Goal: Task Accomplishment & Management: Complete application form

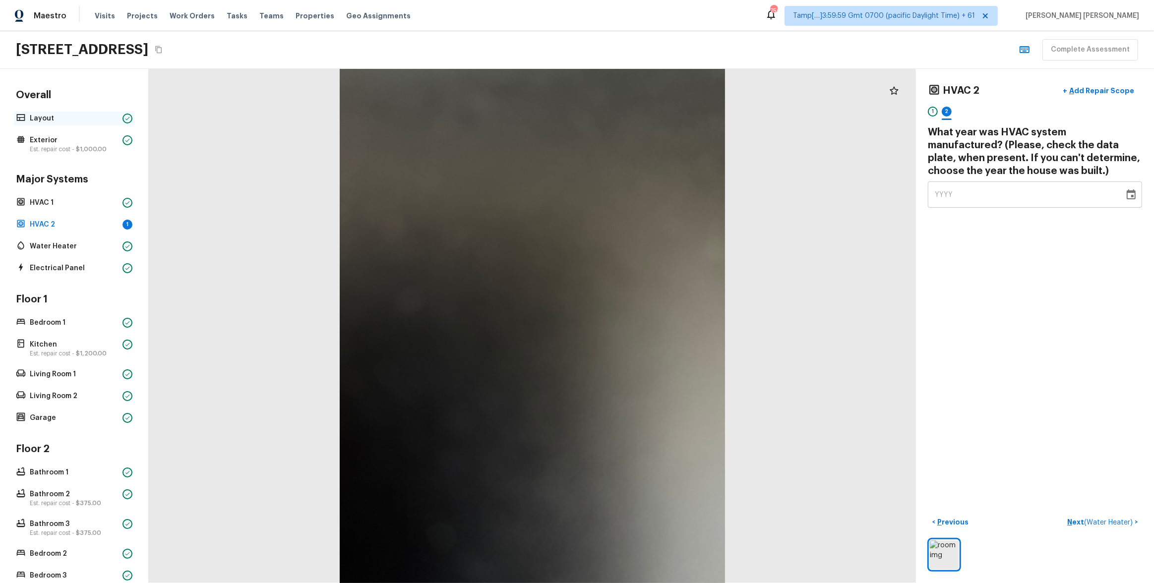
click at [74, 114] on p "Layout" at bounding box center [74, 119] width 89 height 10
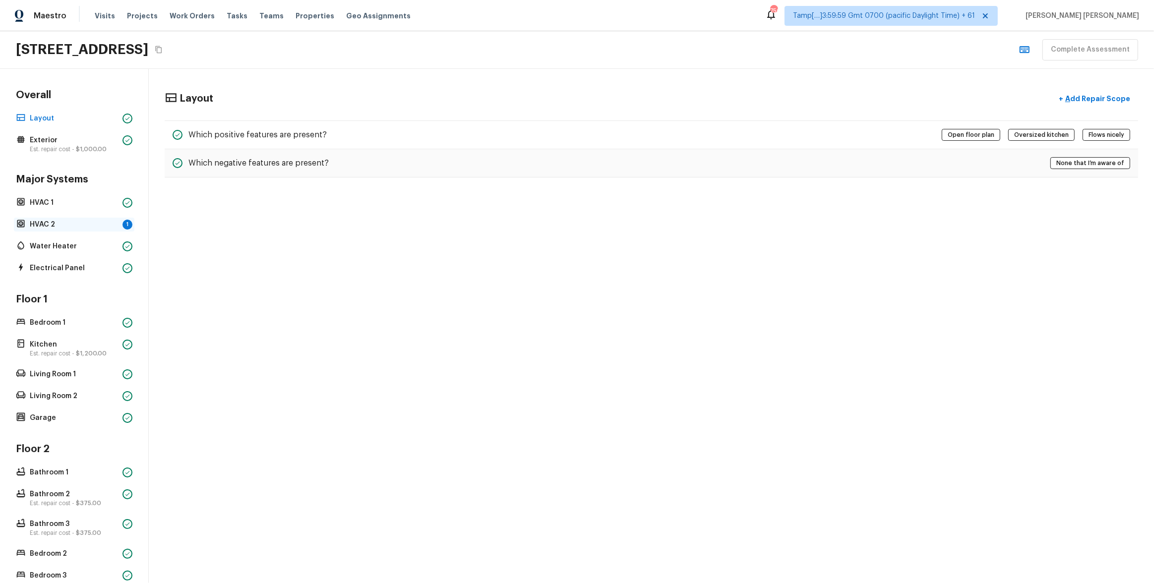
click at [77, 222] on p "HVAC 2" at bounding box center [74, 225] width 89 height 10
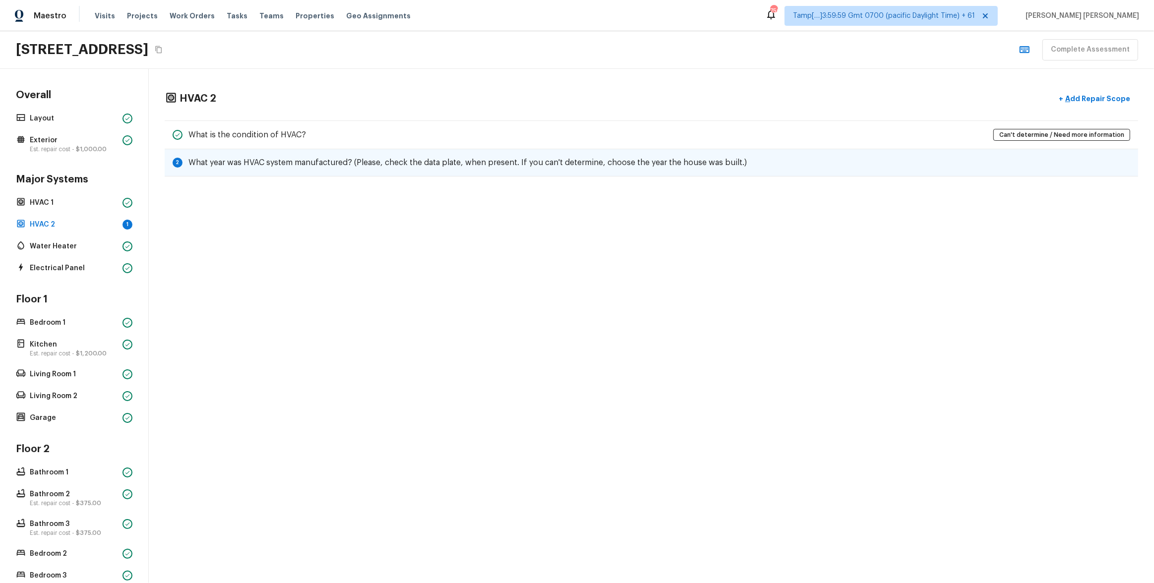
click at [396, 169] on div "2 What year was HVAC system manufactured? (Please, check the data plate, when p…" at bounding box center [651, 162] width 973 height 27
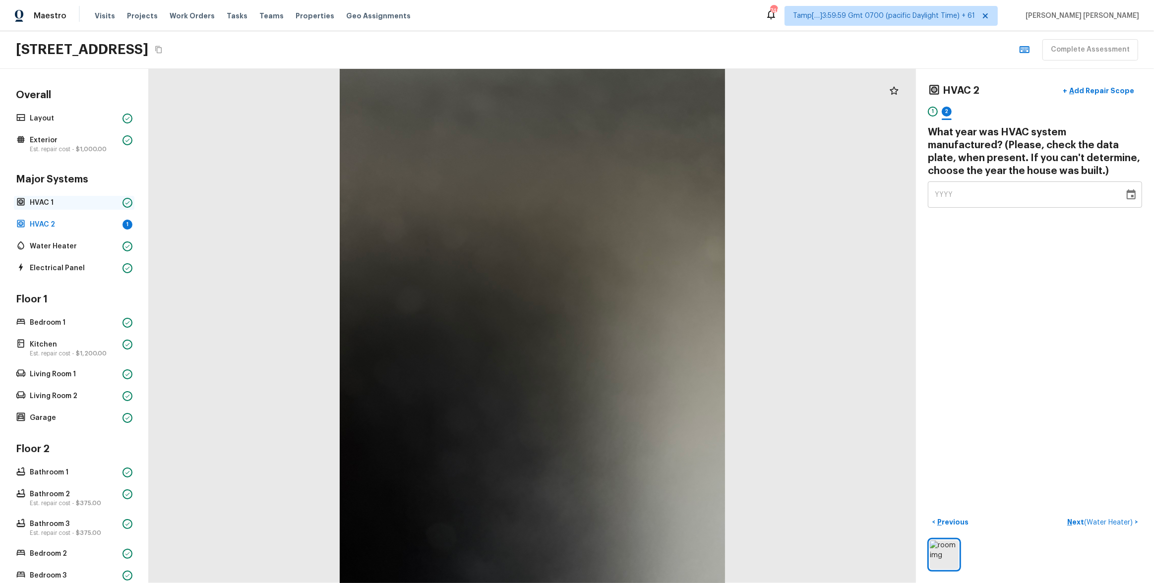
click at [61, 207] on p "HVAC 1" at bounding box center [74, 203] width 89 height 10
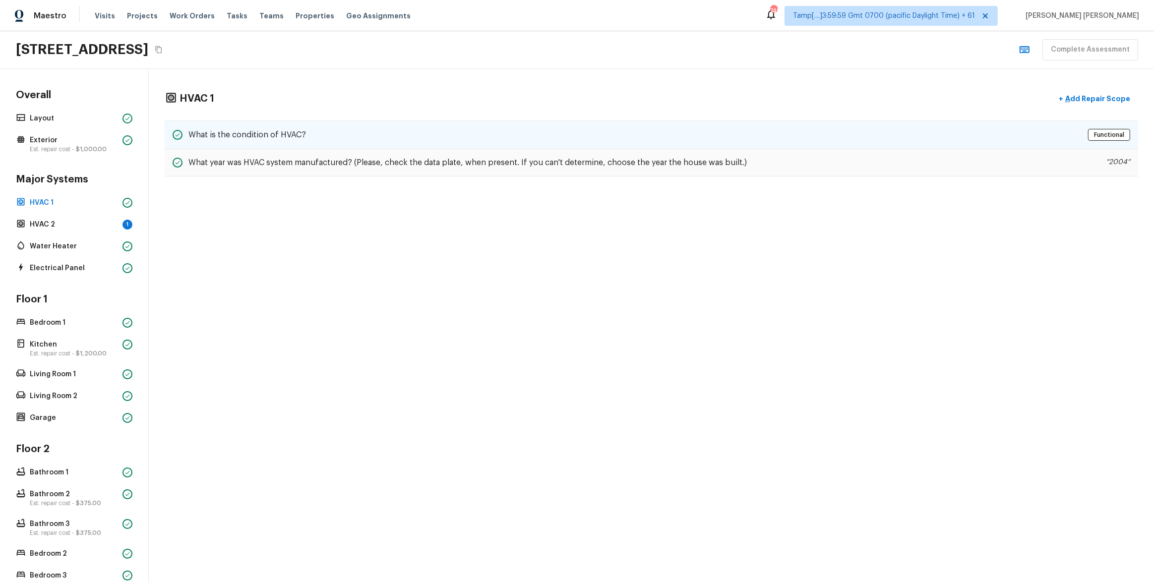
click at [427, 128] on div "What is the condition of HVAC? Functional" at bounding box center [651, 134] width 973 height 29
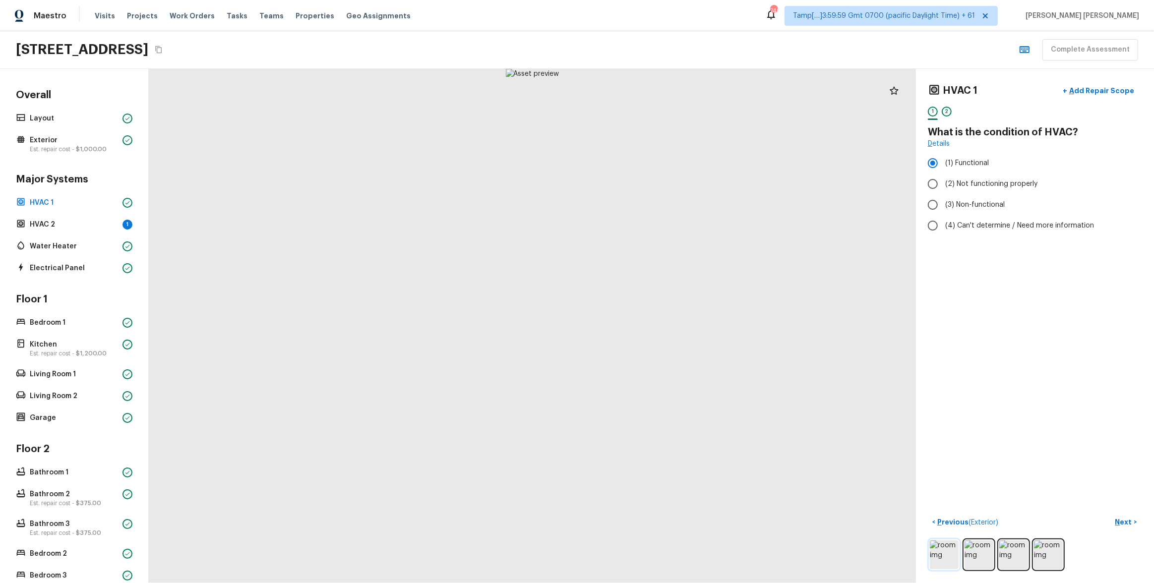
click at [648, 315] on img at bounding box center [944, 554] width 29 height 29
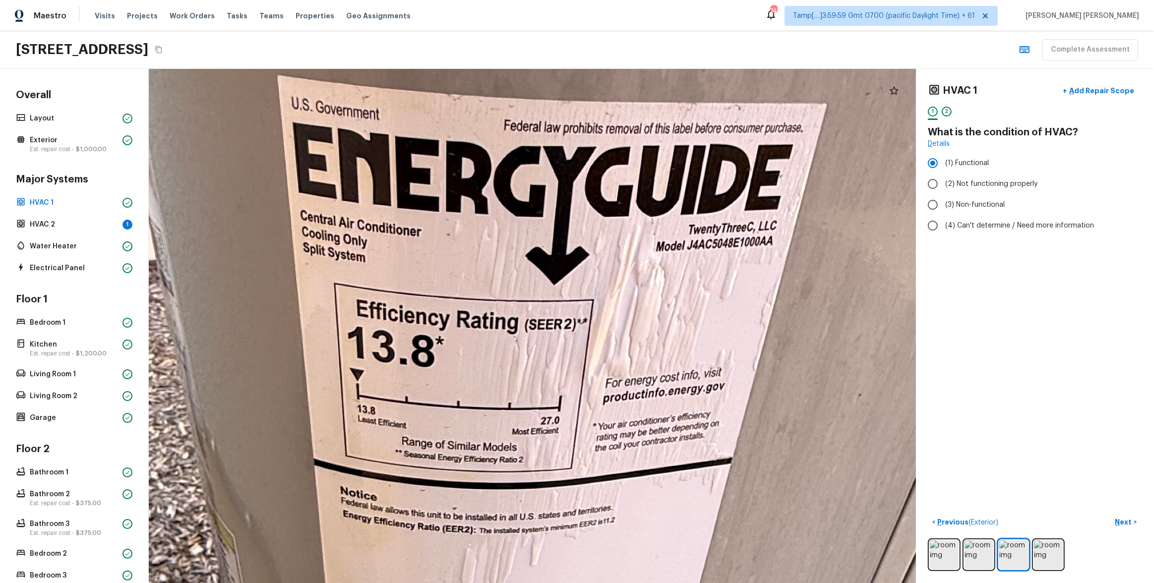
drag, startPoint x: 556, startPoint y: 228, endPoint x: 581, endPoint y: 209, distance: 31.2
click at [581, 209] on div at bounding box center [516, 470] width 1705 height 1143
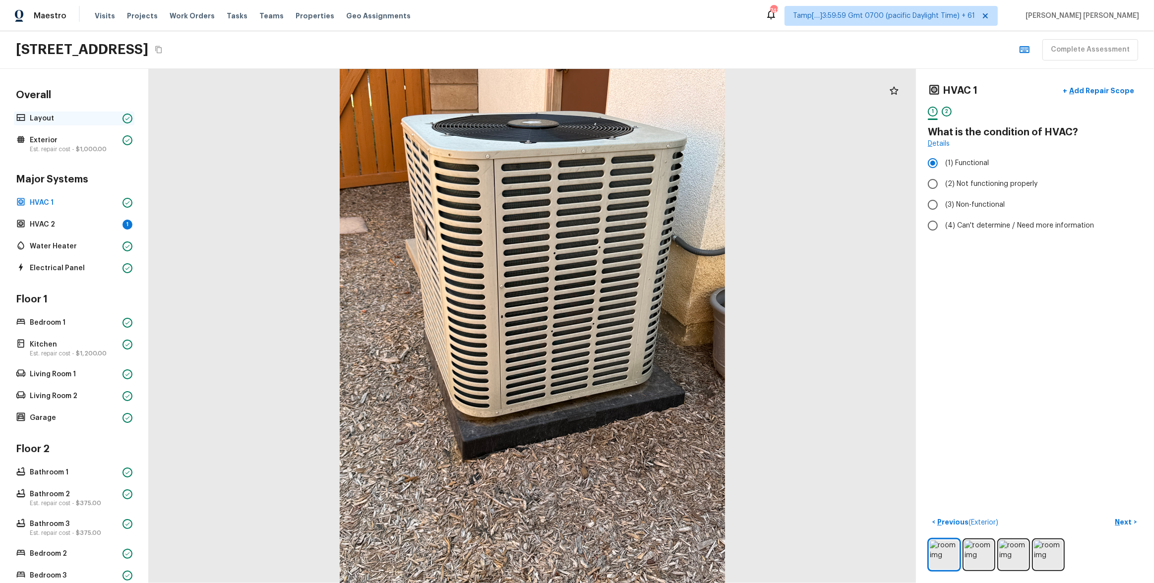
click at [75, 118] on p "Layout" at bounding box center [74, 119] width 89 height 10
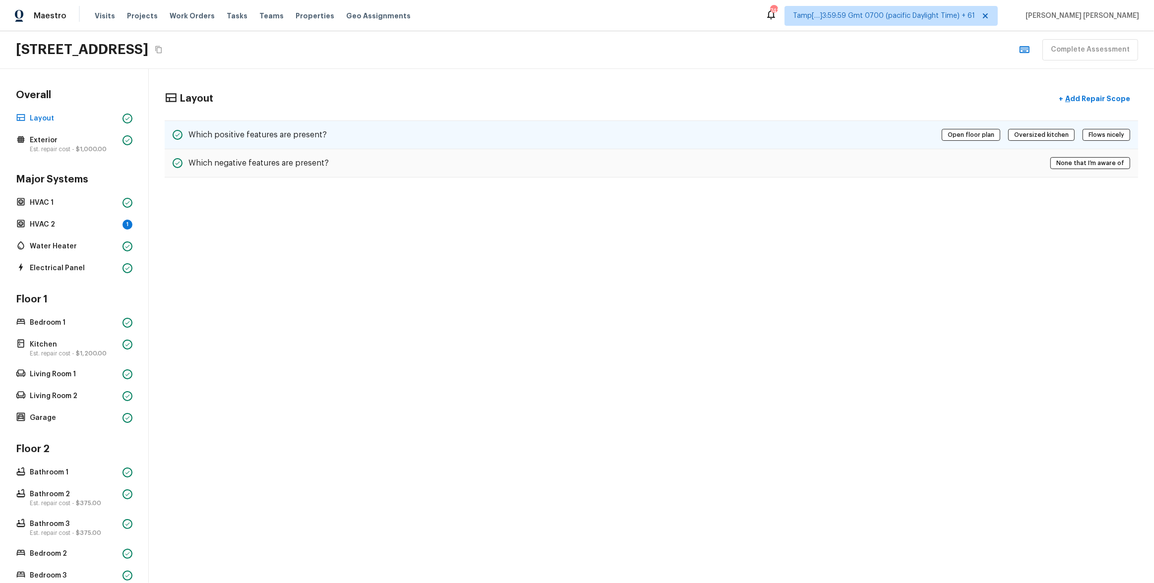
click at [303, 132] on h5 "Which positive features are present?" at bounding box center [257, 134] width 138 height 11
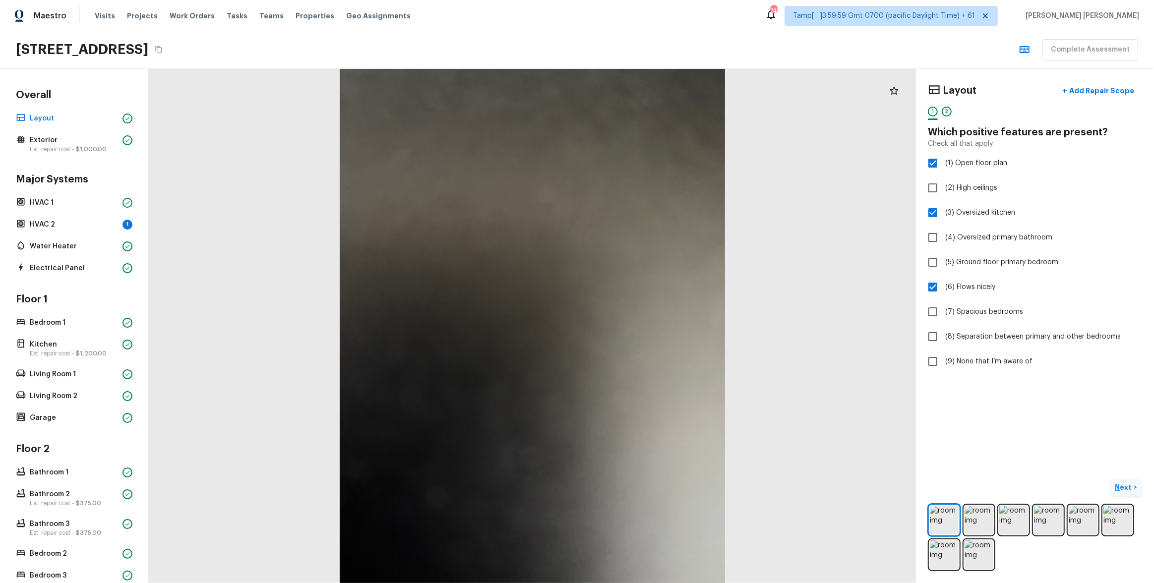
click at [648, 315] on p "Next" at bounding box center [1124, 487] width 19 height 10
click at [648, 315] on span "( Exterior )" at bounding box center [1118, 487] width 30 height 7
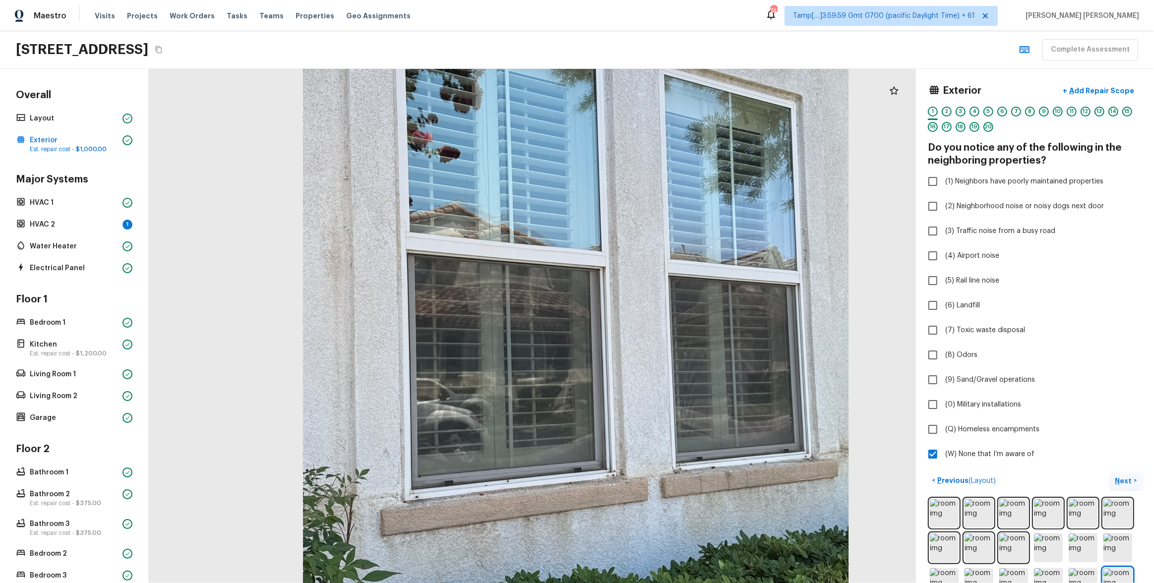
drag, startPoint x: 618, startPoint y: 359, endPoint x: 618, endPoint y: 394, distance: 34.2
click at [618, 315] on div at bounding box center [576, 321] width 1086 height 728
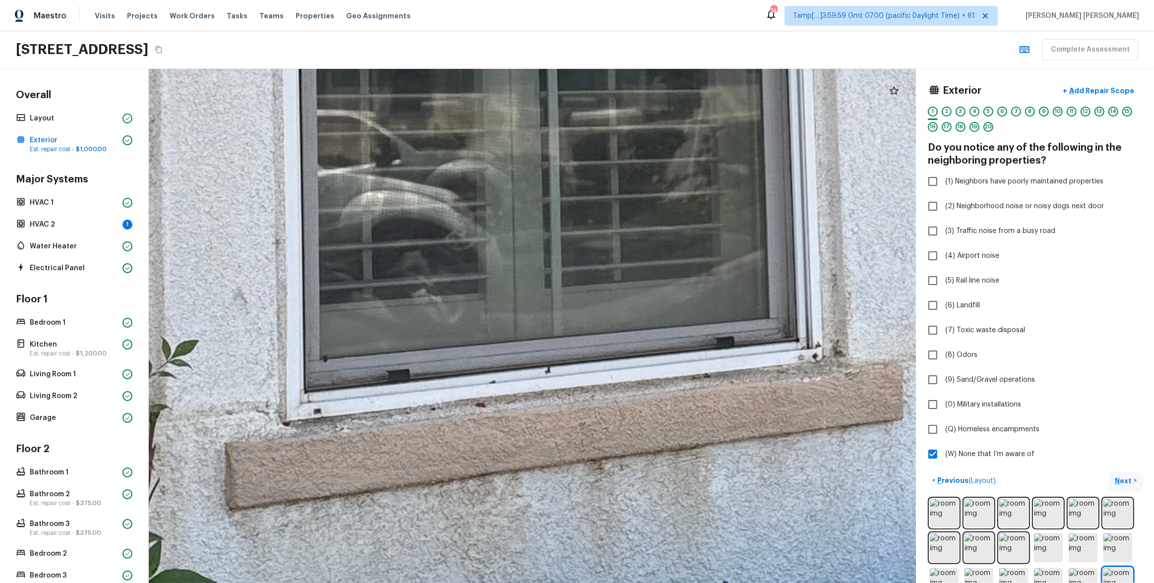
drag, startPoint x: 475, startPoint y: 420, endPoint x: 478, endPoint y: 440, distance: 19.6
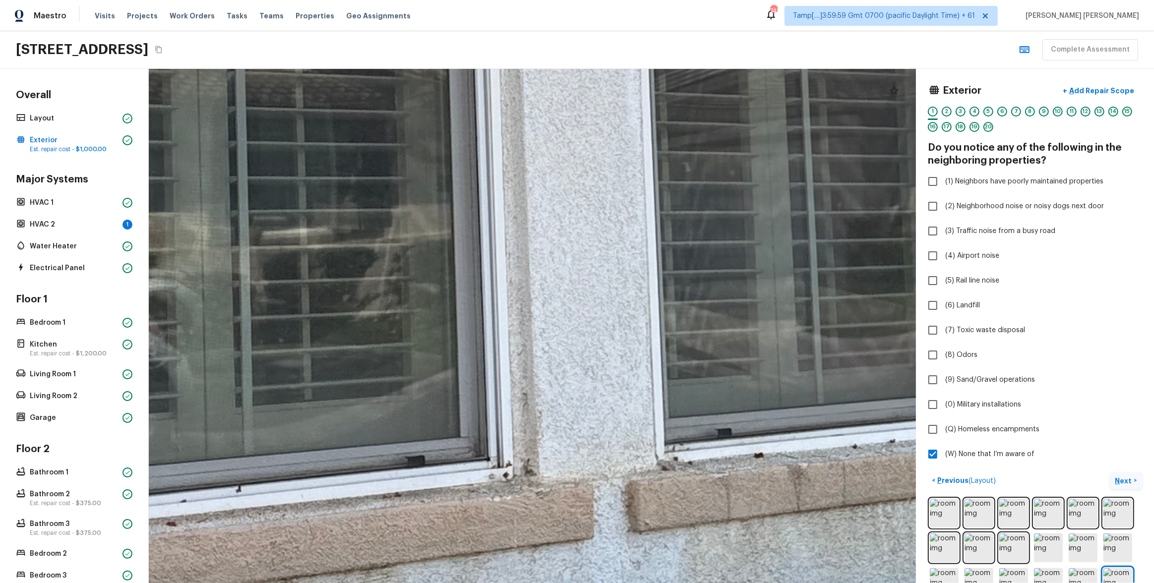
drag, startPoint x: 464, startPoint y: 437, endPoint x: 678, endPoint y: 407, distance: 216.7
click at [648, 315] on div at bounding box center [410, 86] width 2751 height 1844
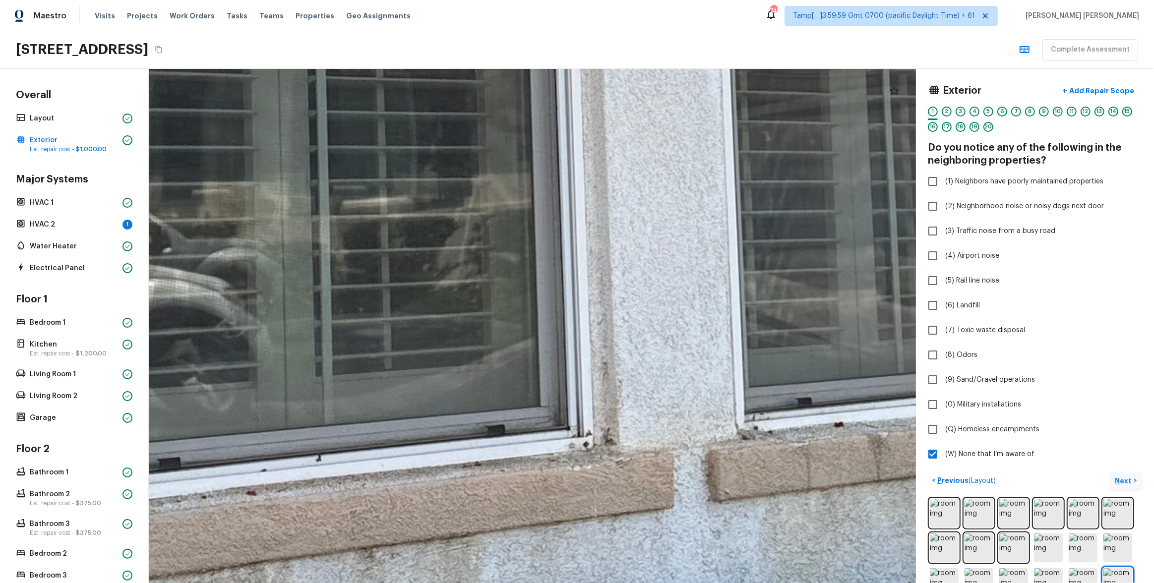
drag, startPoint x: 560, startPoint y: 418, endPoint x: 600, endPoint y: 411, distance: 40.8
click at [600, 315] on div at bounding box center [491, 55] width 2751 height 1844
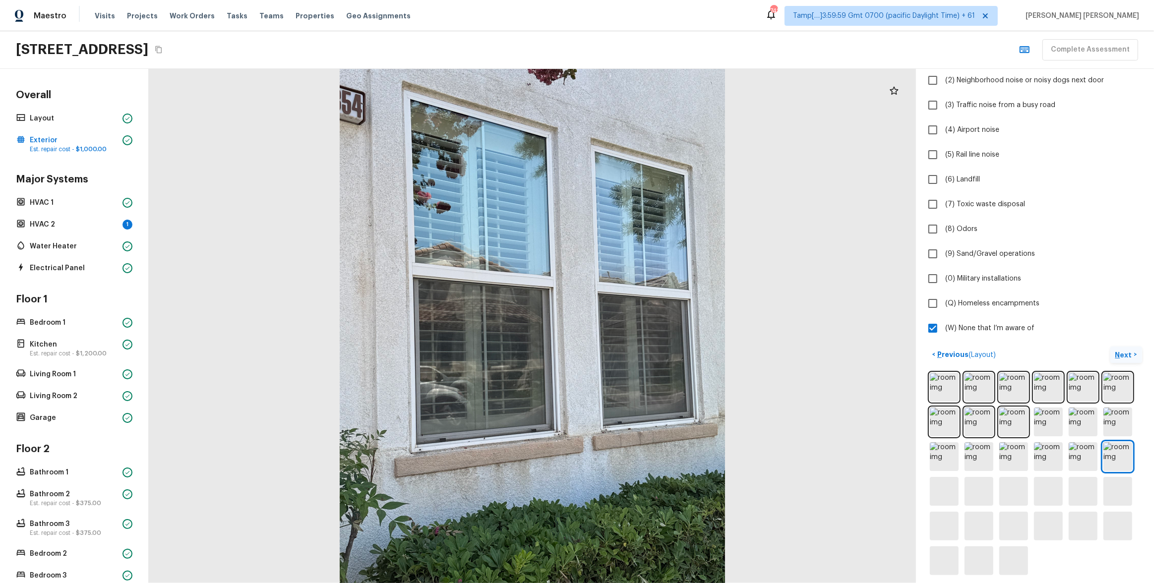
scroll to position [131, 0]
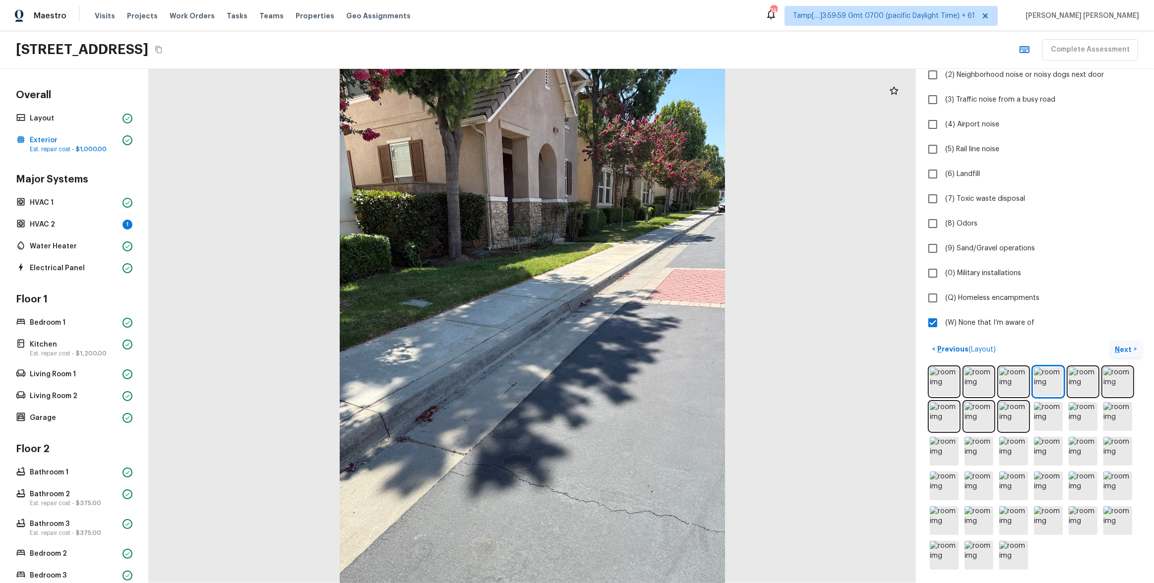
click at [648, 315] on p "Next" at bounding box center [1124, 350] width 19 height 10
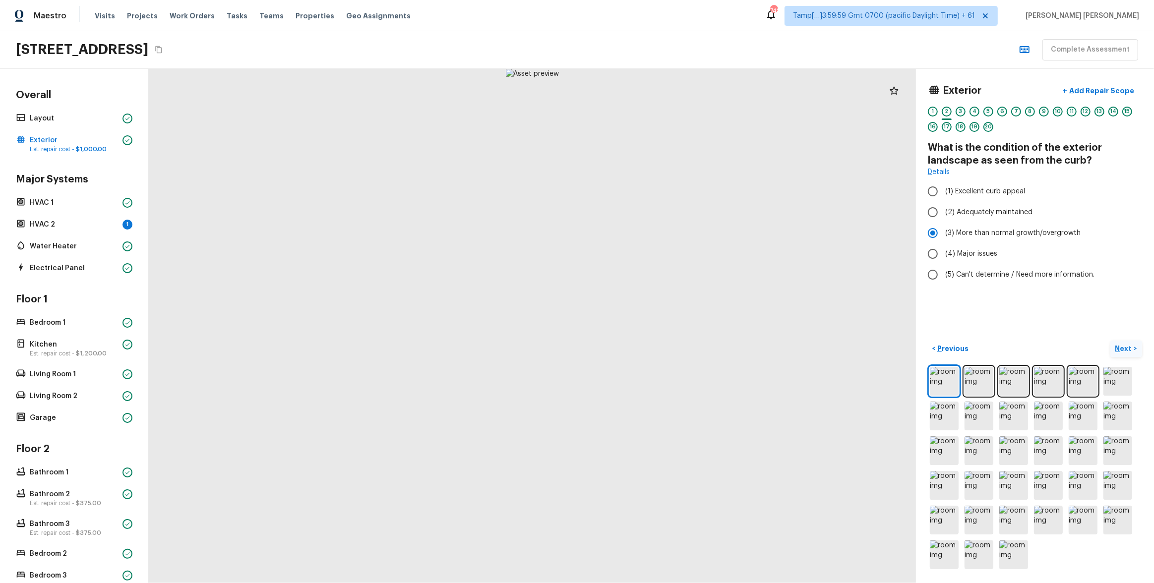
scroll to position [0, 0]
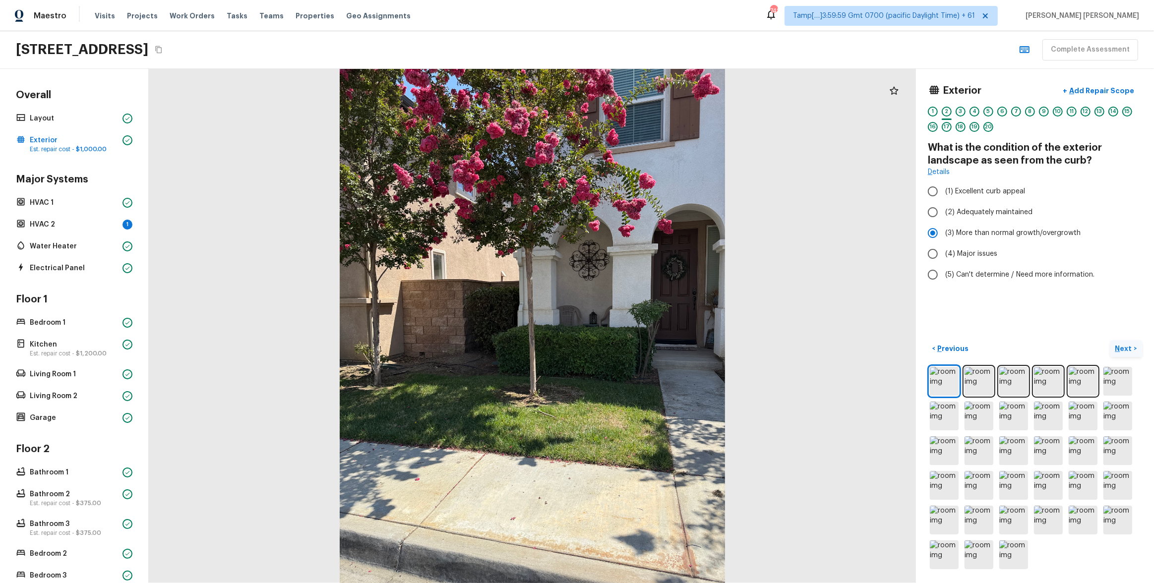
click at [648, 315] on p "Next" at bounding box center [1124, 349] width 19 height 10
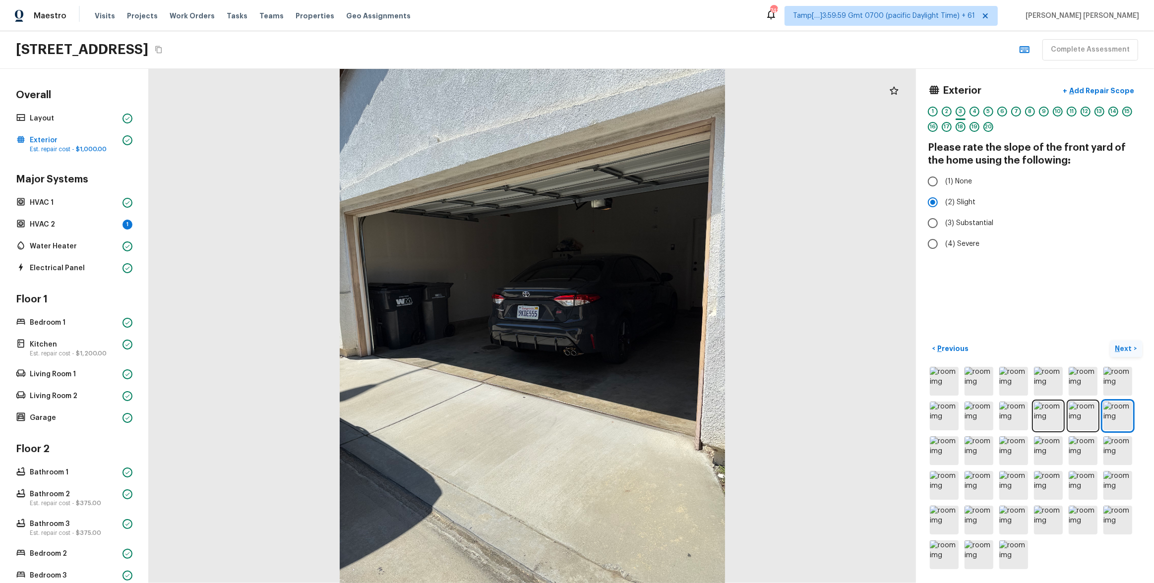
click at [648, 315] on p "Next" at bounding box center [1124, 349] width 19 height 10
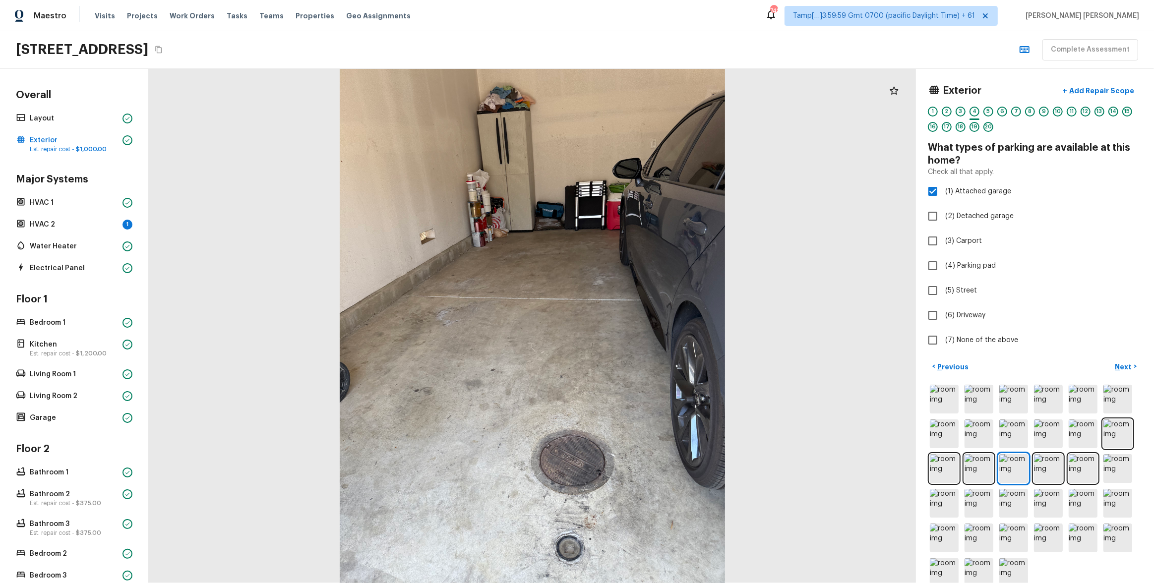
click at [648, 315] on p "Next" at bounding box center [1124, 367] width 19 height 10
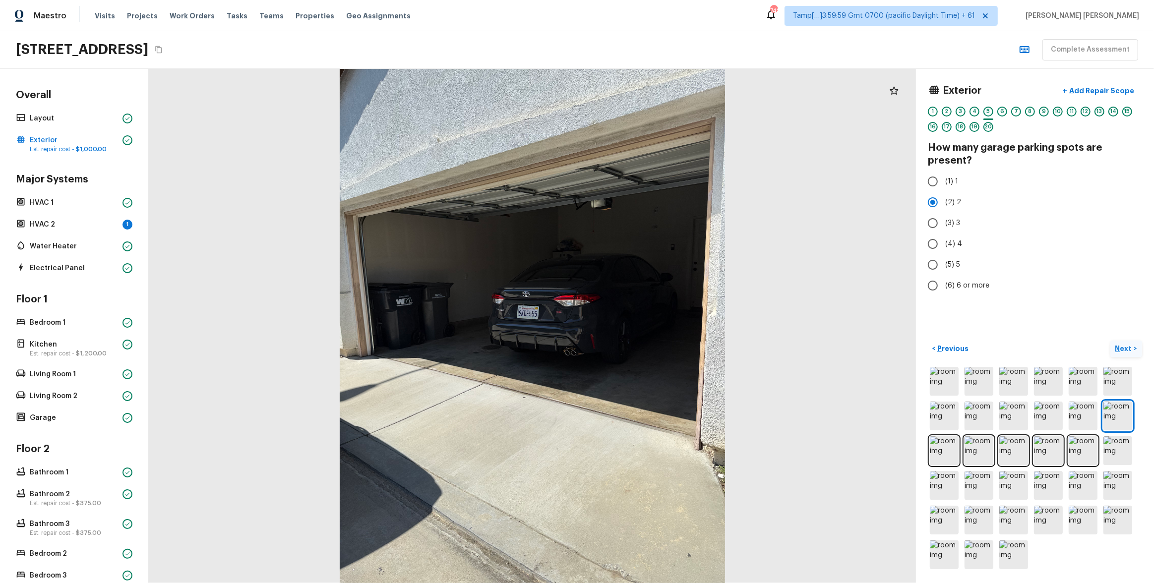
click at [648, 315] on p "Next" at bounding box center [1124, 349] width 19 height 10
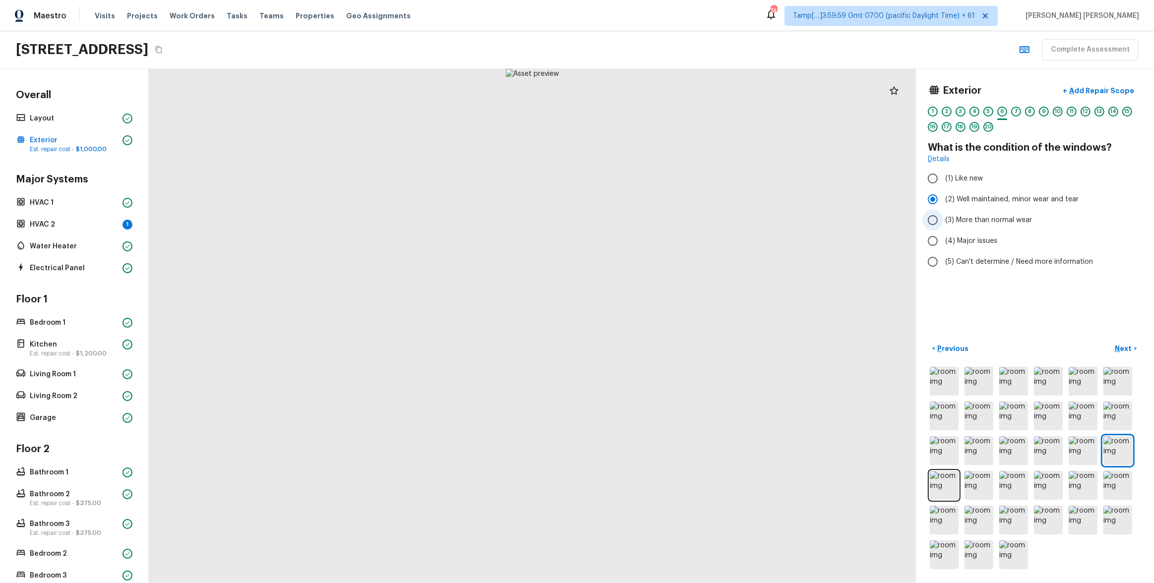
click at [648, 221] on span "(3) More than normal wear" at bounding box center [988, 220] width 87 height 10
click at [648, 221] on input "(3) More than normal wear" at bounding box center [932, 220] width 21 height 21
radio input "true"
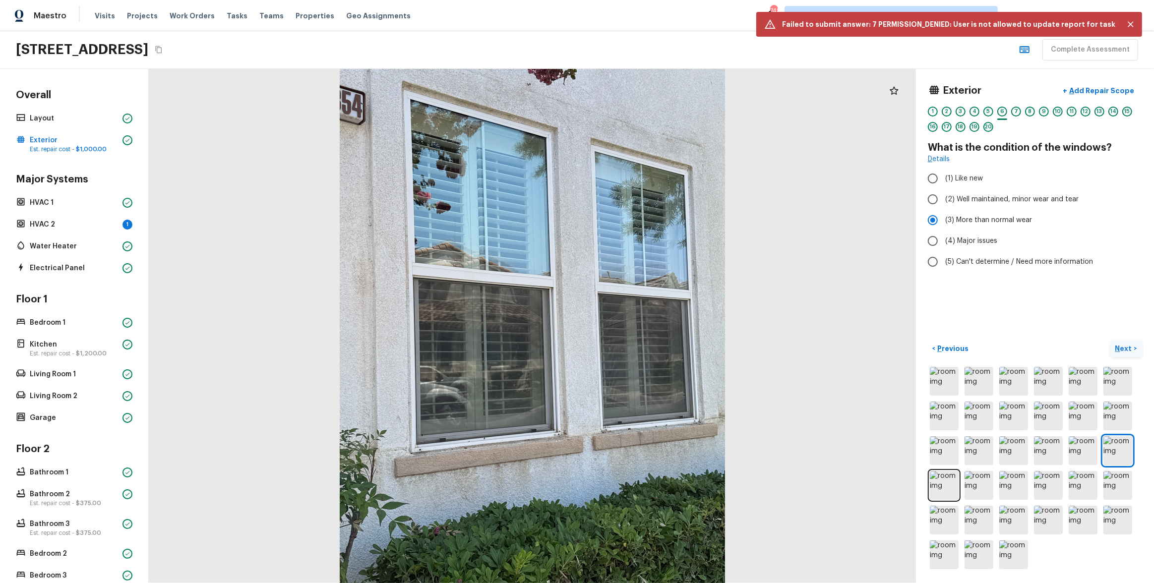
click at [648, 315] on p "Next" at bounding box center [1124, 349] width 19 height 10
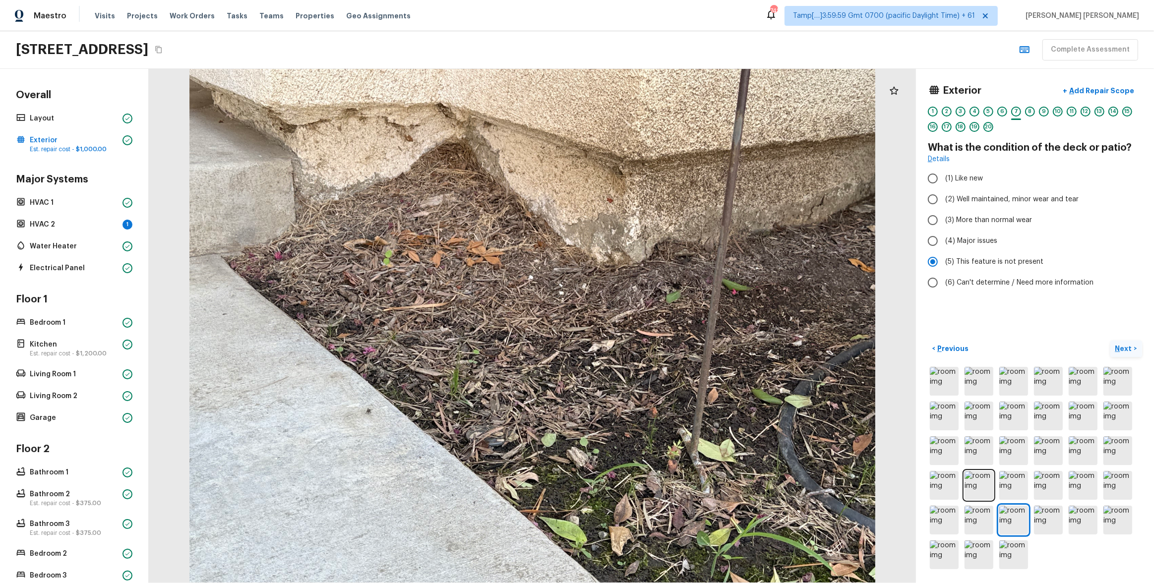
click at [648, 315] on button "Next >" at bounding box center [1126, 349] width 32 height 16
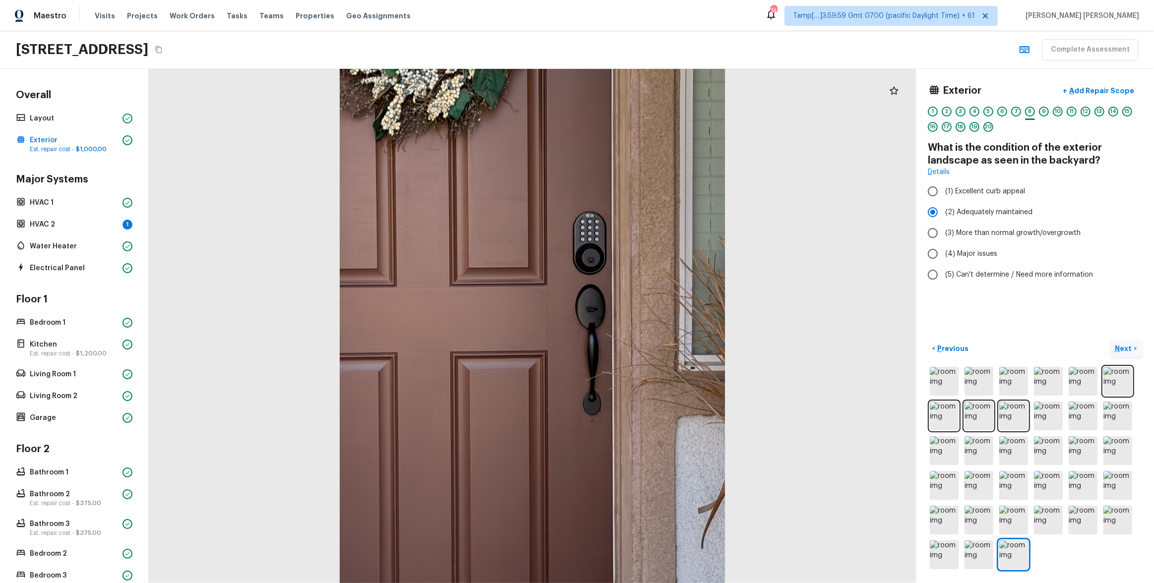
click at [648, 315] on p "Next" at bounding box center [1124, 349] width 19 height 10
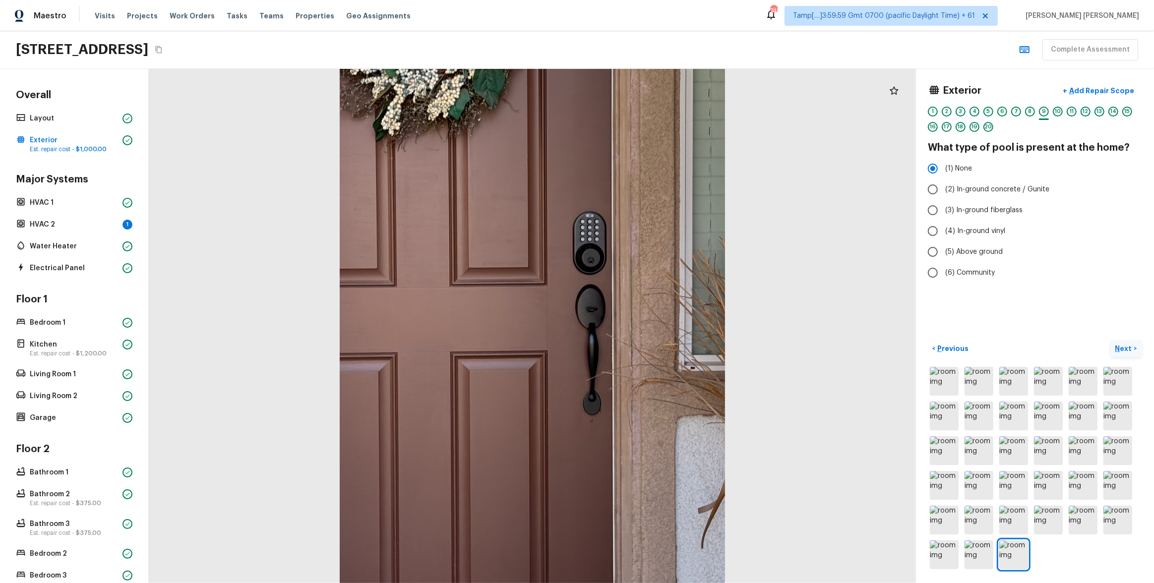
click at [648, 315] on p "Next" at bounding box center [1124, 349] width 19 height 10
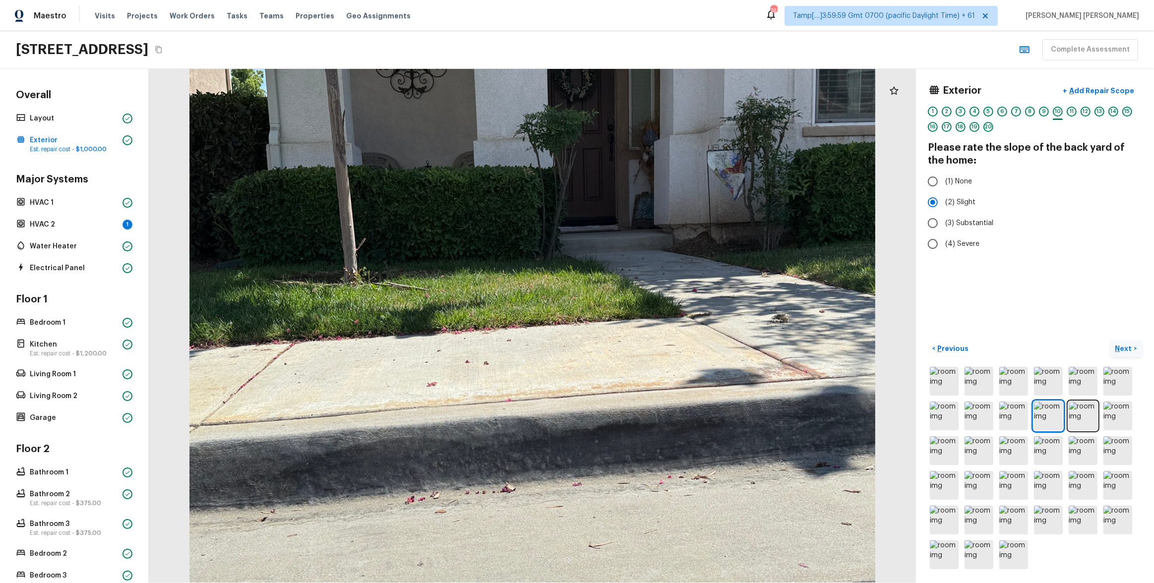
click at [648, 315] on p "Next" at bounding box center [1124, 349] width 19 height 10
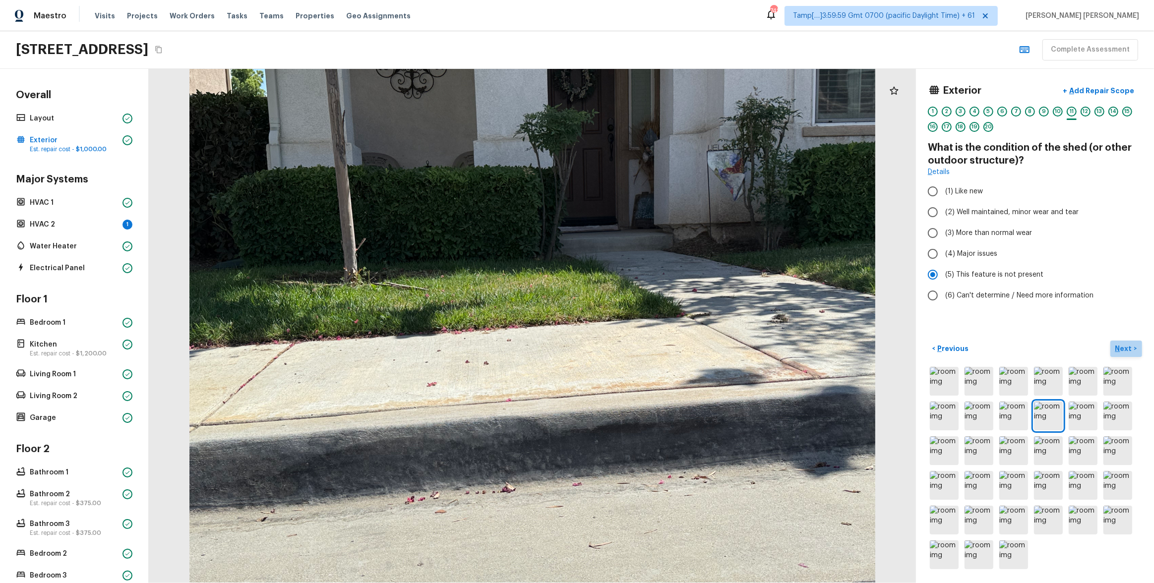
click at [648, 315] on button "Next >" at bounding box center [1126, 349] width 32 height 16
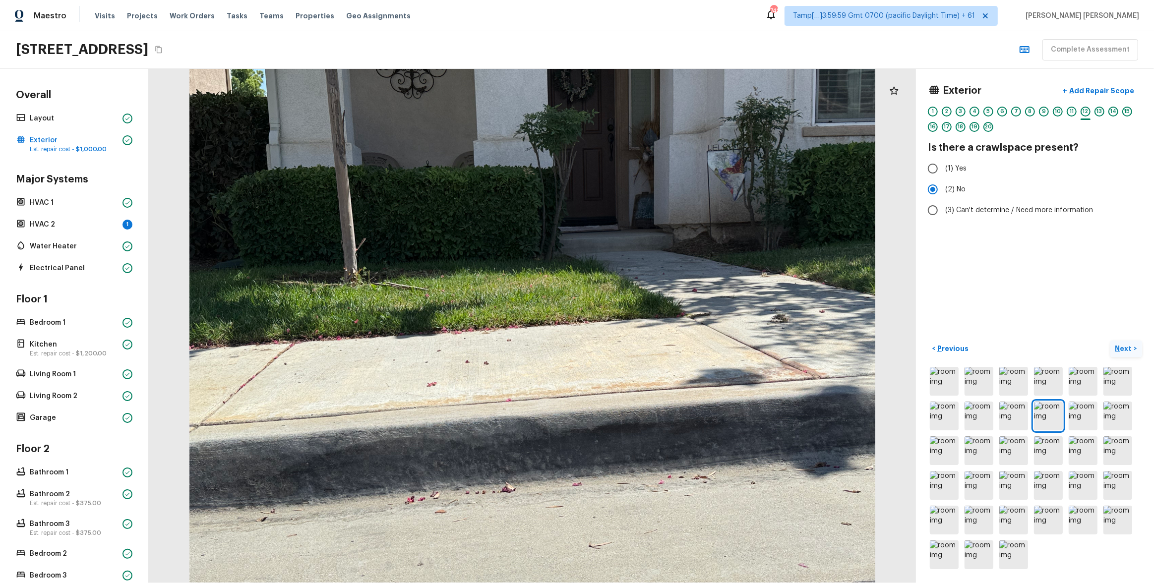
click at [648, 315] on button "Next >" at bounding box center [1126, 349] width 32 height 16
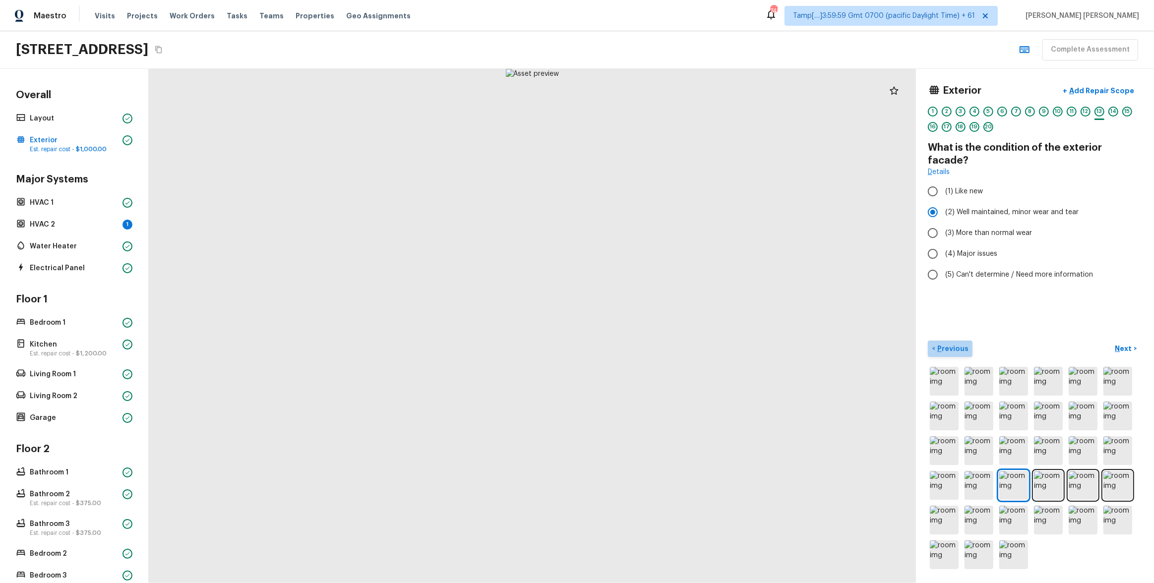
click at [648, 315] on p "Previous" at bounding box center [951, 349] width 33 height 10
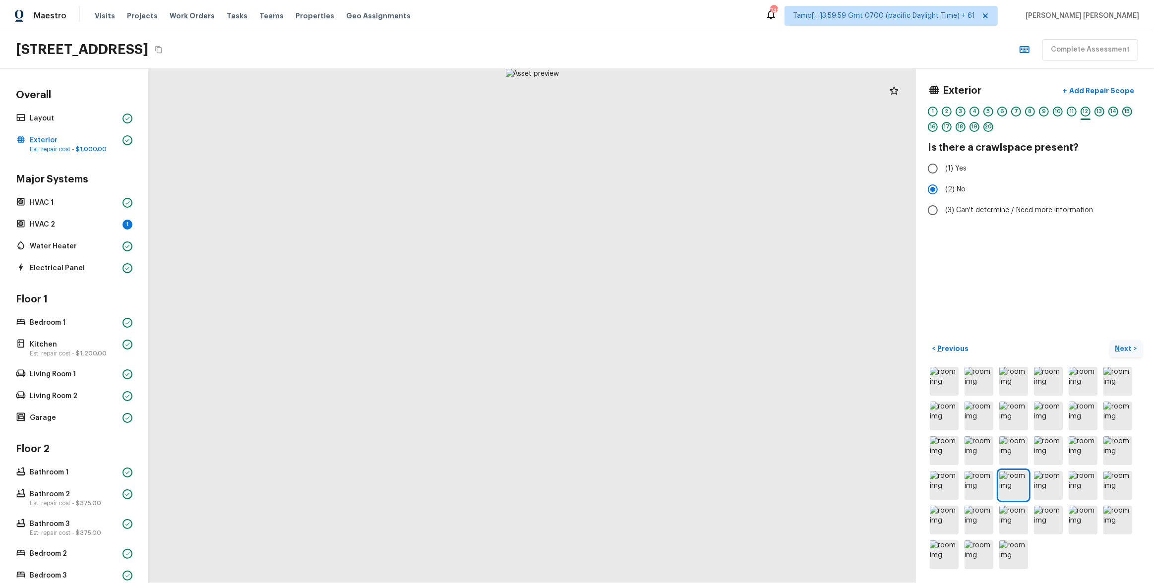
click at [648, 315] on p "Next" at bounding box center [1124, 349] width 19 height 10
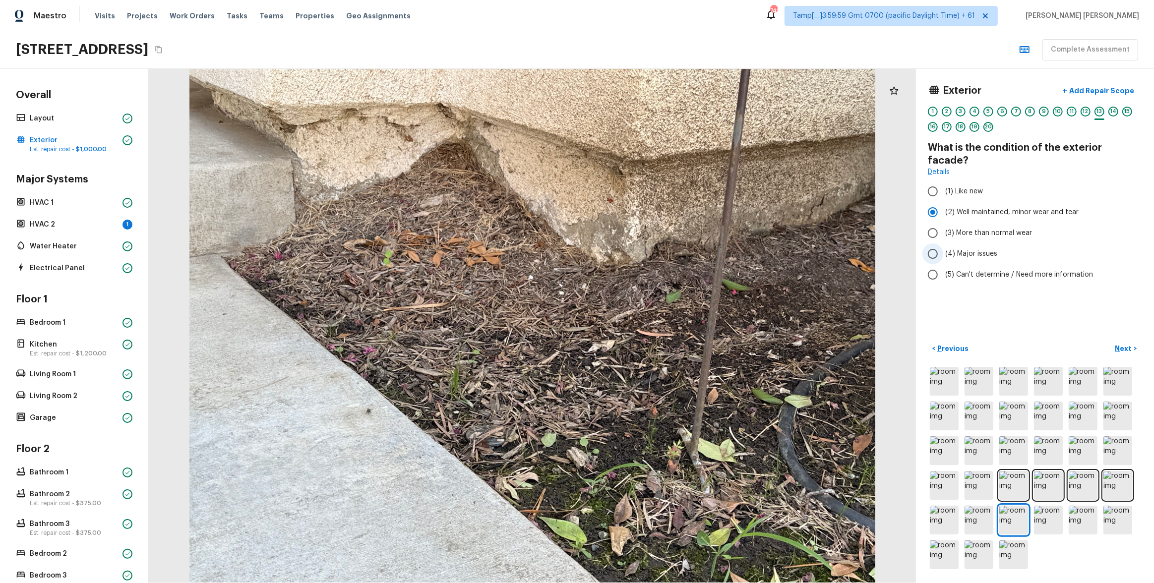
click at [648, 249] on span "(4) Major issues" at bounding box center [971, 254] width 52 height 10
click at [648, 243] on input "(4) Major issues" at bounding box center [932, 253] width 21 height 21
radio input "true"
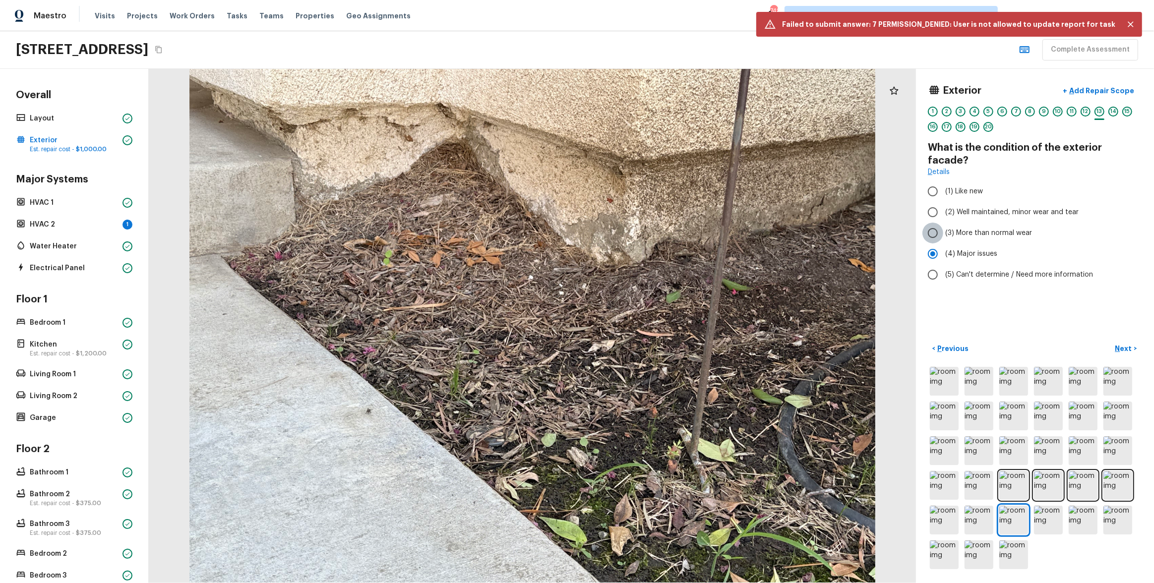
click at [648, 223] on input "(3) More than normal wear" at bounding box center [932, 233] width 21 height 21
radio input "true"
click at [648, 205] on label "(2) Well maintained, minor wear and tear" at bounding box center [1028, 212] width 212 height 21
click at [648, 205] on input "(2) Well maintained, minor wear and tear" at bounding box center [932, 212] width 21 height 21
radio input "true"
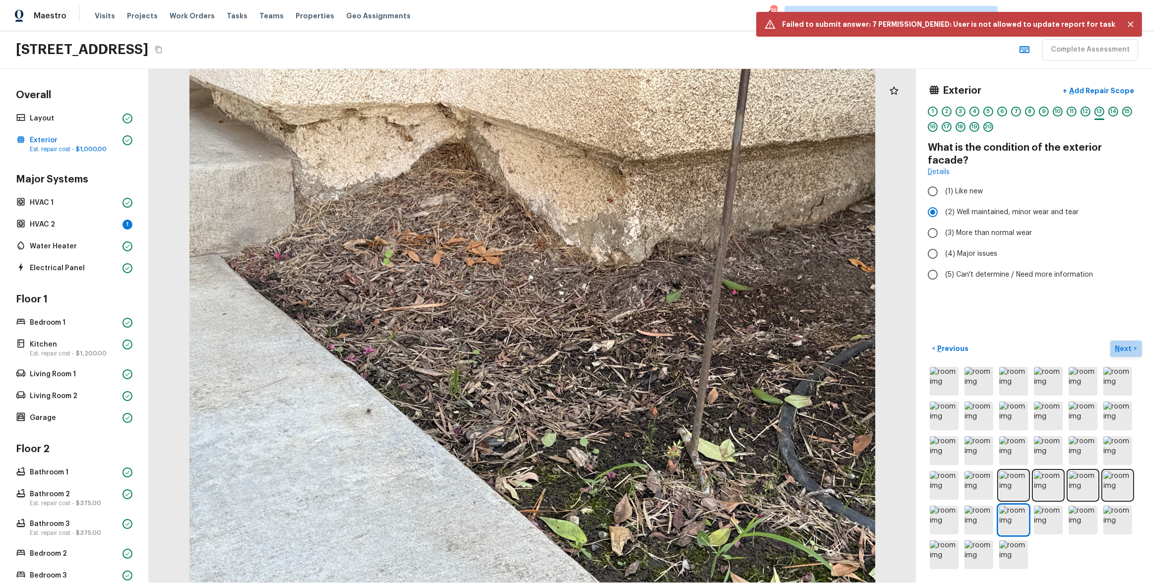
click at [648, 315] on p "Next" at bounding box center [1124, 349] width 19 height 10
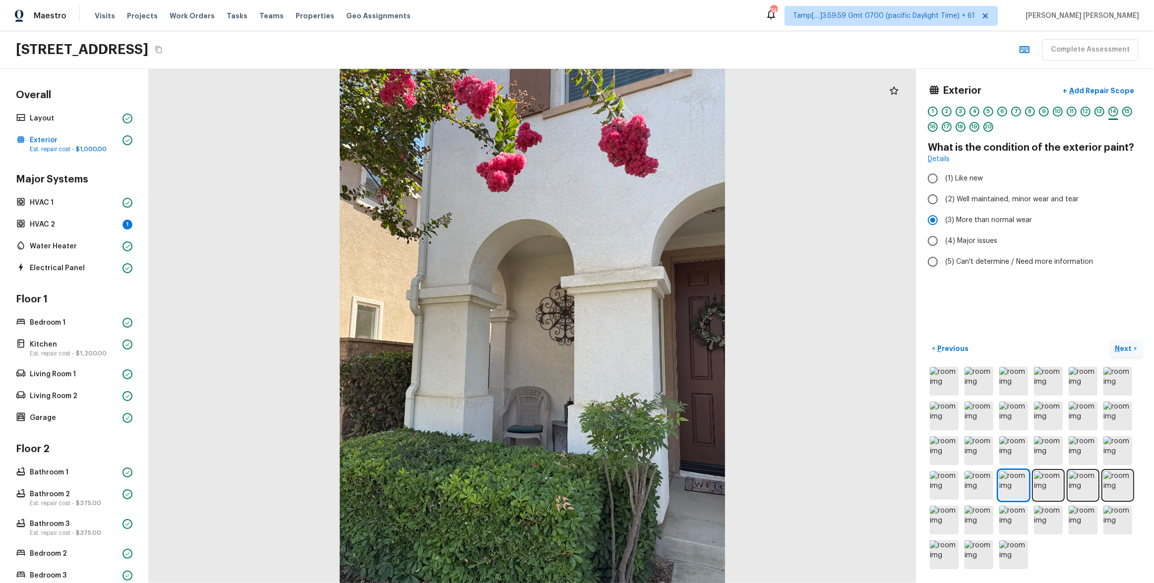
click at [648, 315] on button "Next >" at bounding box center [1126, 349] width 32 height 16
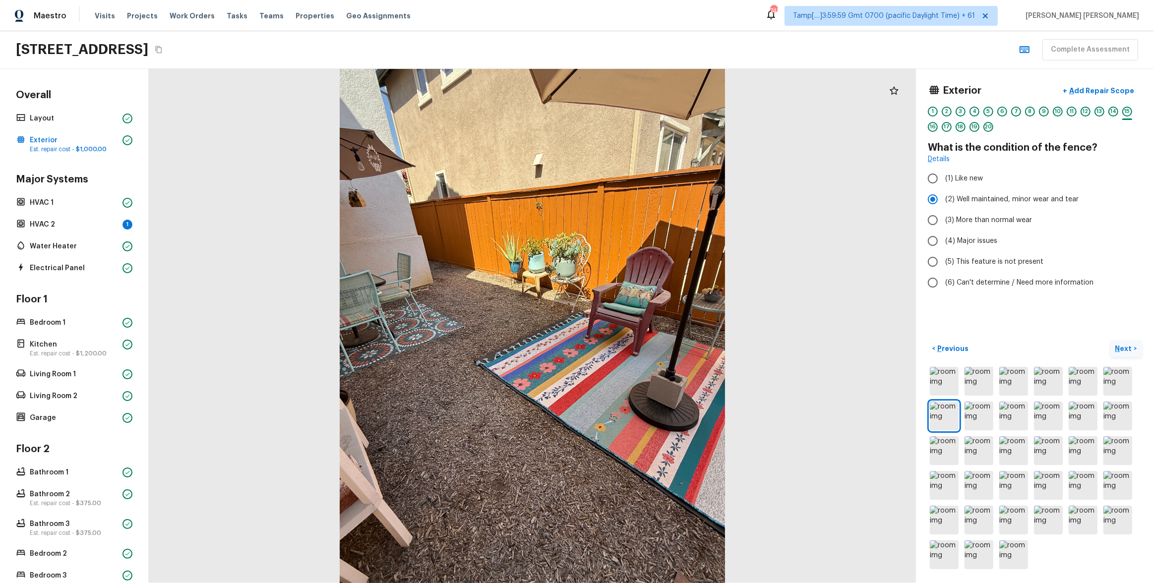
click at [648, 315] on p "Next" at bounding box center [1124, 349] width 19 height 10
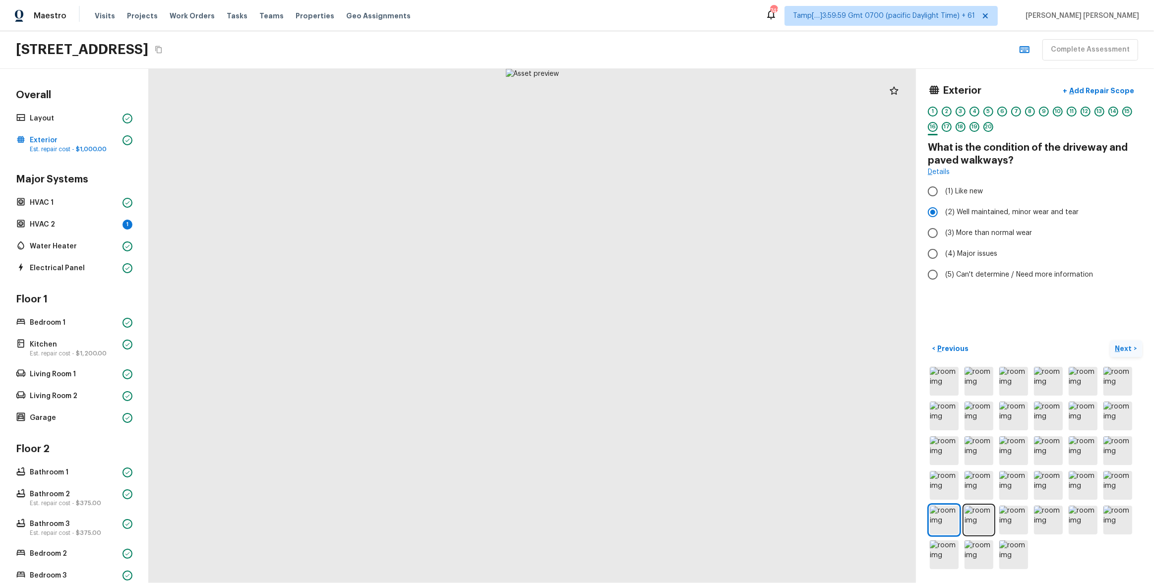
click at [648, 315] on p "Next" at bounding box center [1124, 349] width 19 height 10
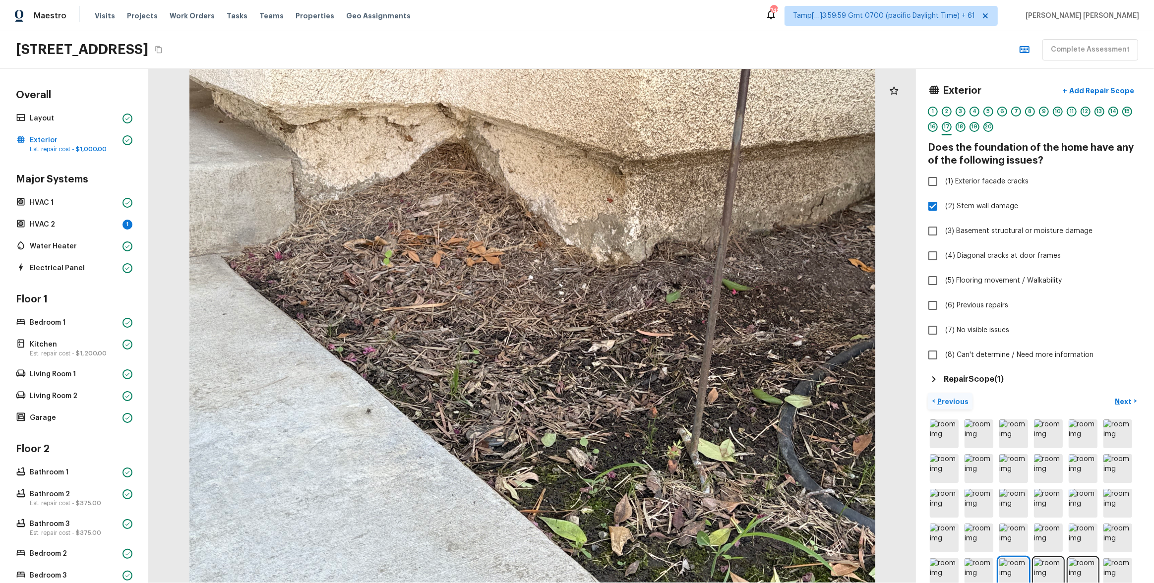
click at [648, 315] on button "< Previous" at bounding box center [950, 401] width 45 height 16
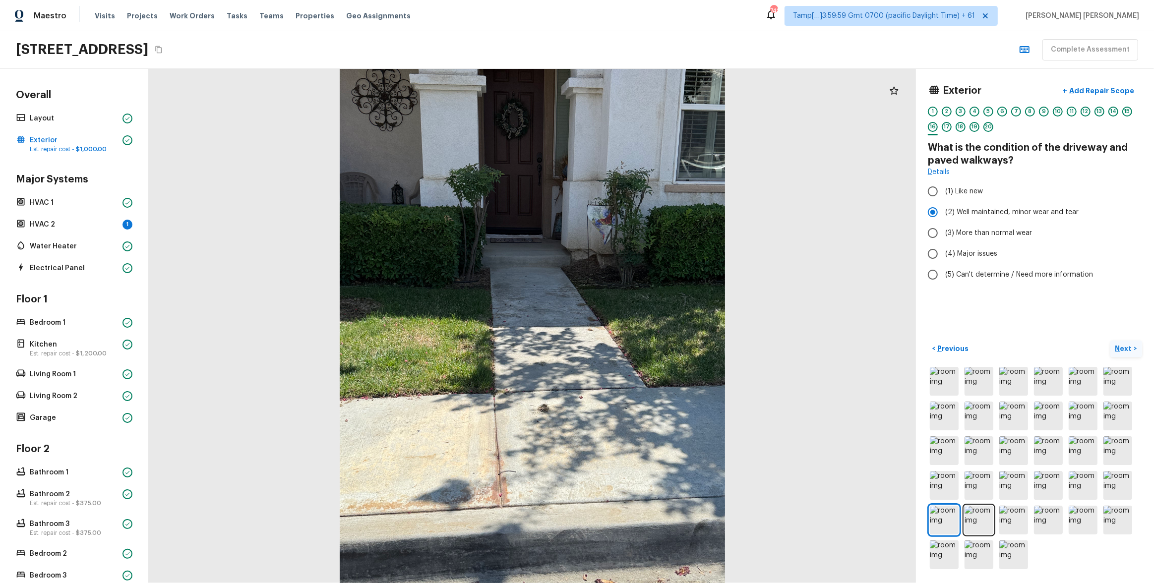
click at [648, 315] on p "Next" at bounding box center [1124, 349] width 19 height 10
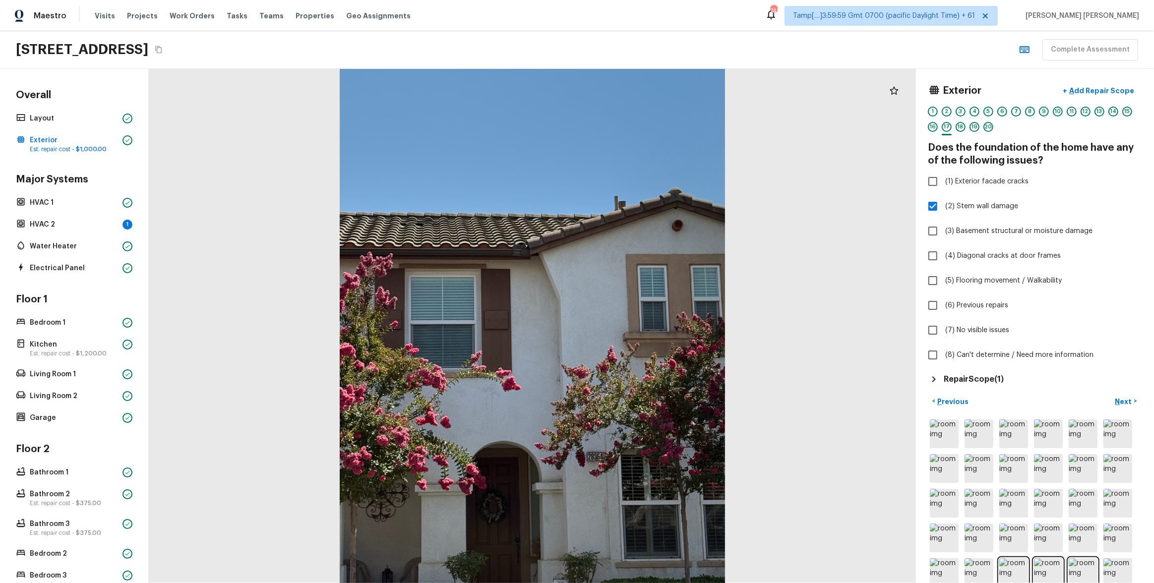
click at [648, 315] on h5 "Repair Scope ( 1 )" at bounding box center [973, 379] width 60 height 11
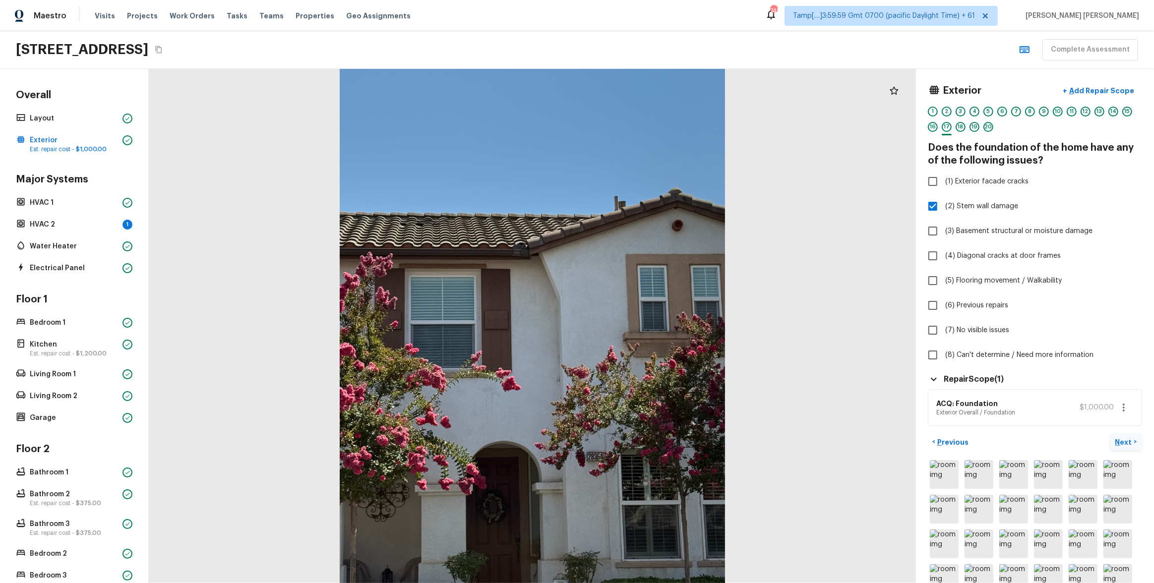
click at [648, 315] on p "Next" at bounding box center [1124, 442] width 19 height 10
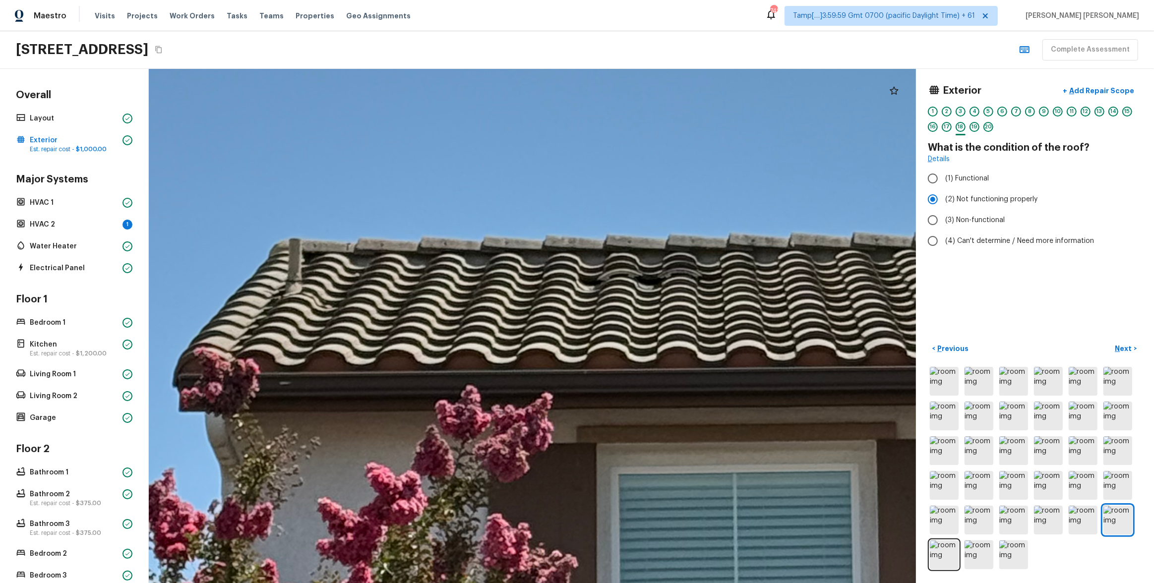
drag, startPoint x: 572, startPoint y: 271, endPoint x: 742, endPoint y: 298, distance: 172.3
click at [648, 298] on div at bounding box center [776, 526] width 2855 height 1914
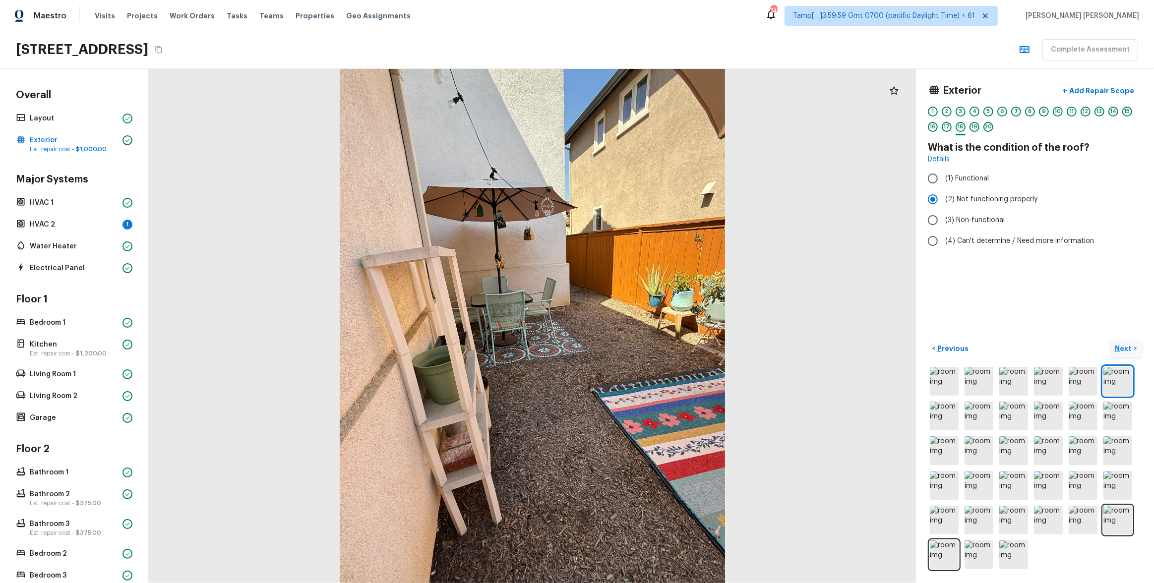
click at [648, 315] on p "Next" at bounding box center [1124, 349] width 19 height 10
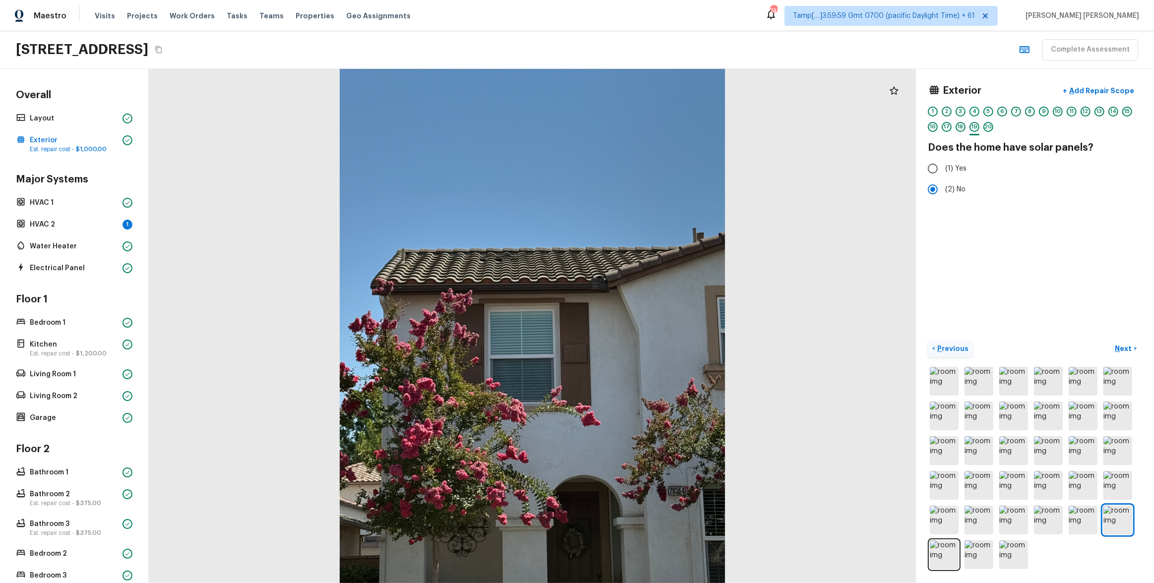
click at [648, 315] on p "Previous" at bounding box center [951, 349] width 33 height 10
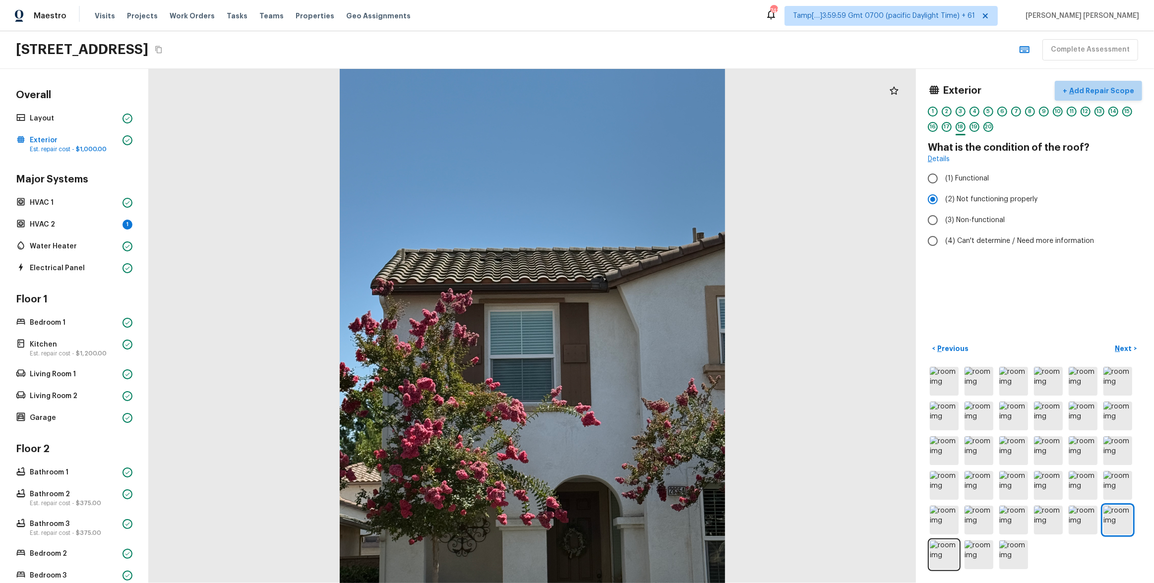
click at [648, 85] on button "+ Add Repair Scope" at bounding box center [1097, 91] width 87 height 20
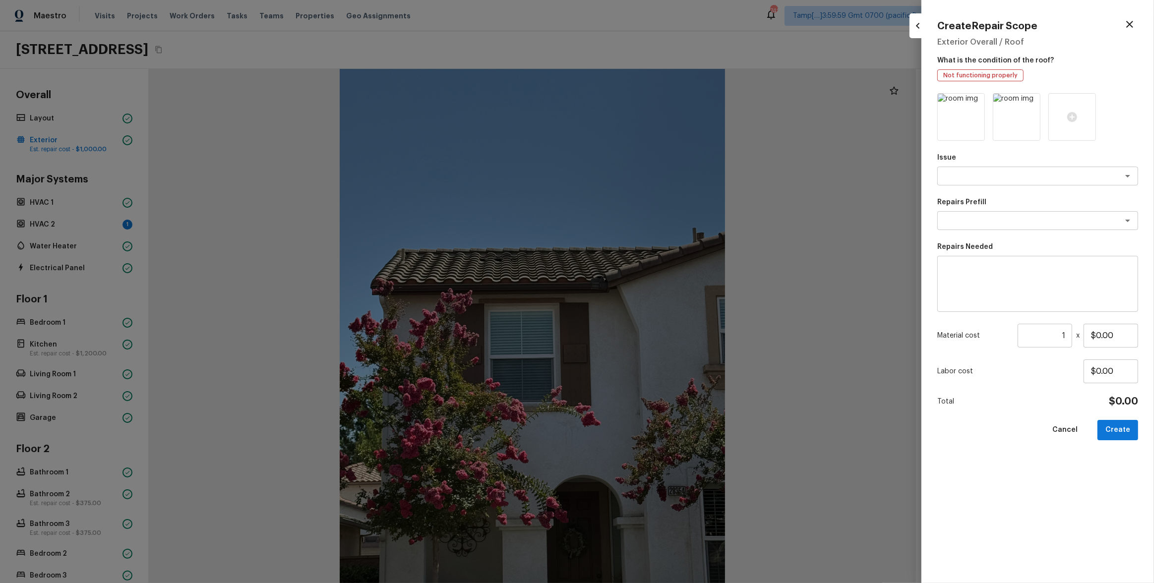
click at [648, 163] on div "Create Repair Scope Exterior Overall / Roof What is the condition of the roof? …" at bounding box center [1037, 291] width 233 height 583
click at [648, 183] on div at bounding box center [577, 291] width 1154 height 583
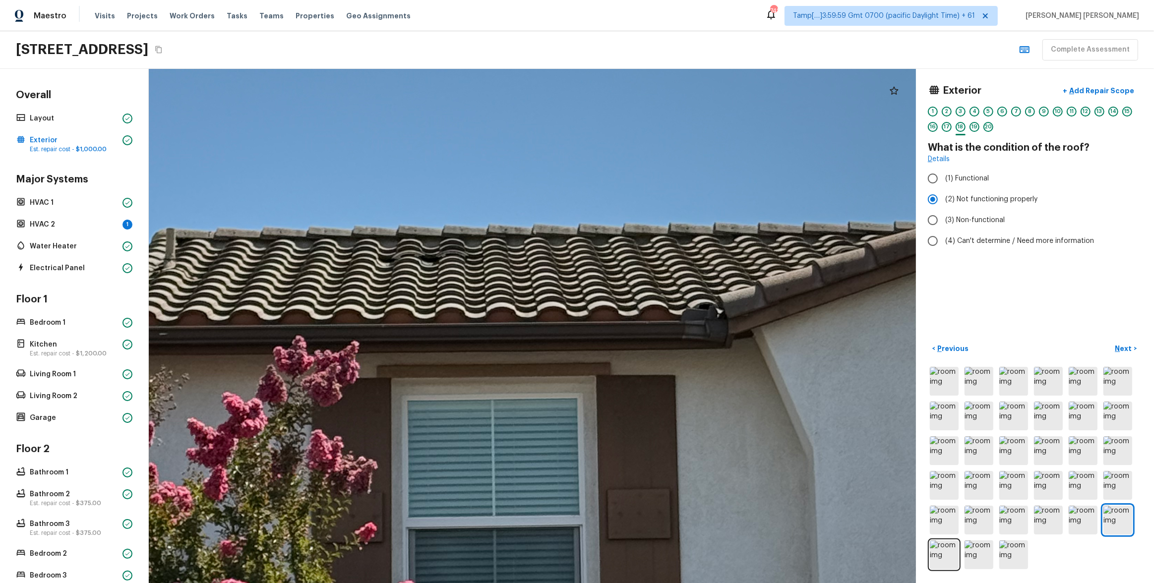
drag, startPoint x: 474, startPoint y: 247, endPoint x: 409, endPoint y: 266, distance: 67.8
click at [409, 266] on div at bounding box center [522, 438] width 2089 height 1401
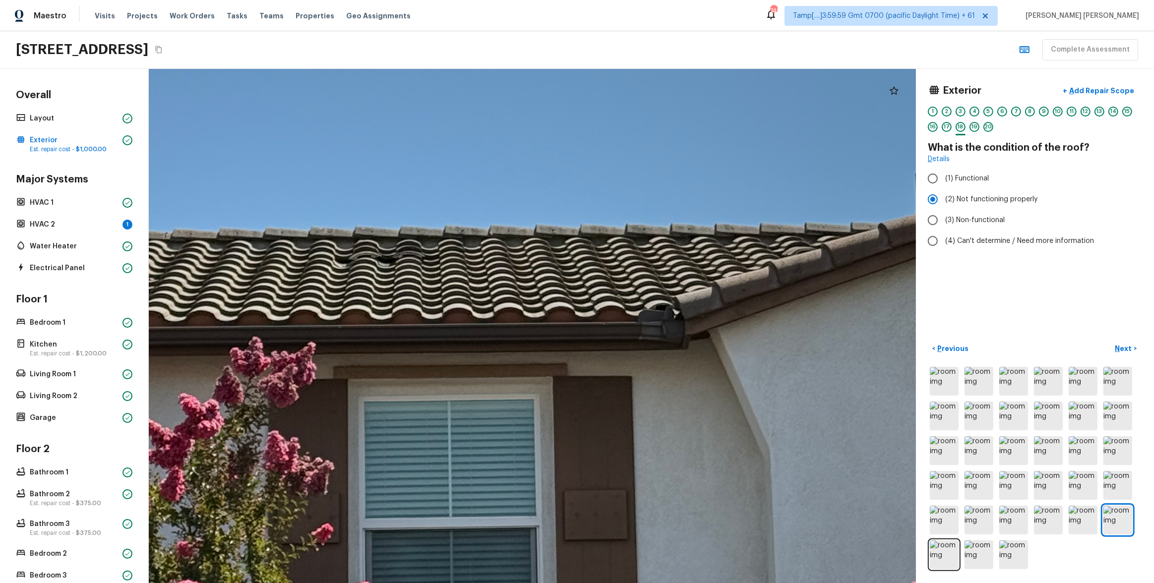
drag, startPoint x: 504, startPoint y: 294, endPoint x: 343, endPoint y: 291, distance: 161.6
click at [343, 291] on div at bounding box center [478, 439] width 2089 height 1401
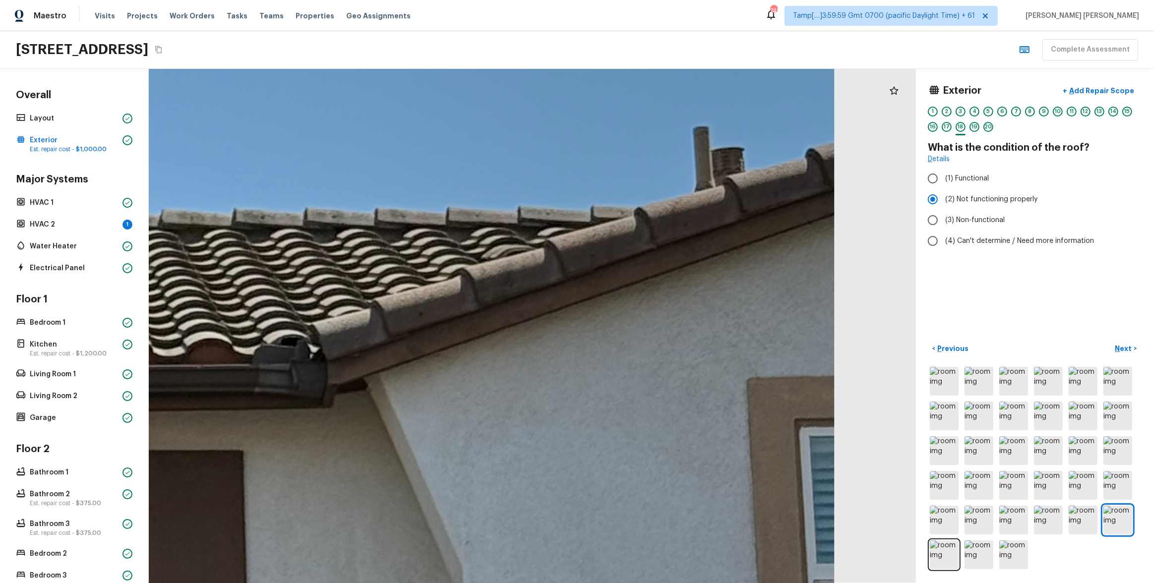
drag, startPoint x: 569, startPoint y: 294, endPoint x: 641, endPoint y: 306, distance: 72.9
click at [635, 306] on div at bounding box center [0, 551] width 3319 height 2225
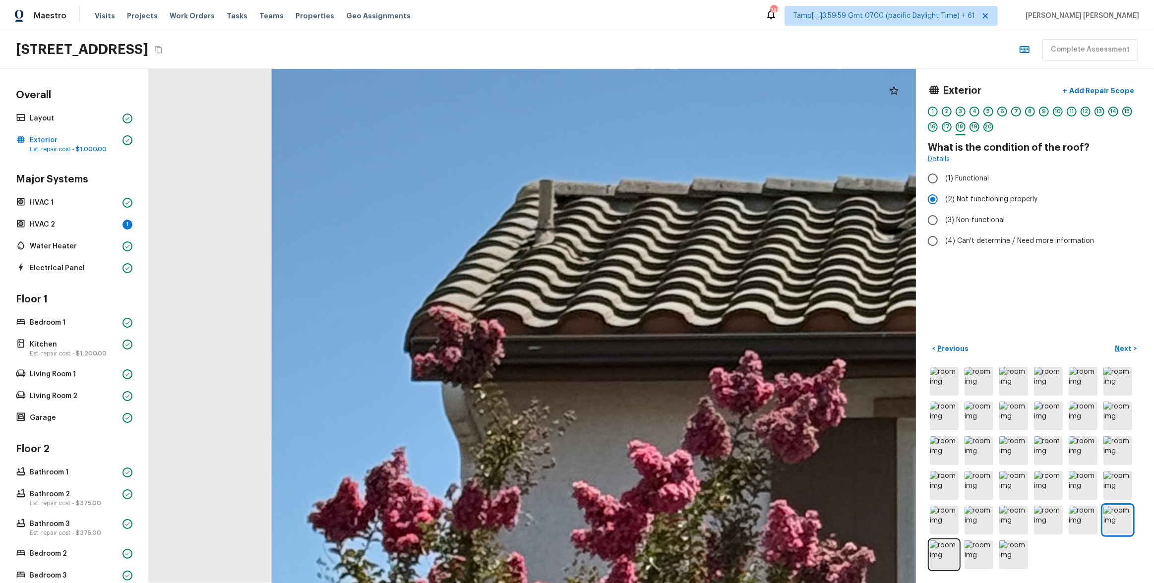
drag, startPoint x: 623, startPoint y: 306, endPoint x: 560, endPoint y: 300, distance: 63.2
click at [560, 298] on div at bounding box center [1104, 514] width 3319 height 2225
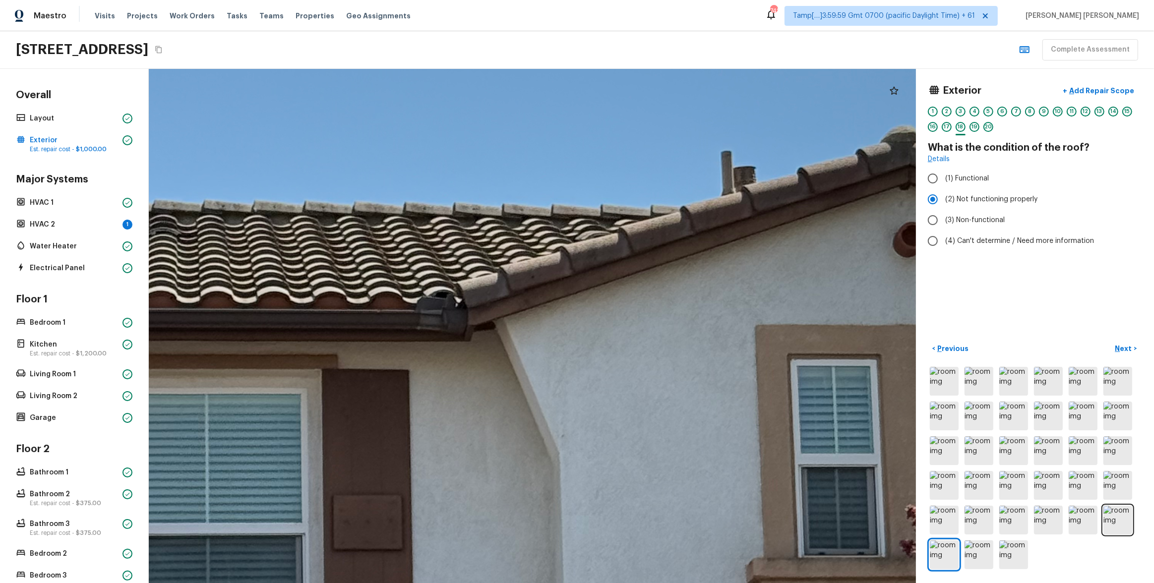
drag, startPoint x: 573, startPoint y: 269, endPoint x: 487, endPoint y: 298, distance: 90.8
click at [487, 298] on div at bounding box center [475, 539] width 2295 height 1539
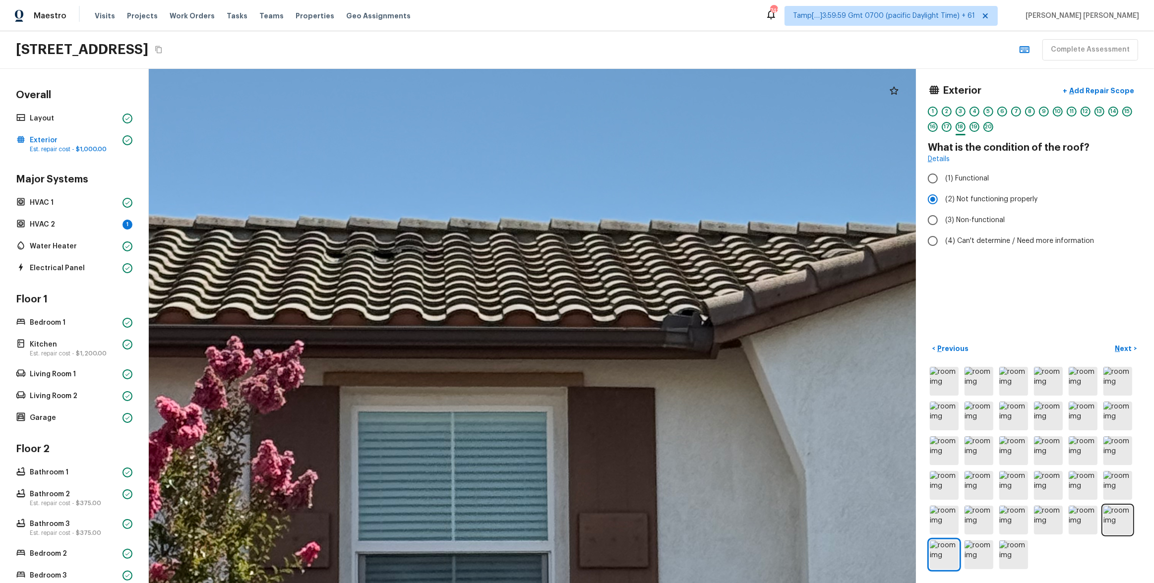
drag, startPoint x: 428, startPoint y: 295, endPoint x: 674, endPoint y: 313, distance: 246.5
click at [648, 313] on div at bounding box center [721, 557] width 2295 height 1539
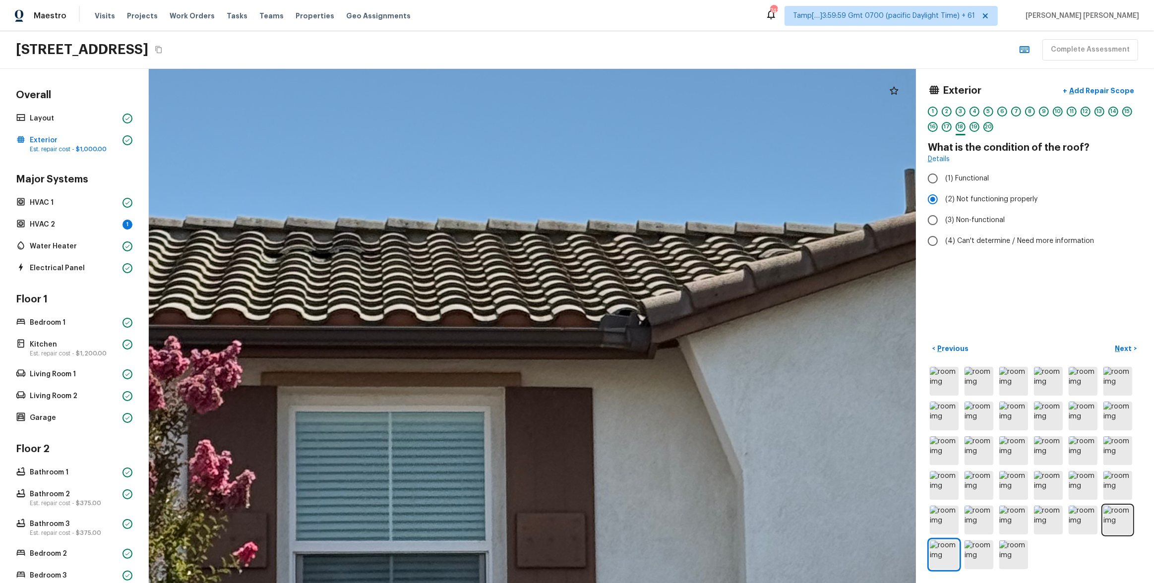
drag, startPoint x: 524, startPoint y: 303, endPoint x: 459, endPoint y: 302, distance: 65.4
click at [459, 302] on div at bounding box center [658, 557] width 2295 height 1539
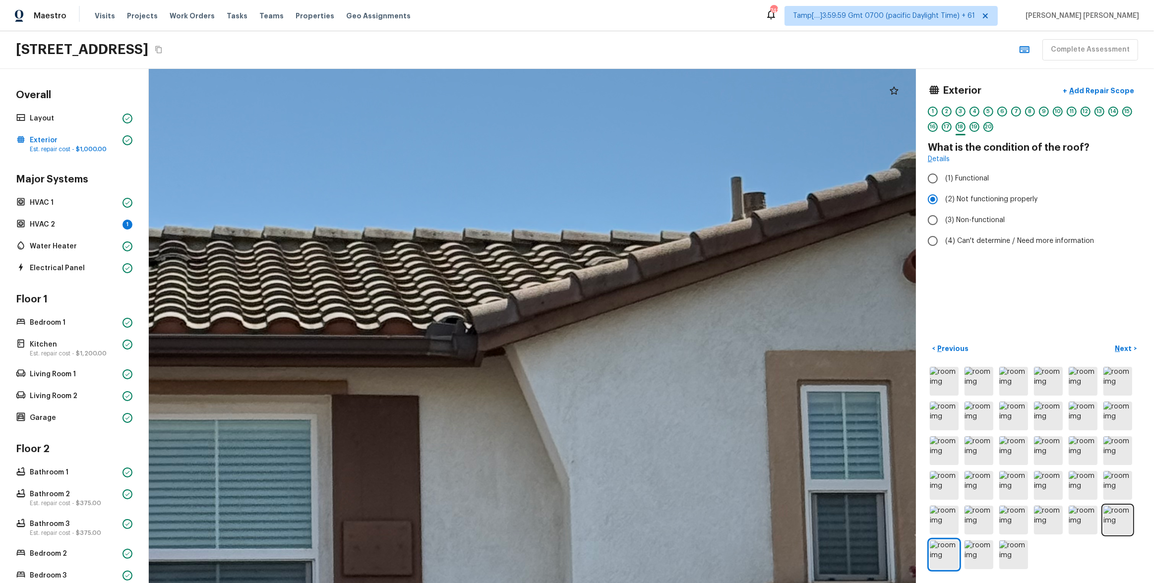
drag, startPoint x: 591, startPoint y: 324, endPoint x: 421, endPoint y: 331, distance: 170.7
click at [421, 315] on div at bounding box center [485, 565] width 2295 height 1539
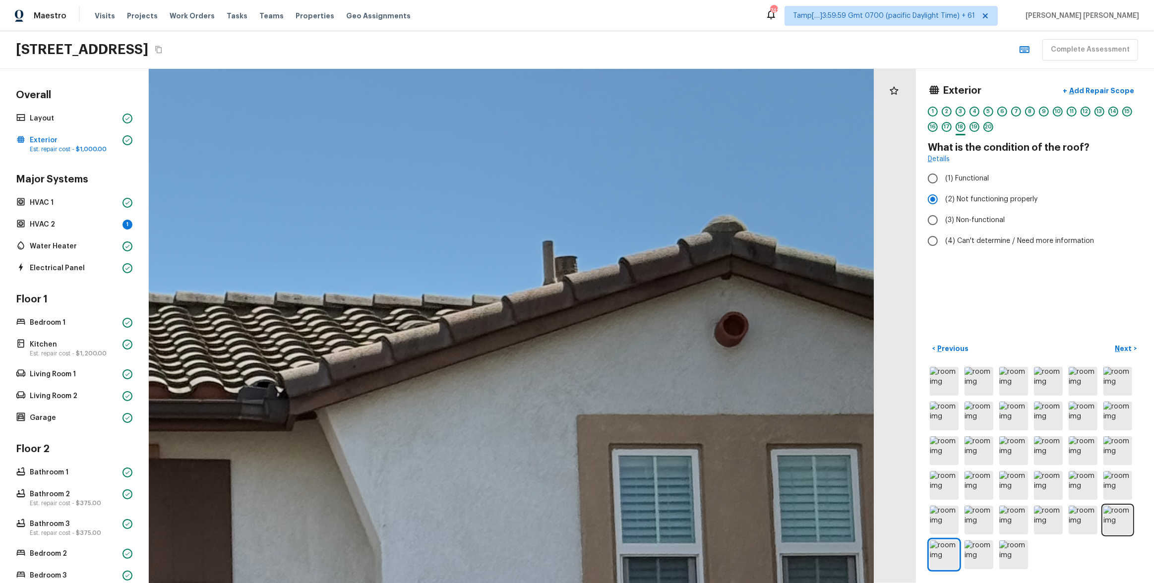
drag, startPoint x: 640, startPoint y: 308, endPoint x: 451, endPoint y: 372, distance: 199.4
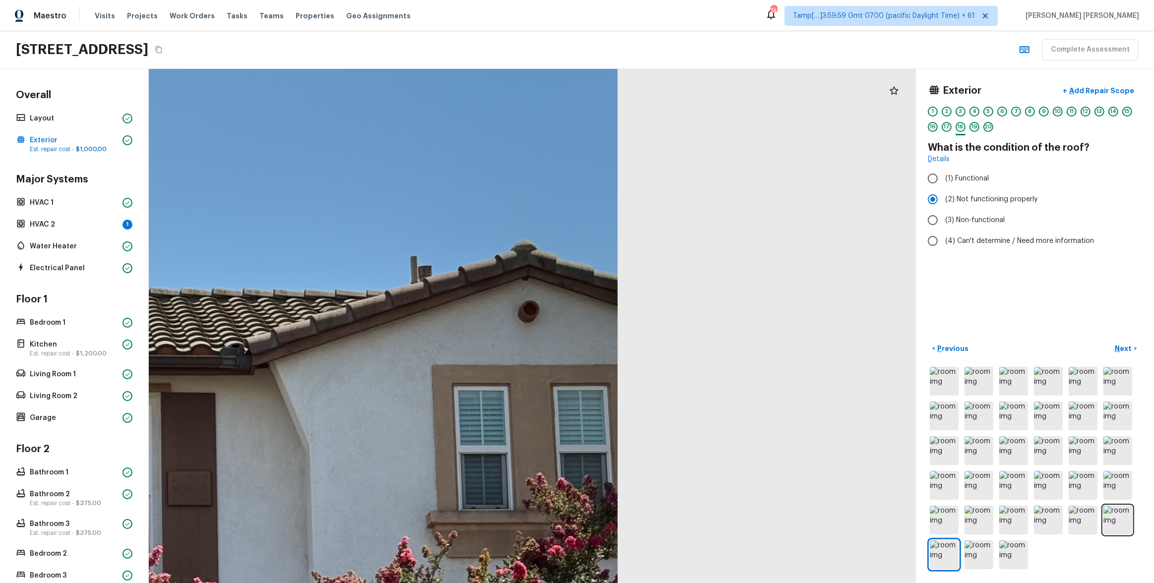
drag, startPoint x: 360, startPoint y: 310, endPoint x: 592, endPoint y: 301, distance: 232.2
click at [587, 301] on div at bounding box center [257, 499] width 1436 height 962
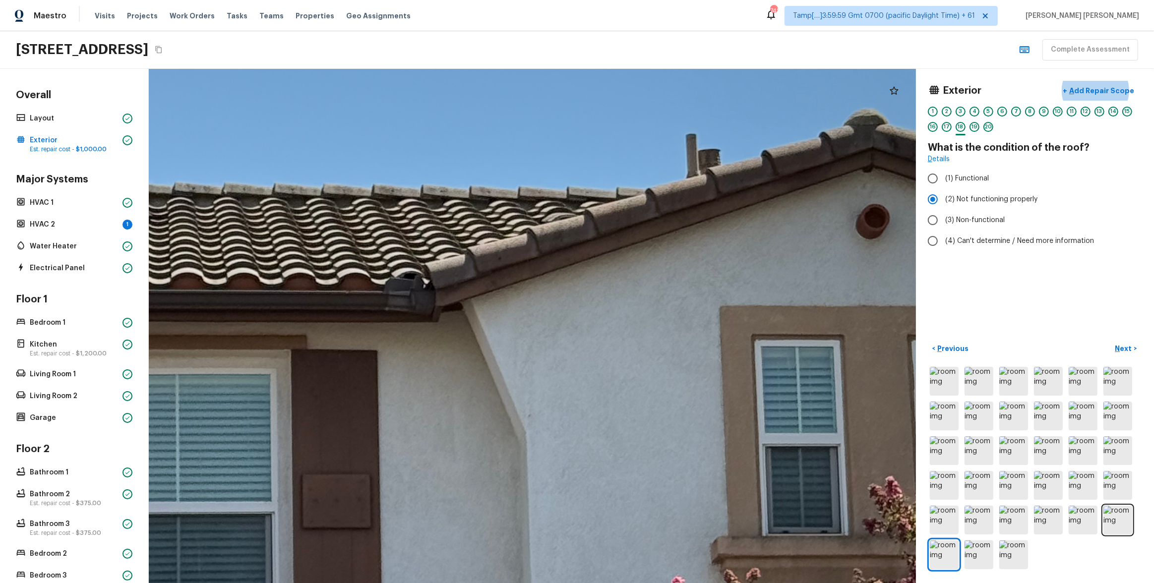
drag, startPoint x: 691, startPoint y: 225, endPoint x: 435, endPoint y: 305, distance: 268.7
click at [435, 305] on div at bounding box center [443, 519] width 2270 height 1522
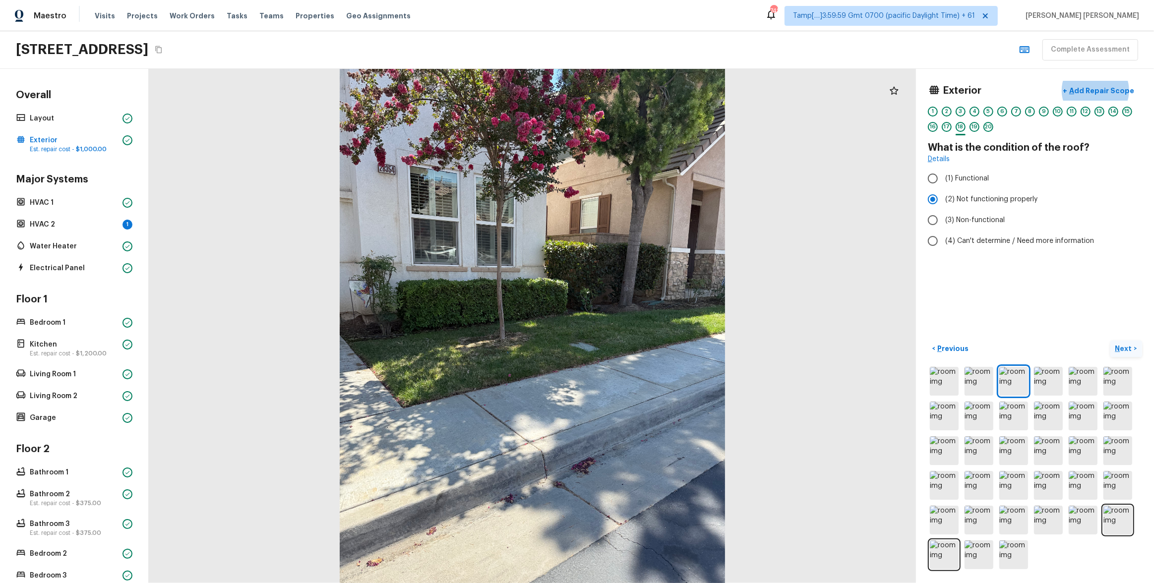
click at [648, 315] on p "Next" at bounding box center [1124, 349] width 19 height 10
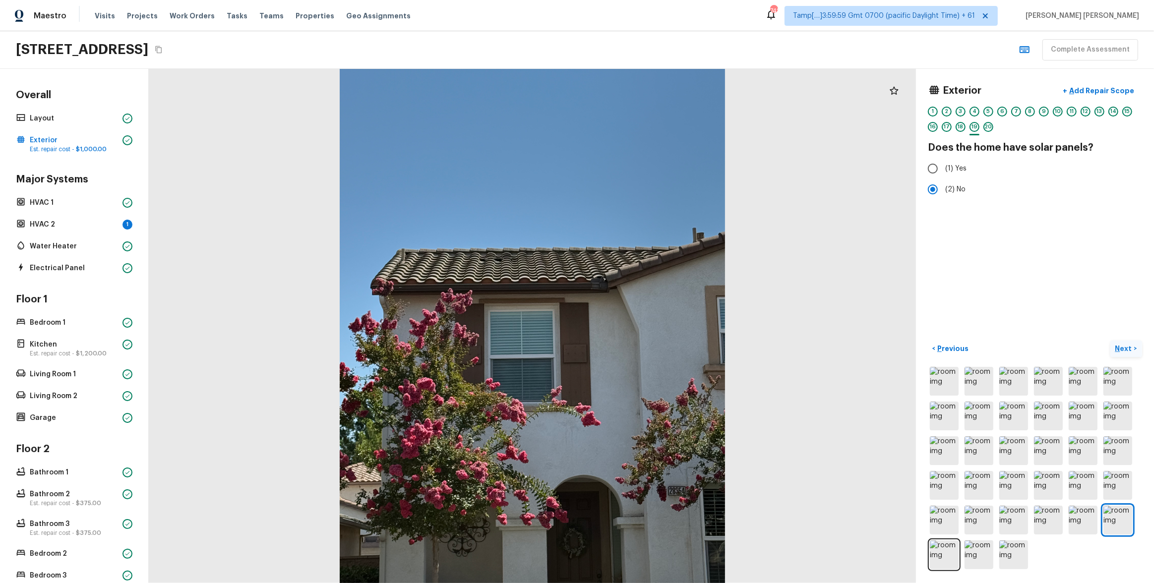
click at [648, 315] on p "Next" at bounding box center [1124, 349] width 19 height 10
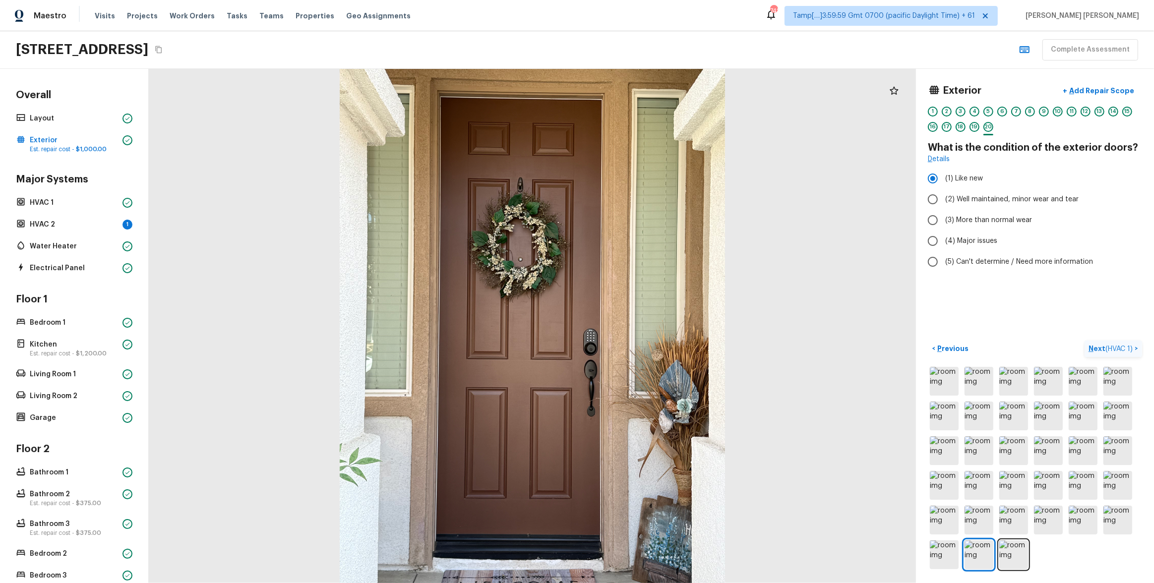
click at [648, 315] on button "Next ( HVAC 1 ) >" at bounding box center [1113, 349] width 58 height 16
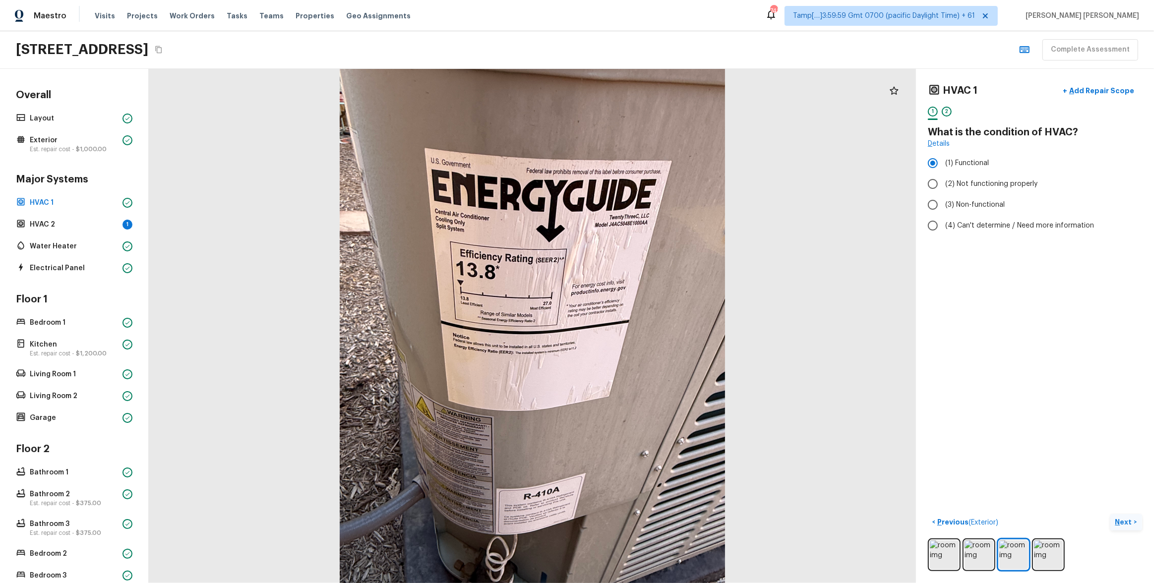
click at [648, 315] on button "Next >" at bounding box center [1126, 522] width 32 height 16
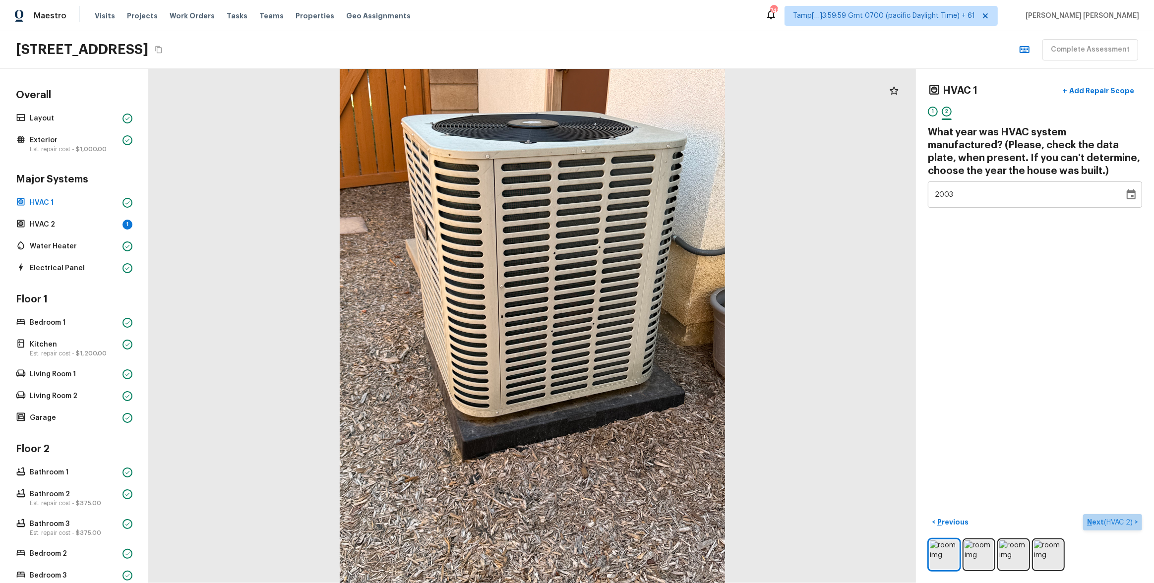
click at [648, 315] on button "Next ( HVAC 2 ) >" at bounding box center [1112, 522] width 59 height 16
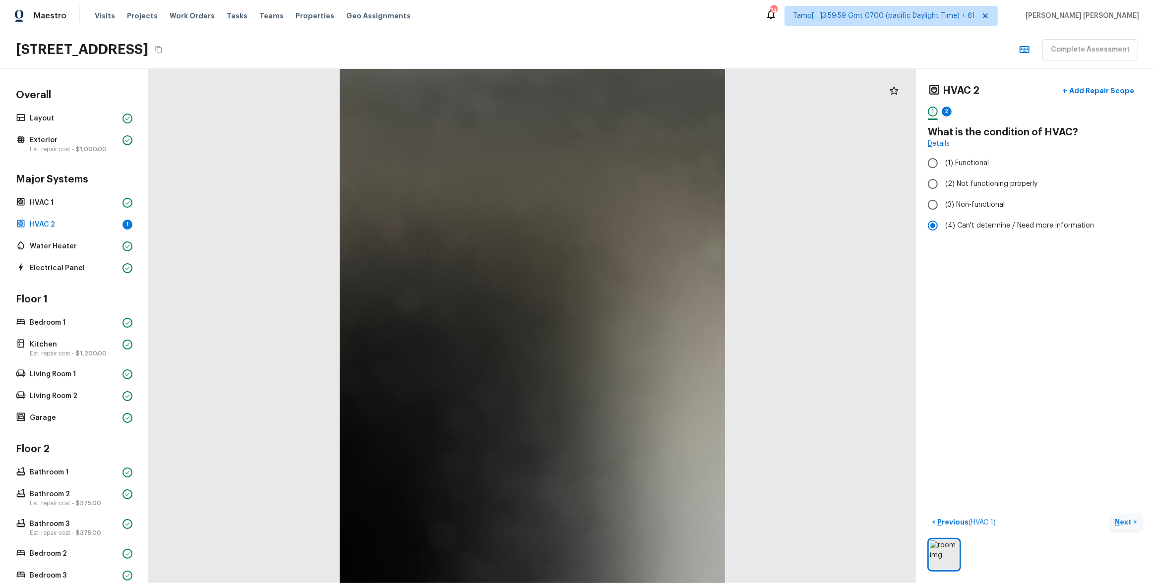
click at [648, 315] on button "Next >" at bounding box center [1126, 522] width 32 height 16
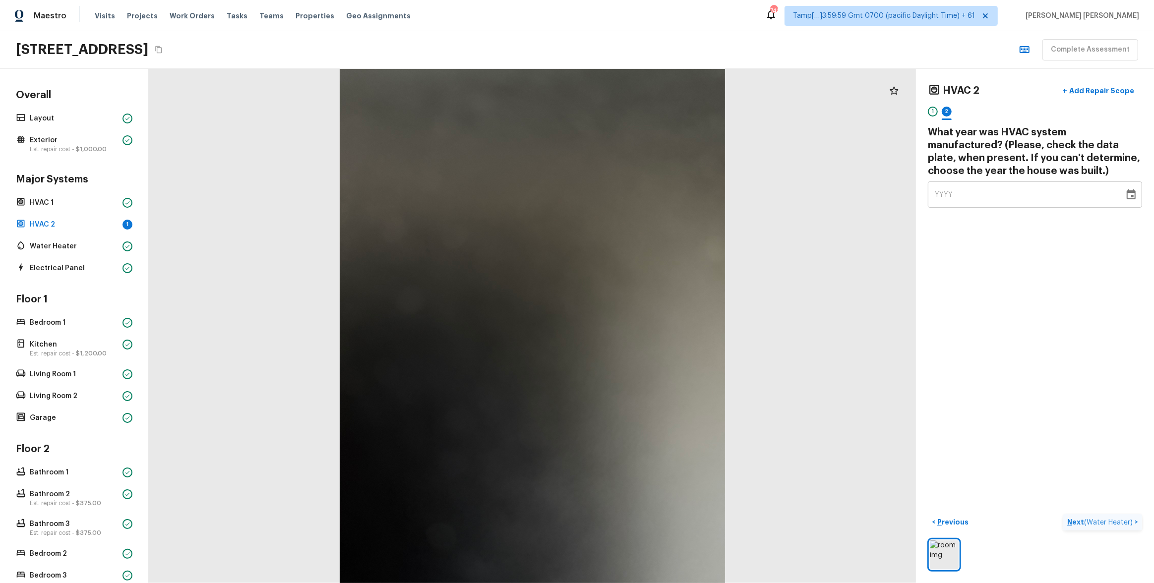
click at [648, 315] on button "Next ( Water Heater ) >" at bounding box center [1102, 522] width 79 height 16
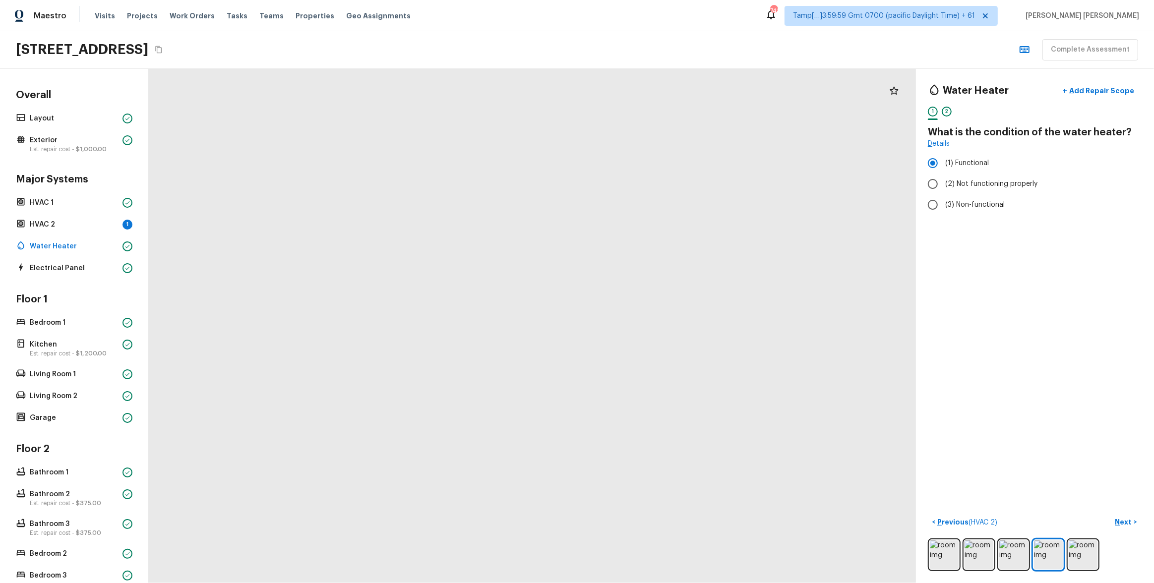
drag, startPoint x: 528, startPoint y: 311, endPoint x: 561, endPoint y: 312, distance: 32.7
click at [561, 312] on div at bounding box center [476, 319] width 1170 height 784
click at [648, 315] on p "Next" at bounding box center [1124, 522] width 19 height 10
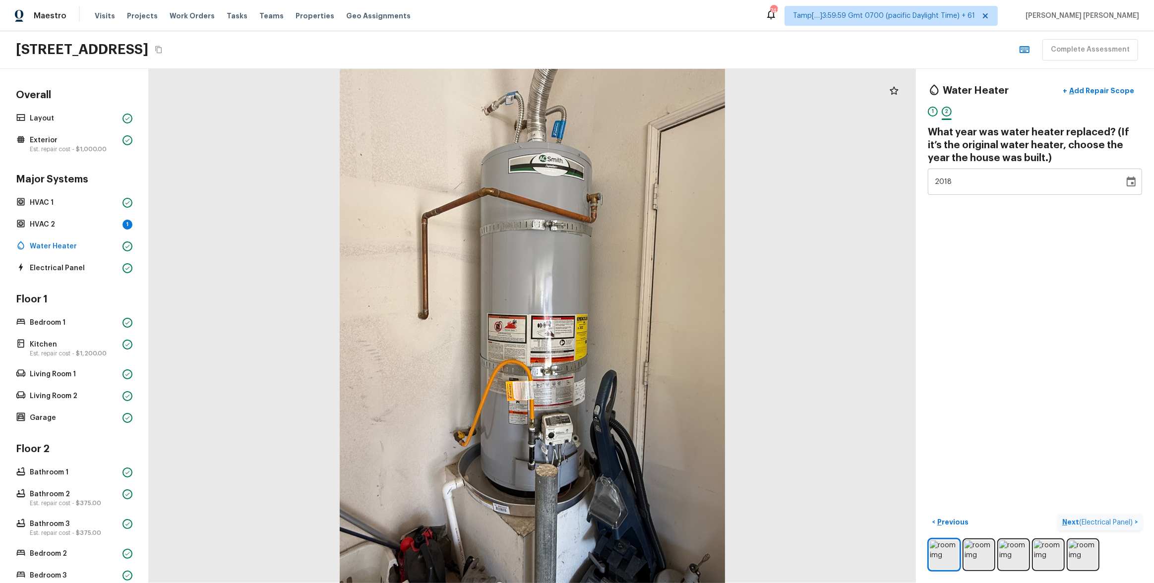
click at [648, 315] on p "Next ( Electrical Panel )" at bounding box center [1098, 522] width 72 height 10
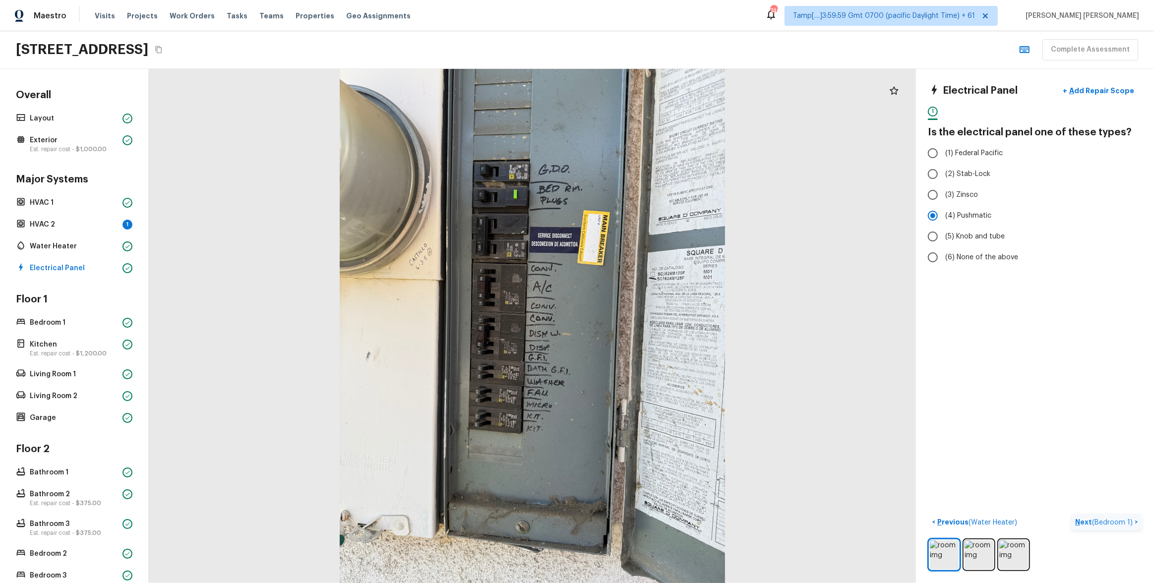
click at [648, 315] on span "( Bedroom 1 )" at bounding box center [1112, 522] width 41 height 7
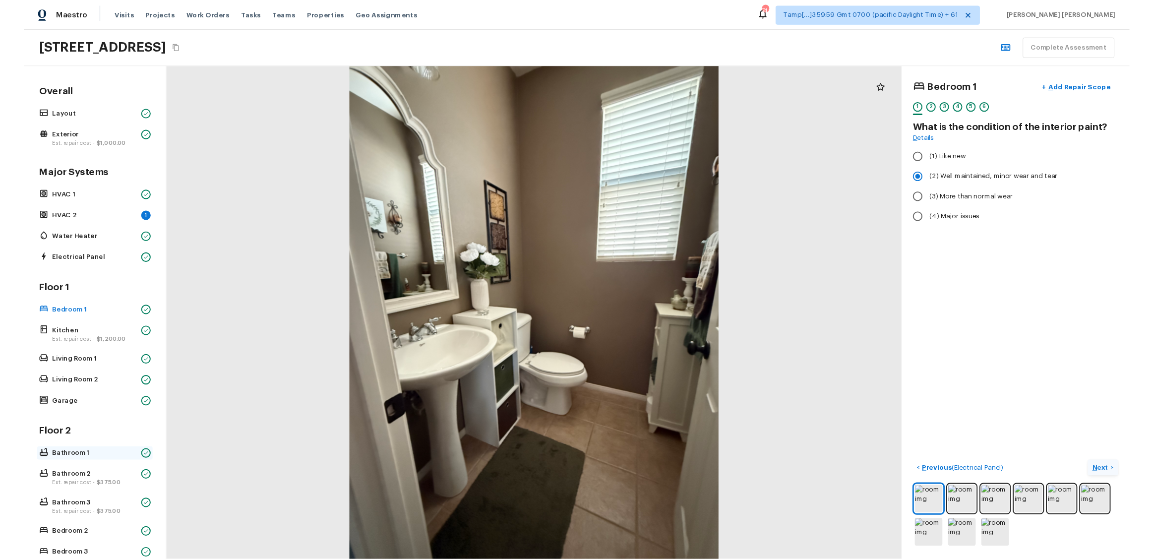
scroll to position [138, 0]
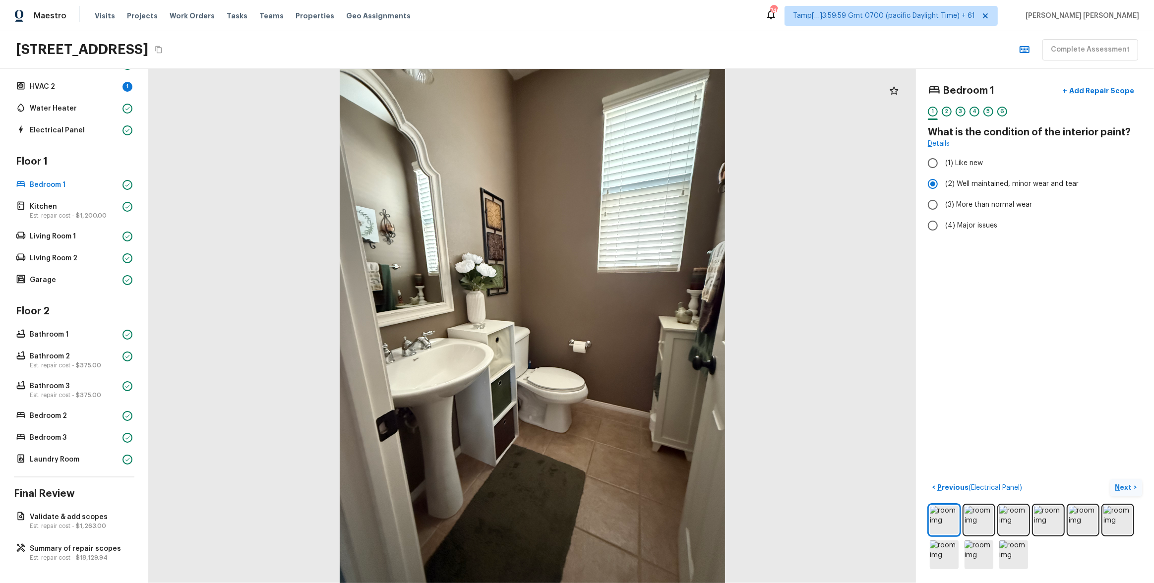
click at [648, 315] on p "Next" at bounding box center [1124, 487] width 19 height 10
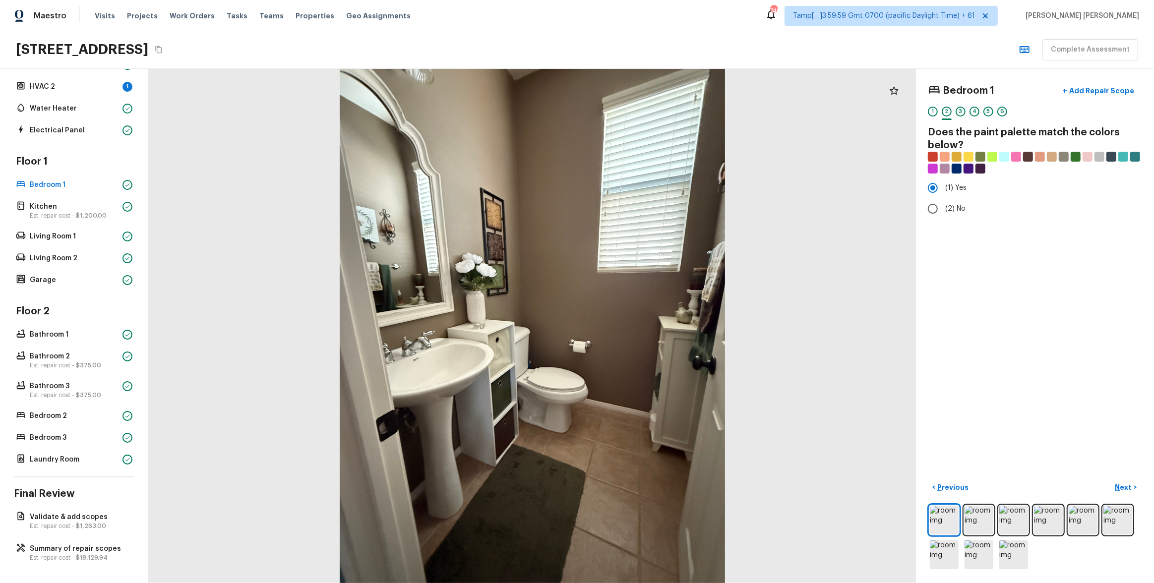
click at [648, 315] on div "Bedroom 1 + Add Repair Scope 1 2 3 4 5 6 Does the paint palette match the color…" at bounding box center [1035, 326] width 238 height 514
click at [648, 315] on p "Next" at bounding box center [1124, 487] width 19 height 10
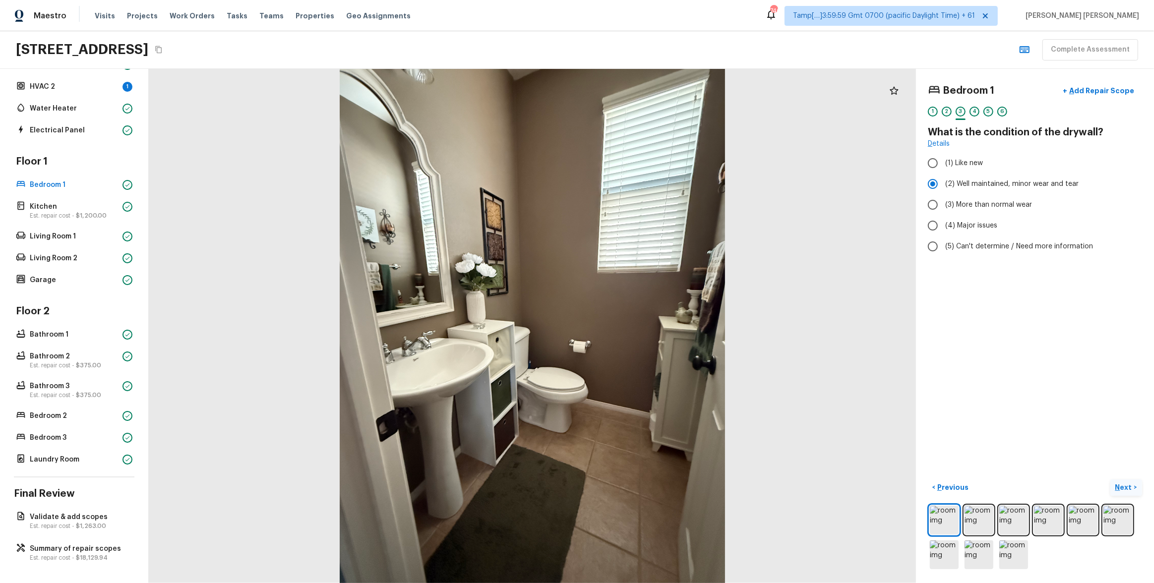
click at [648, 315] on p "Next" at bounding box center [1124, 487] width 19 height 10
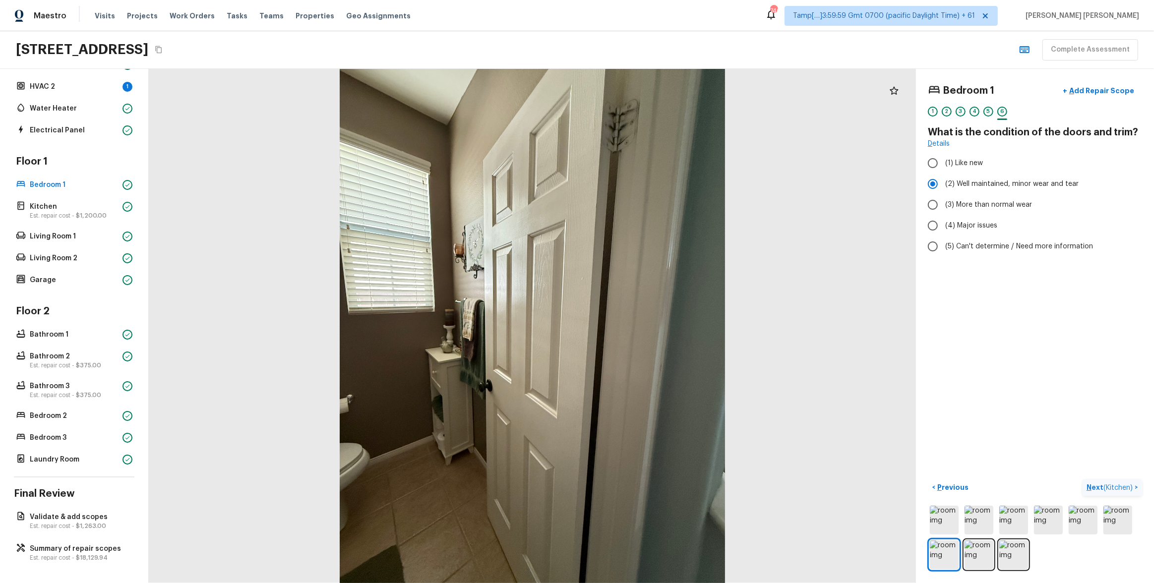
click at [648, 315] on span "( Kitchen )" at bounding box center [1117, 487] width 29 height 7
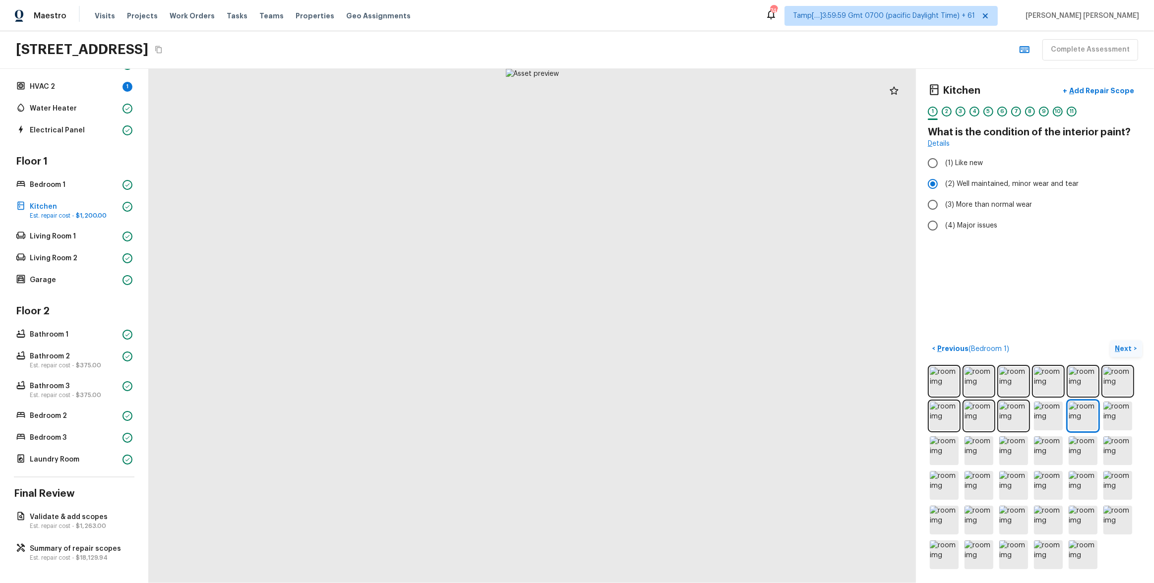
click at [648, 315] on p "Next" at bounding box center [1124, 349] width 19 height 10
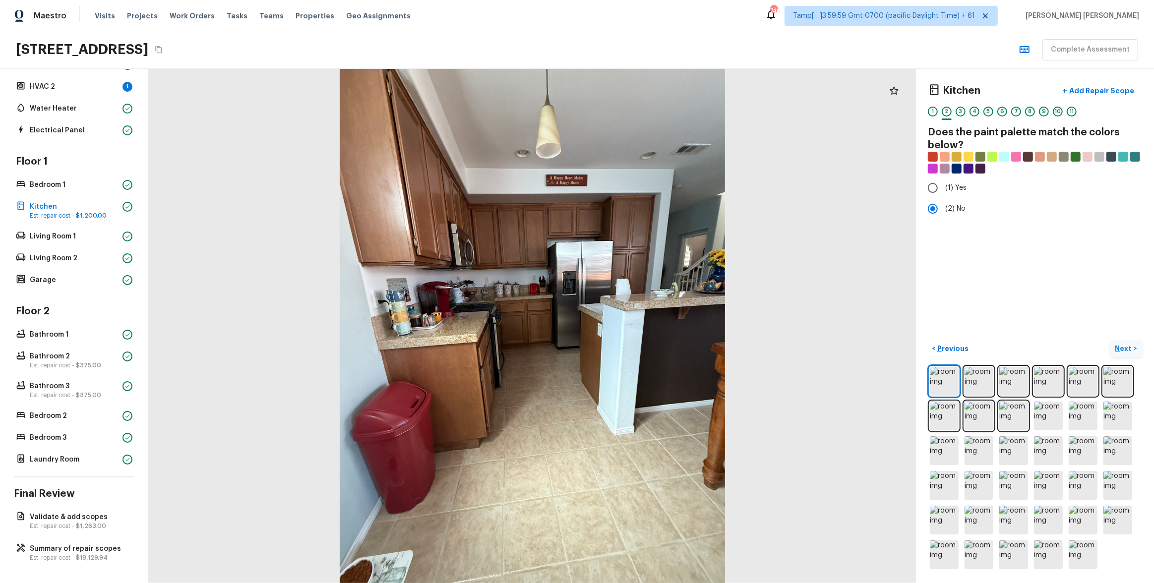
click at [648, 315] on p "Next" at bounding box center [1124, 349] width 19 height 10
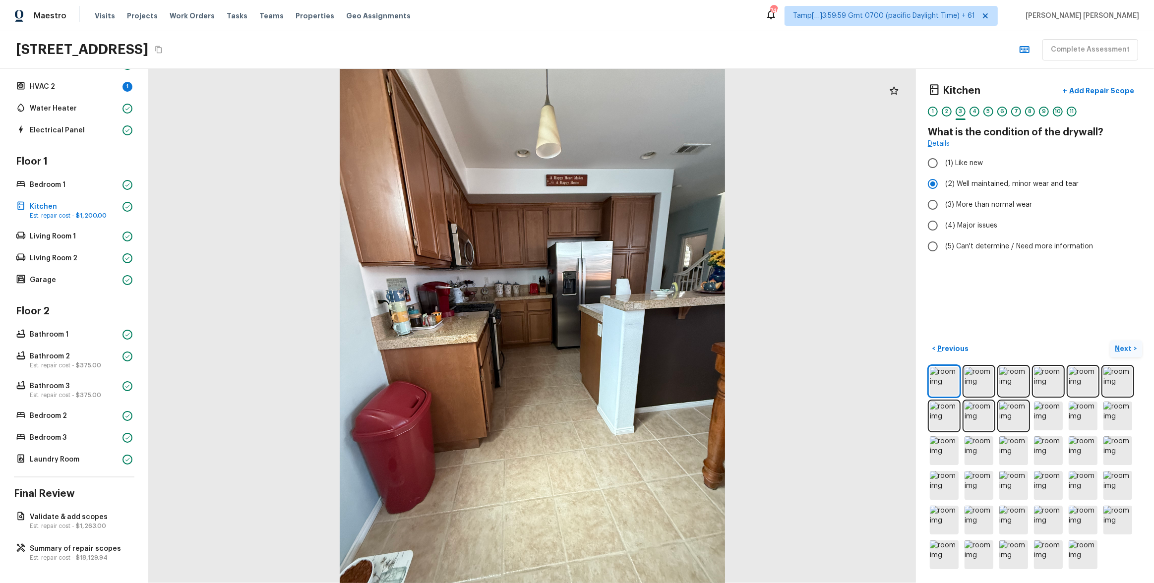
click at [648, 315] on p "Next" at bounding box center [1124, 349] width 19 height 10
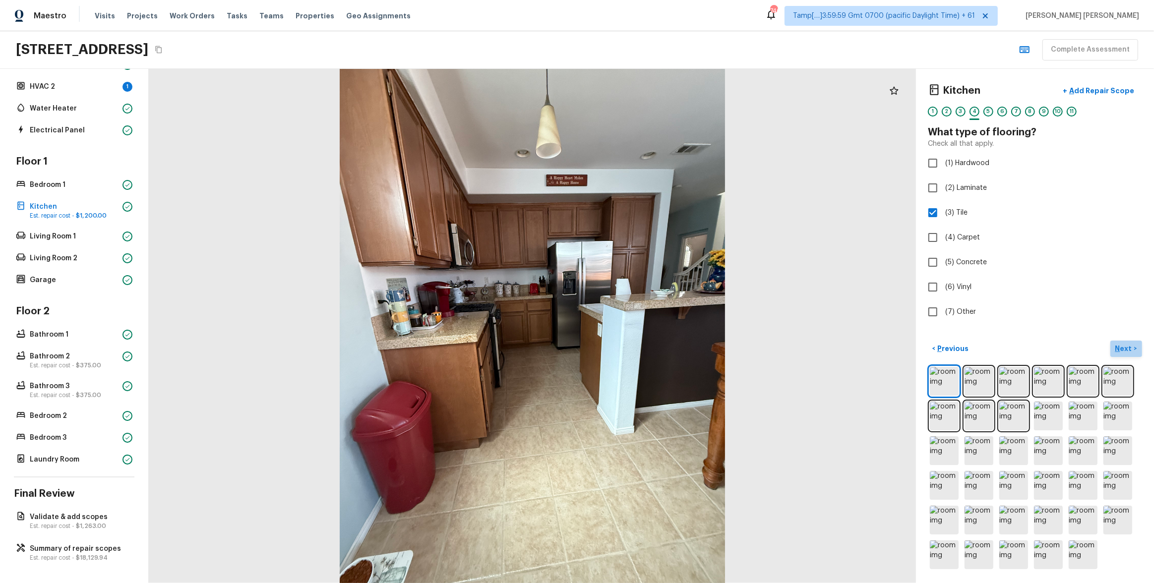
click at [648, 315] on p "Next" at bounding box center [1124, 349] width 19 height 10
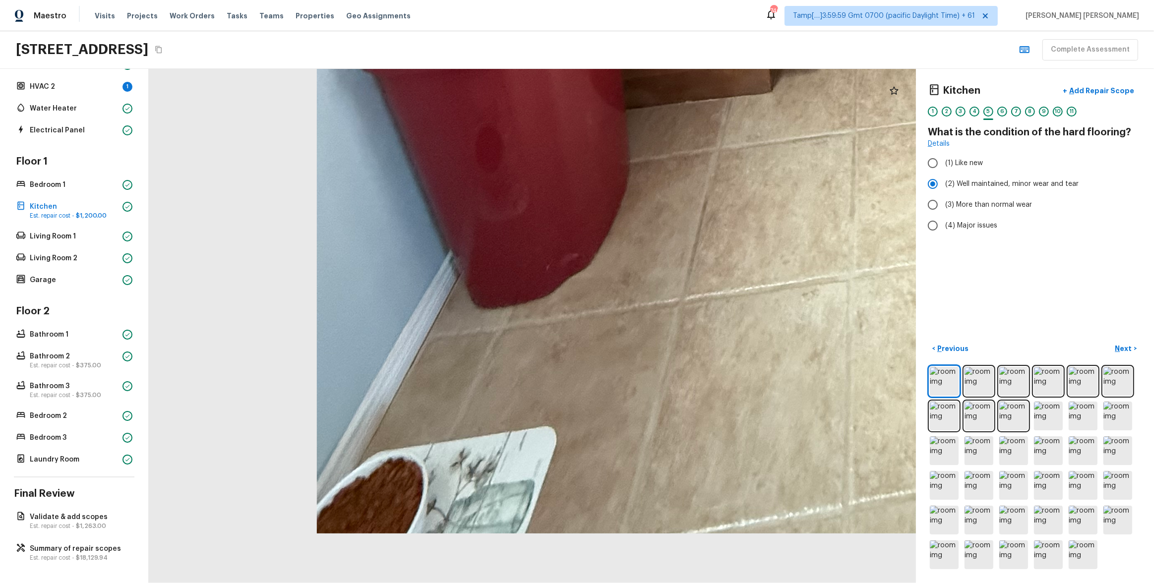
drag, startPoint x: 363, startPoint y: 577, endPoint x: 393, endPoint y: 488, distance: 93.1
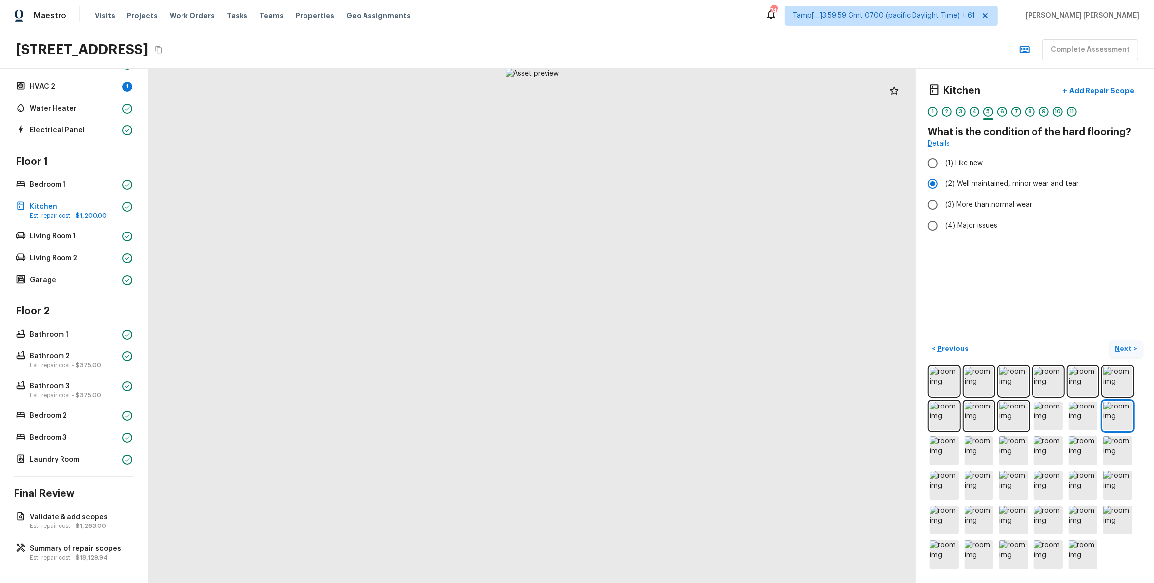
click at [648, 315] on p "Next" at bounding box center [1124, 349] width 19 height 10
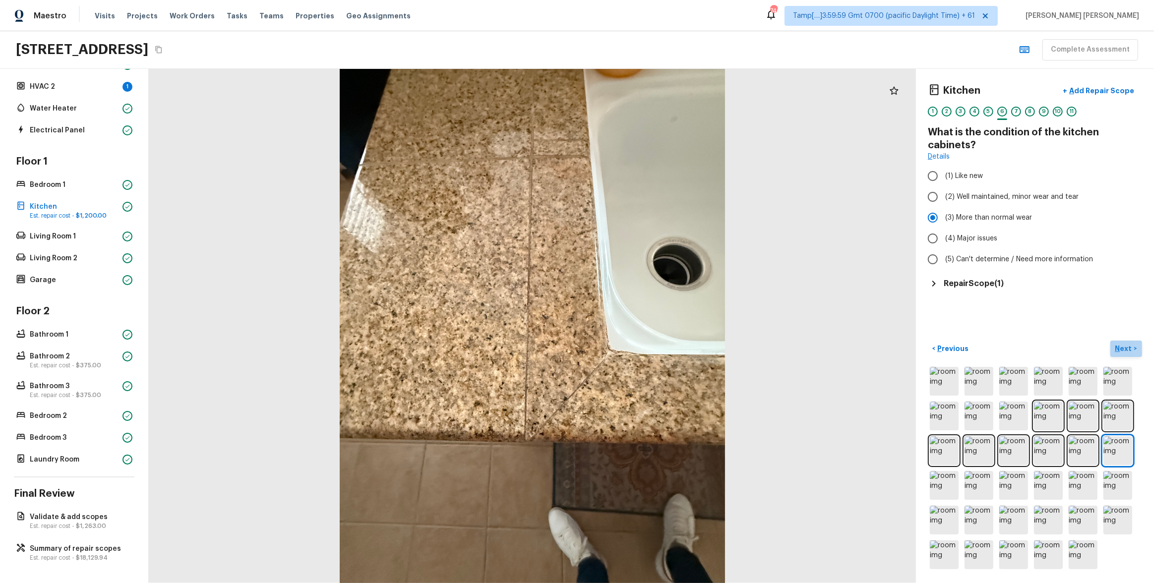
click at [648, 315] on p "Next" at bounding box center [1124, 349] width 19 height 10
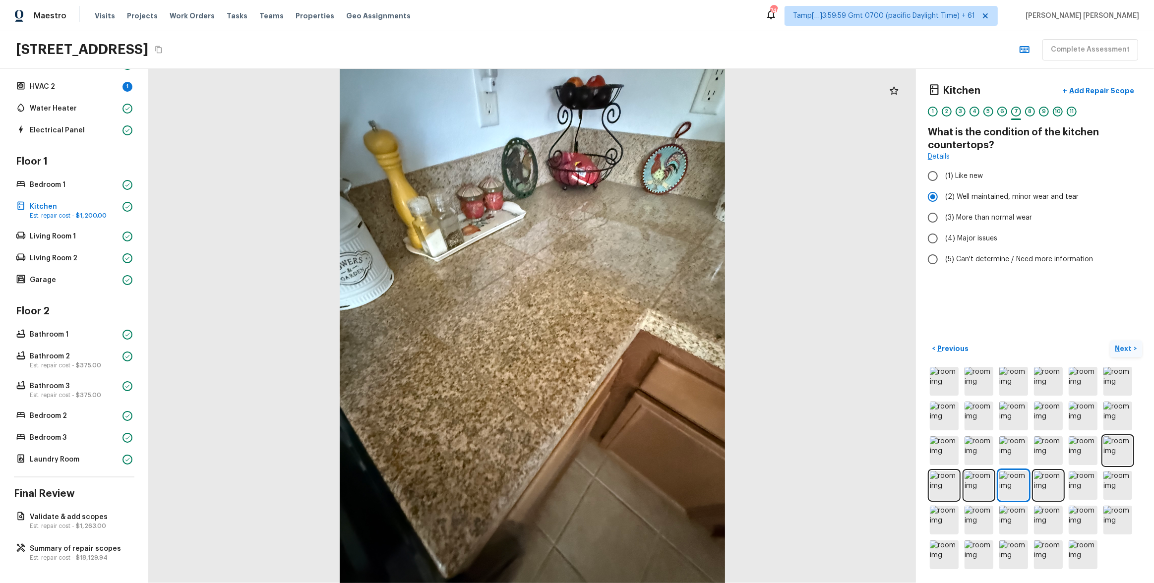
click at [648, 315] on p "Next" at bounding box center [1124, 349] width 19 height 10
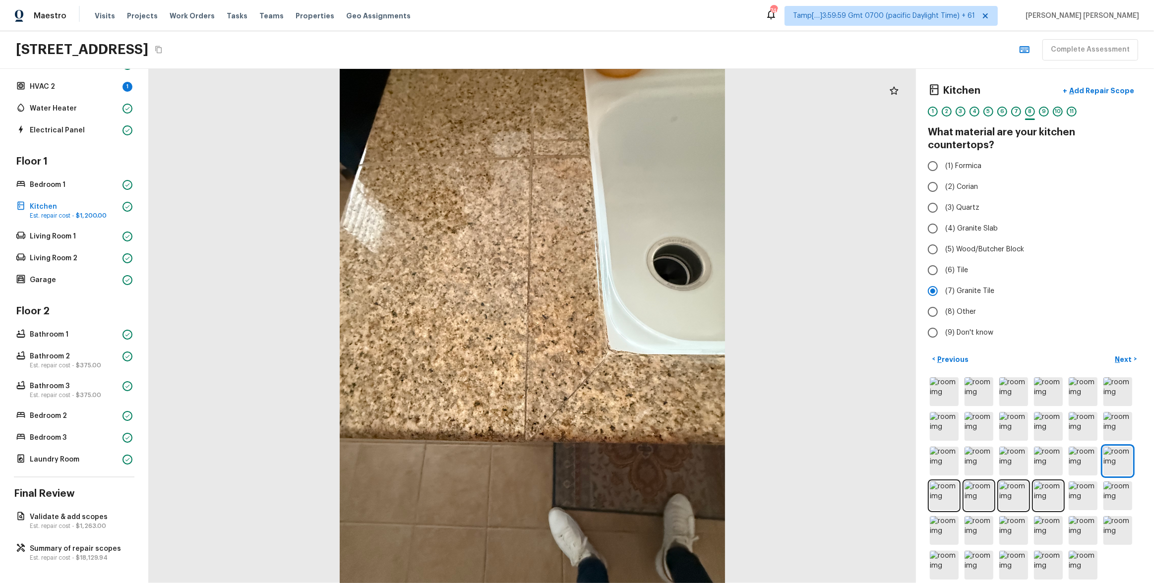
click at [648, 315] on div at bounding box center [532, 326] width 767 height 514
click at [648, 315] on p "Next" at bounding box center [1124, 359] width 19 height 10
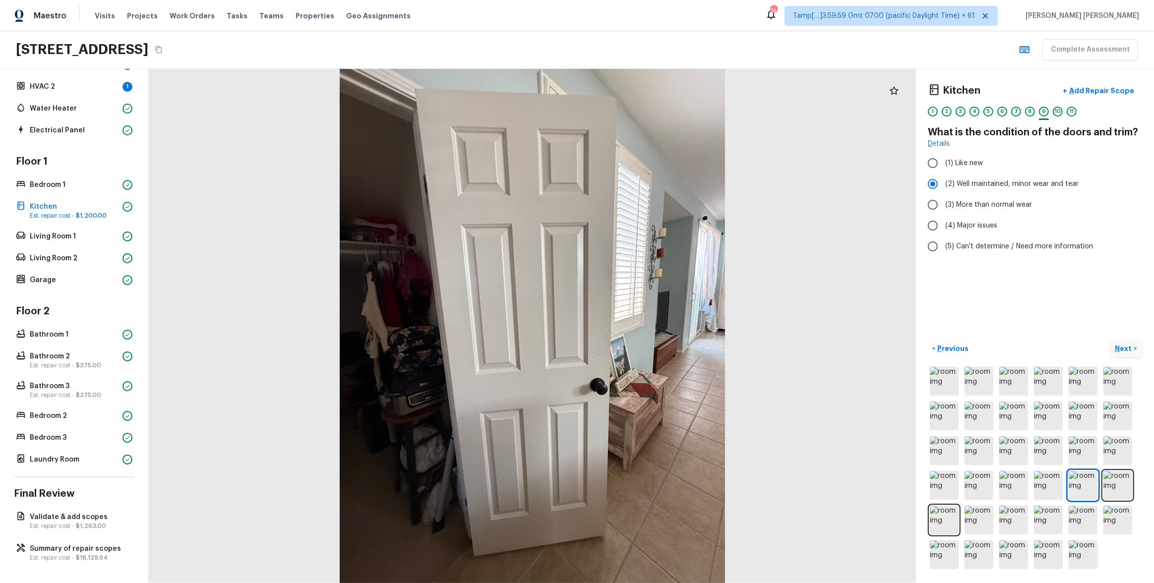
click at [648, 315] on p "Next" at bounding box center [1124, 349] width 19 height 10
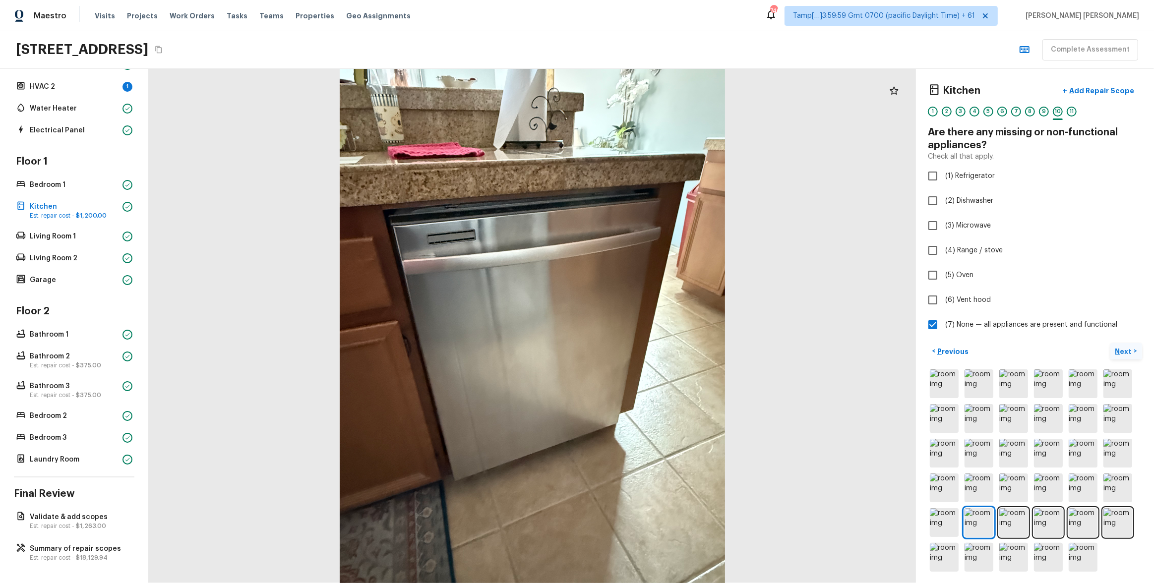
click at [648, 315] on p "Next" at bounding box center [1124, 352] width 19 height 10
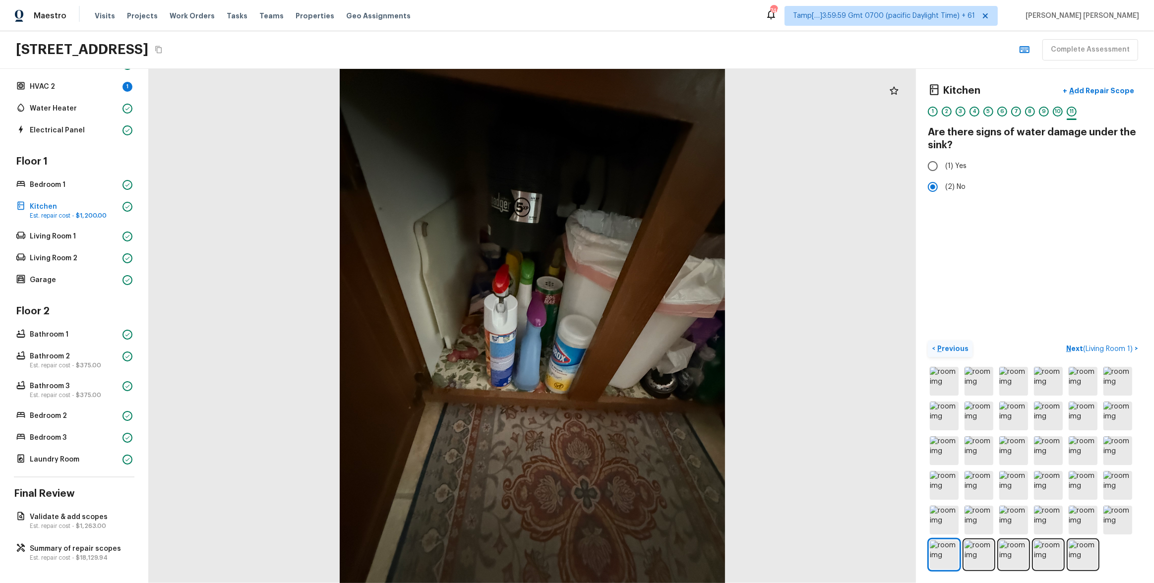
click at [648, 315] on p "Previous" at bounding box center [951, 349] width 33 height 10
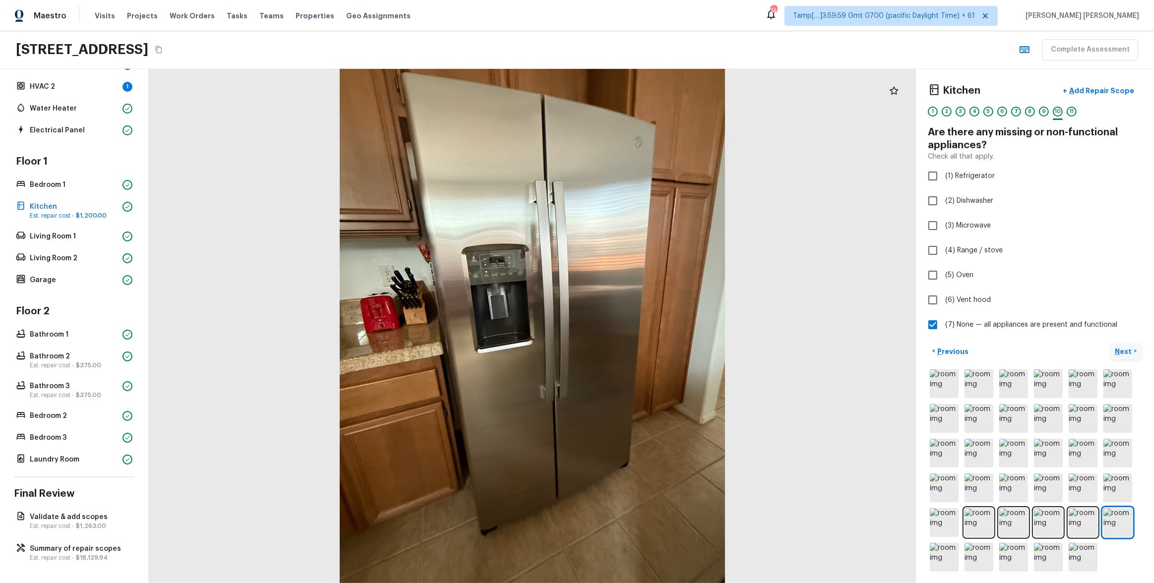
click at [648, 315] on p "Next" at bounding box center [1124, 352] width 19 height 10
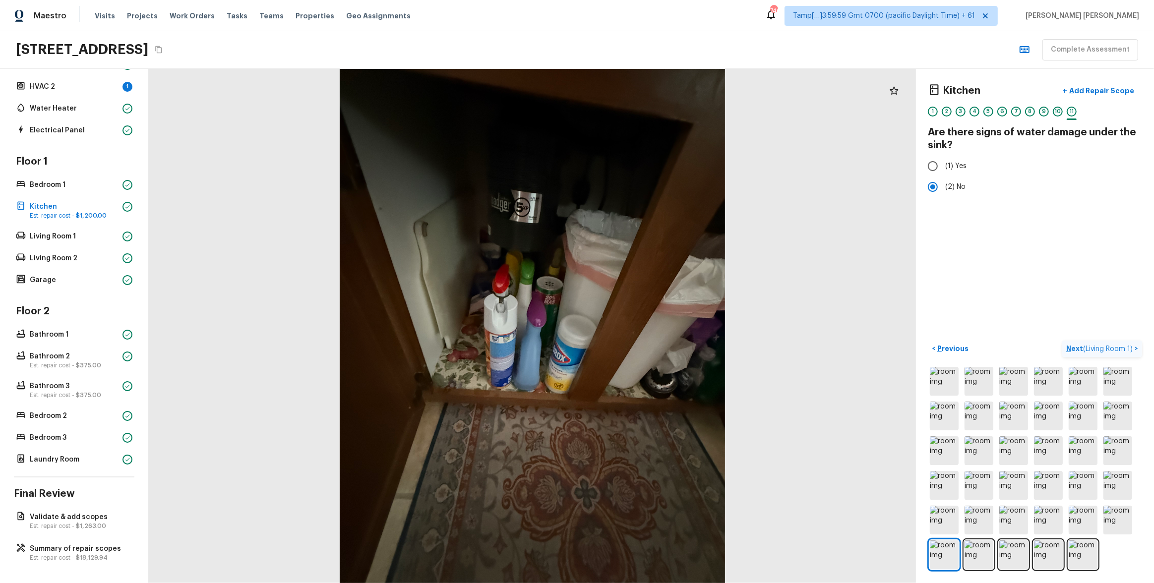
click at [648, 315] on span "( Living Room 1 )" at bounding box center [1108, 349] width 50 height 7
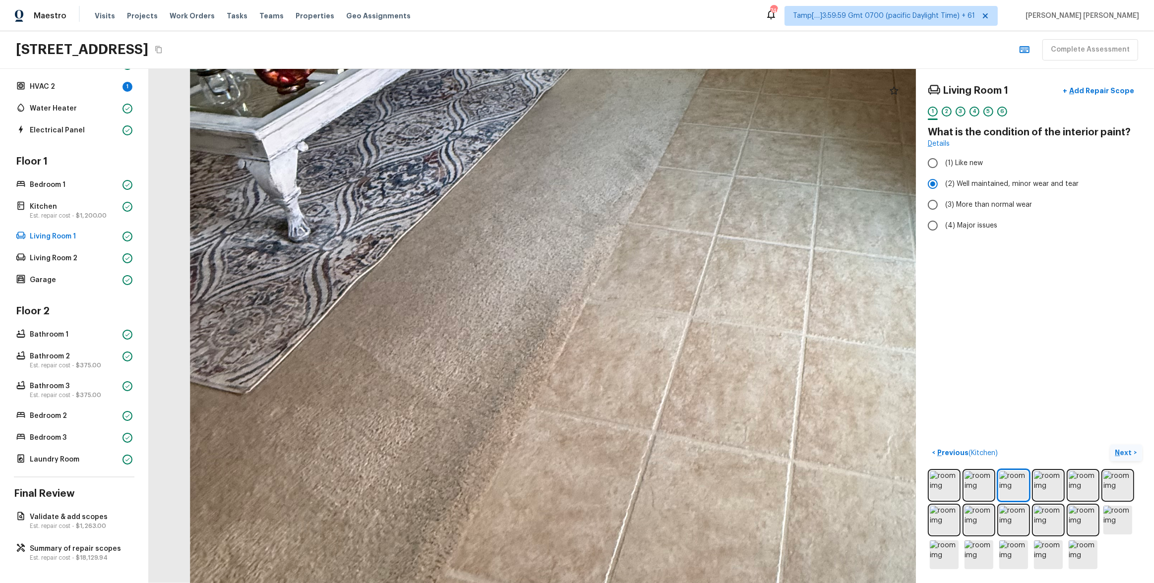
click at [447, 315] on div at bounding box center [728, 30] width 2144 height 1437
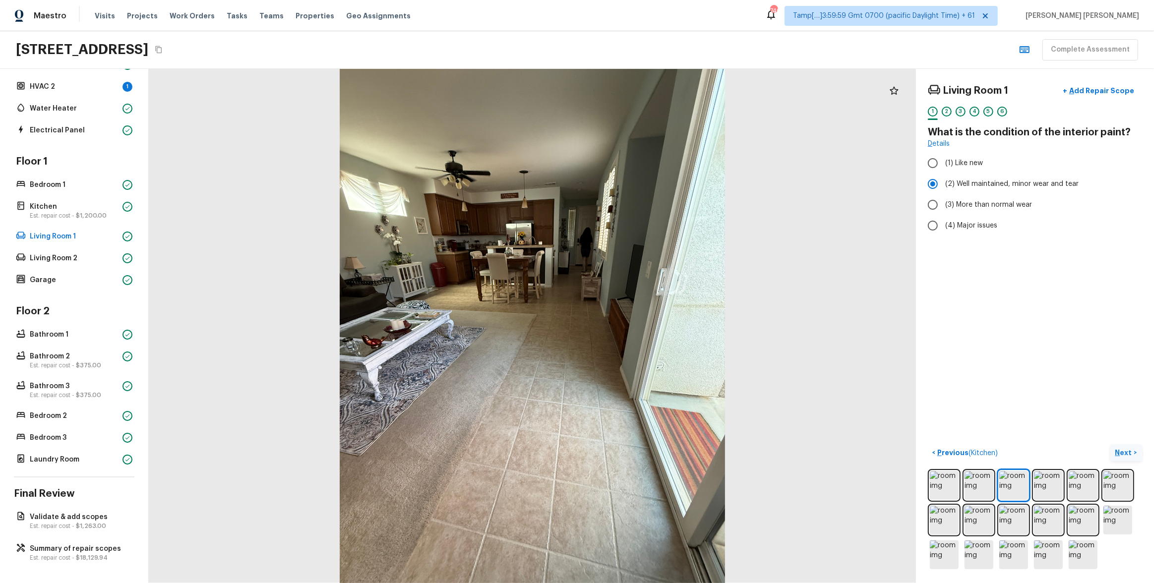
click at [648, 315] on p "Next" at bounding box center [1124, 453] width 19 height 10
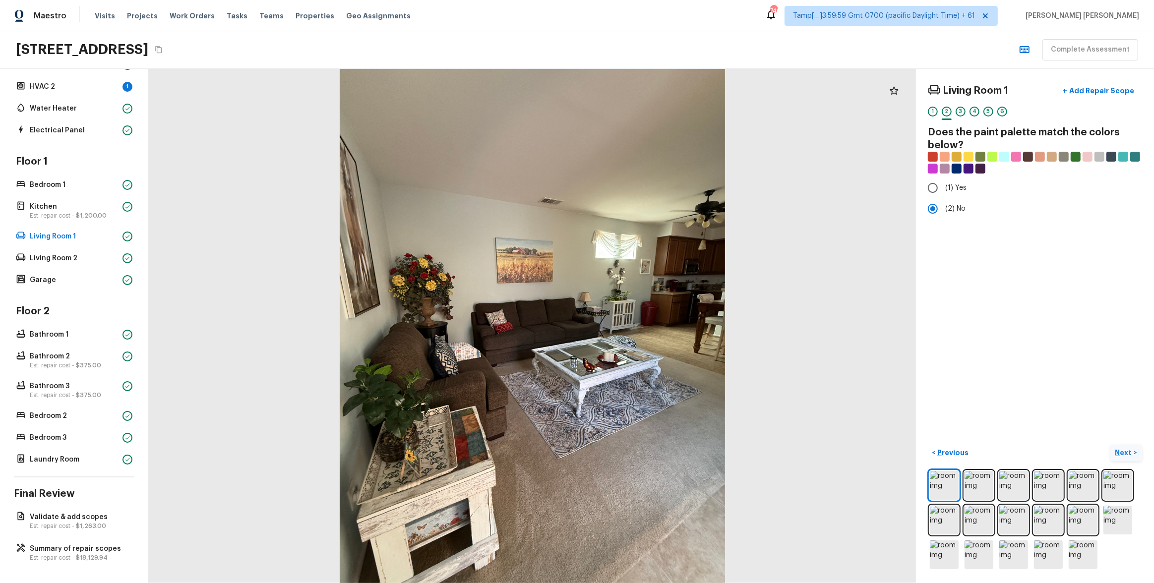
click at [648, 315] on p "Next" at bounding box center [1124, 453] width 19 height 10
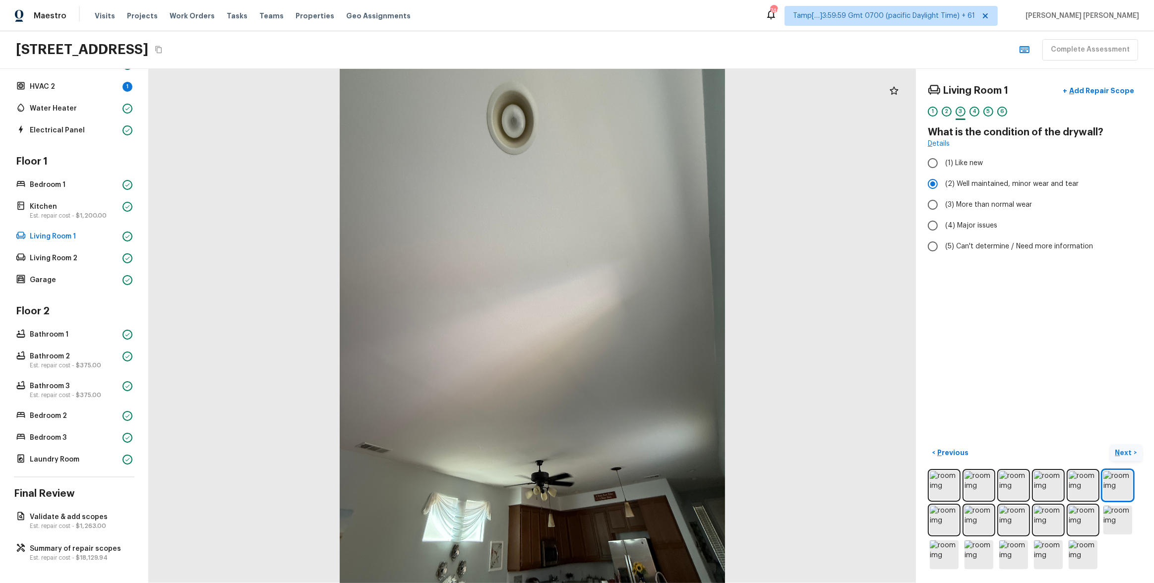
click at [648, 315] on button "Next >" at bounding box center [1126, 453] width 32 height 16
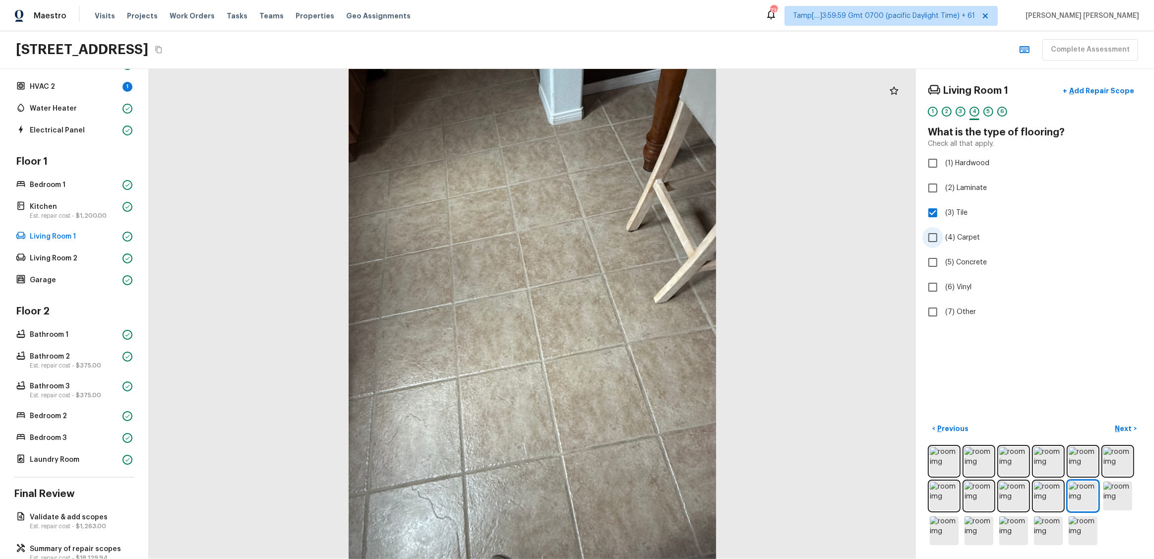
click at [648, 237] on input "(4) Carpet" at bounding box center [932, 237] width 21 height 21
checkbox input "true"
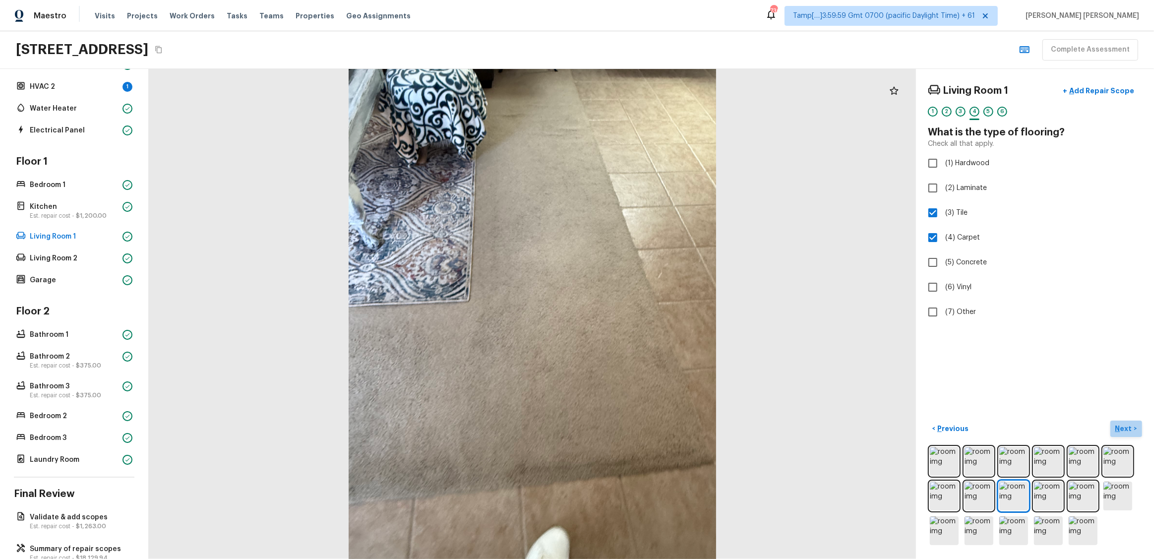
click at [648, 315] on p "Next" at bounding box center [1124, 428] width 19 height 10
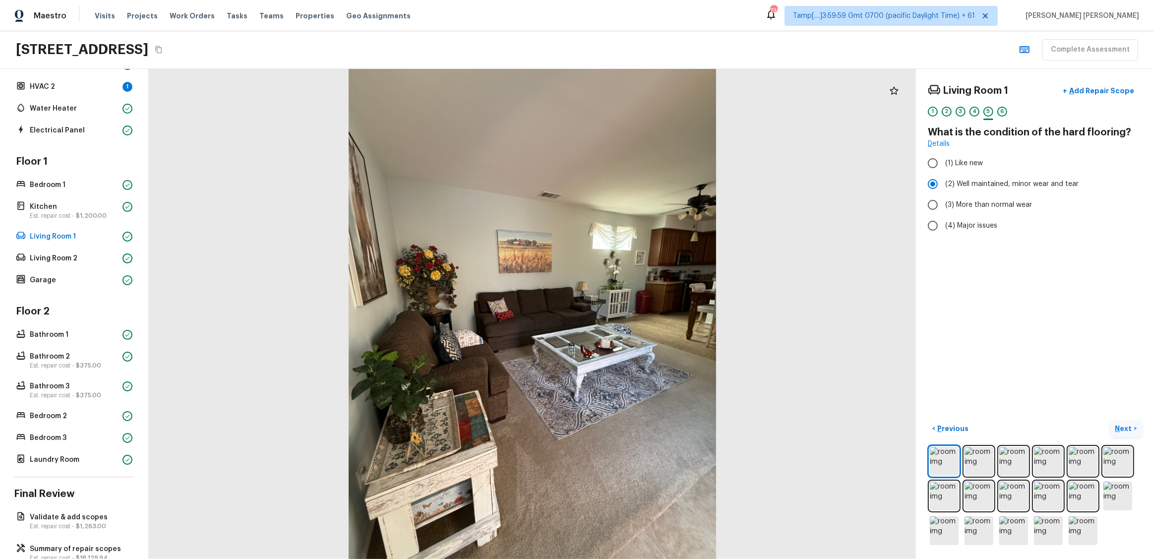
click at [648, 315] on button "Next >" at bounding box center [1126, 428] width 32 height 16
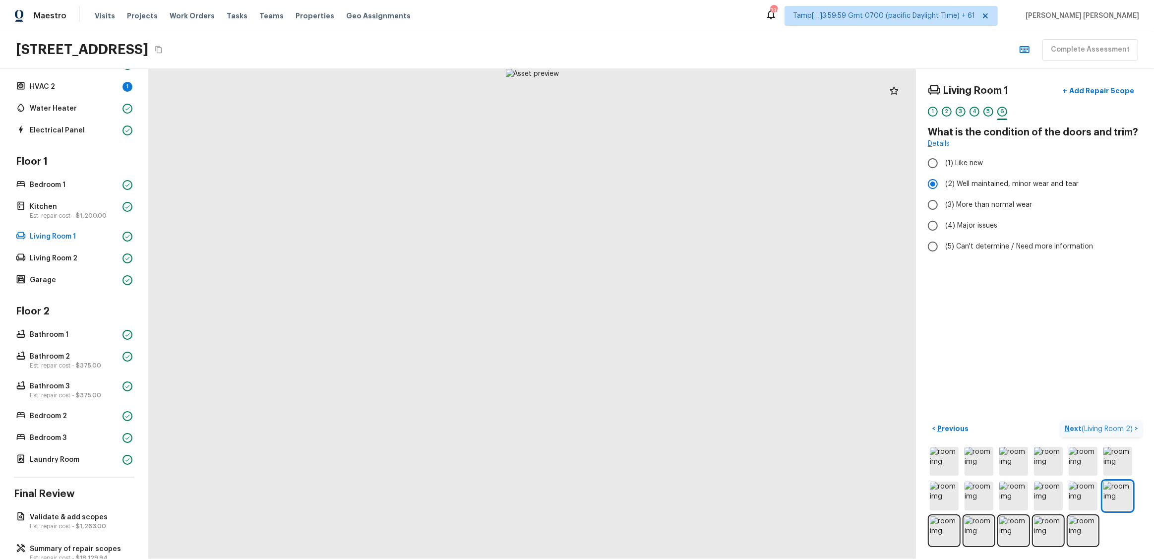
click at [648, 315] on button "Next ( Living Room 2 ) >" at bounding box center [1100, 428] width 81 height 16
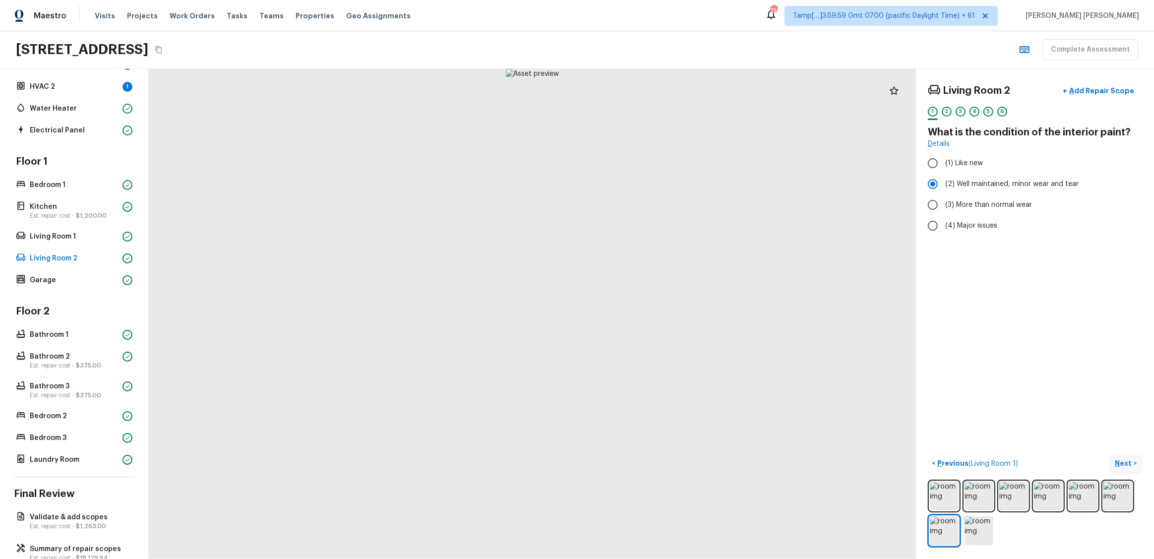
click at [648, 315] on p "Next" at bounding box center [1124, 463] width 19 height 10
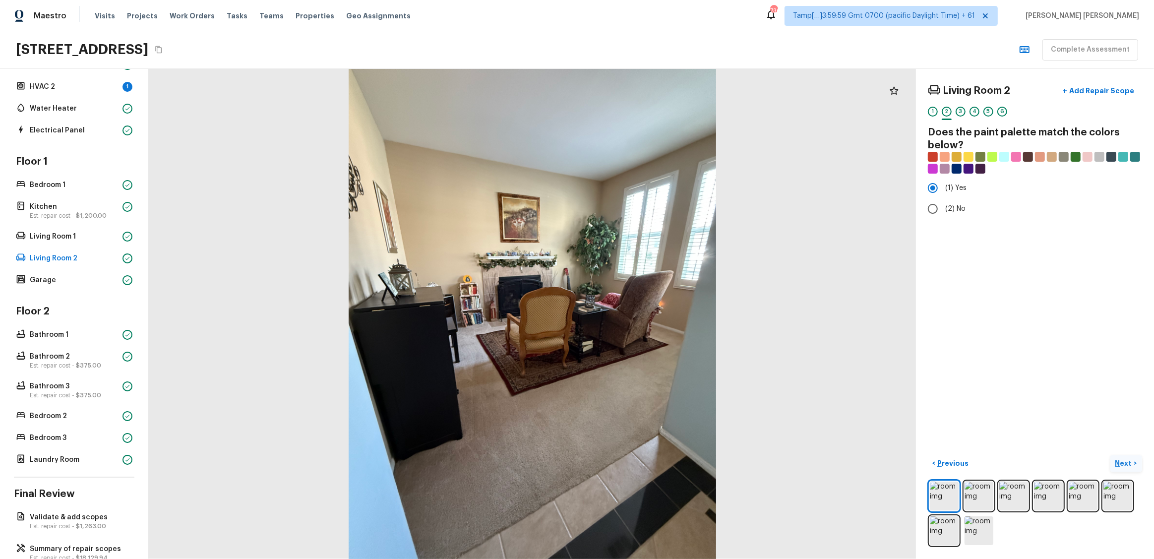
click at [648, 315] on p "Next" at bounding box center [1124, 463] width 19 height 10
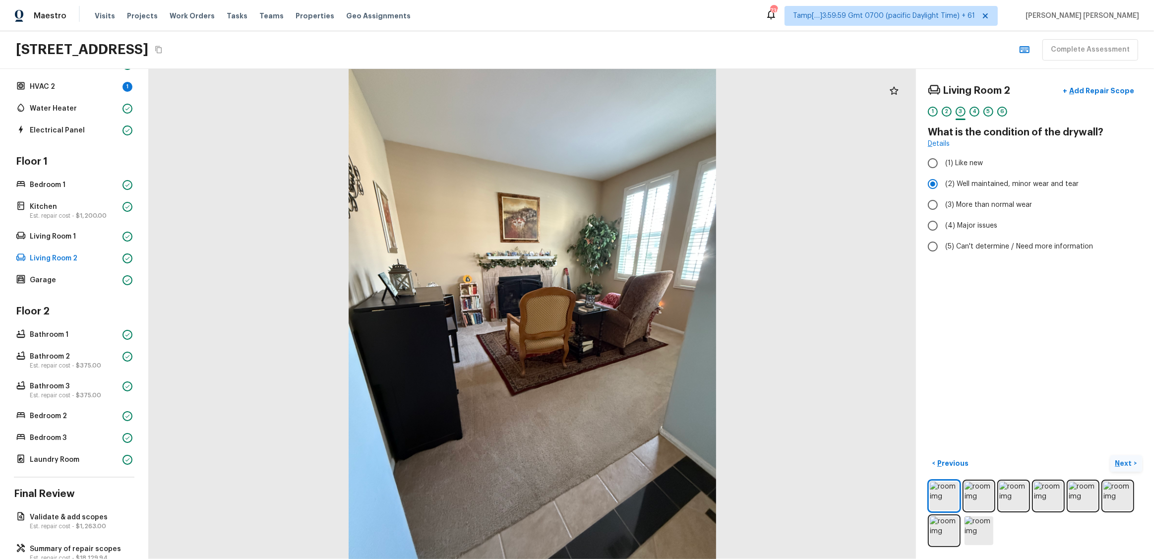
click at [648, 315] on button "Next >" at bounding box center [1126, 463] width 32 height 16
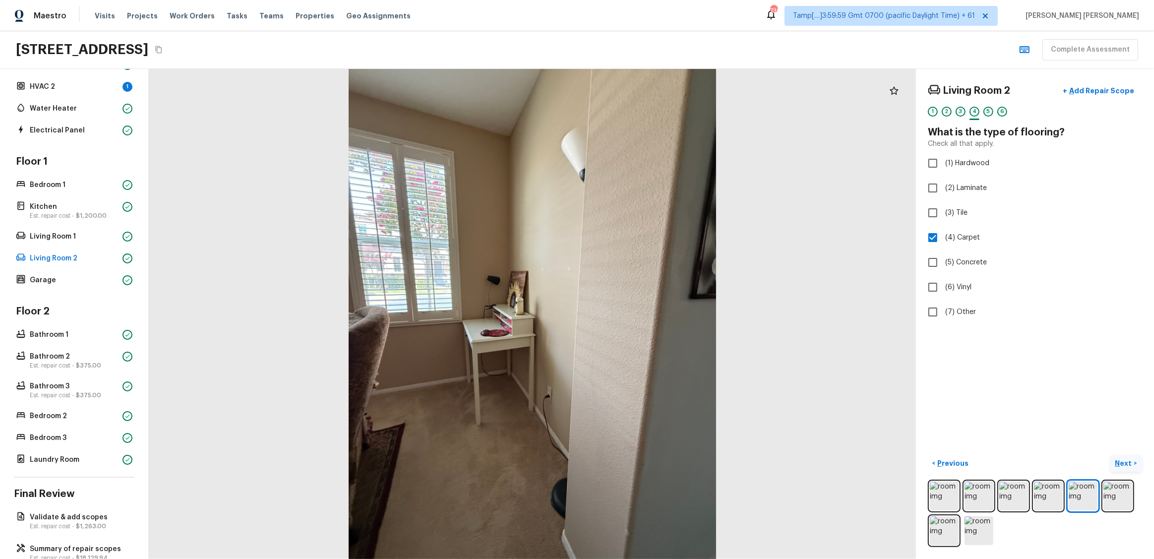
click at [648, 315] on p "Next" at bounding box center [1124, 463] width 19 height 10
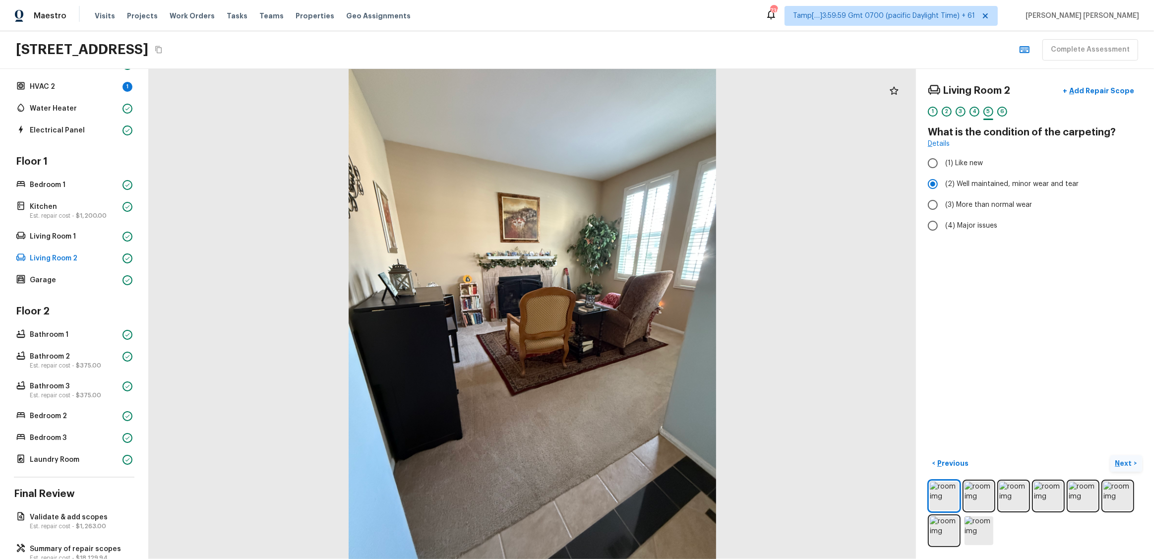
click at [648, 315] on p "Next" at bounding box center [1124, 463] width 19 height 10
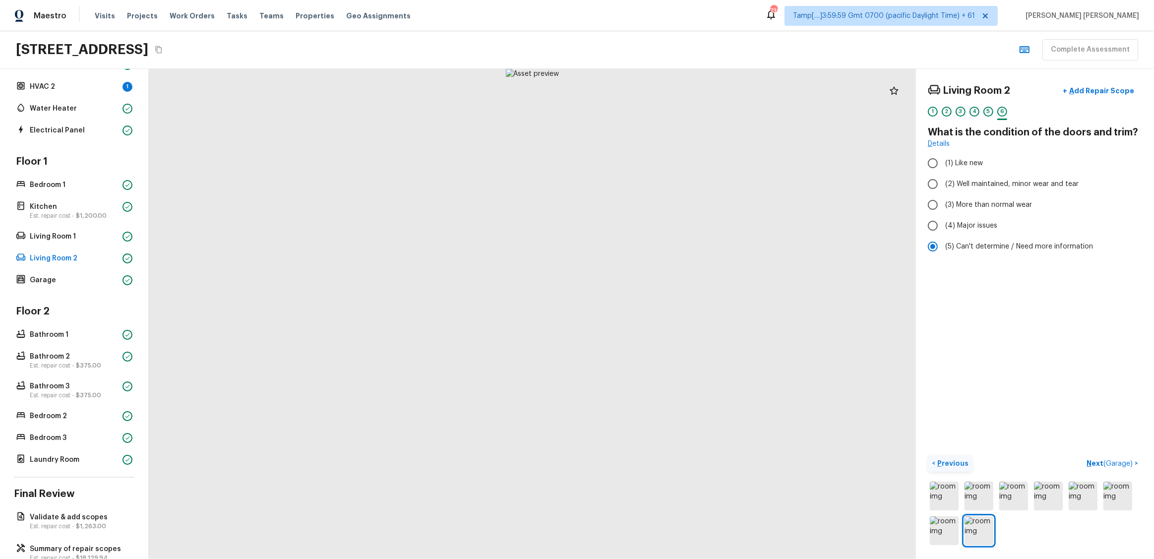
click at [648, 315] on p "Previous" at bounding box center [951, 463] width 33 height 10
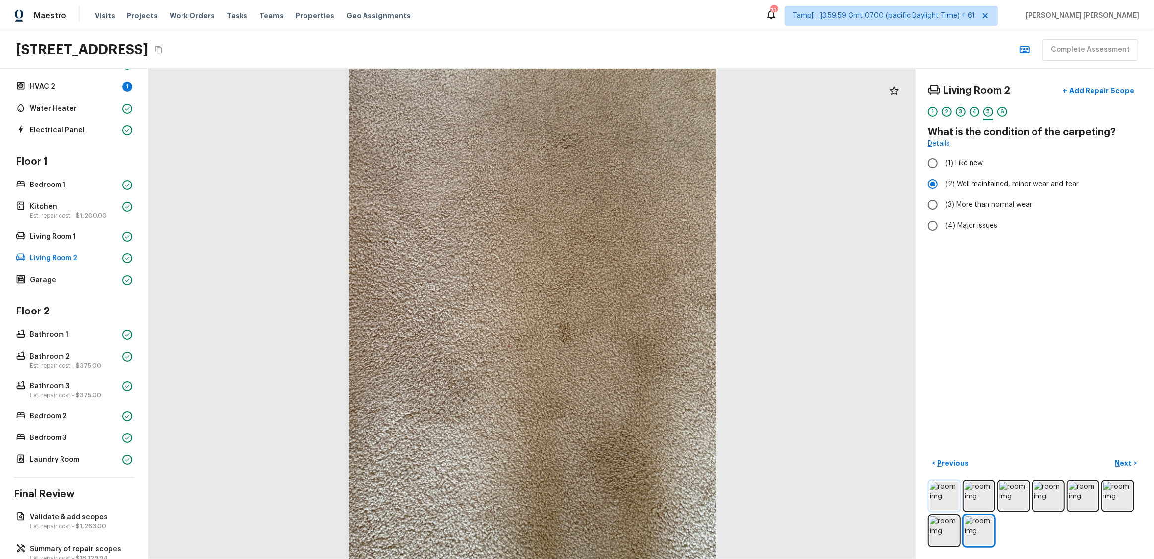
click at [648, 315] on img at bounding box center [944, 495] width 29 height 29
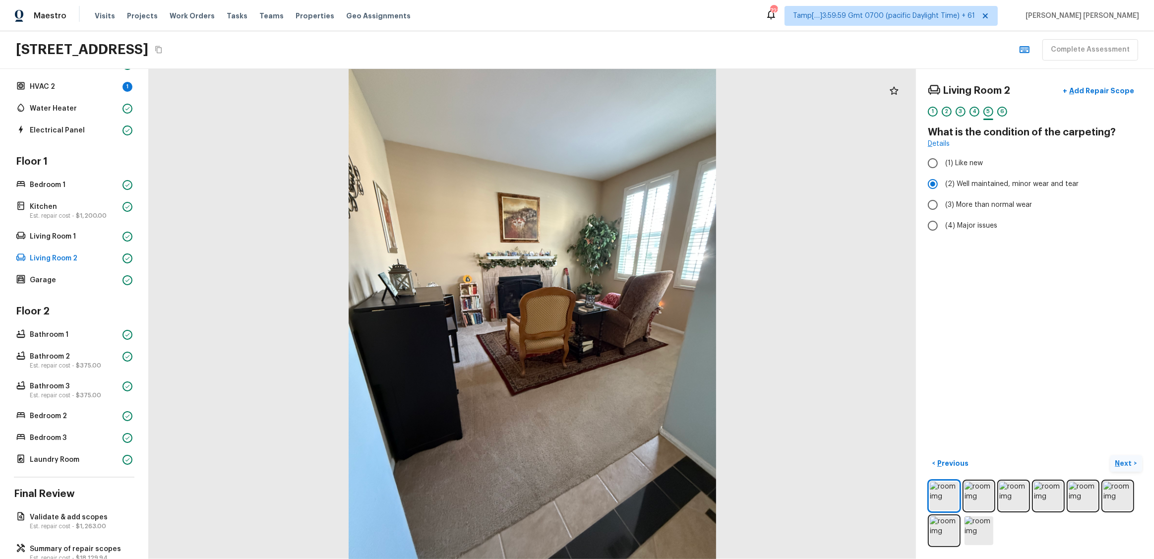
click at [648, 315] on p "Next" at bounding box center [1124, 463] width 19 height 10
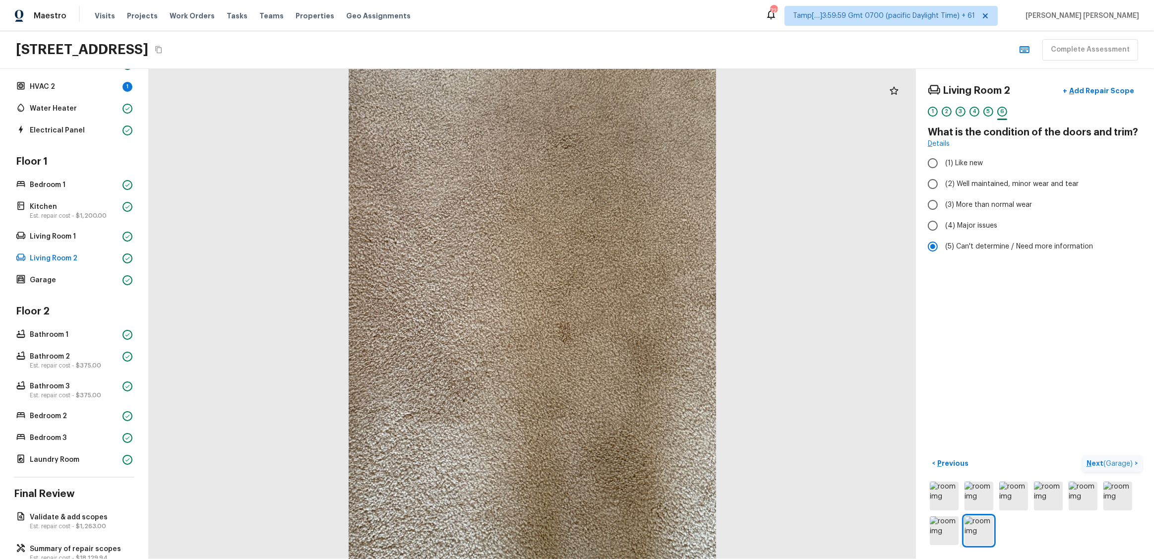
click at [648, 315] on span "( Garage )" at bounding box center [1117, 463] width 29 height 7
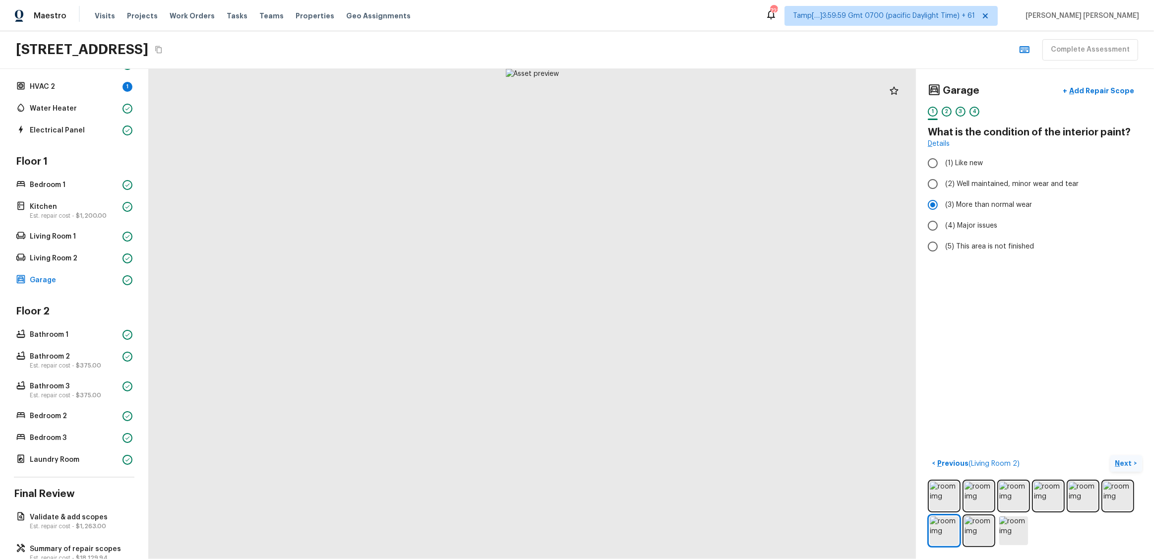
click at [648, 315] on p "Next" at bounding box center [1124, 463] width 19 height 10
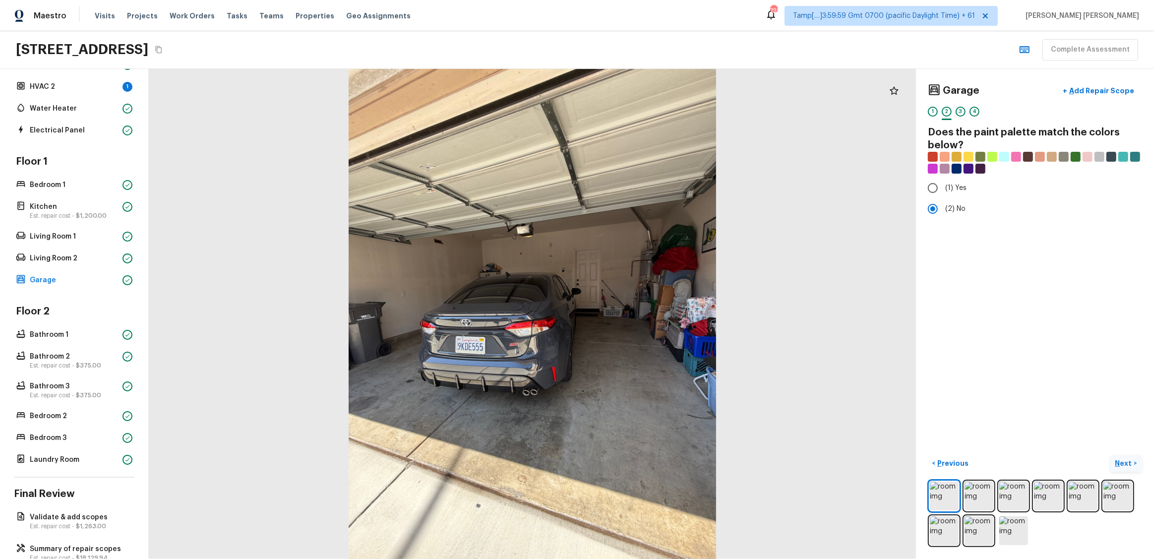
click at [648, 315] on p "Next" at bounding box center [1124, 463] width 19 height 10
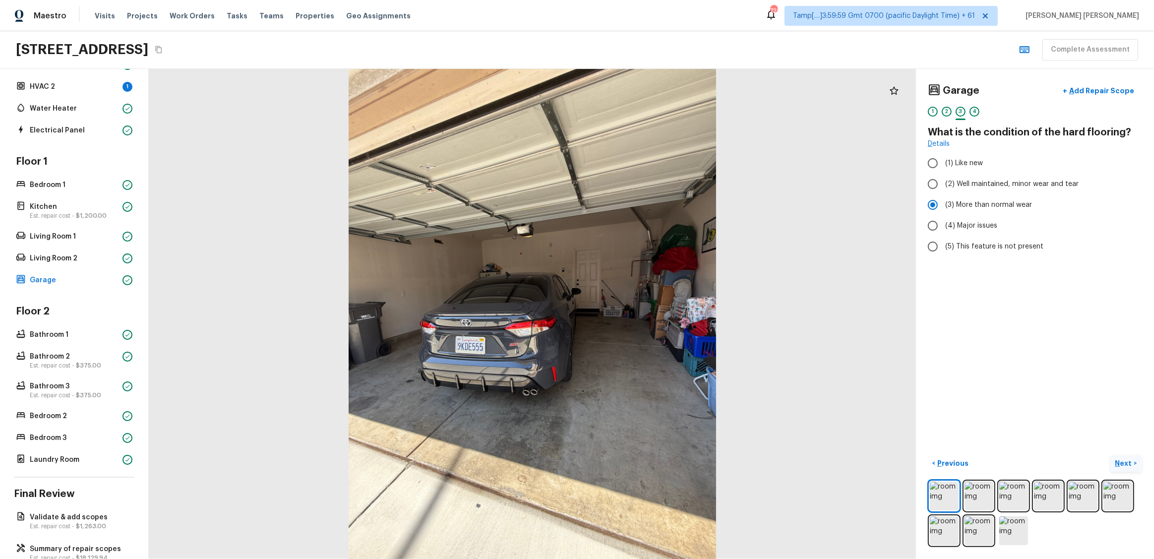
click at [648, 315] on p "Next" at bounding box center [1124, 463] width 19 height 10
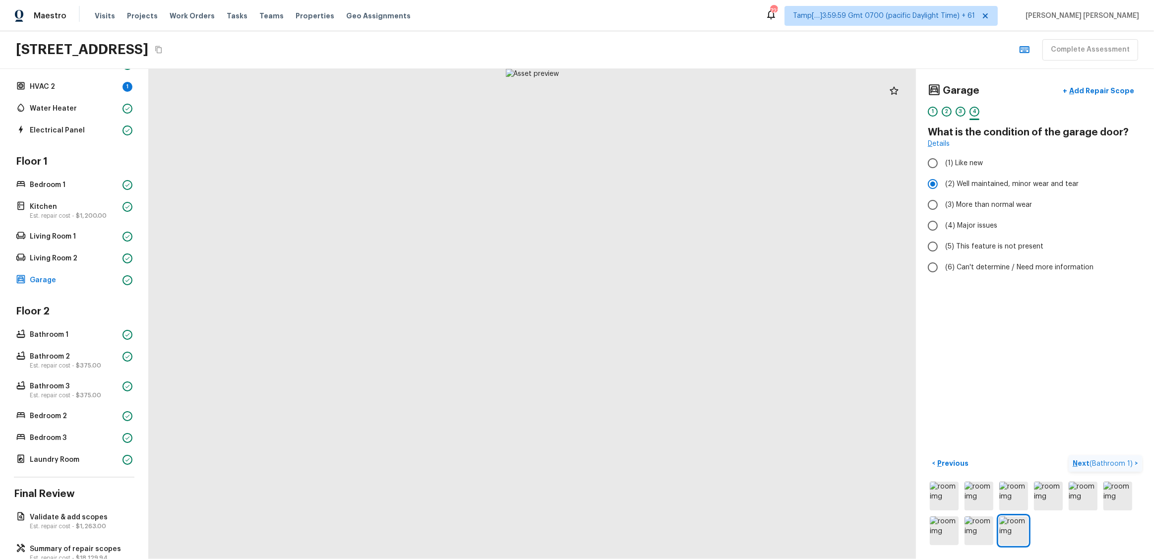
click at [648, 315] on p "Next ( Bathroom 1 )" at bounding box center [1103, 463] width 62 height 10
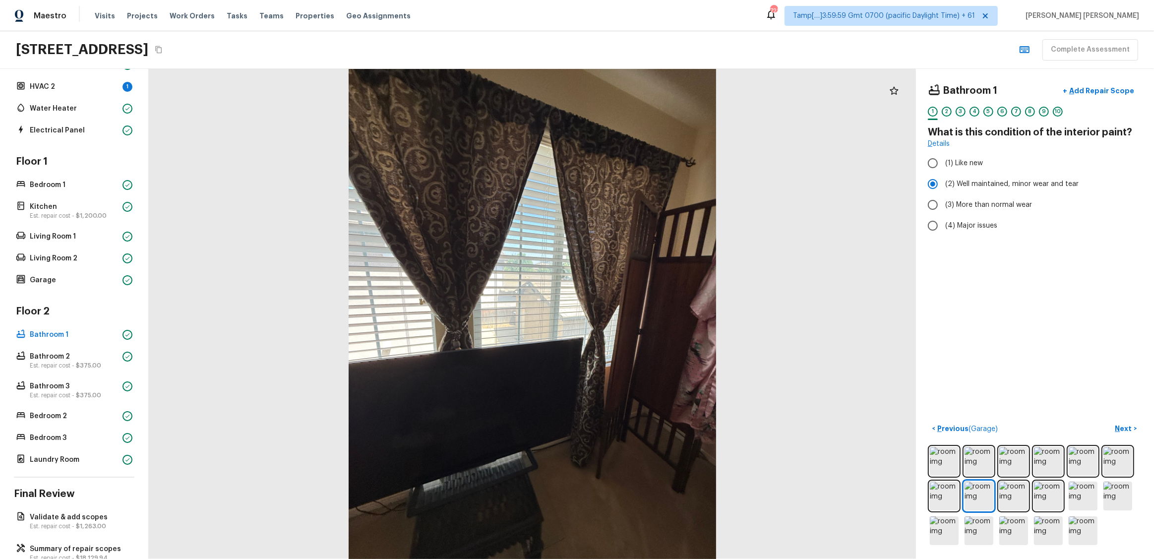
click at [648, 315] on div "Bathroom 1 + Add Repair Scope 1 2 3 4 5 6 7 8 9 10 What is this condition of th…" at bounding box center [1035, 314] width 238 height 490
click at [648, 315] on p "Next" at bounding box center [1124, 428] width 19 height 10
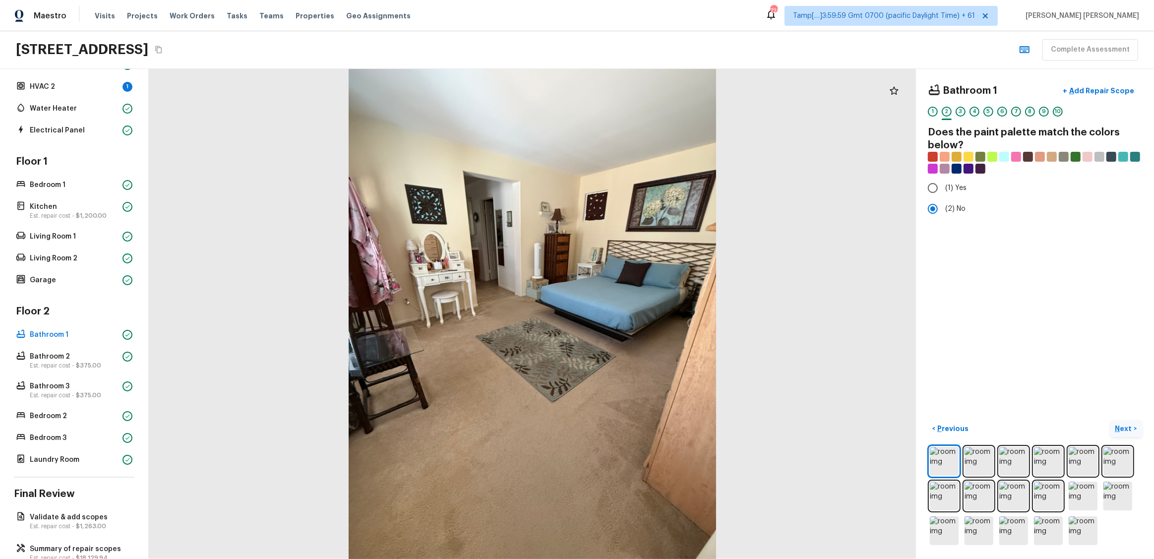
click at [648, 315] on p "Next" at bounding box center [1124, 428] width 19 height 10
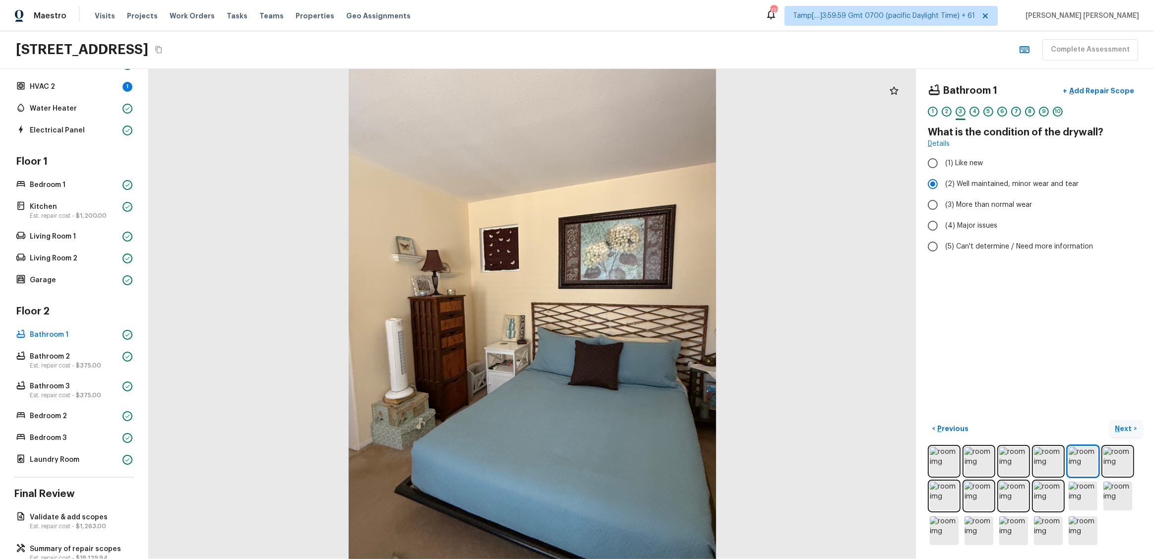
click at [648, 315] on p "Next" at bounding box center [1124, 428] width 19 height 10
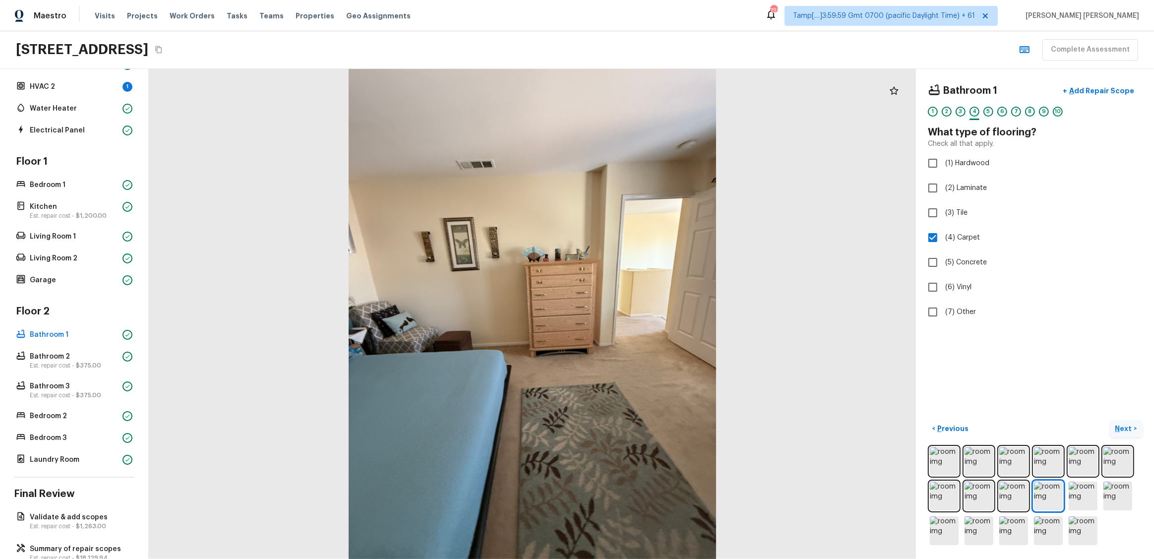
click at [648, 315] on p "Next" at bounding box center [1124, 428] width 19 height 10
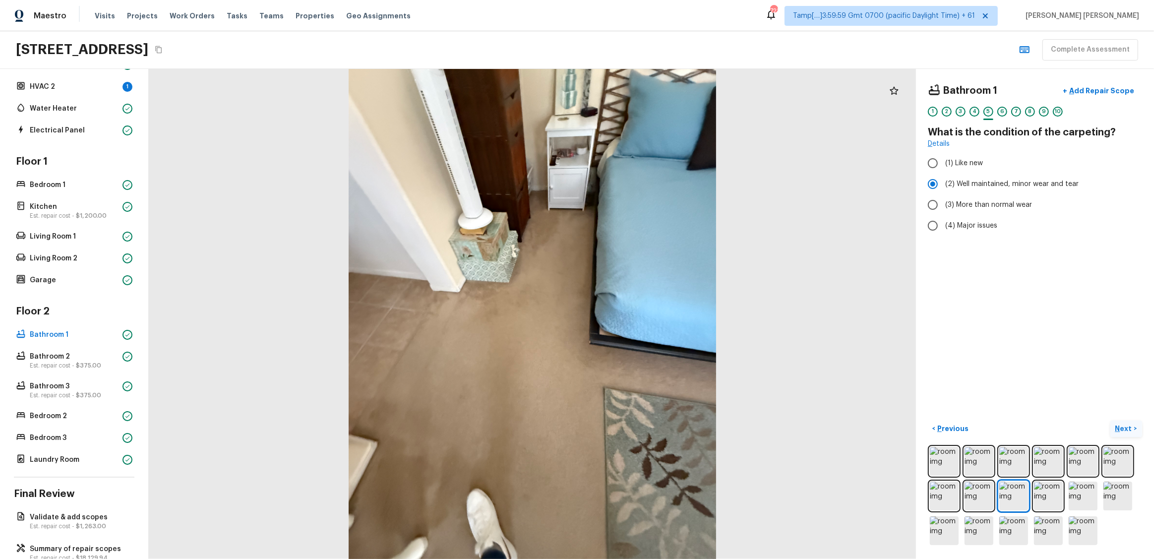
click at [648, 315] on p "Next" at bounding box center [1124, 428] width 19 height 10
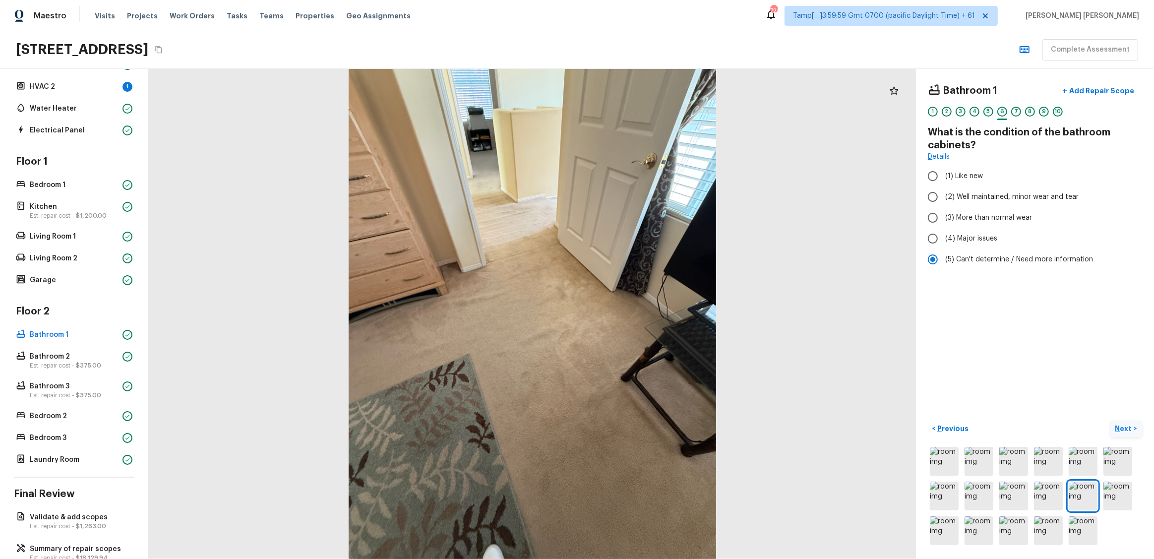
click at [648, 315] on p "Next" at bounding box center [1124, 428] width 19 height 10
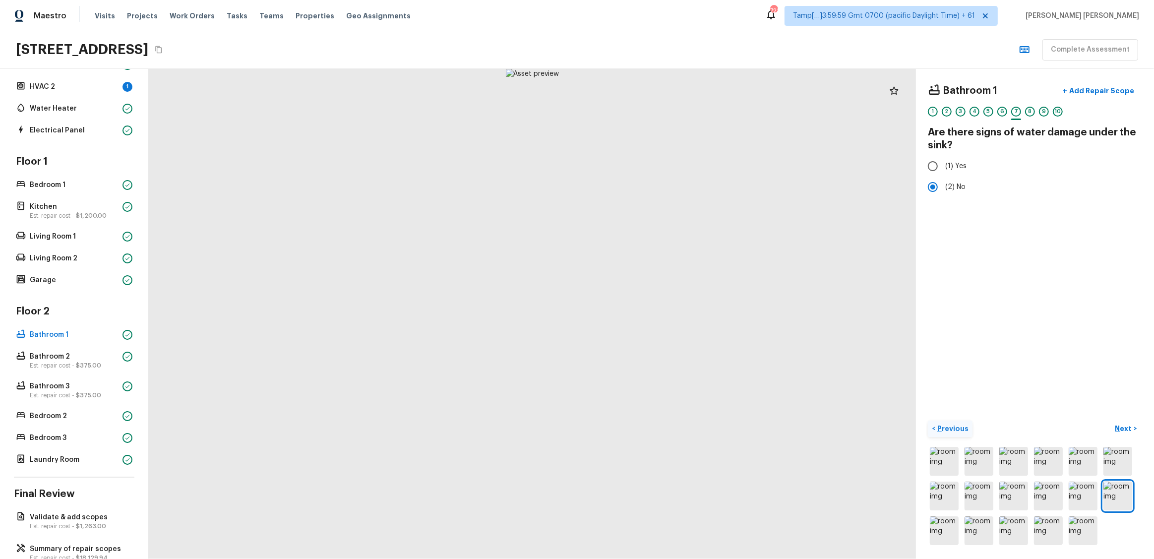
click at [648, 315] on p "Previous" at bounding box center [951, 428] width 33 height 10
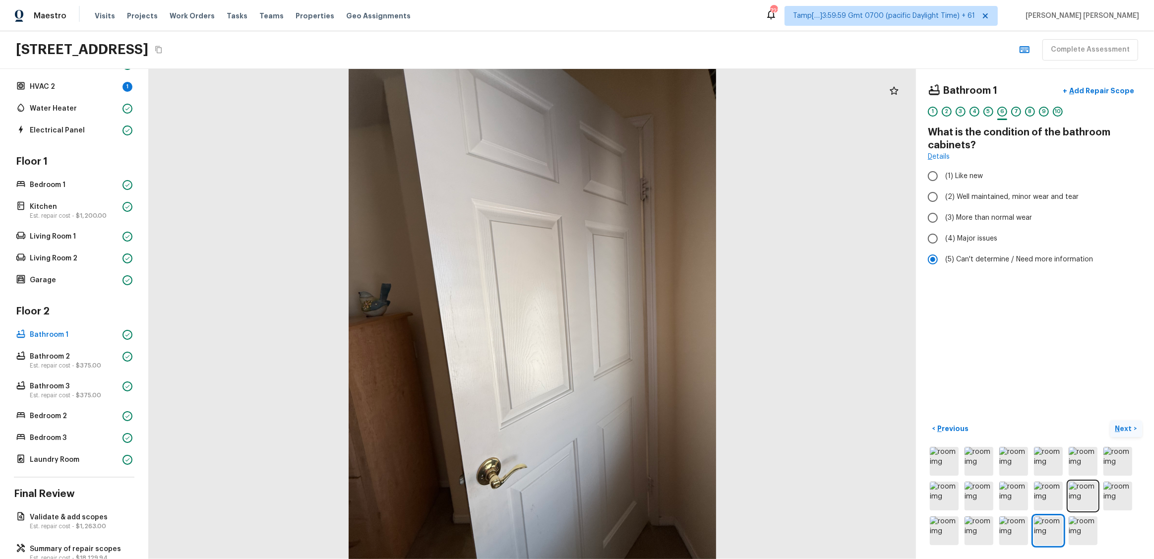
click at [648, 315] on p "Next" at bounding box center [1124, 428] width 19 height 10
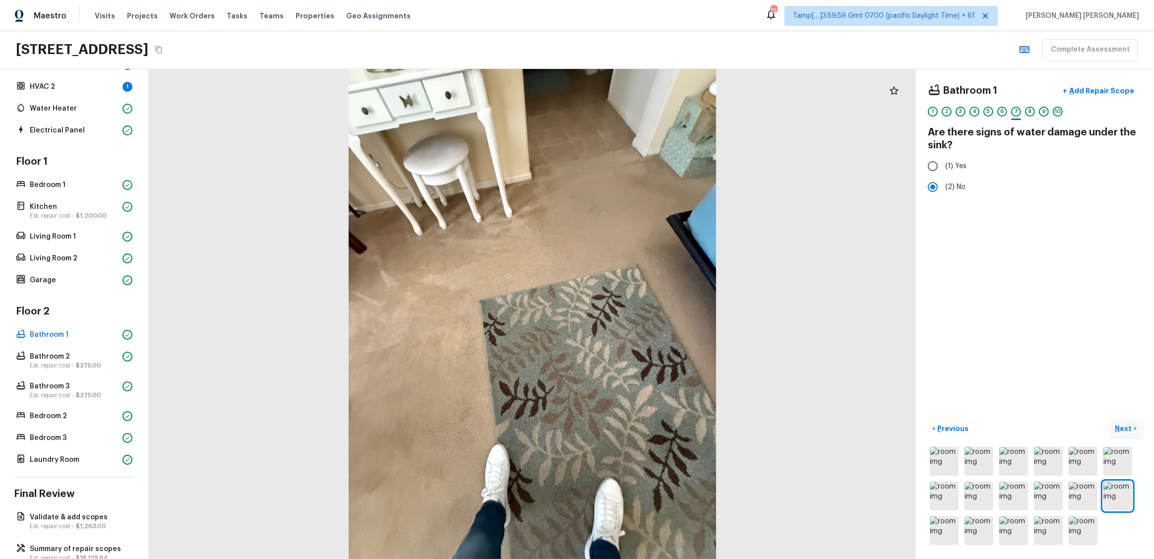
click at [648, 315] on p "Next" at bounding box center [1124, 428] width 19 height 10
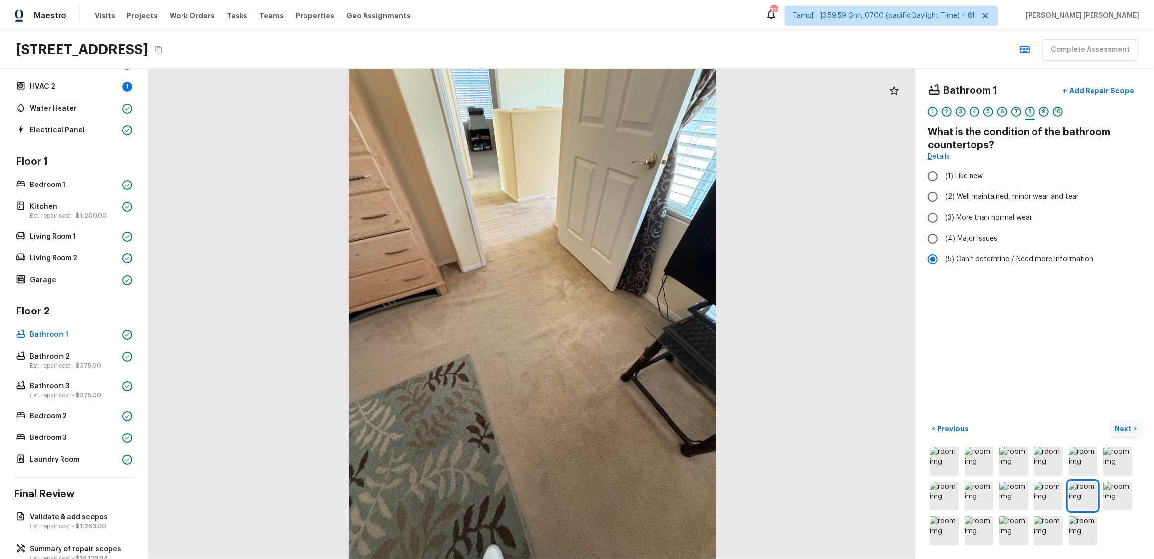
click at [648, 315] on p "Next" at bounding box center [1124, 428] width 19 height 10
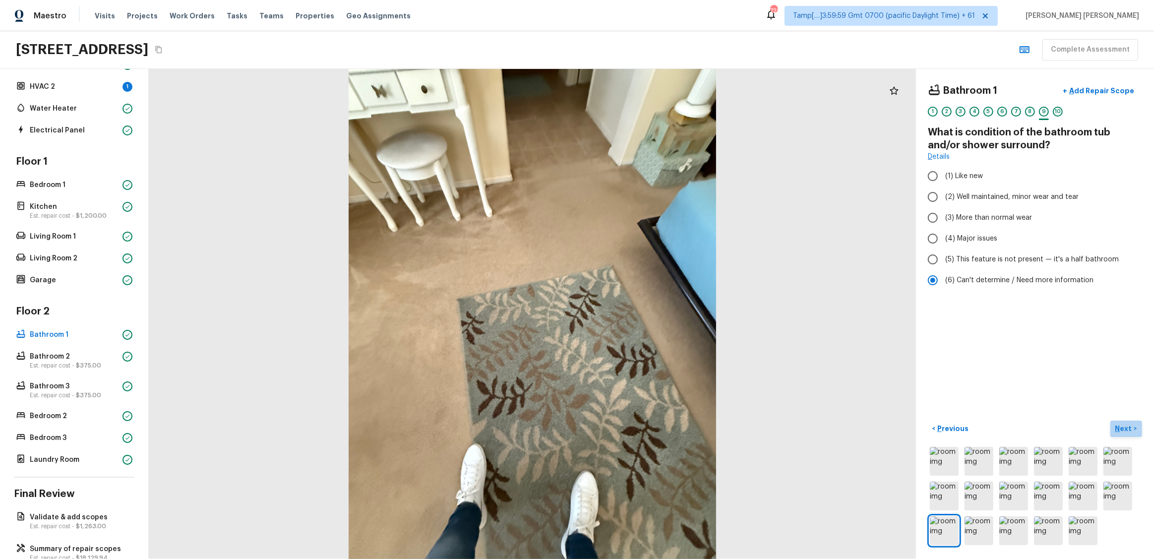
click at [648, 315] on p "Next" at bounding box center [1124, 428] width 19 height 10
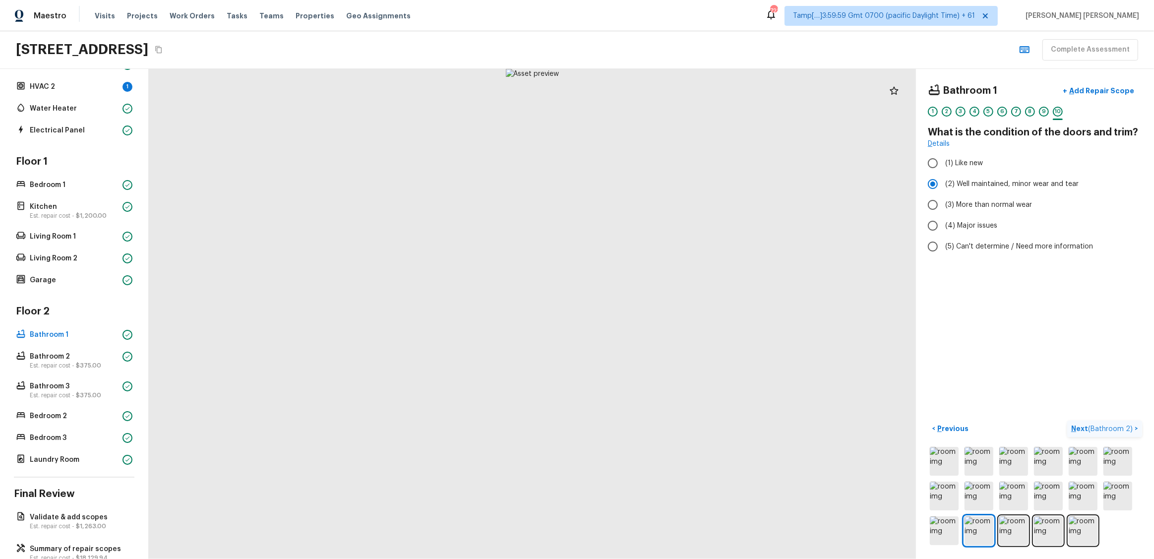
click at [648, 315] on span "( Bathroom 2 )" at bounding box center [1110, 428] width 45 height 7
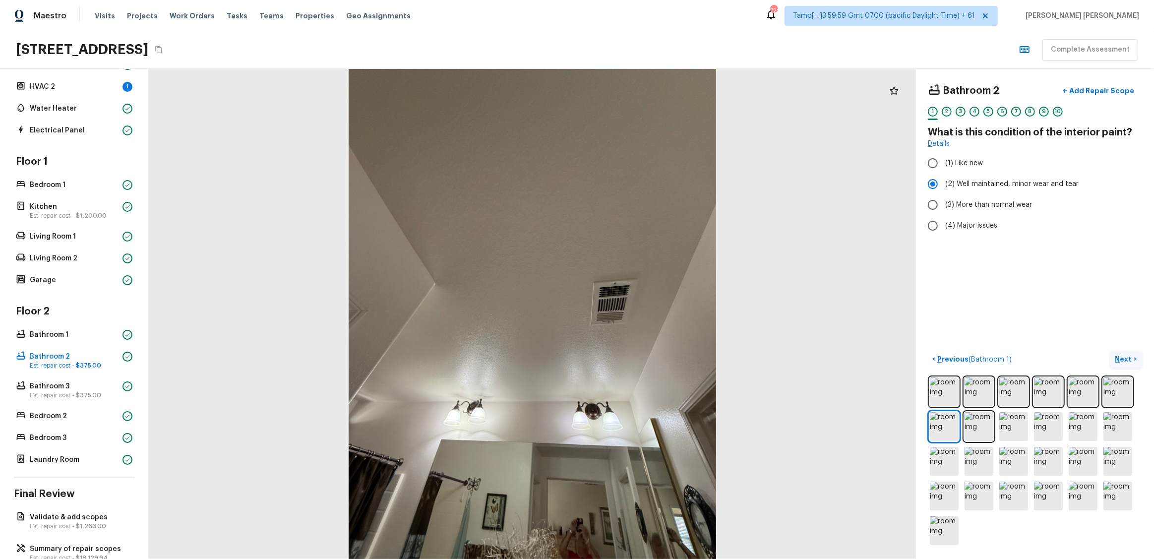
click at [648, 315] on p "Next" at bounding box center [1124, 359] width 19 height 10
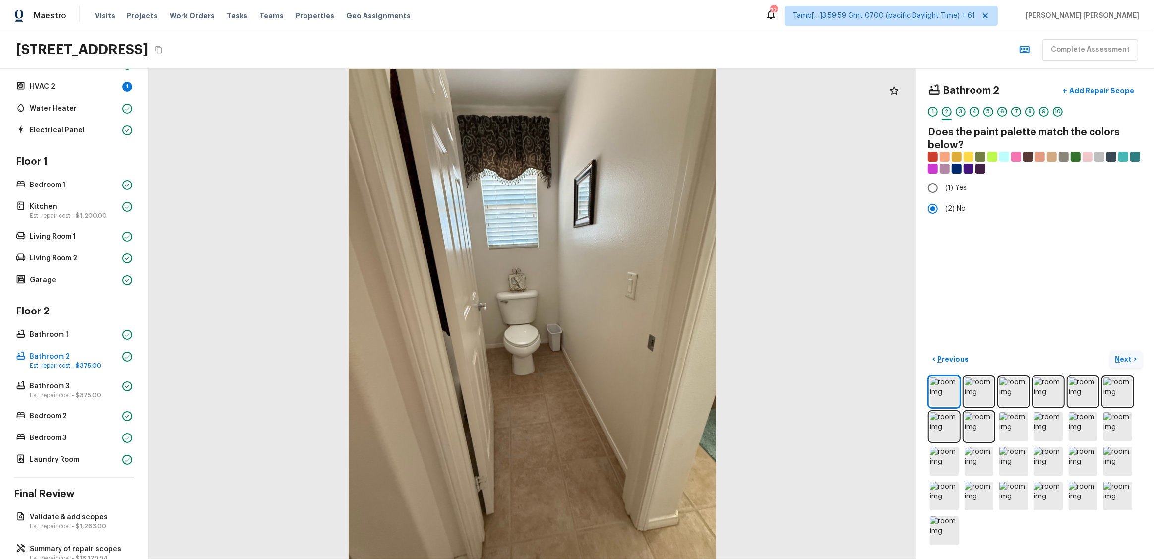
click at [648, 315] on p "Next" at bounding box center [1124, 359] width 19 height 10
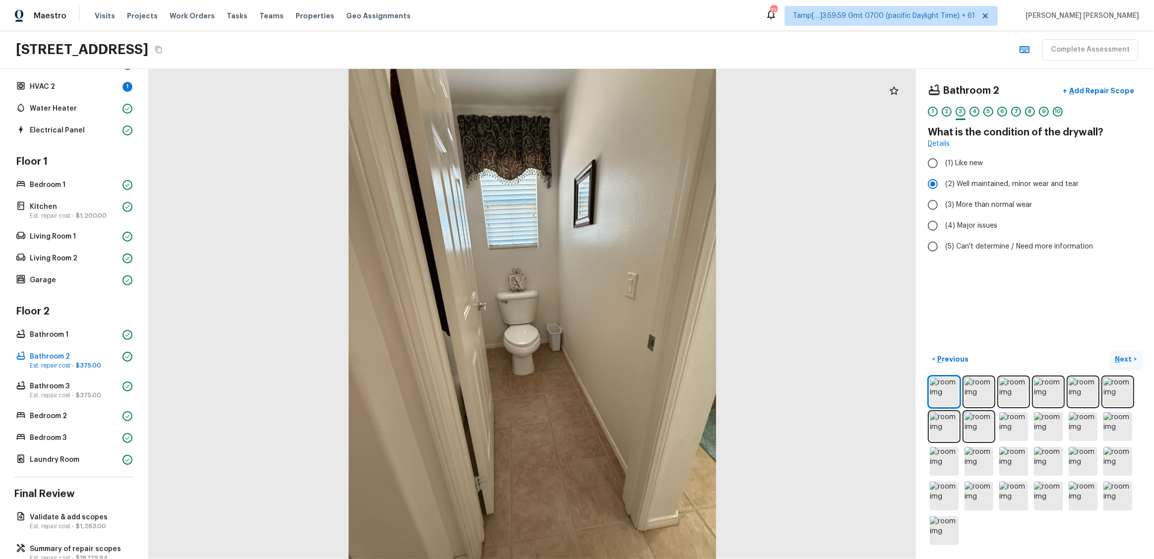
click at [648, 315] on p "Next" at bounding box center [1124, 359] width 19 height 10
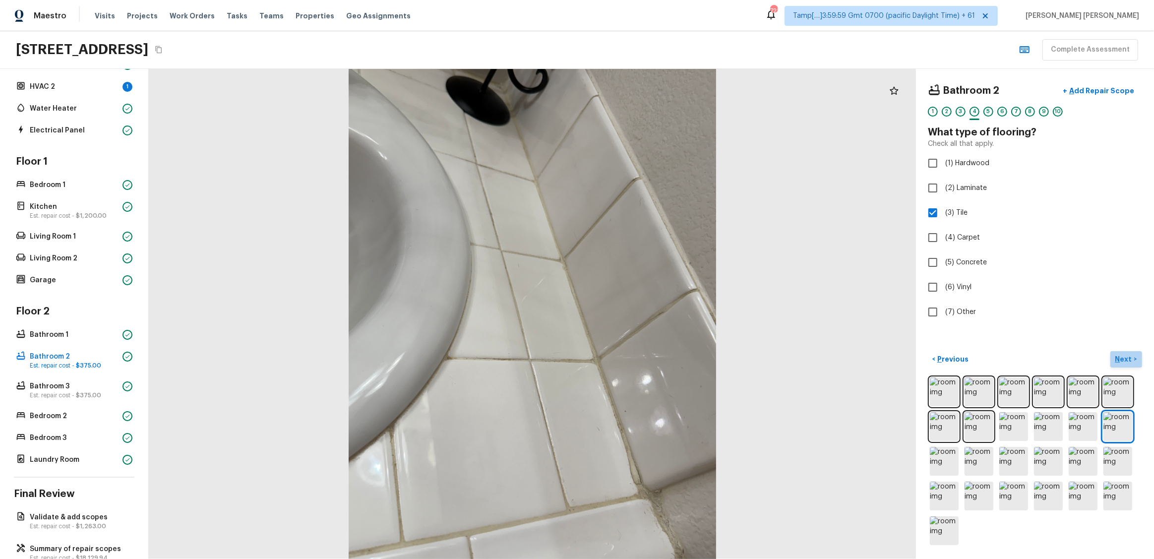
click at [648, 315] on p "Next" at bounding box center [1124, 359] width 19 height 10
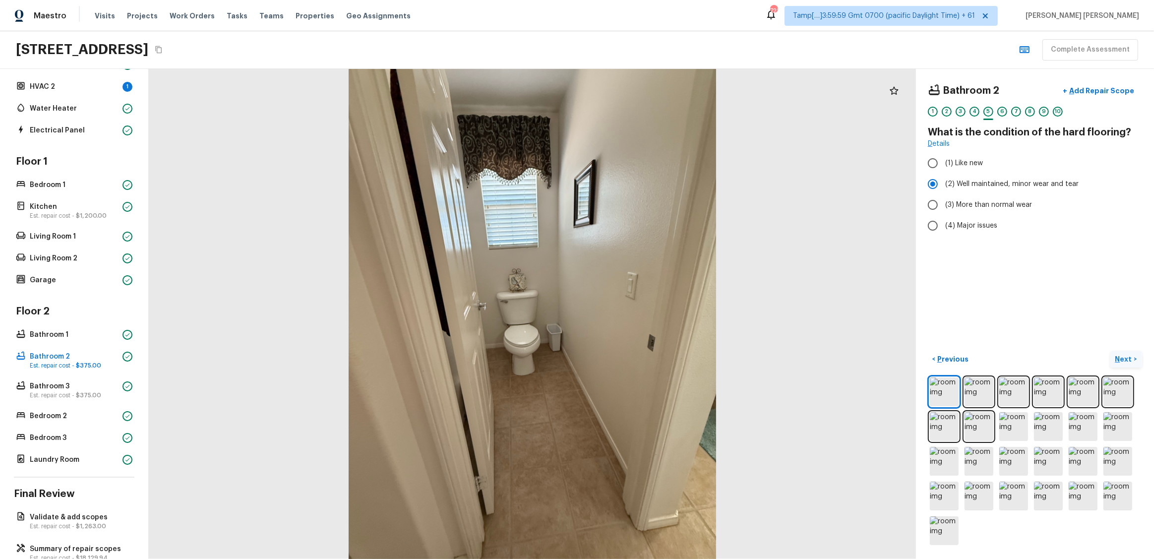
click at [648, 315] on p "Next" at bounding box center [1124, 359] width 19 height 10
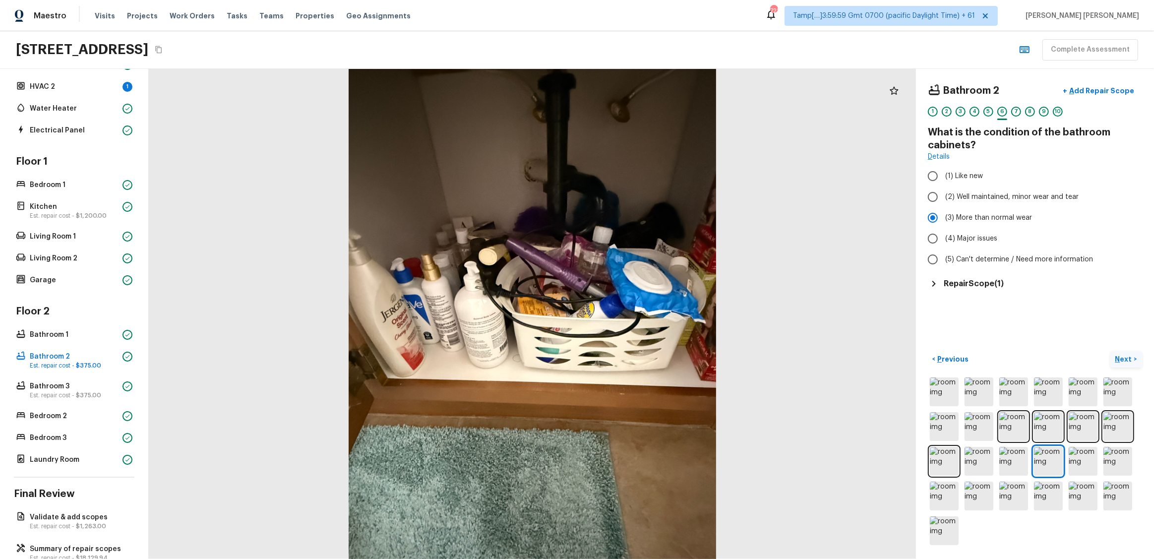
click at [648, 315] on p "Next" at bounding box center [1124, 359] width 19 height 10
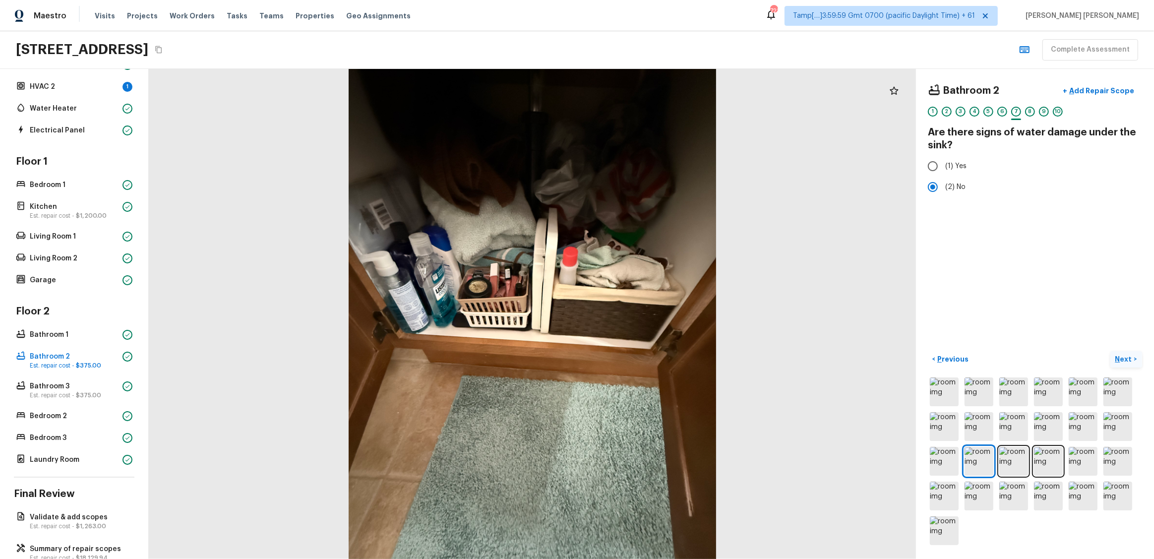
click at [648, 315] on p "Next" at bounding box center [1124, 359] width 19 height 10
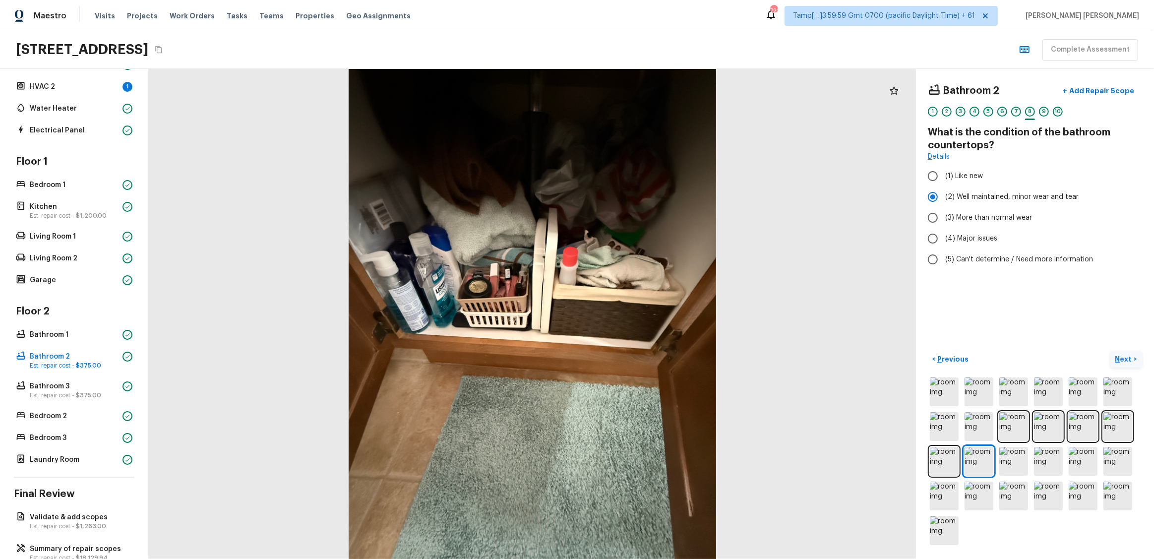
click at [648, 315] on button "Next >" at bounding box center [1126, 359] width 32 height 16
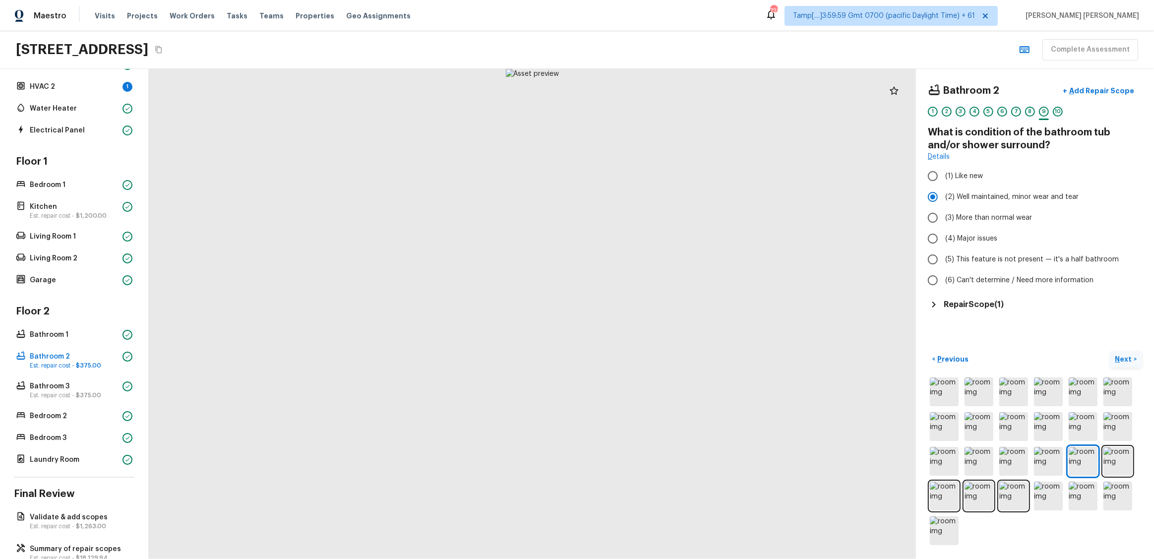
click at [648, 315] on button "Next >" at bounding box center [1126, 359] width 32 height 16
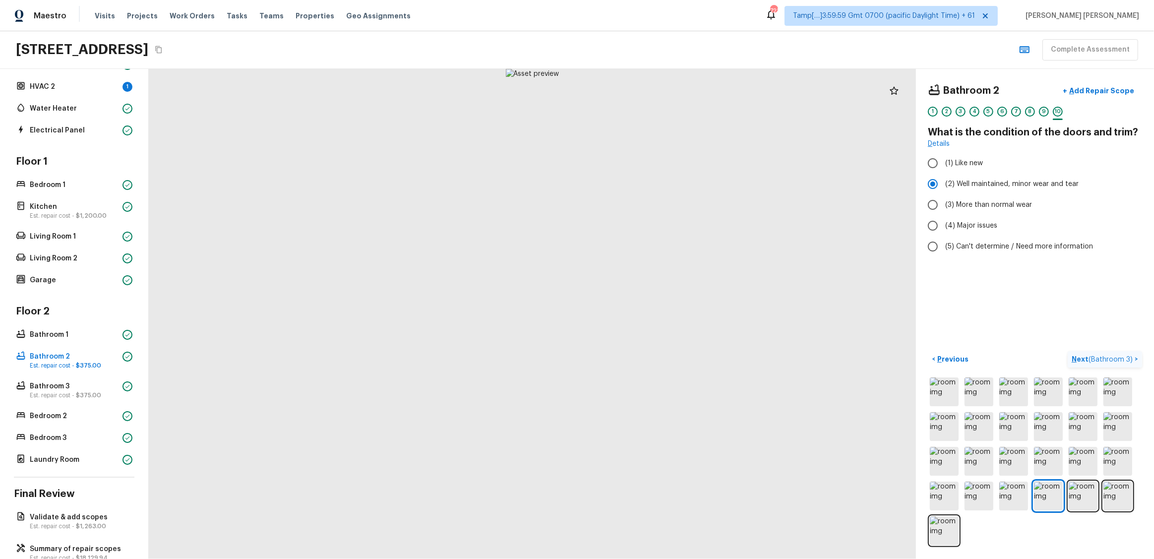
click at [648, 315] on button "Next ( Bathroom 3 ) >" at bounding box center [1104, 359] width 74 height 16
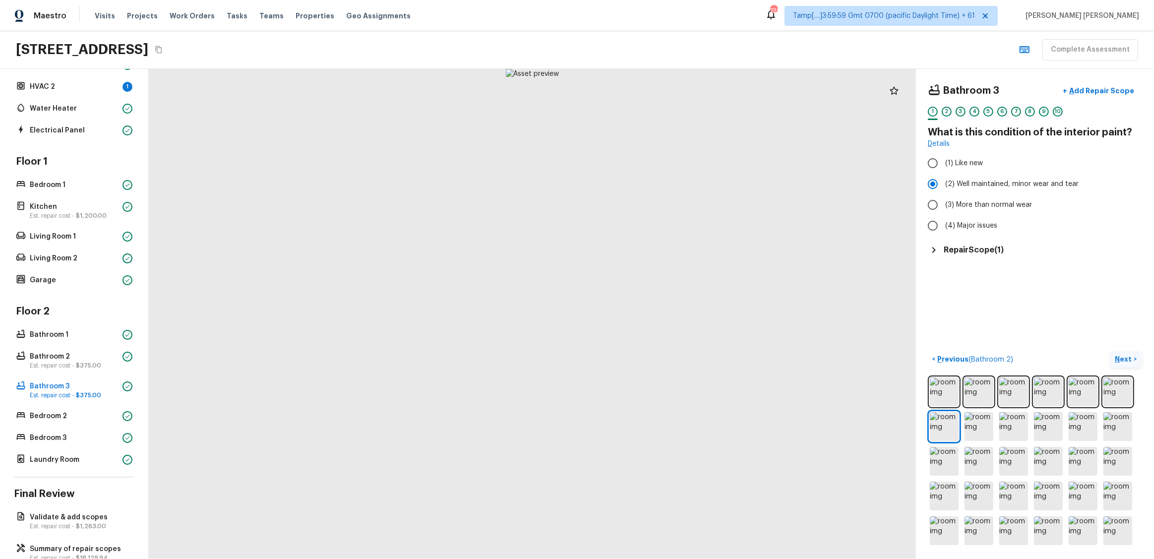
click at [648, 315] on button "Next >" at bounding box center [1126, 359] width 32 height 16
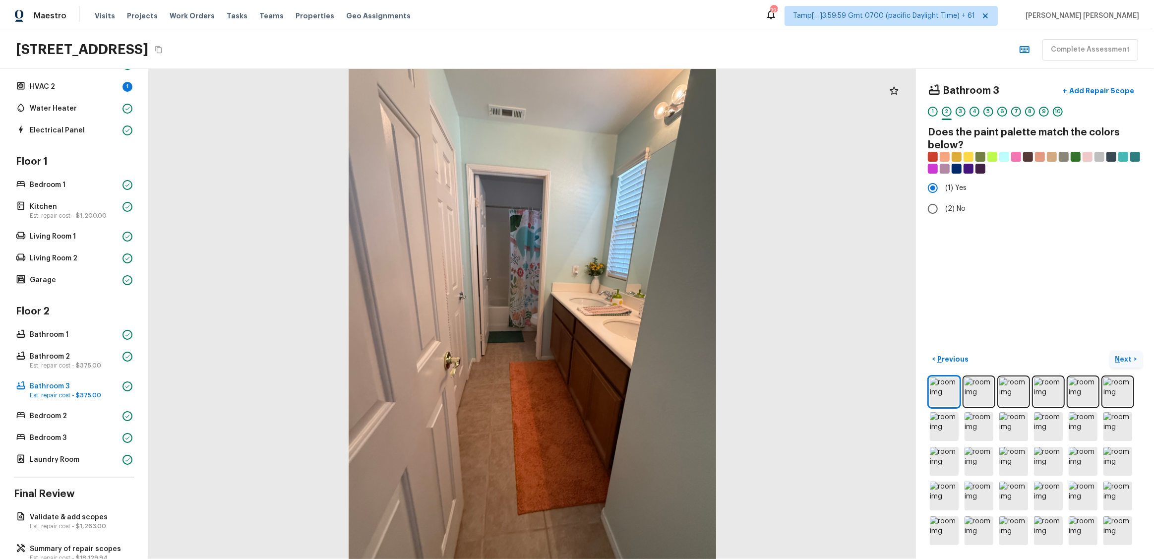
click at [648, 315] on button "Next >" at bounding box center [1126, 359] width 32 height 16
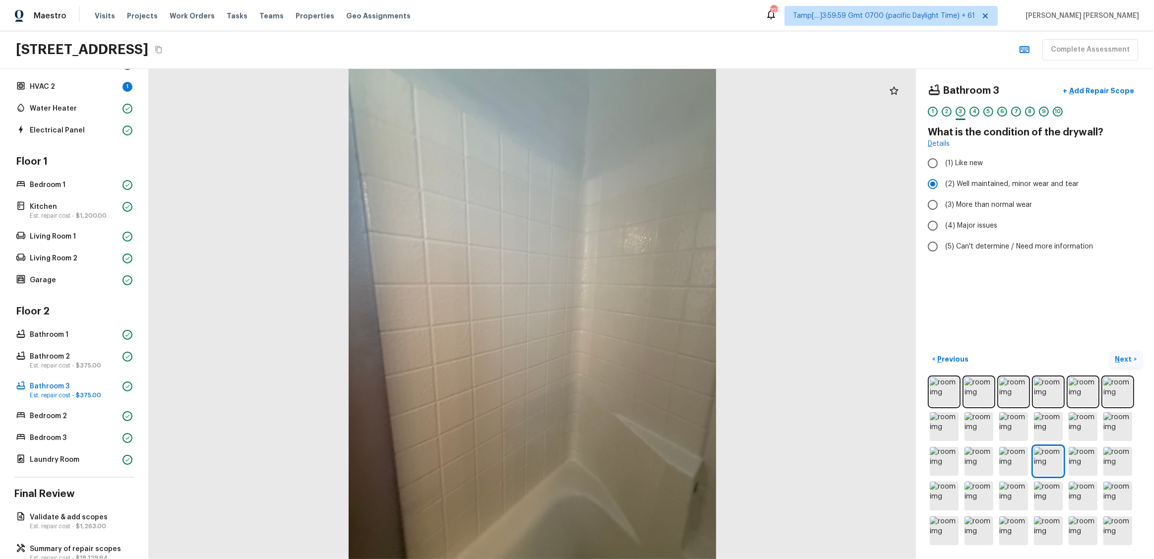
click at [648, 315] on p "Next" at bounding box center [1124, 359] width 19 height 10
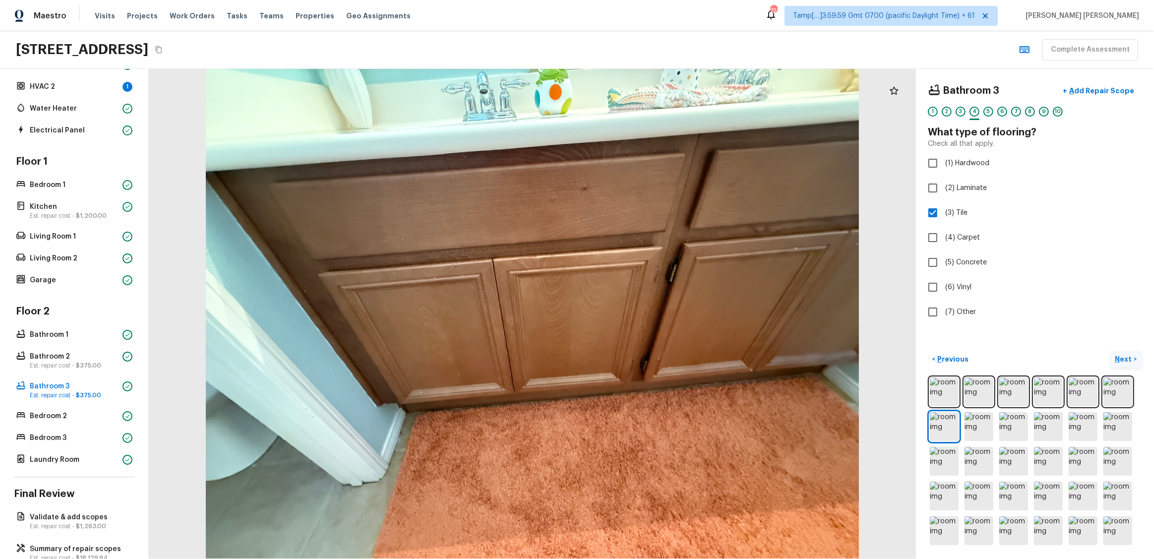
click at [648, 315] on p "Next" at bounding box center [1124, 359] width 19 height 10
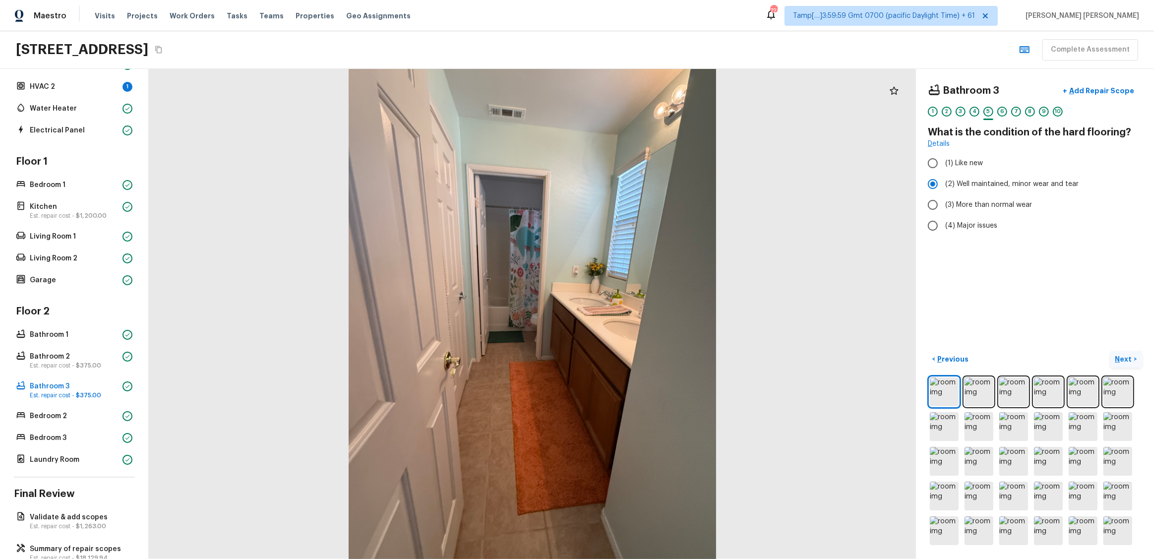
click at [648, 315] on p "Next" at bounding box center [1124, 359] width 19 height 10
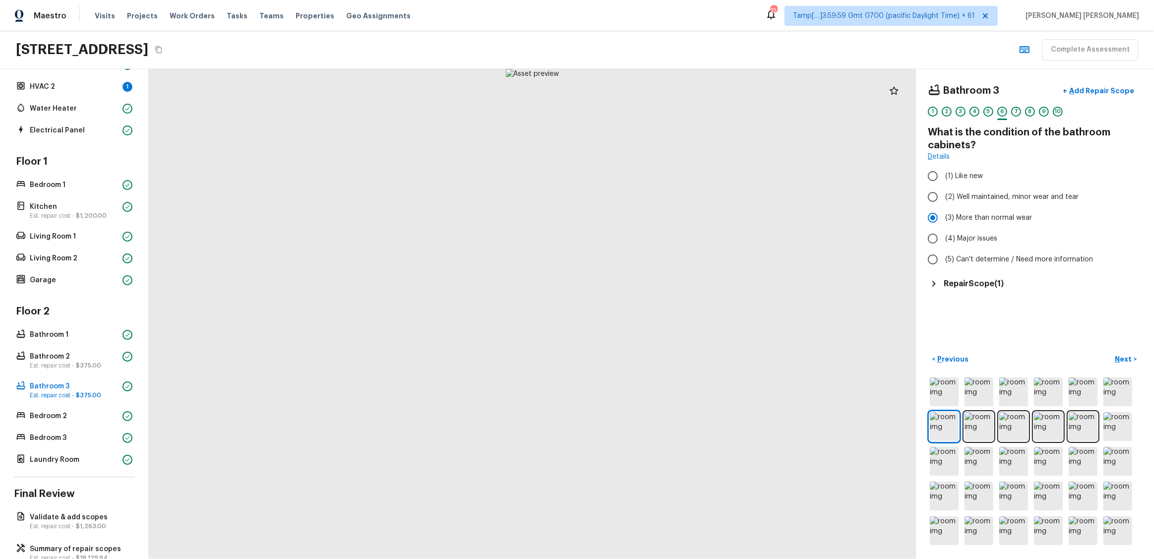
click at [648, 285] on h5 "Repair Scope ( 1 )" at bounding box center [973, 283] width 60 height 11
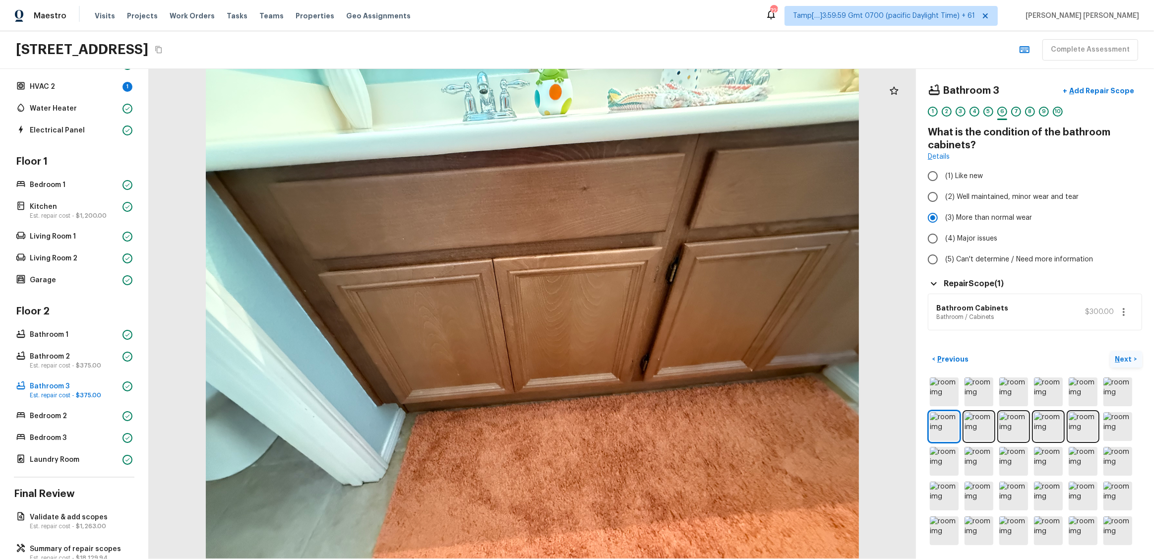
click at [648, 315] on p "Next" at bounding box center [1124, 359] width 19 height 10
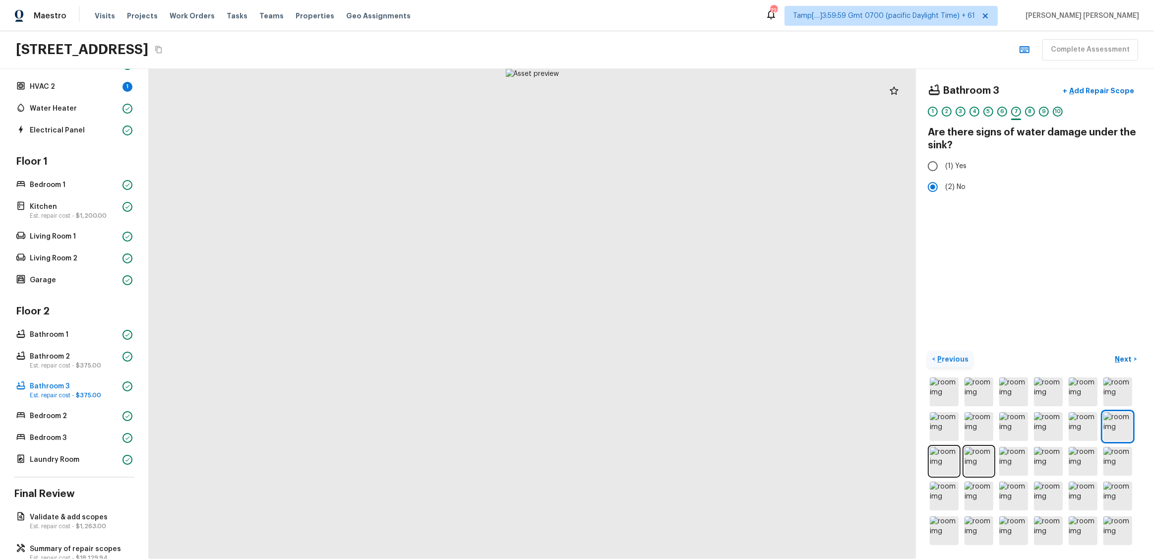
click at [648, 315] on p "Previous" at bounding box center [951, 359] width 33 height 10
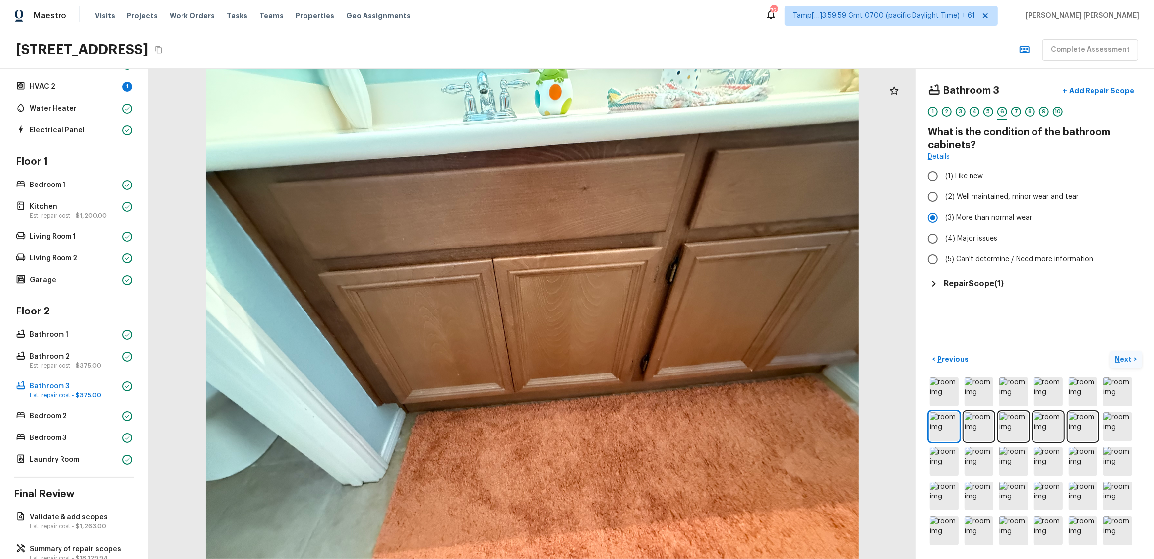
click at [648, 315] on p "Next" at bounding box center [1124, 359] width 19 height 10
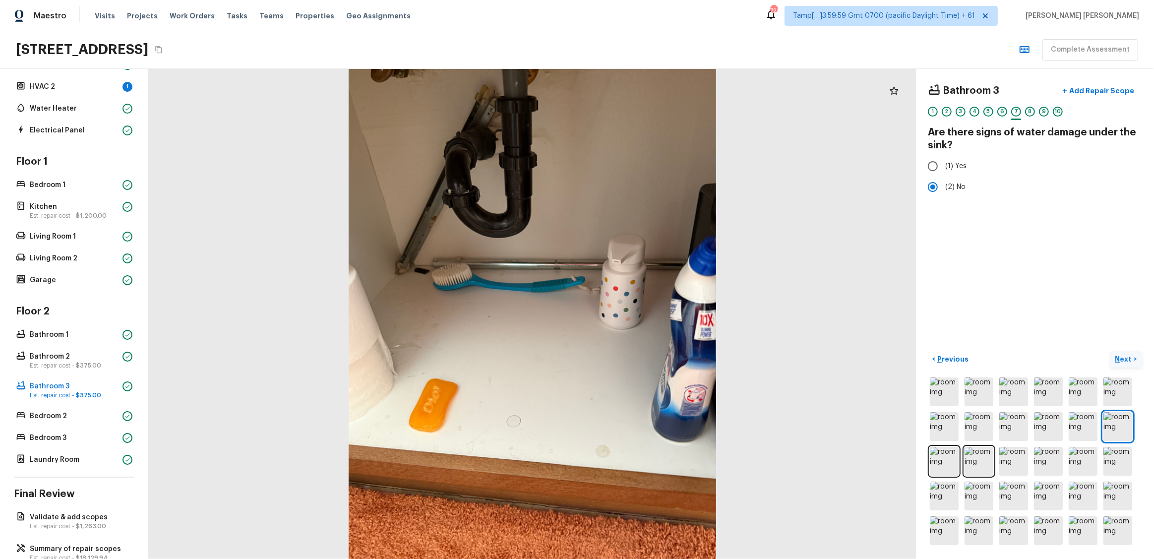
click at [648, 315] on p "Next" at bounding box center [1124, 359] width 19 height 10
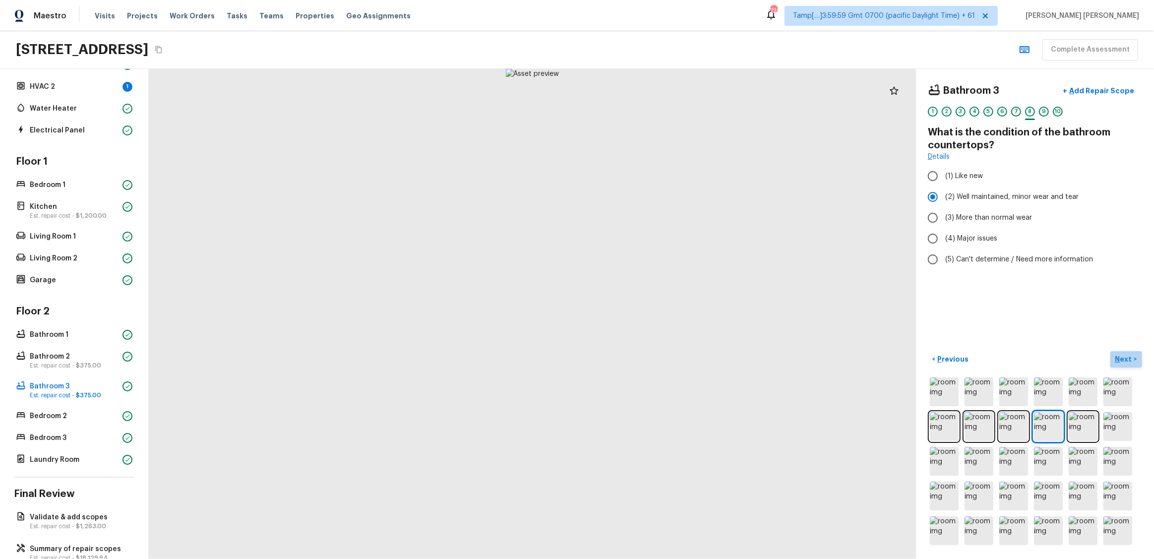
click at [648, 315] on p "Next" at bounding box center [1124, 359] width 19 height 10
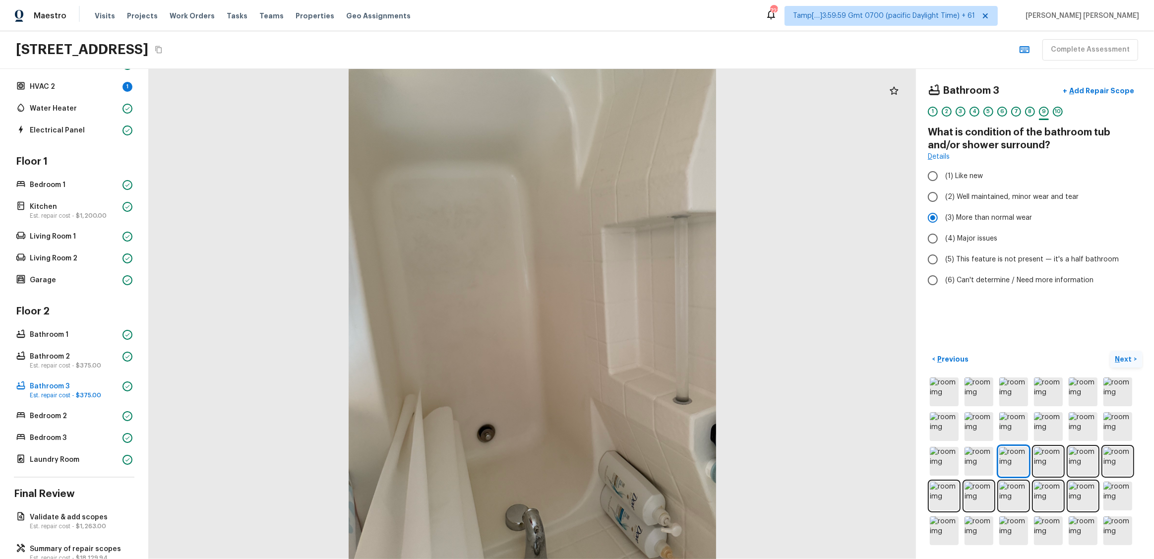
click at [648, 315] on p "Next" at bounding box center [1124, 359] width 19 height 10
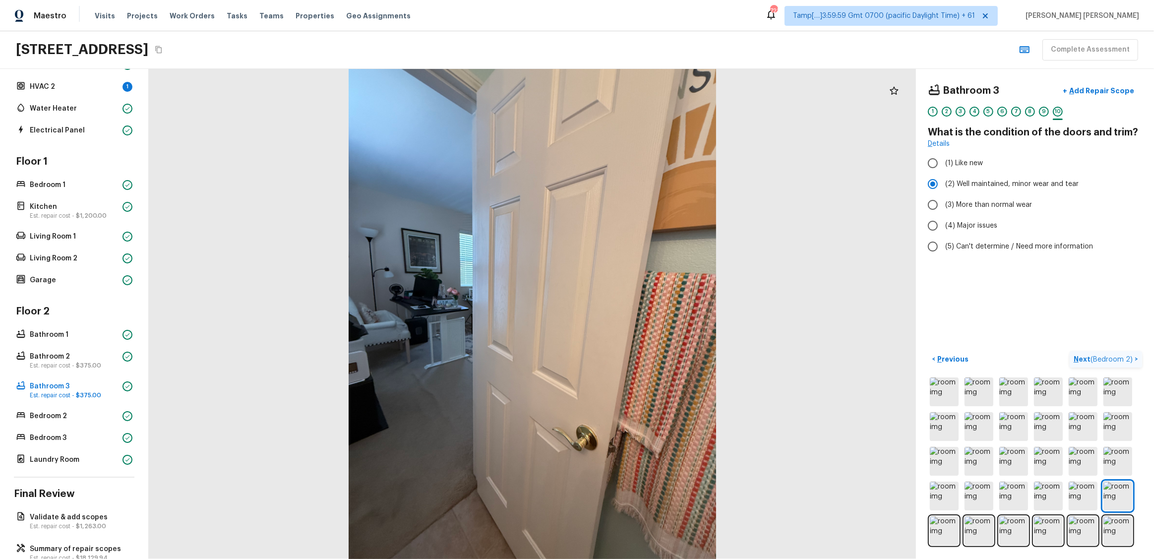
click at [648, 315] on p "Next ( Bedroom 2 )" at bounding box center [1103, 359] width 61 height 10
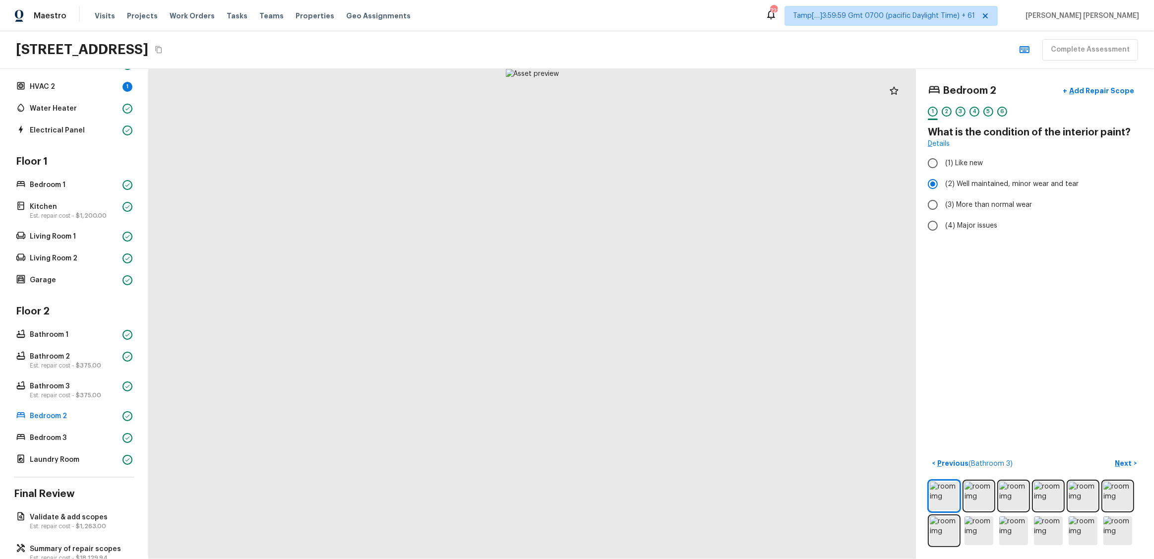
scroll to position [162, 0]
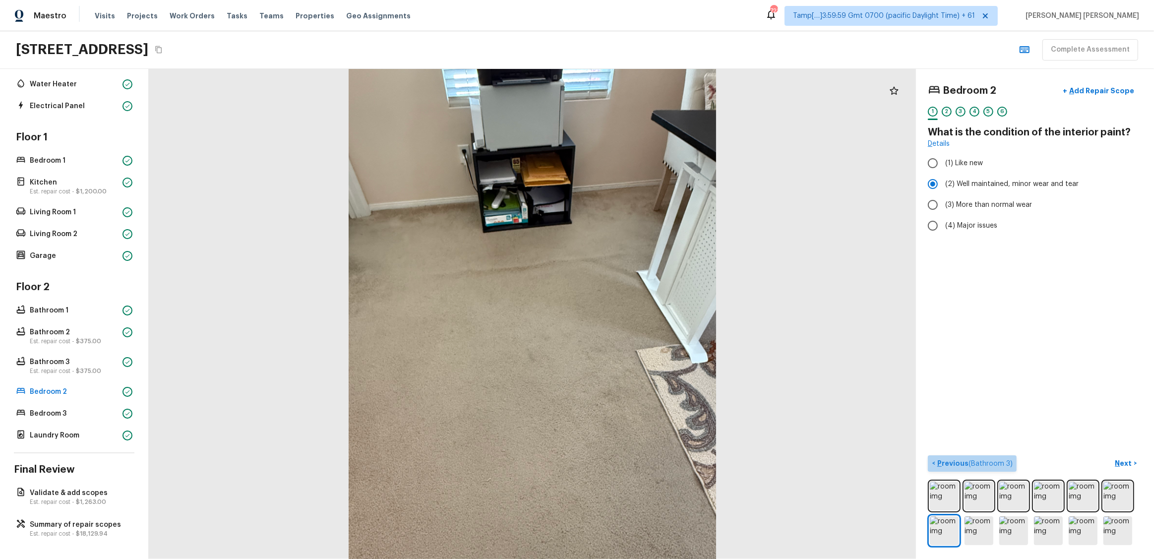
click at [648, 315] on span "( Bathroom 3 )" at bounding box center [990, 463] width 44 height 7
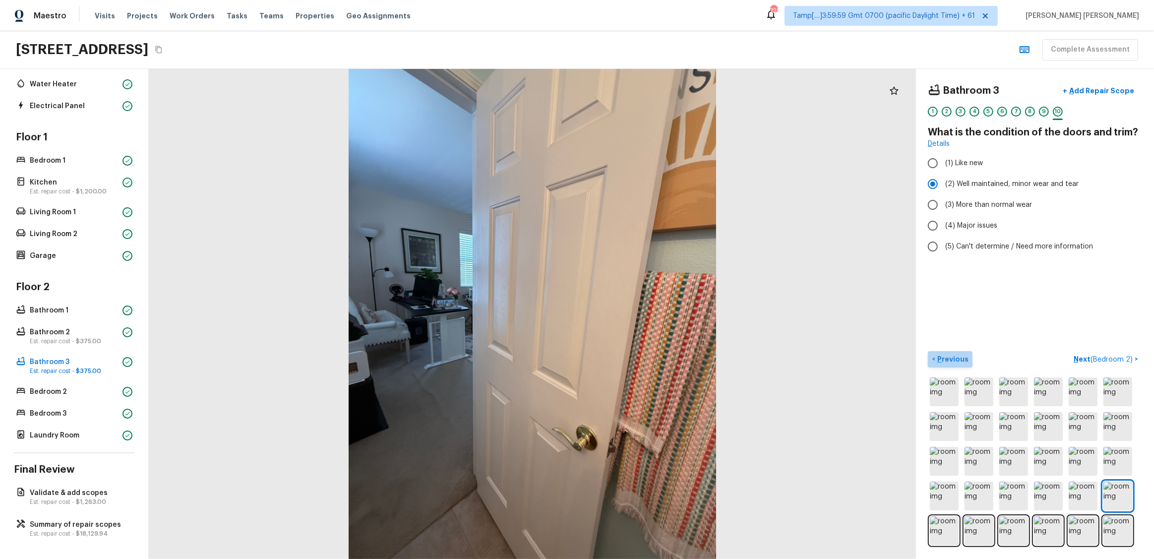
click at [648, 315] on p "Previous" at bounding box center [951, 359] width 33 height 10
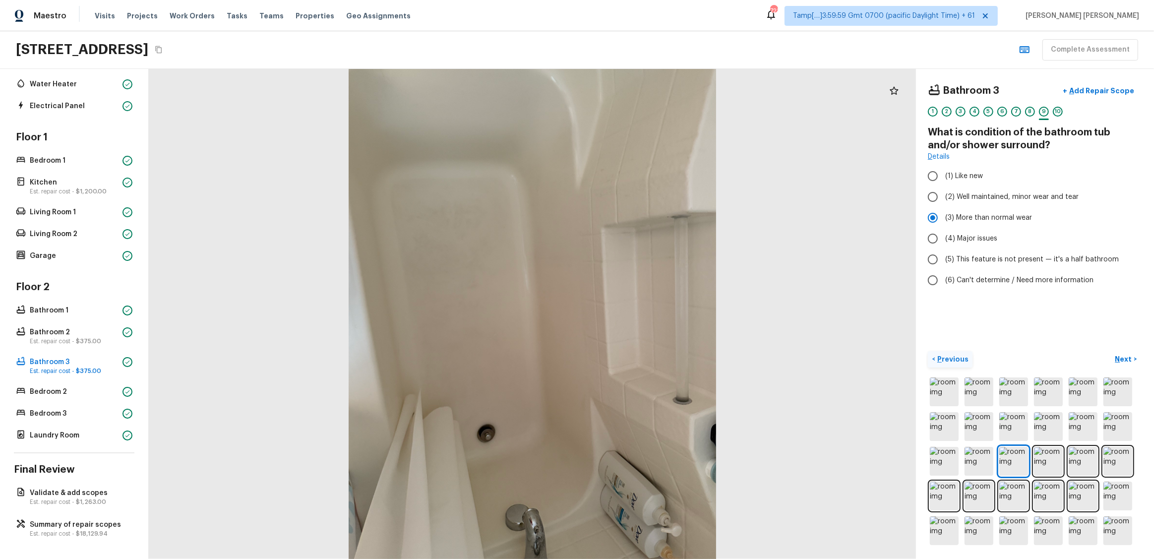
click at [648, 315] on p "Previous" at bounding box center [951, 359] width 33 height 10
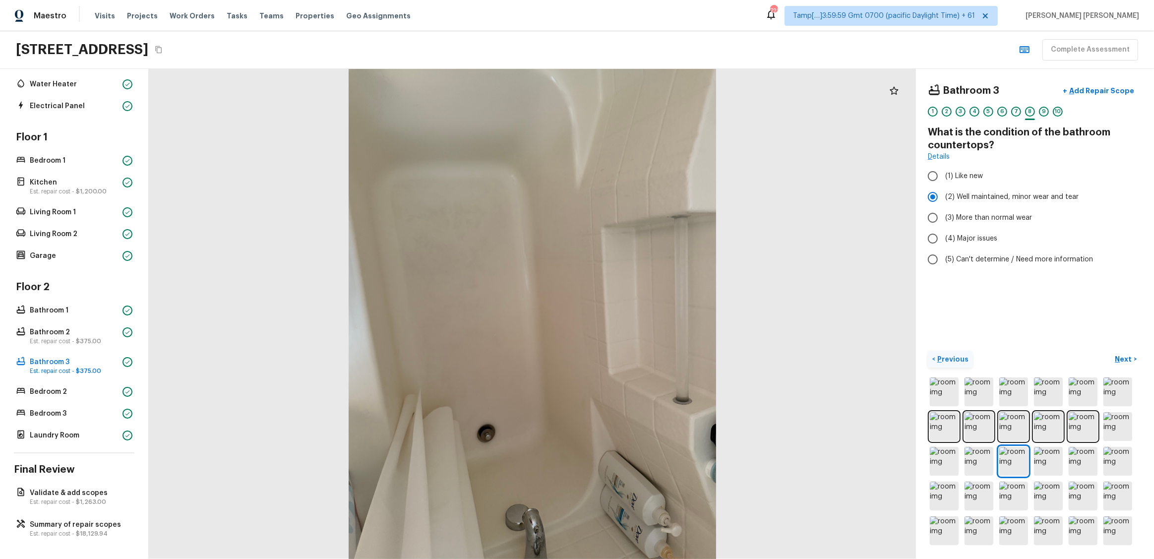
click at [648, 315] on p "Previous" at bounding box center [951, 359] width 33 height 10
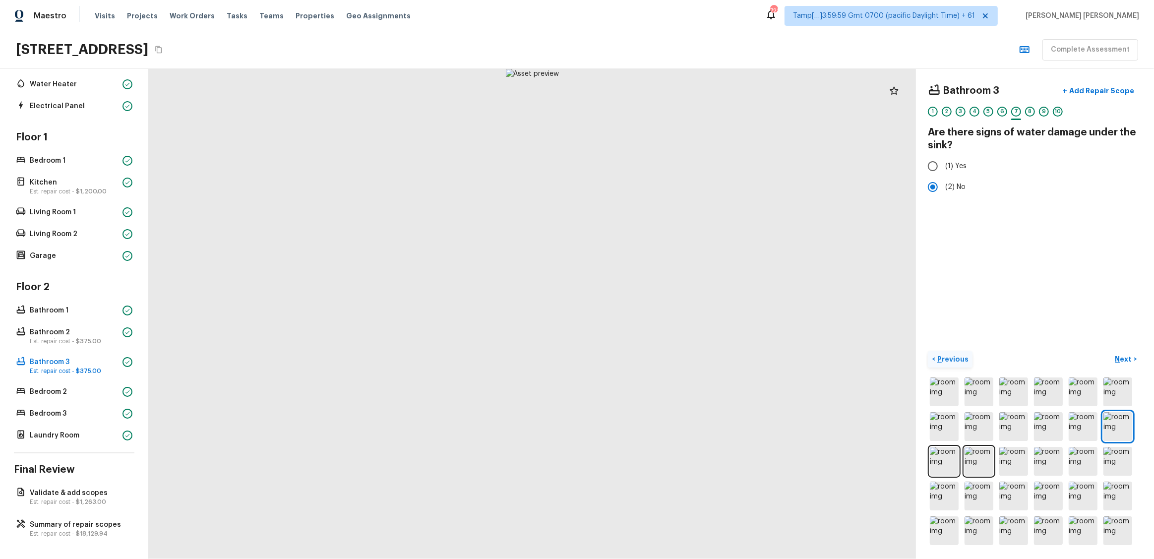
click at [648, 315] on p "Previous" at bounding box center [951, 359] width 33 height 10
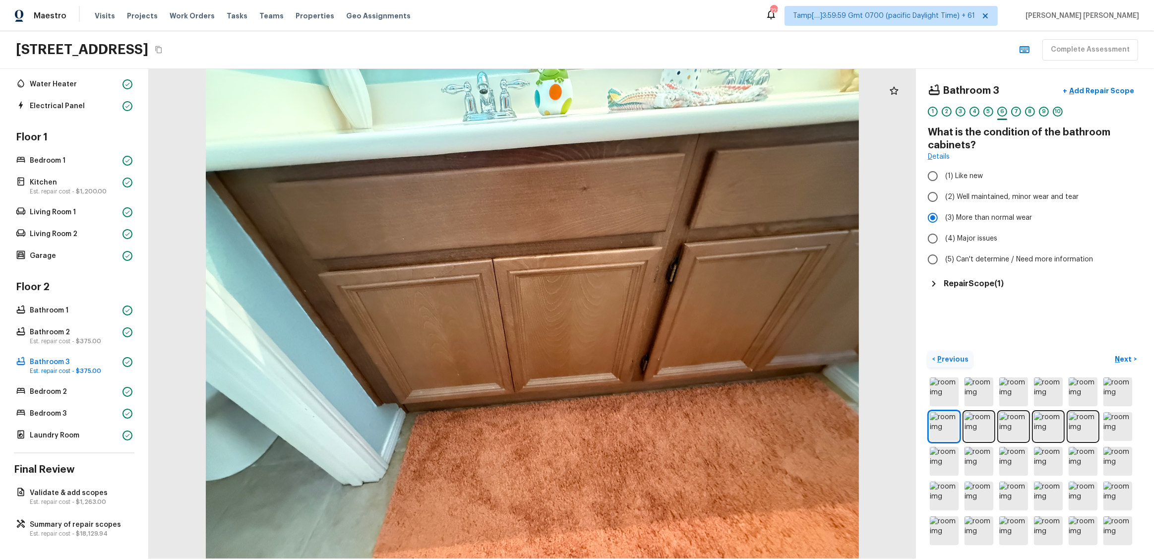
click at [648, 315] on p "Previous" at bounding box center [951, 359] width 33 height 10
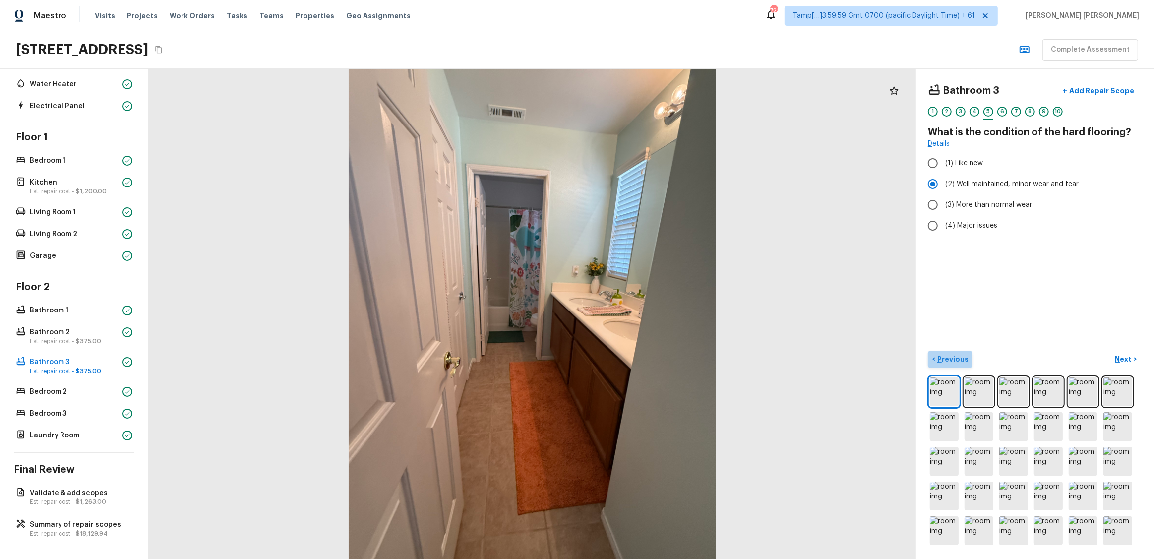
click at [648, 315] on p "Previous" at bounding box center [951, 359] width 33 height 10
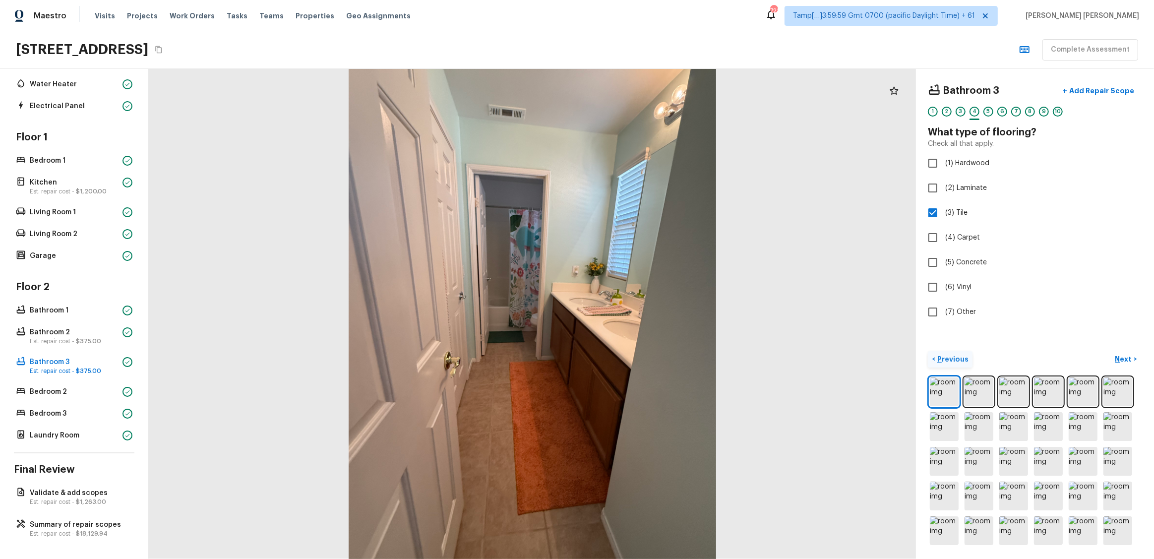
click at [648, 315] on p "Previous" at bounding box center [951, 359] width 33 height 10
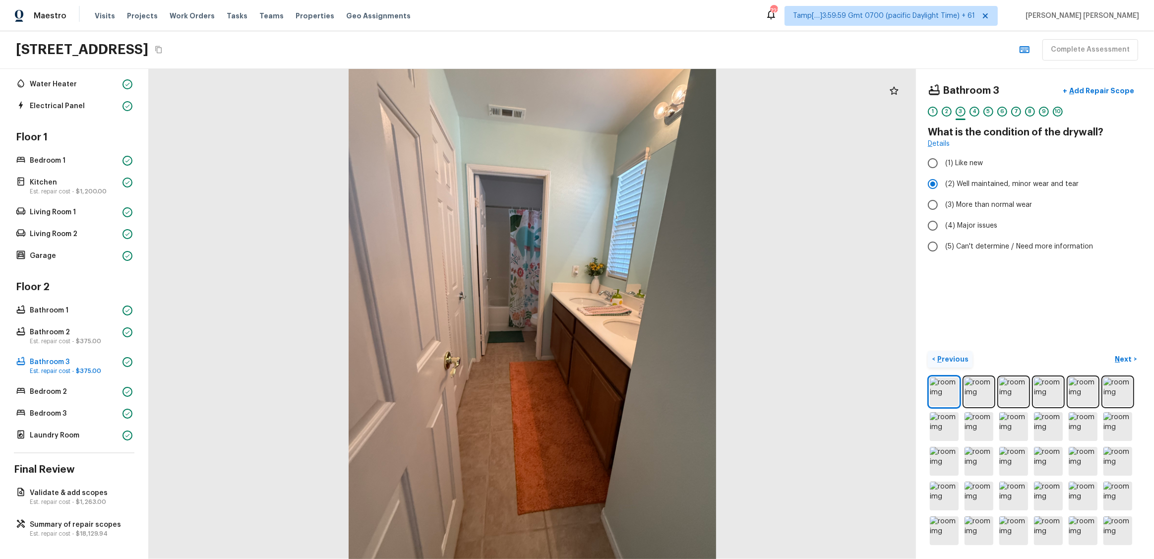
click at [648, 315] on p "Previous" at bounding box center [951, 359] width 33 height 10
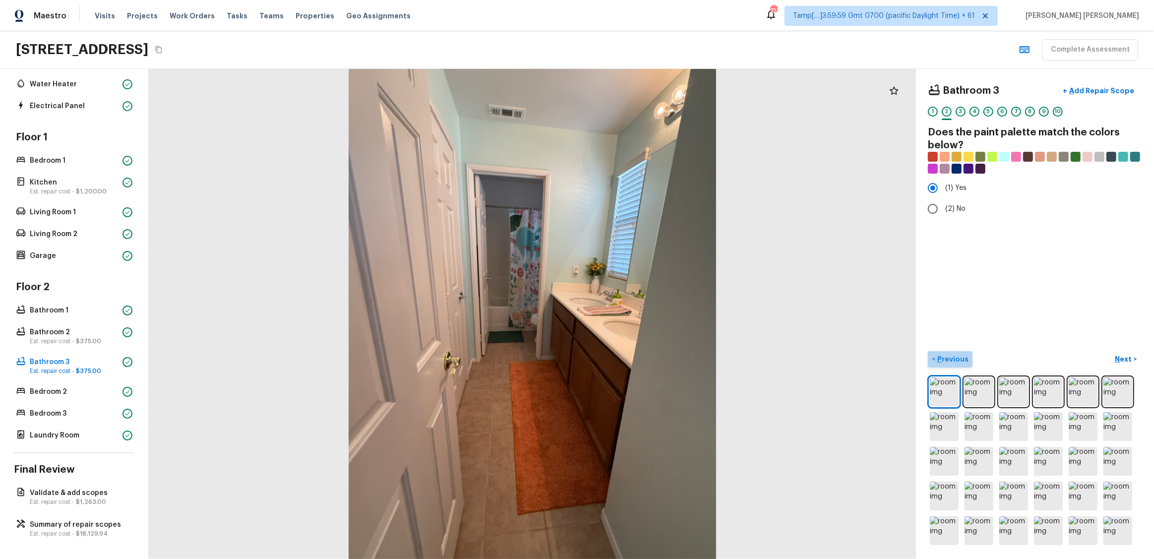
click at [648, 315] on p "Previous" at bounding box center [951, 359] width 33 height 10
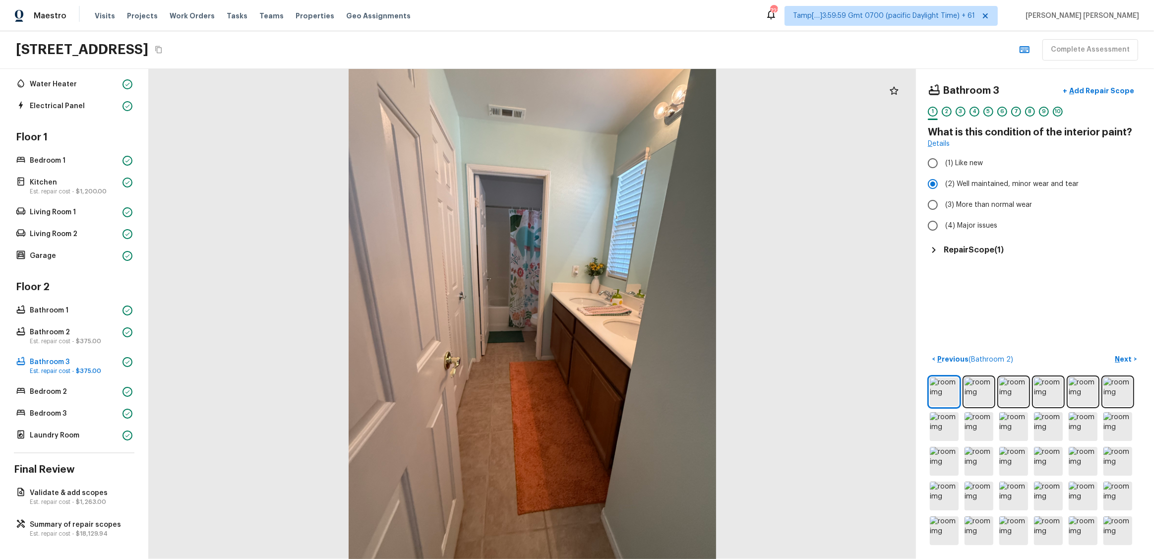
click at [648, 237] on div "Bathroom 3 + Add Repair Scope 1 2 3 4 5 6 7 8 9 10 What is this condition of th…" at bounding box center [1035, 168] width 214 height 175
click at [648, 244] on h5 "Repair Scope ( 1 )" at bounding box center [973, 249] width 60 height 11
click at [648, 275] on icon "button" at bounding box center [1123, 278] width 12 height 12
click at [648, 305] on div at bounding box center [577, 279] width 1154 height 559
click at [648, 315] on p "Next" at bounding box center [1124, 359] width 19 height 10
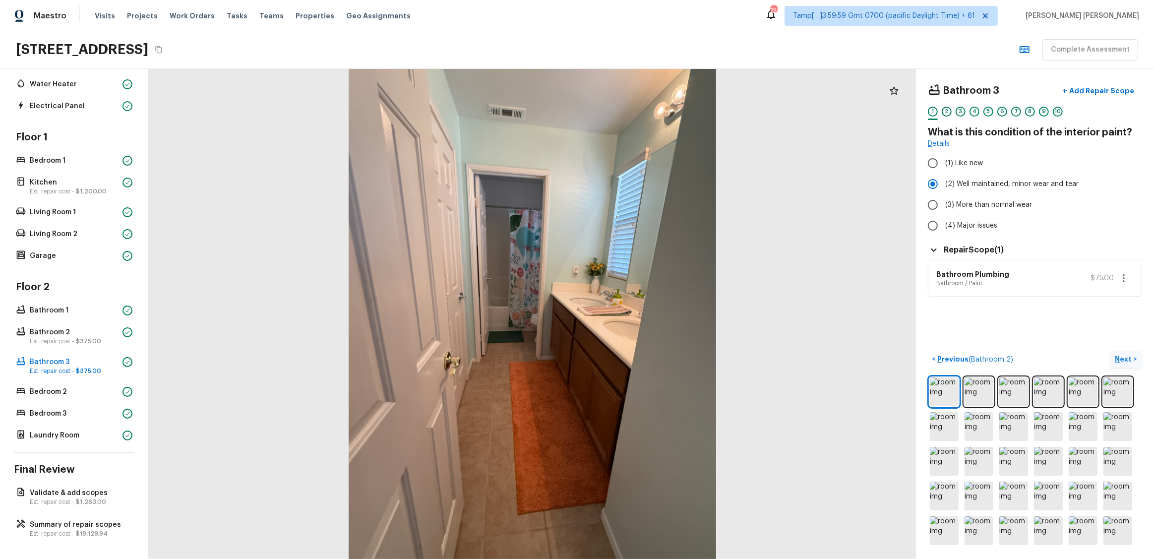
click at [648, 315] on p "Next" at bounding box center [1124, 359] width 19 height 10
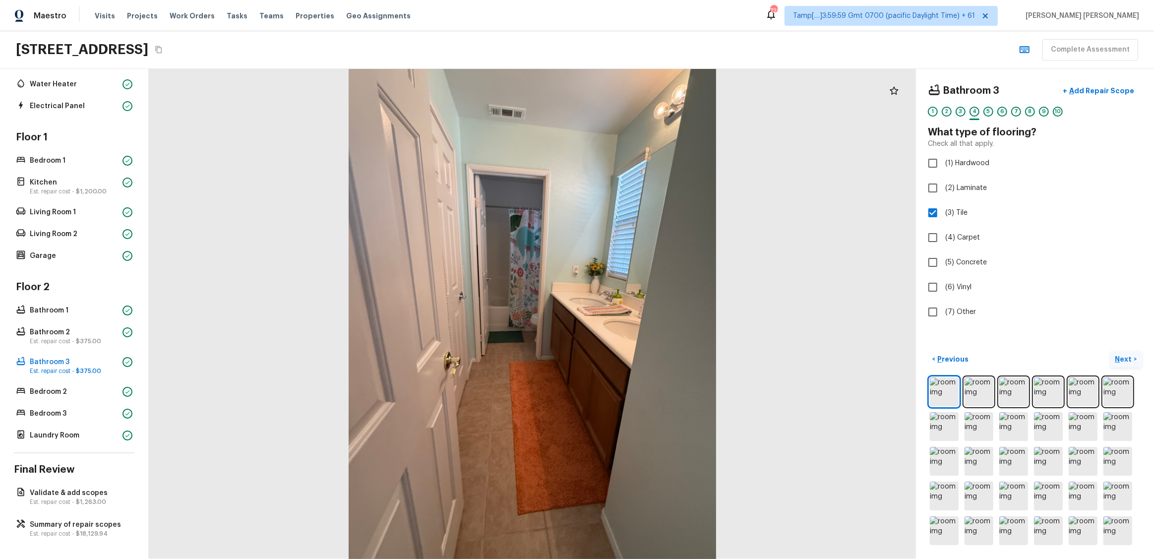
click at [648, 315] on p "Next" at bounding box center [1124, 359] width 19 height 10
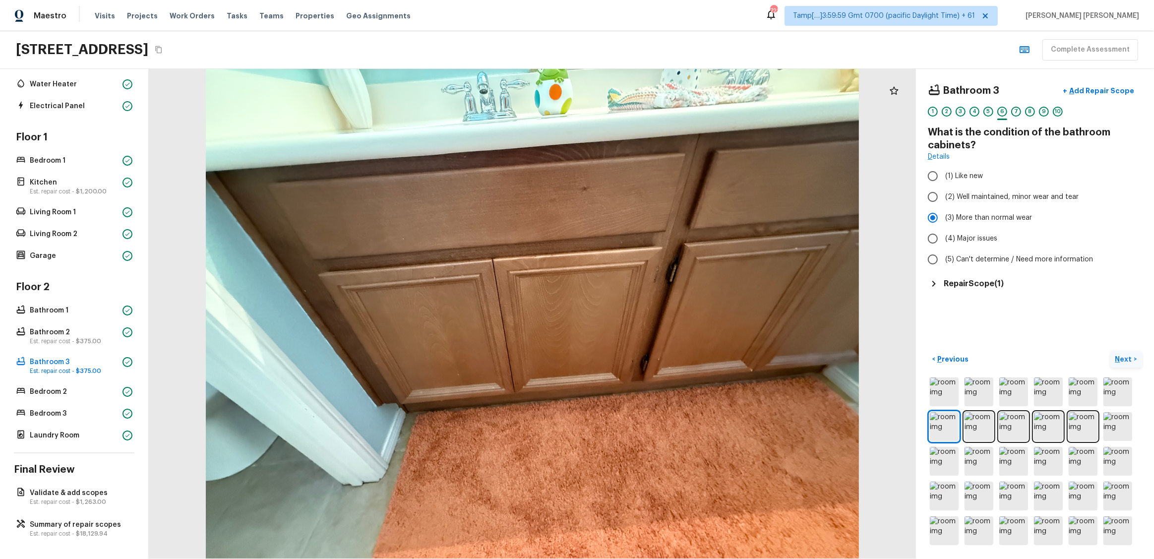
click at [648, 315] on p "Next" at bounding box center [1124, 359] width 19 height 10
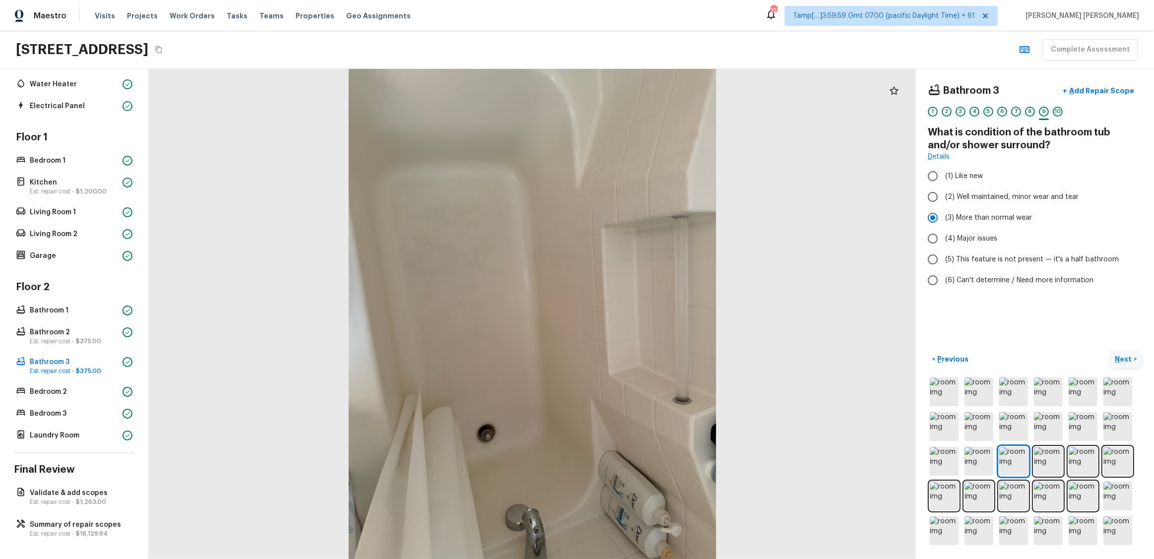
click at [648, 315] on p "Next" at bounding box center [1124, 359] width 19 height 10
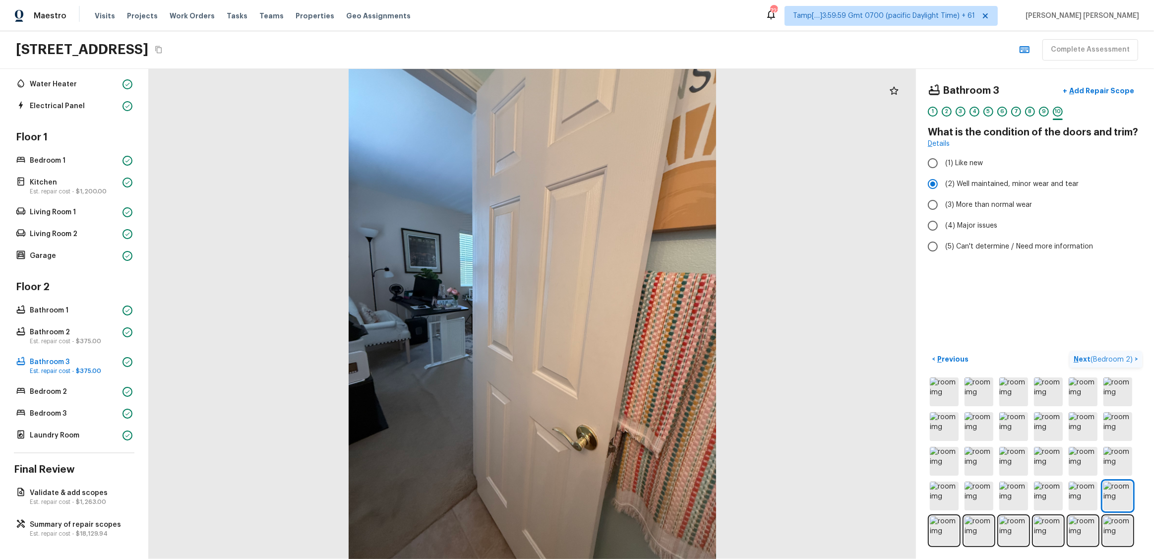
click at [648, 315] on span "( Bedroom 2 )" at bounding box center [1111, 359] width 42 height 7
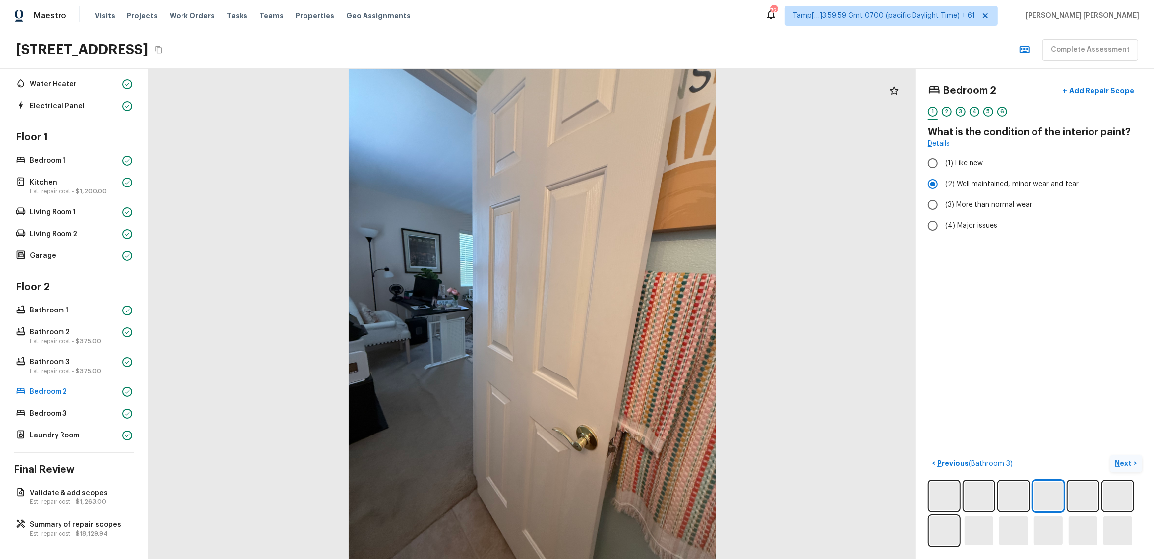
click at [648, 315] on p "Next" at bounding box center [1124, 463] width 19 height 10
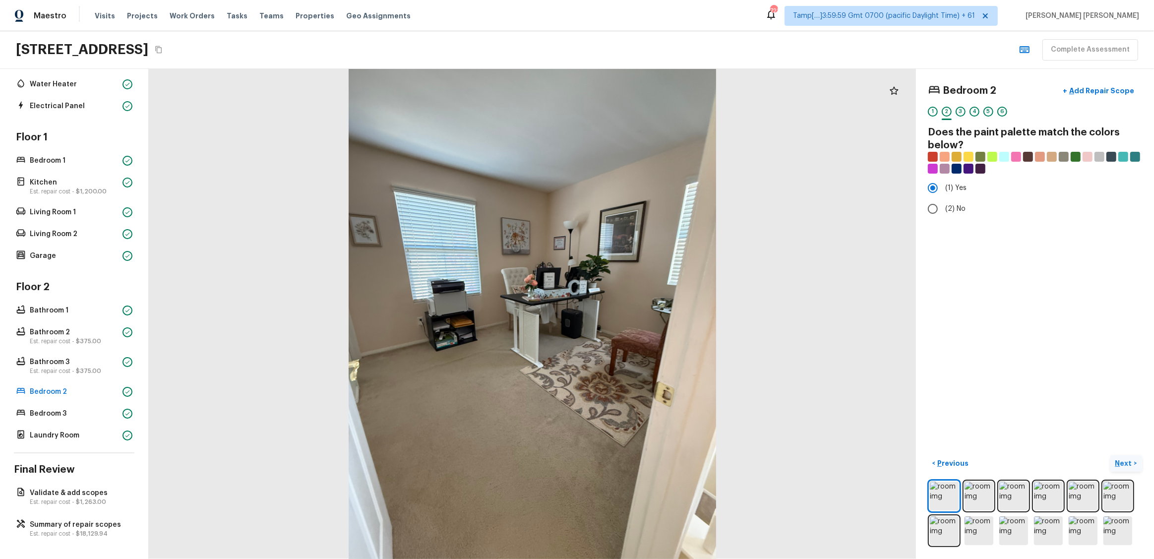
click at [648, 315] on p "Next" at bounding box center [1124, 463] width 19 height 10
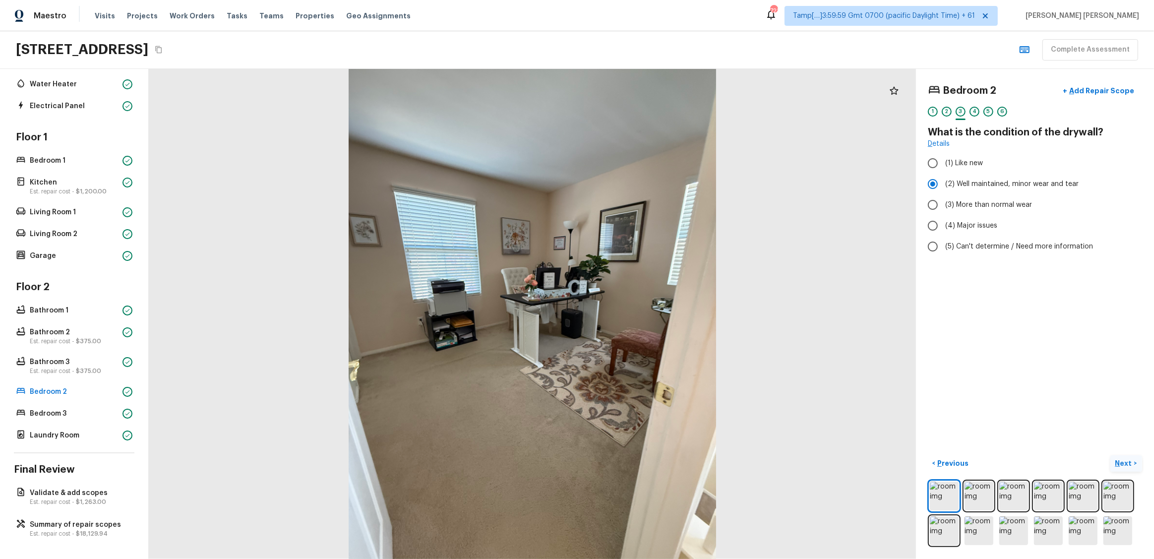
click at [648, 315] on p "Next" at bounding box center [1124, 463] width 19 height 10
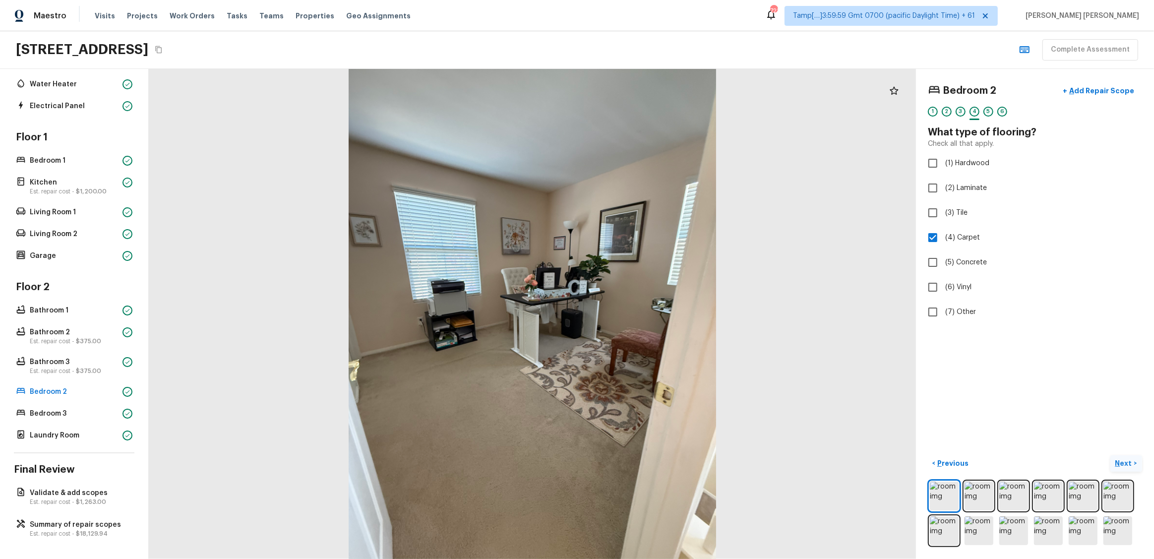
click at [648, 315] on p "Next" at bounding box center [1124, 463] width 19 height 10
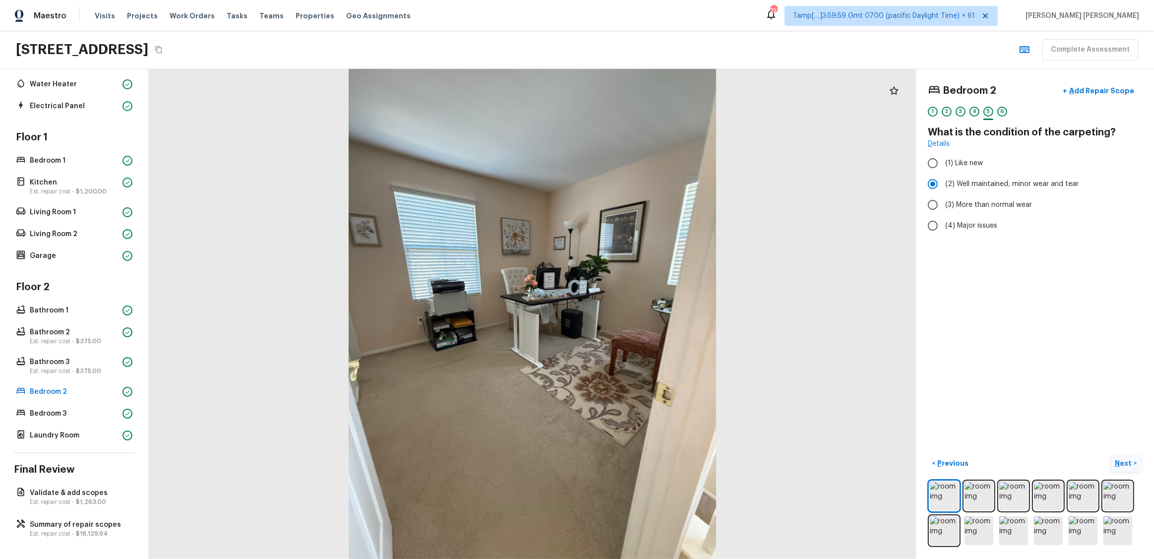
click at [648, 315] on p "Next" at bounding box center [1124, 463] width 19 height 10
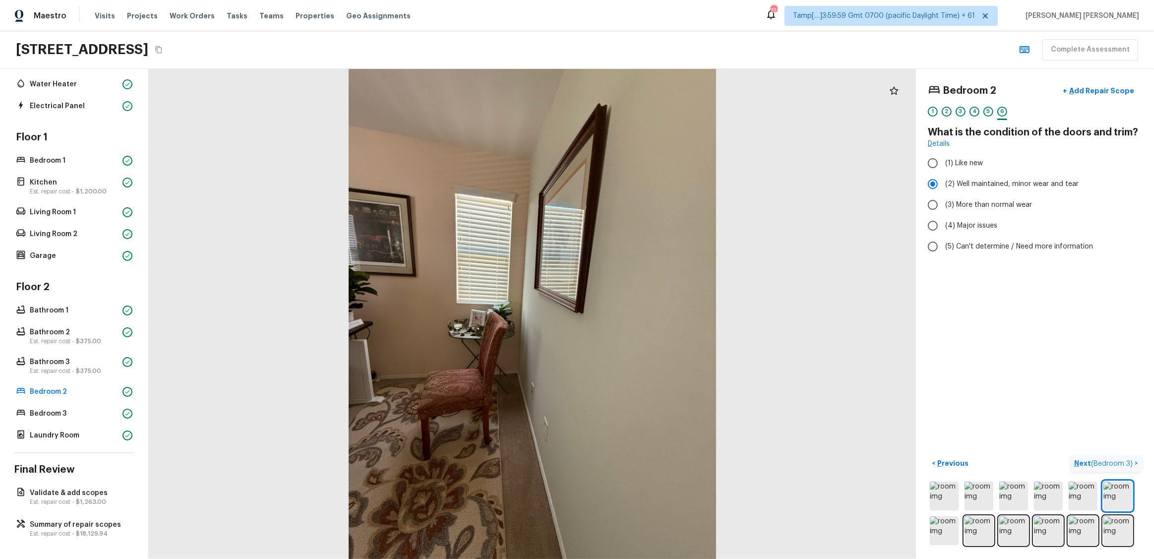
click at [648, 315] on span "( Bedroom 3 )" at bounding box center [1112, 463] width 42 height 7
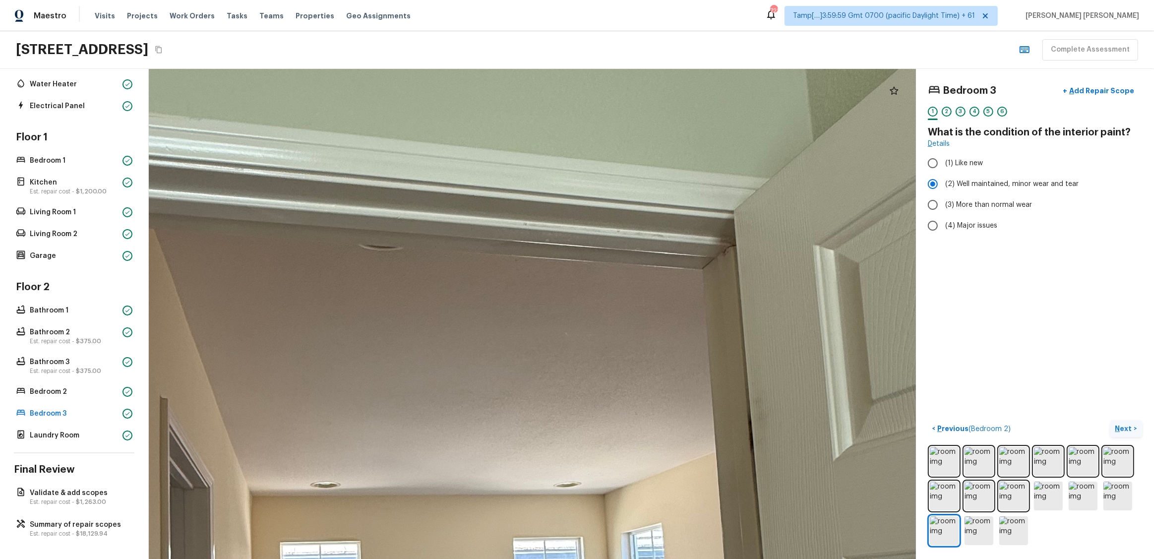
drag, startPoint x: 488, startPoint y: 174, endPoint x: 647, endPoint y: 156, distance: 160.2
click at [647, 156] on div at bounding box center [424, 555] width 2068 height 1321
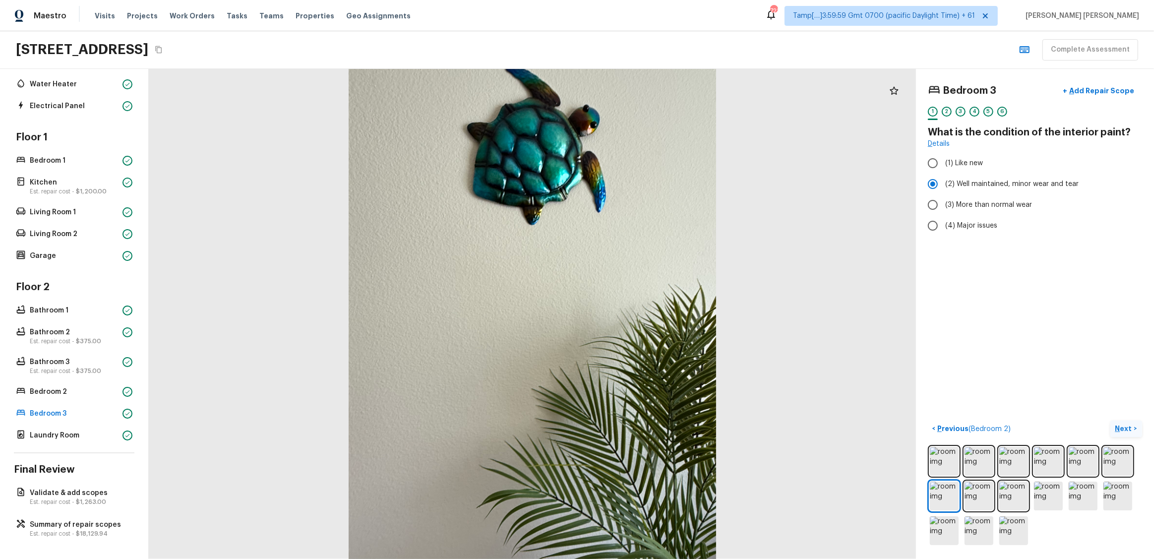
click at [648, 315] on p "Next" at bounding box center [1124, 428] width 19 height 10
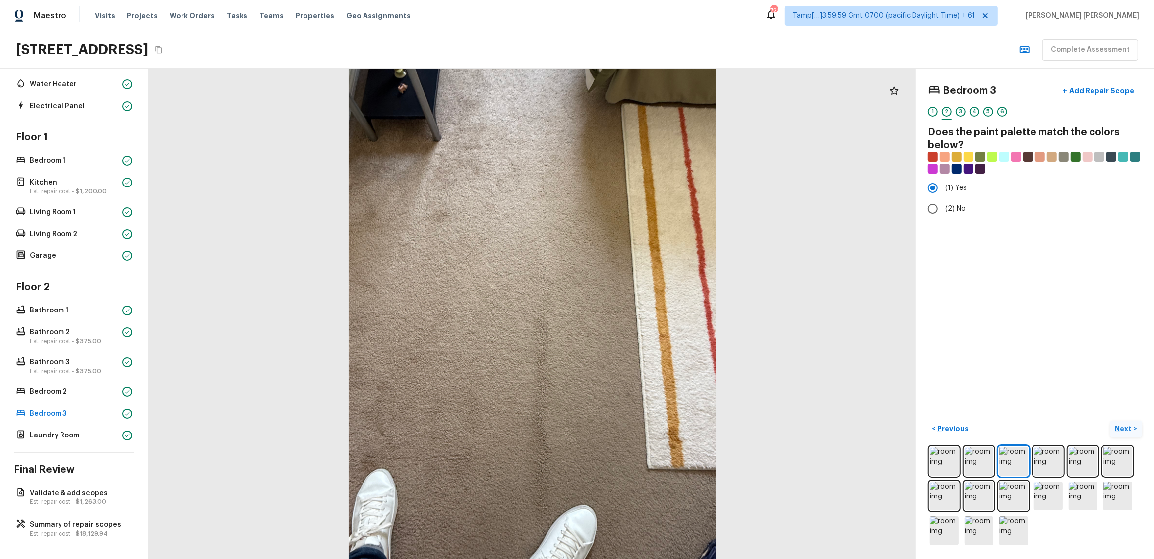
click at [648, 315] on p "Next" at bounding box center [1124, 428] width 19 height 10
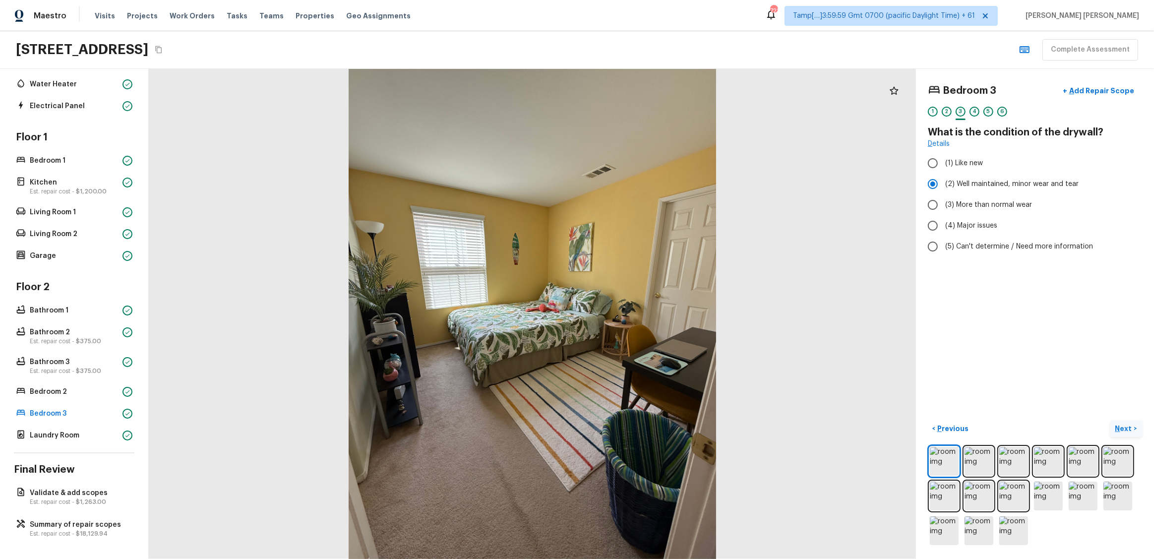
click at [648, 315] on p "Next" at bounding box center [1124, 428] width 19 height 10
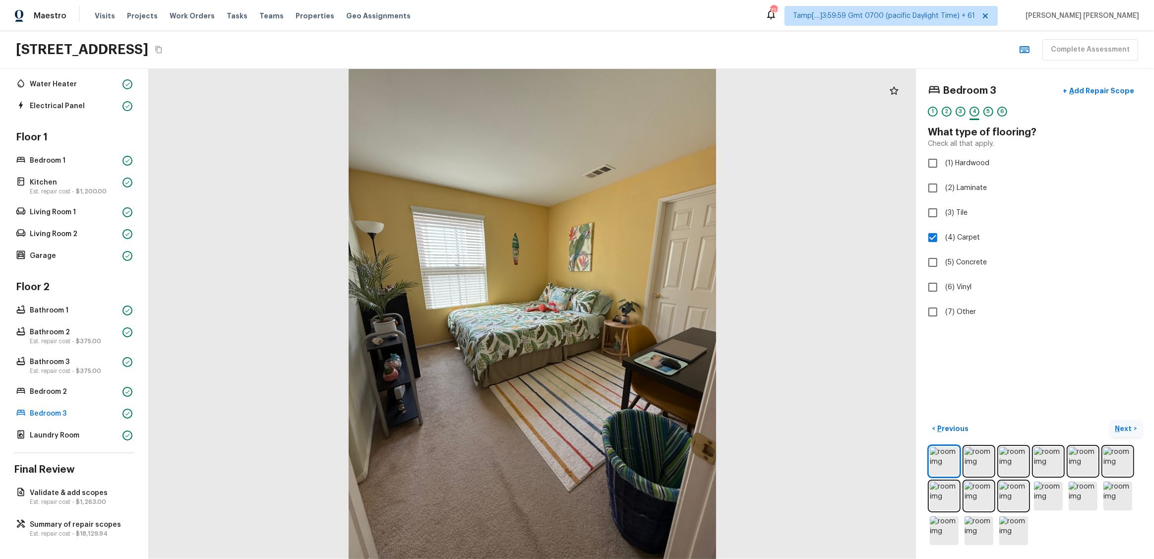
click at [648, 315] on p "Next" at bounding box center [1124, 428] width 19 height 10
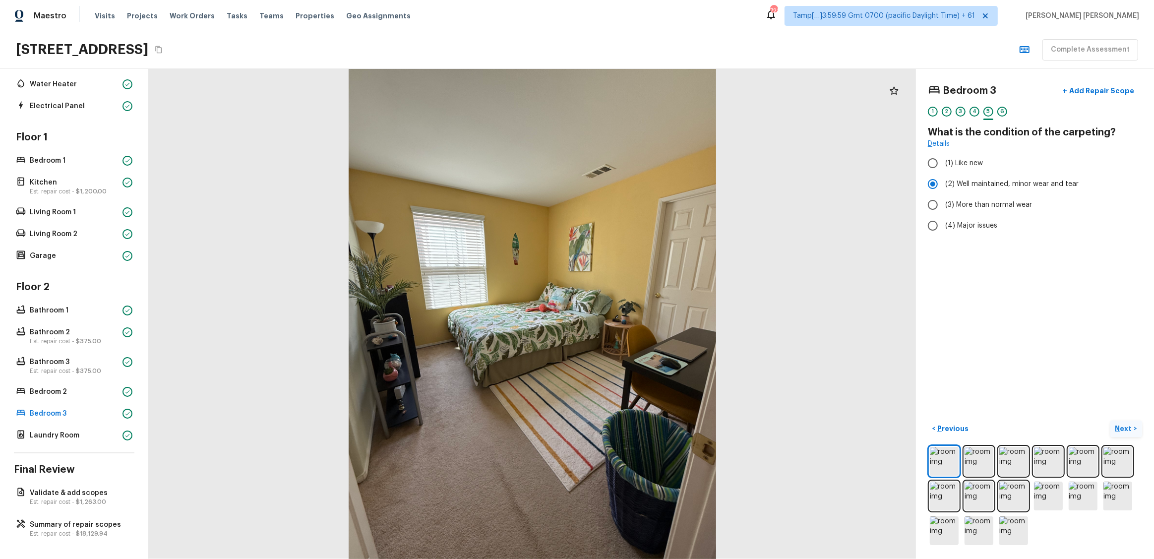
click at [648, 315] on p "Next" at bounding box center [1124, 428] width 19 height 10
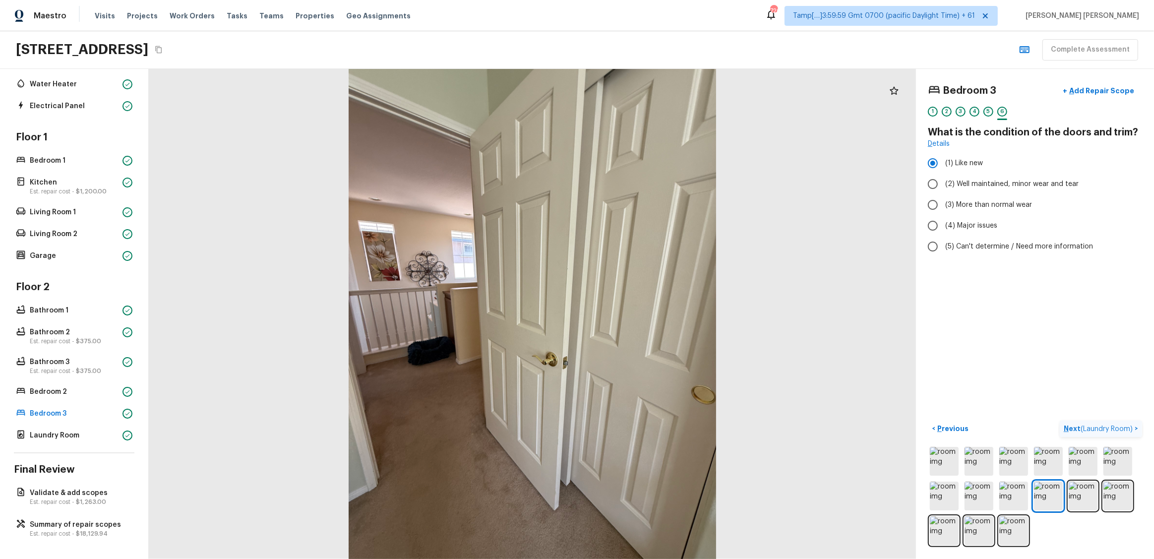
click at [648, 315] on span "( Laundry Room )" at bounding box center [1106, 428] width 52 height 7
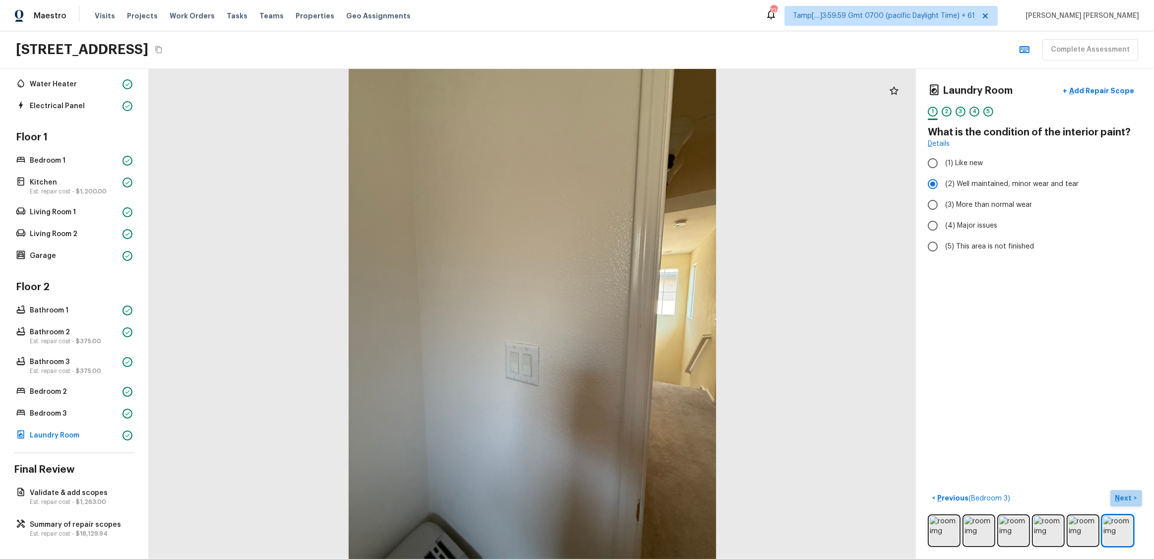
click at [648, 315] on p "Next" at bounding box center [1124, 498] width 19 height 10
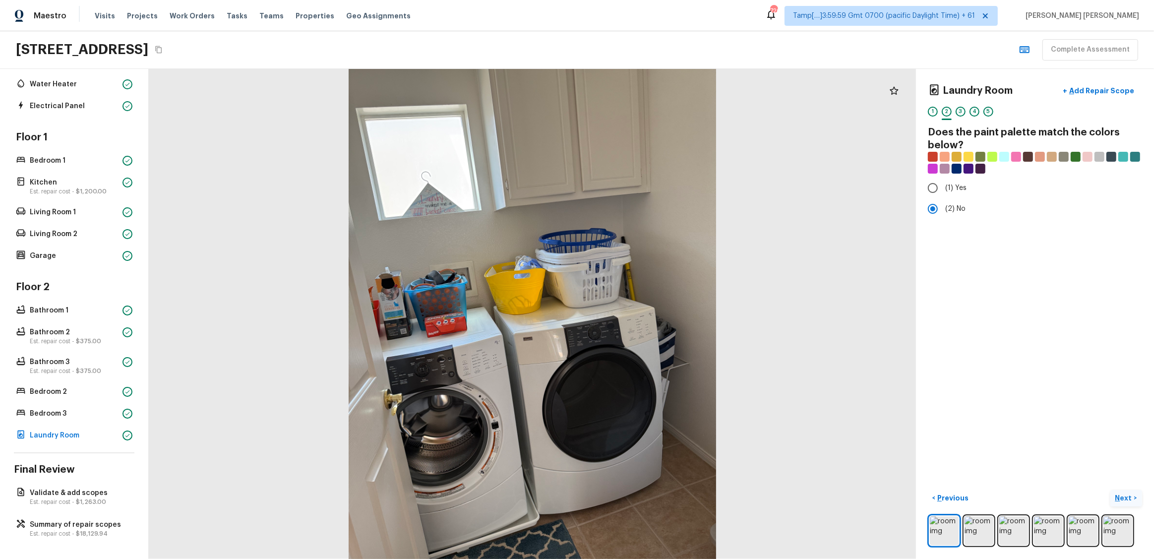
click at [648, 315] on p "Next" at bounding box center [1124, 498] width 19 height 10
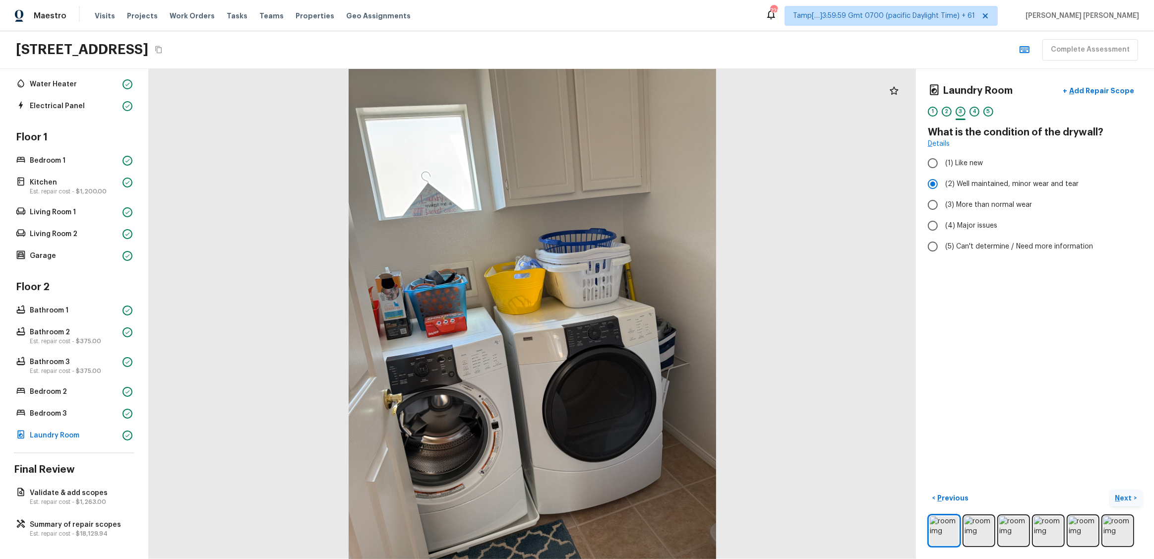
click at [648, 315] on p "Next" at bounding box center [1124, 498] width 19 height 10
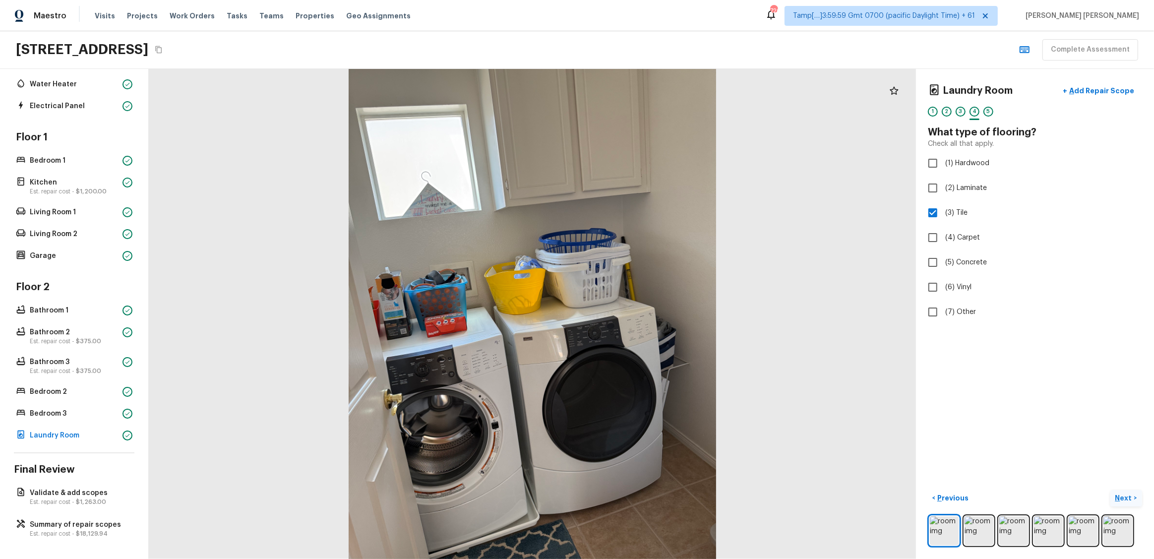
click at [648, 315] on p "Next" at bounding box center [1124, 498] width 19 height 10
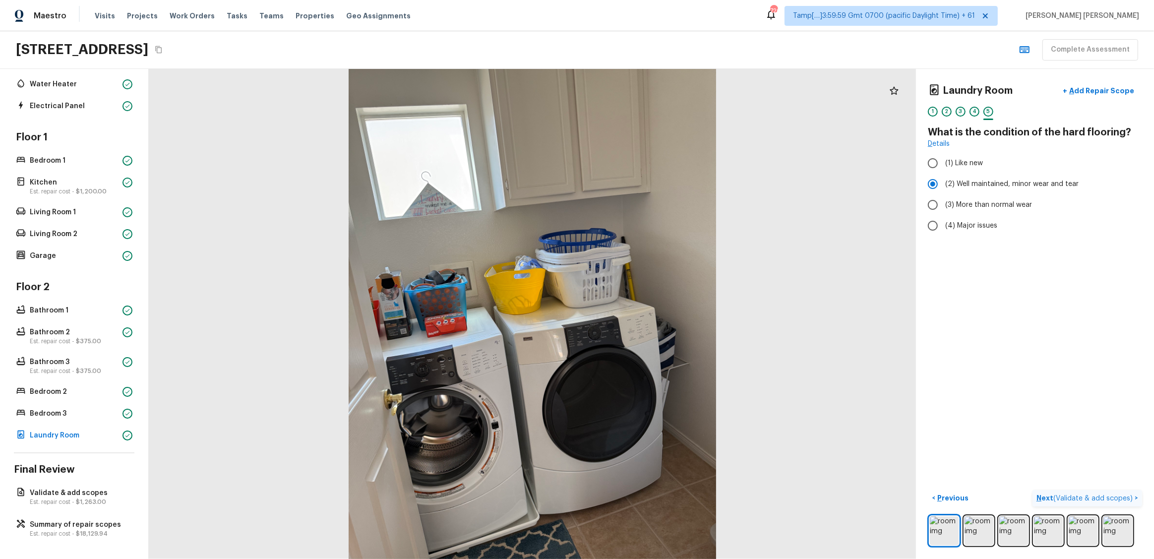
click at [648, 315] on span "( Validate & add scopes )" at bounding box center [1092, 498] width 79 height 7
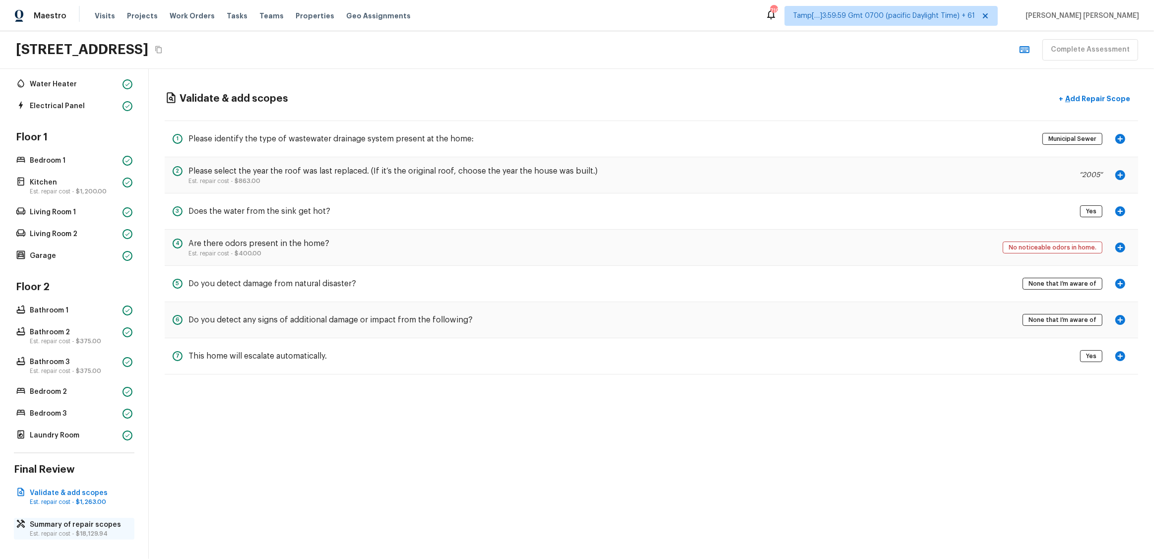
click at [60, 315] on p "Summary of repair scopes" at bounding box center [79, 525] width 99 height 10
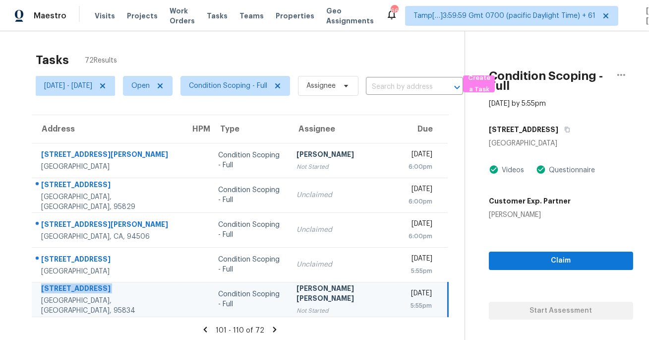
scroll to position [31, 0]
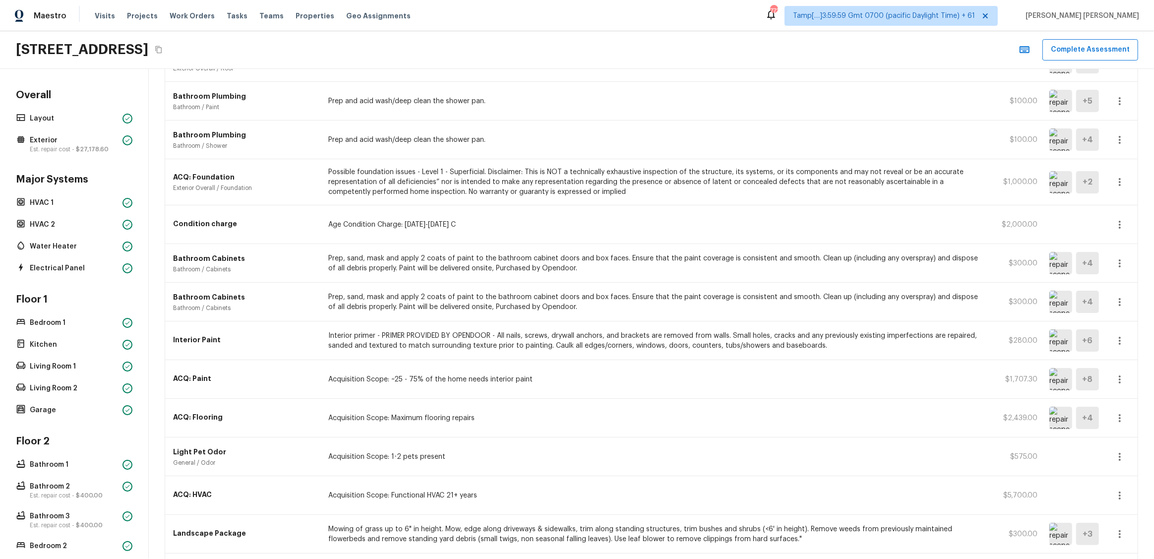
scroll to position [118, 0]
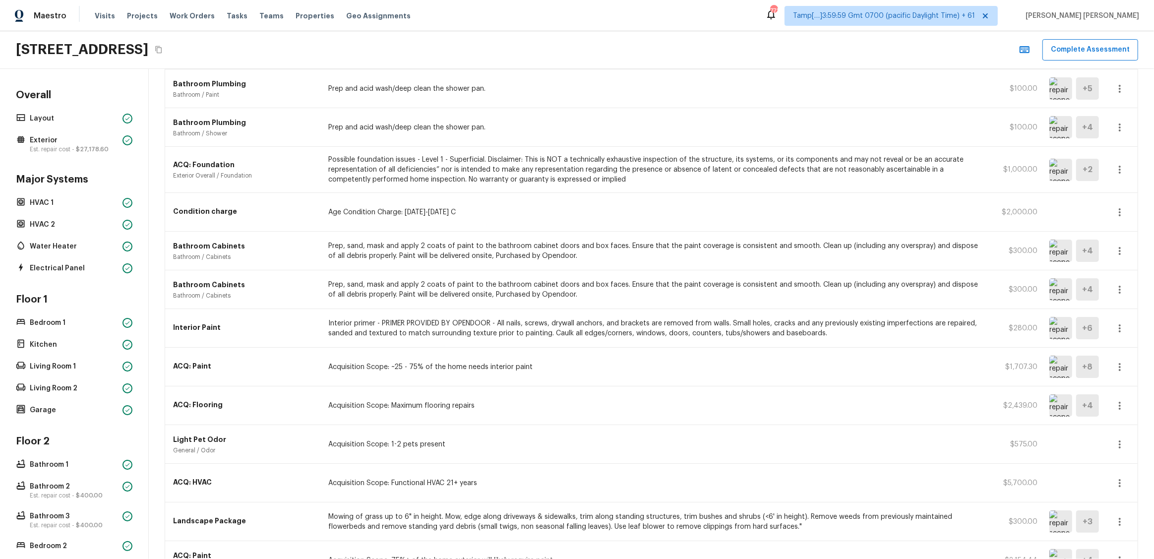
click at [392, 305] on div "Bathroom Cabinets Bathroom / Cabinets Prep, sand, mask and apply 2 coats of pai…" at bounding box center [651, 289] width 972 height 39
click at [397, 298] on div "Bathroom Cabinets Bathroom / Cabinets Prep, sand, mask and apply 2 coats of pai…" at bounding box center [651, 289] width 972 height 39
click at [328, 280] on p "Prep, sand, mask and apply 2 coats of paint to the bathroom cabinet doors and b…" at bounding box center [654, 290] width 652 height 20
click at [460, 271] on div "Bathroom Cabinets Bathroom / Cabinets Prep, sand, mask and apply 2 coats of pai…" at bounding box center [651, 289] width 972 height 39
click at [460, 273] on div "Bathroom Cabinets Bathroom / Cabinets Prep, sand, mask and apply 2 coats of pai…" at bounding box center [651, 289] width 972 height 39
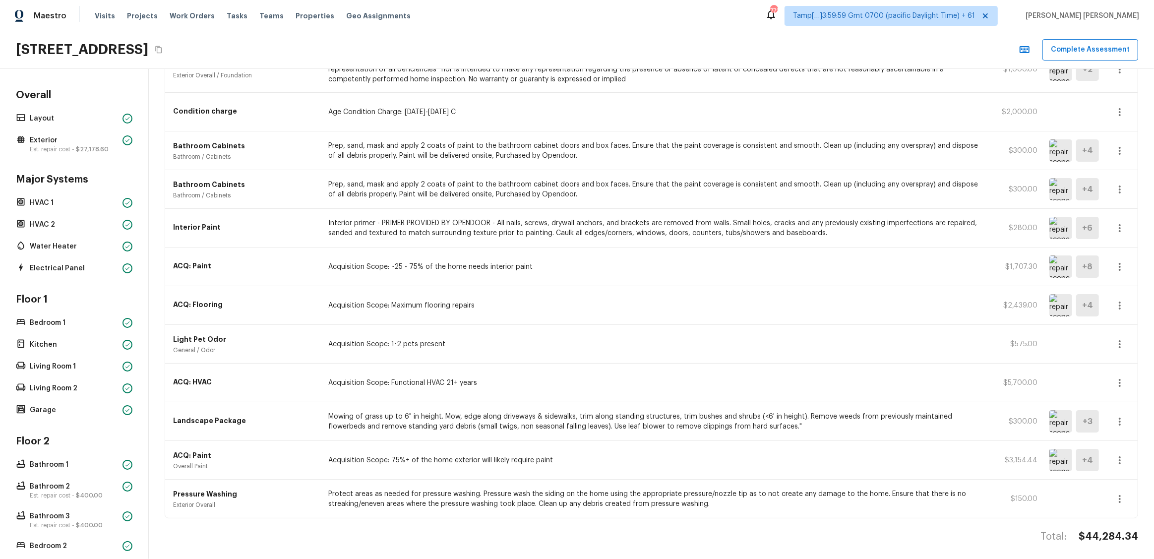
scroll to position [221, 0]
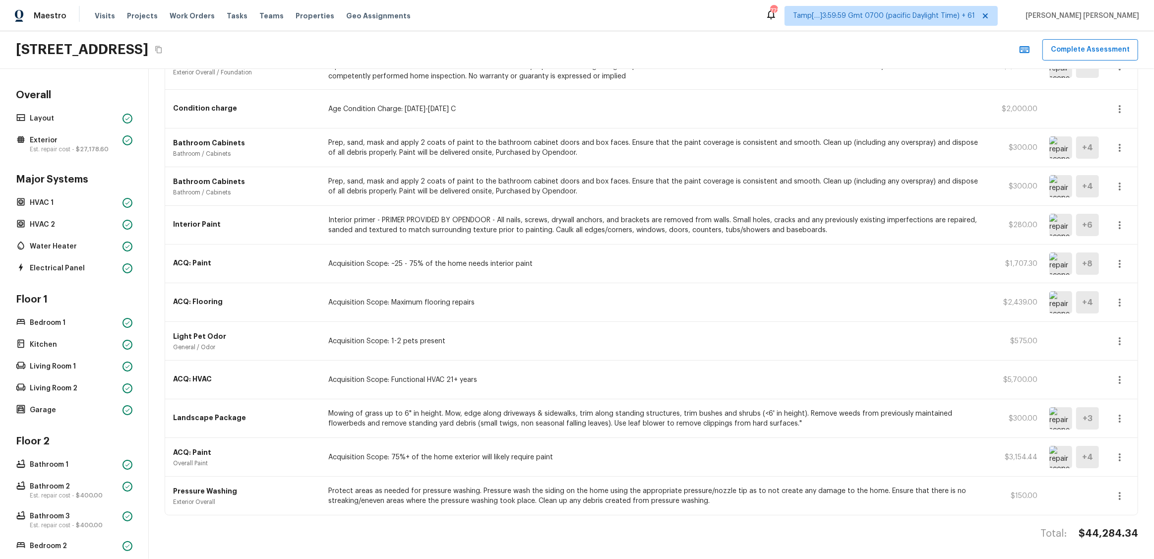
click at [323, 314] on div "ACQ: Flooring Acquisition Scope: Maximum flooring repairs $2,439.00 + 4" at bounding box center [651, 302] width 972 height 39
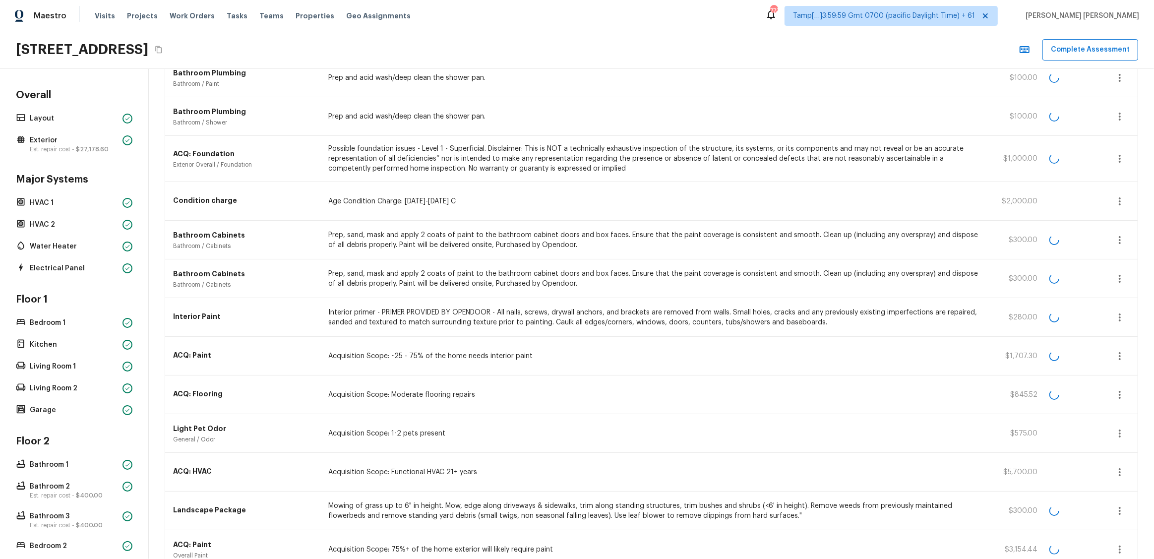
scroll to position [221, 0]
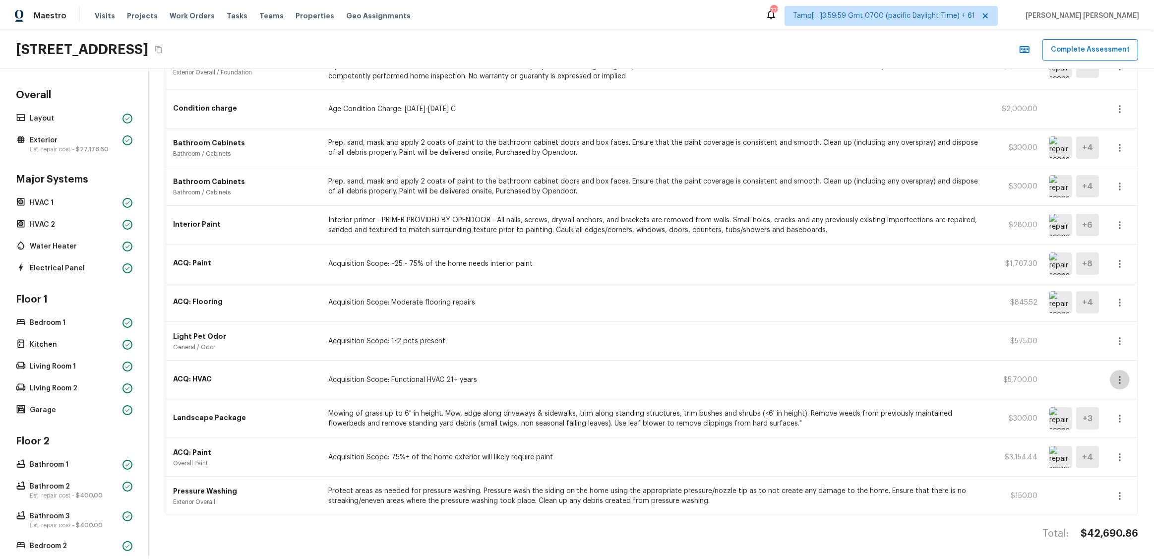
click at [1119, 377] on icon "button" at bounding box center [1119, 380] width 12 height 12
click at [1109, 402] on li "Edit" at bounding box center [1123, 407] width 46 height 30
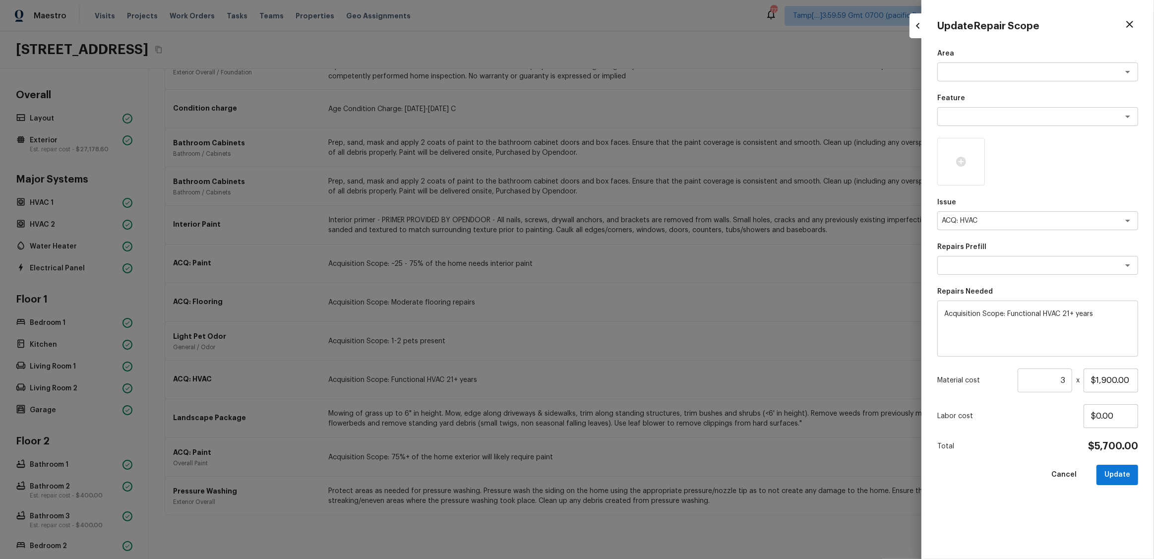
click at [860, 280] on div at bounding box center [577, 279] width 1154 height 559
type input "1"
type input "$0.00"
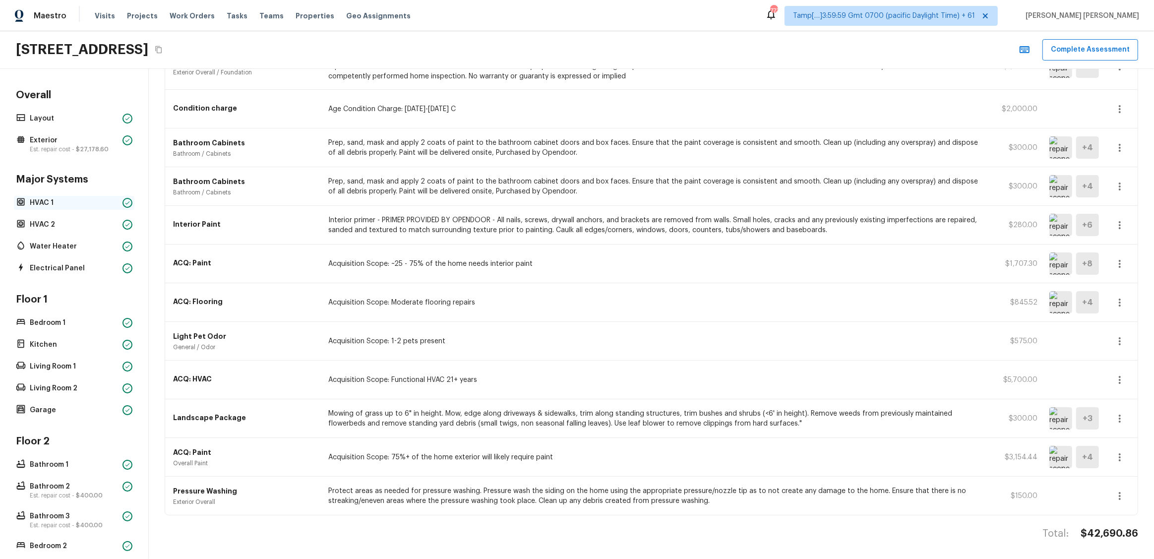
click at [69, 198] on p "HVAC 1" at bounding box center [74, 203] width 89 height 10
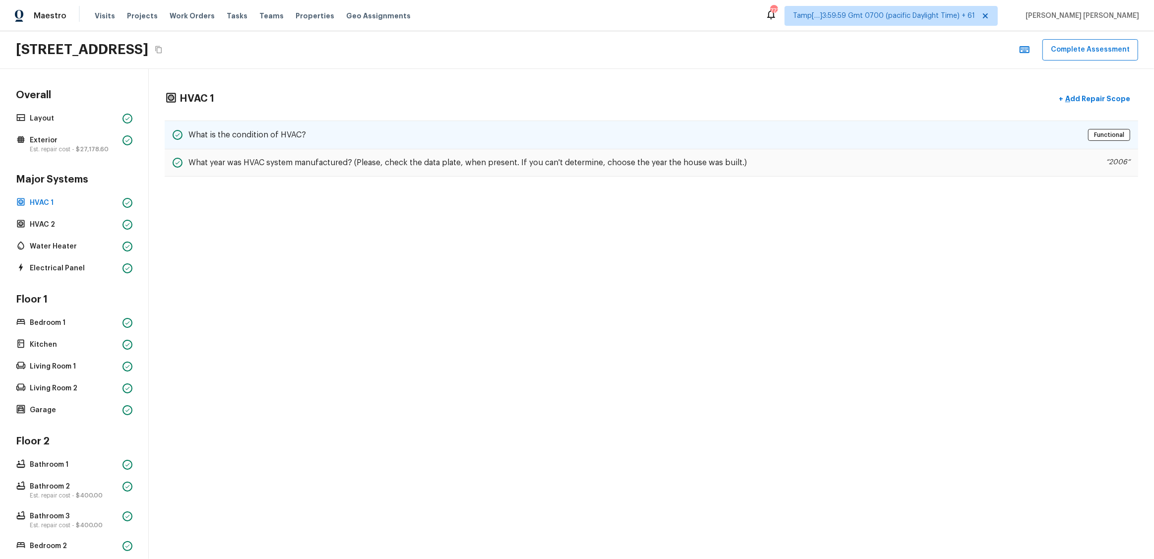
click at [339, 137] on div "What is the condition of HVAC? Functional" at bounding box center [651, 134] width 973 height 29
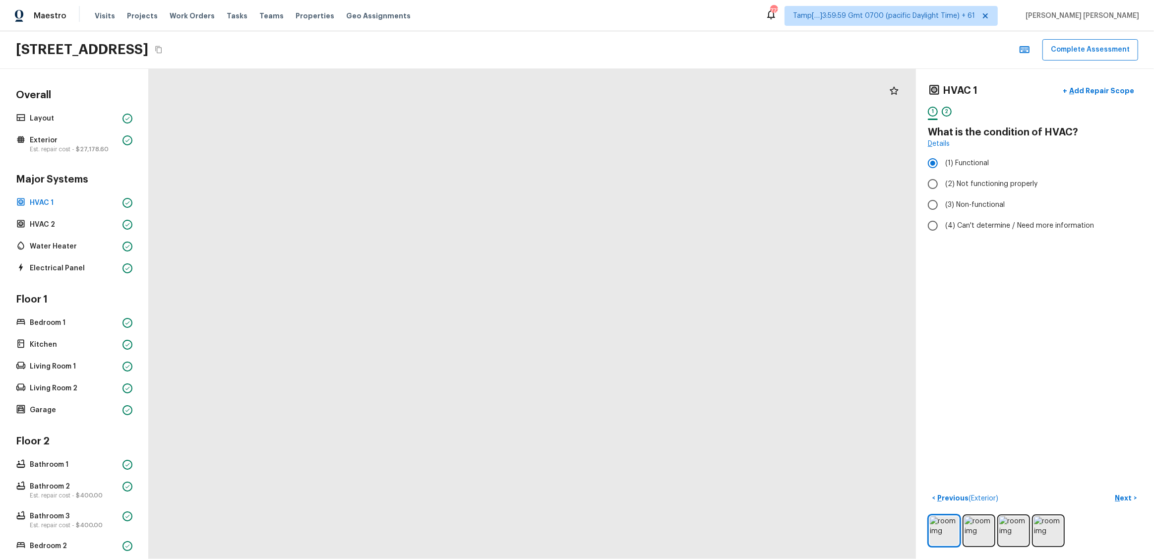
drag, startPoint x: 532, startPoint y: 197, endPoint x: 526, endPoint y: 365, distance: 167.7
click at [526, 365] on div at bounding box center [475, 338] width 1664 height 1063
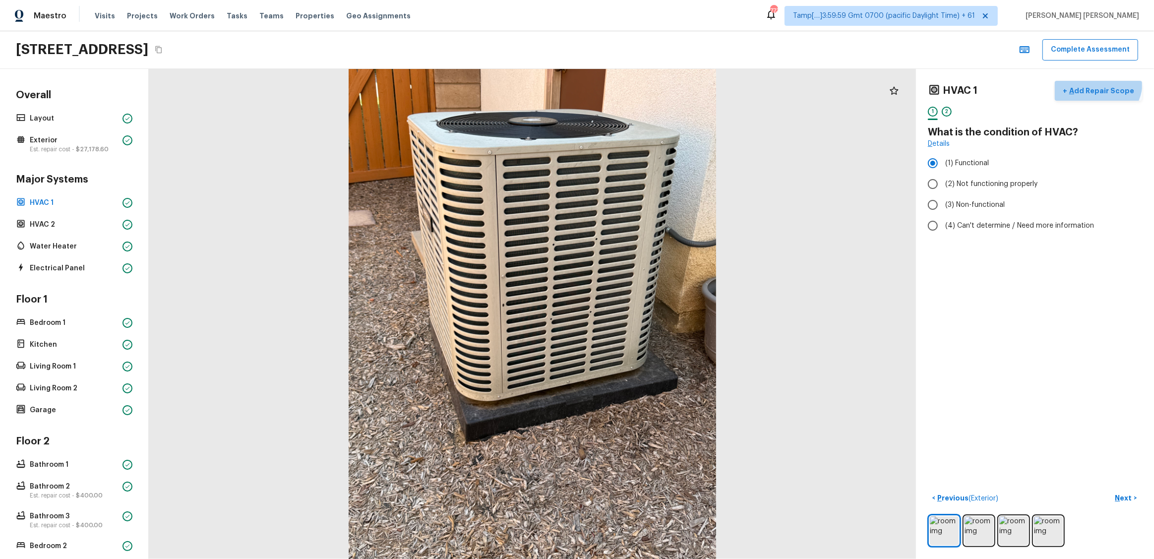
click at [1102, 82] on button "+ Add Repair Scope" at bounding box center [1097, 91] width 87 height 20
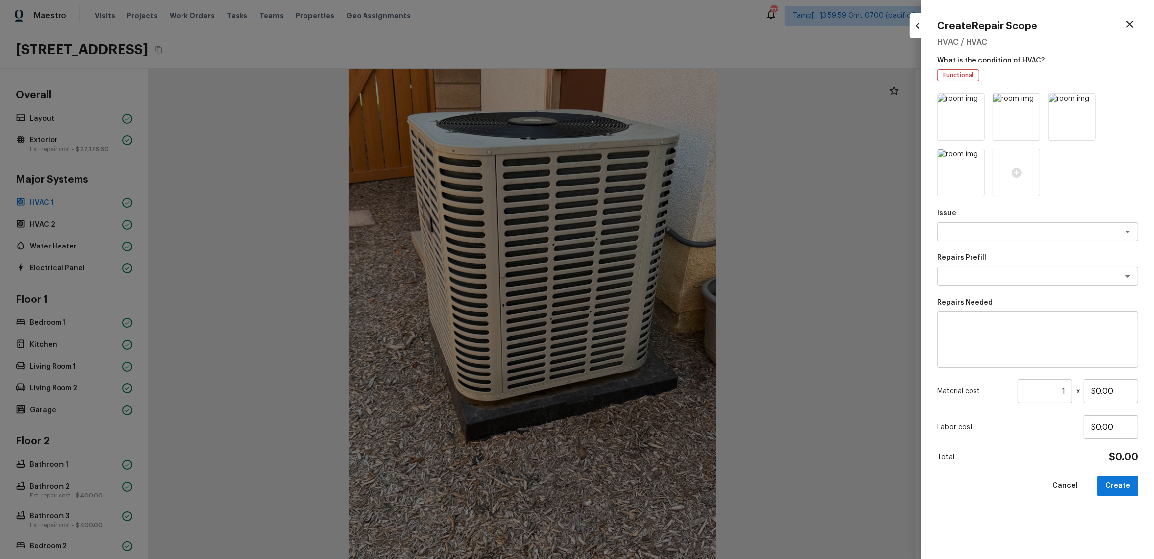
click at [1129, 25] on icon "button" at bounding box center [1129, 24] width 12 height 12
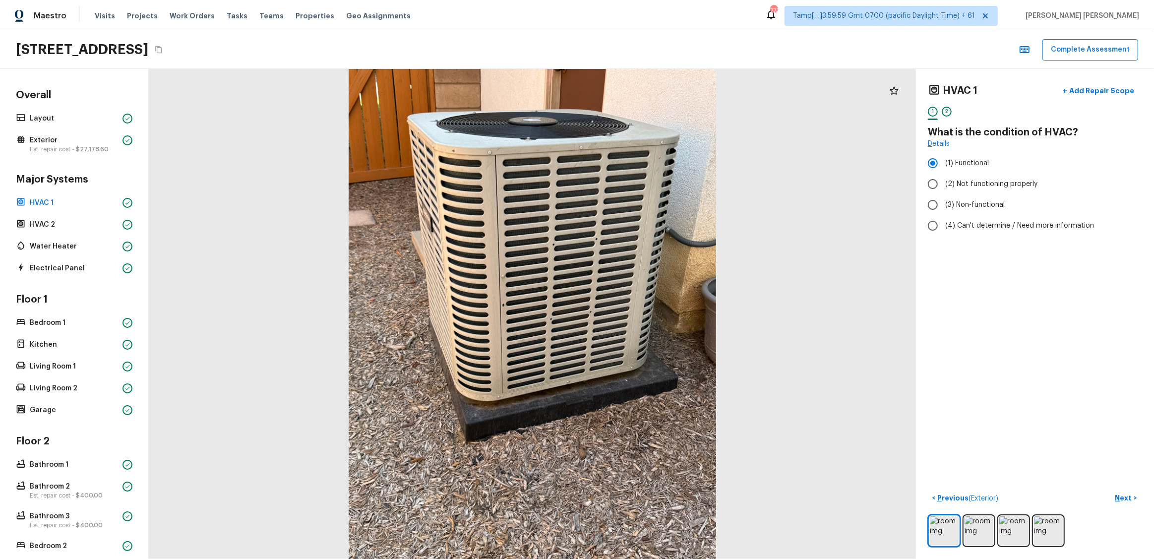
click at [870, 308] on div at bounding box center [532, 314] width 767 height 490
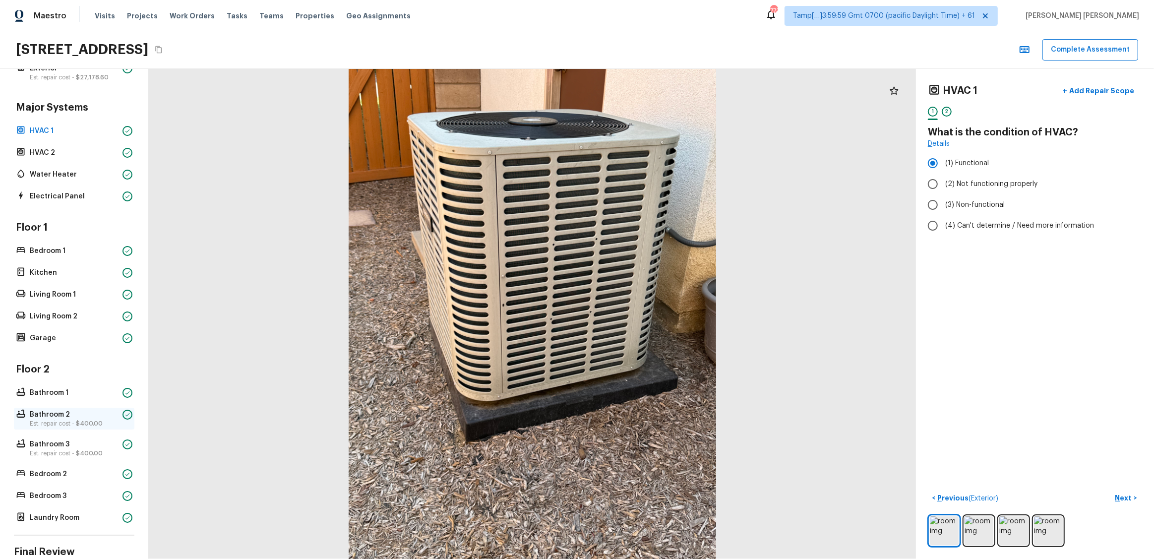
scroll to position [154, 0]
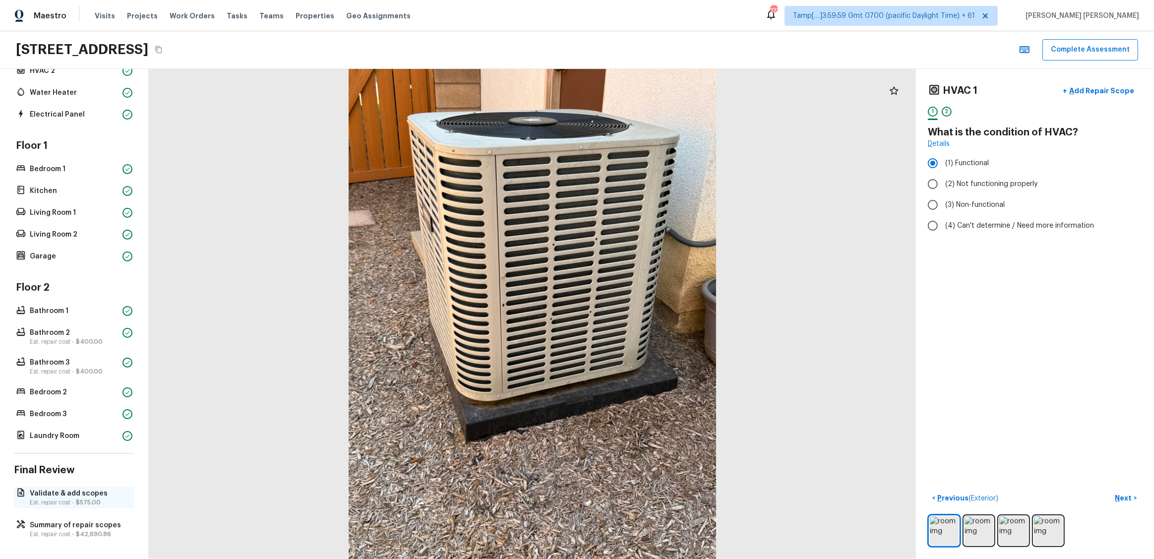
click at [84, 494] on p "Validate & add scopes" at bounding box center [79, 493] width 99 height 10
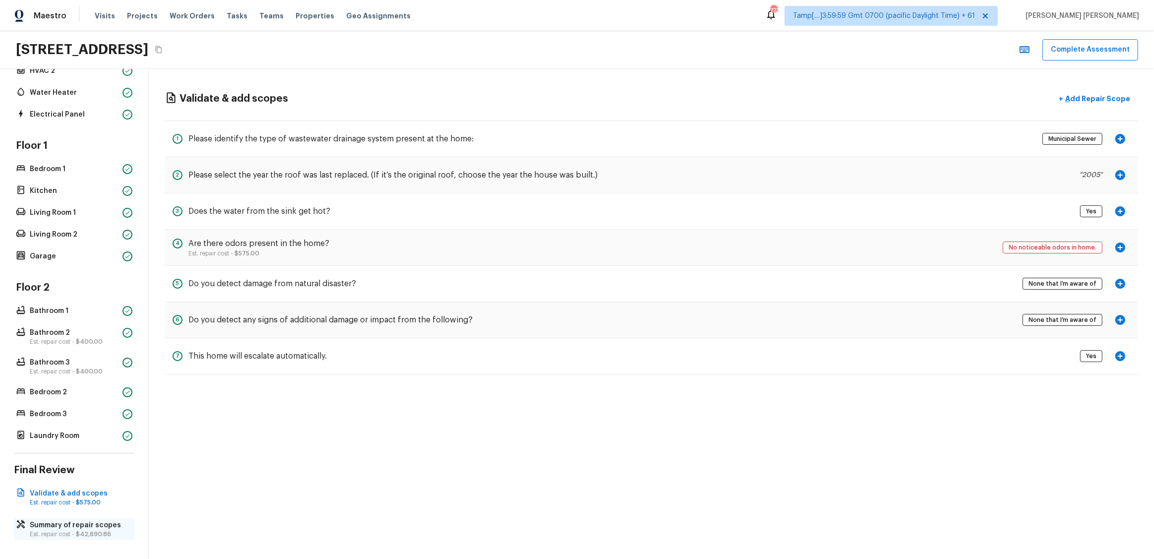
click at [78, 524] on p "Summary of repair scopes" at bounding box center [79, 525] width 99 height 10
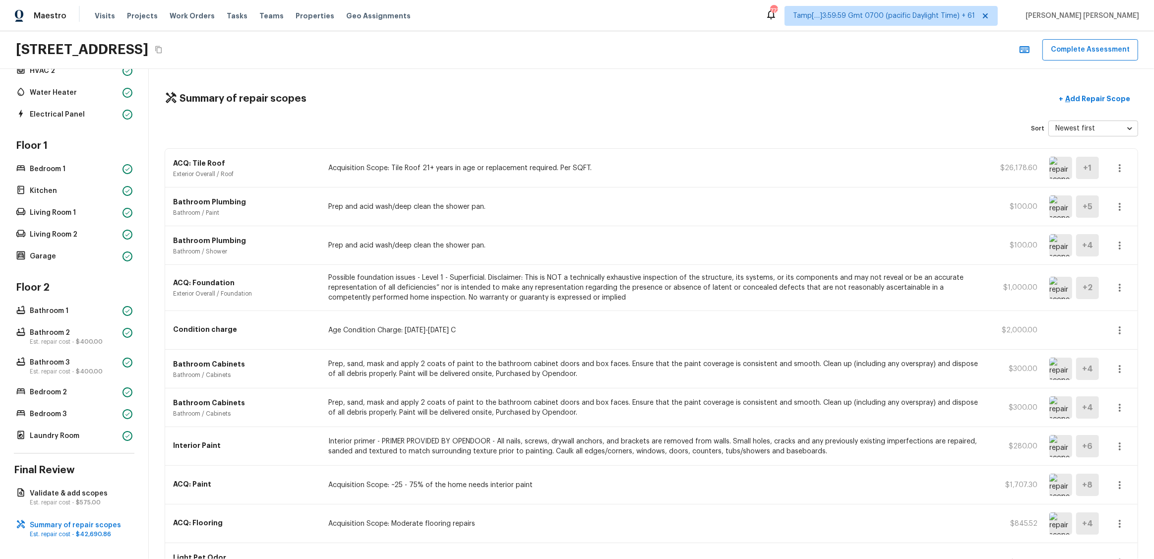
scroll to position [0, 0]
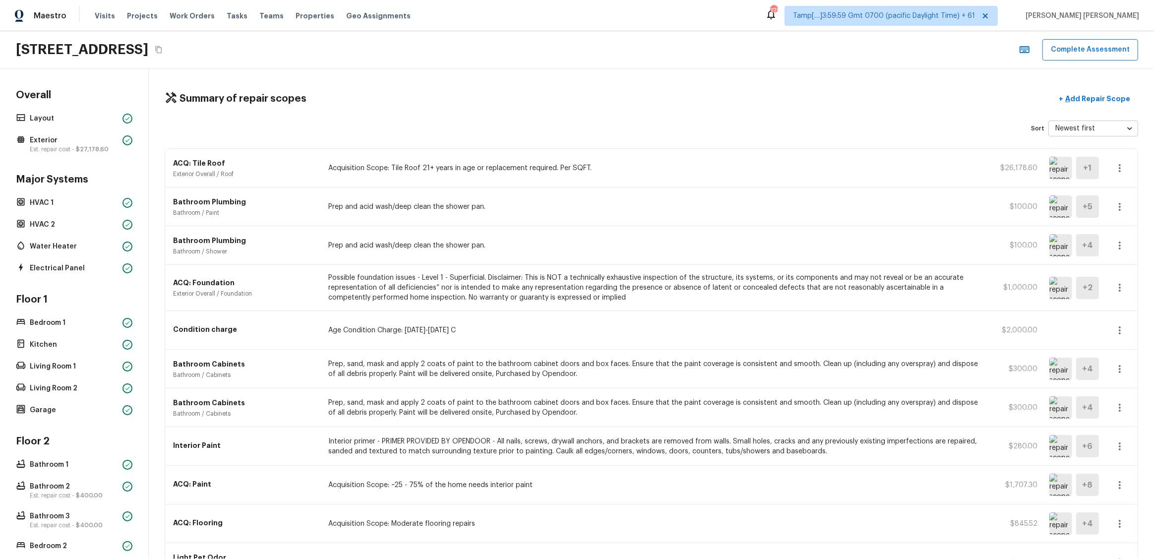
click at [525, 19] on div "Maestro Visits Projects Work Orders Tasks Teams Properties Geo Assignments 772 …" at bounding box center [577, 15] width 1154 height 31
click at [641, 16] on div "Maestro Visits Projects Work Orders Tasks Teams Properties Geo Assignments 772 …" at bounding box center [577, 15] width 1154 height 31
click at [641, 16] on div "Maestro Visits Projects Work Orders Tasks Teams Properties Geo Assignments 770 …" at bounding box center [577, 15] width 1154 height 31
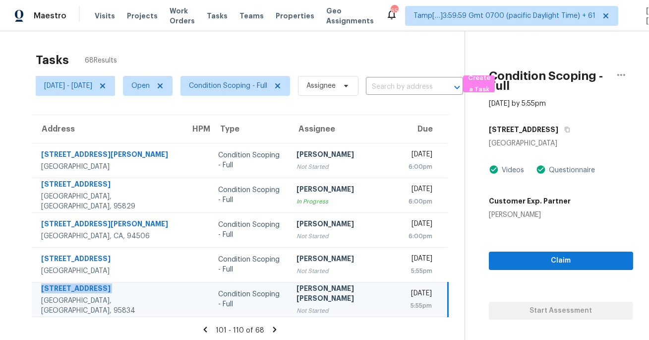
click at [346, 52] on div "Tasks 68 Results" at bounding box center [250, 60] width 429 height 26
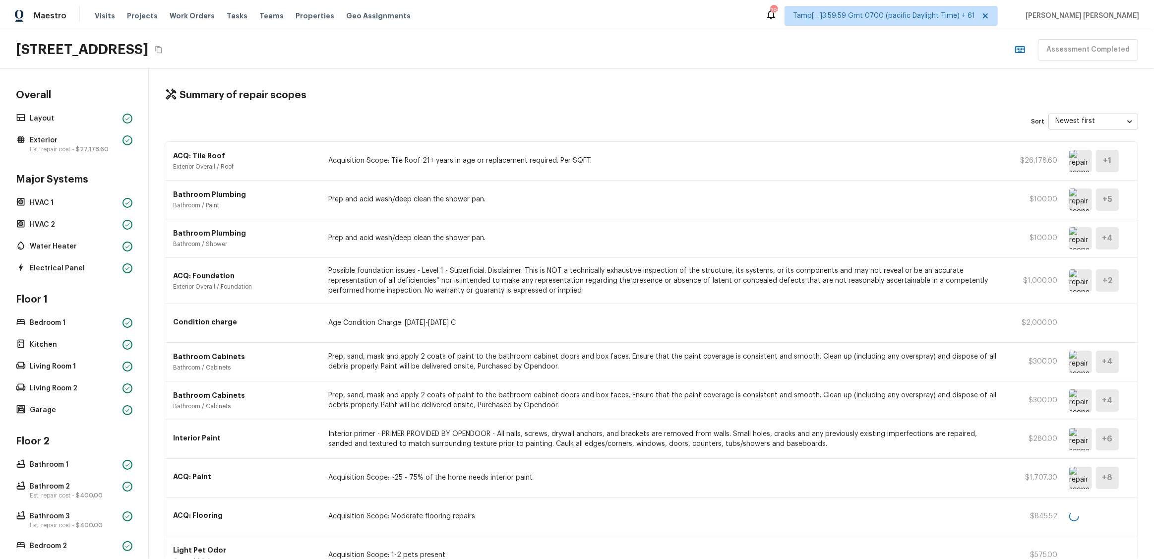
click at [469, 22] on div "Maestro Visits Projects Work Orders Tasks Teams Properties Geo Assignments 782 …" at bounding box center [577, 15] width 1154 height 31
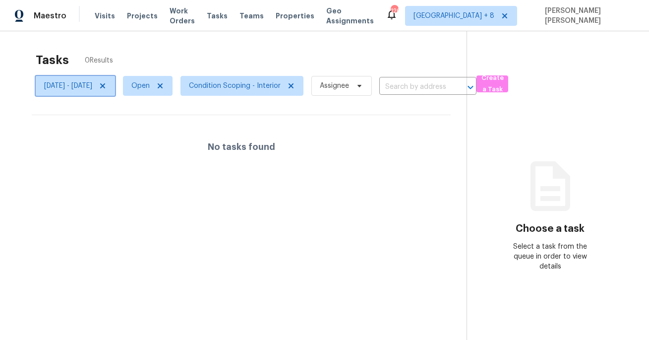
click at [92, 85] on span "Wed, Aug 13 - Wed, Aug 13" at bounding box center [68, 86] width 48 height 10
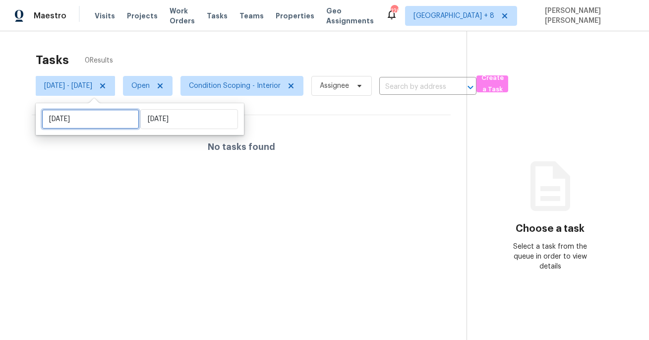
click at [109, 122] on input "Wed, Aug 13" at bounding box center [91, 119] width 98 height 20
select select "7"
select select "2025"
select select "8"
select select "2025"
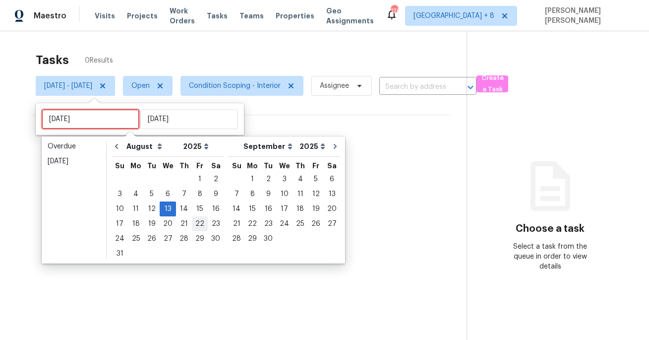
type input "Fri, Aug 15"
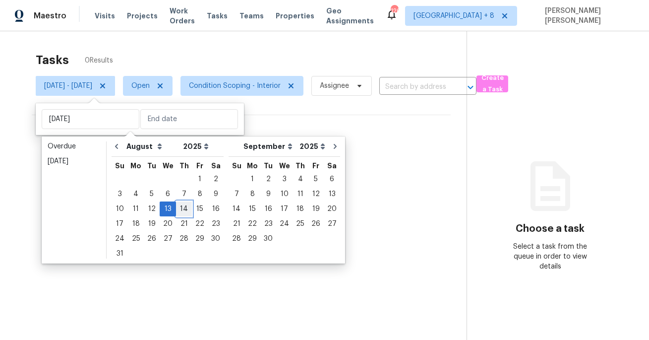
click at [180, 202] on div "14" at bounding box center [184, 209] width 16 height 14
type input "Thu, Aug 14"
type input "Wed, Aug 13"
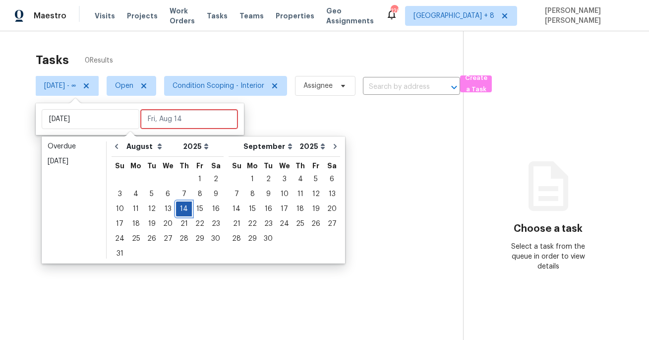
click at [180, 202] on div "14" at bounding box center [184, 209] width 16 height 14
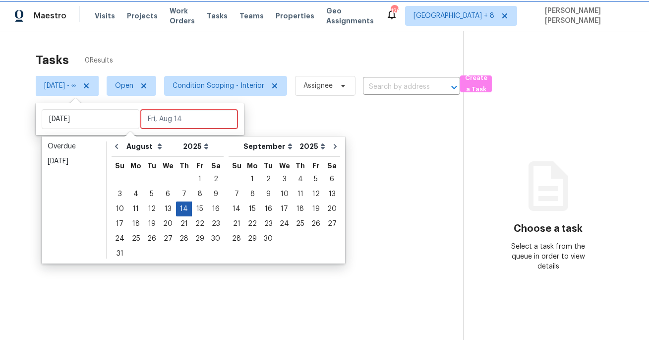
type input "Thu, Aug 14"
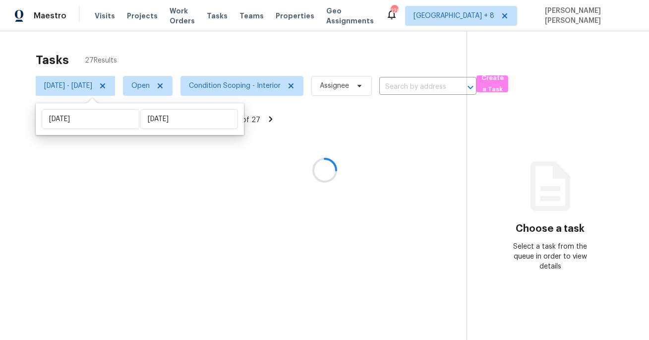
click at [248, 50] on div at bounding box center [324, 170] width 649 height 340
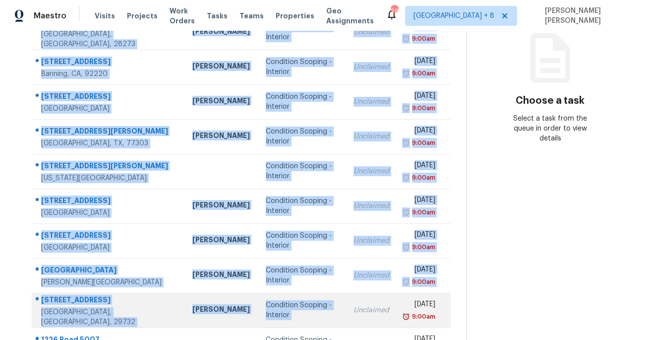
drag, startPoint x: 37, startPoint y: 147, endPoint x: 361, endPoint y: 303, distance: 360.1
click at [361, 303] on tbody "13156 Rover St Charlotte, NC, 28273 Ryan Craven Condition Scoping - Interior Un…" at bounding box center [241, 188] width 419 height 347
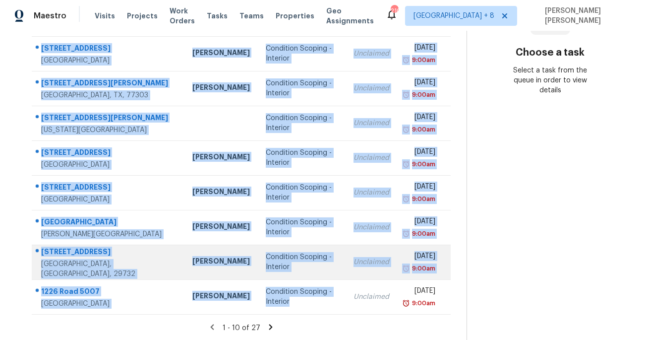
copy tbody "13156 Rover St Charlotte, NC, 28273 Ryan Craven Condition Scoping - Interior Un…"
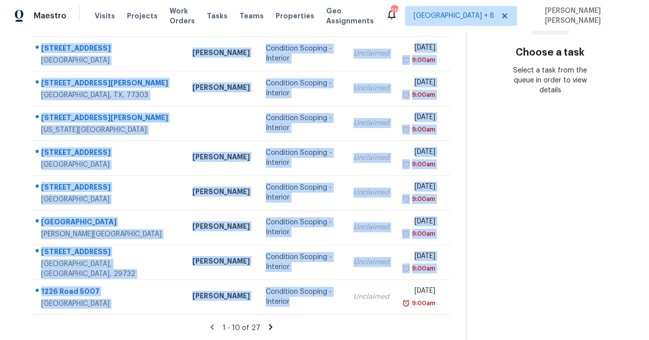
click at [271, 325] on icon at bounding box center [270, 326] width 3 height 5
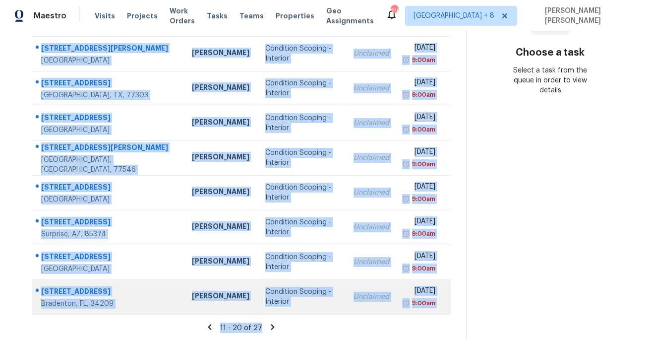
drag, startPoint x: 39, startPoint y: 147, endPoint x: 383, endPoint y: 298, distance: 376.1
click at [384, 295] on tbody "10856 E Arcadia Ave Mesa, AZ, 85208 Scott Nicol Condition Scoping - Interior Un…" at bounding box center [241, 140] width 419 height 347
copy tbody "10856 E Arcadia Ave Mesa, AZ, 85208 Scott Nicol Condition Scoping - Interior Un…"
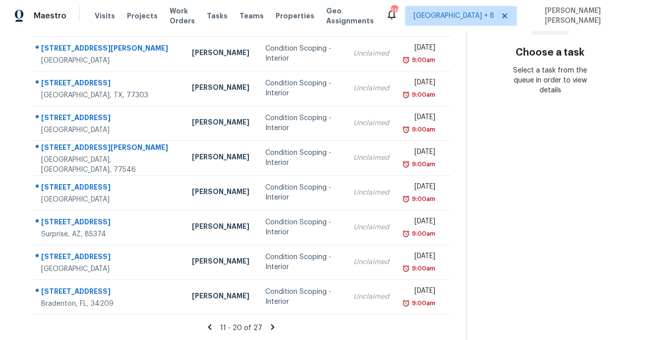
click at [275, 326] on icon at bounding box center [272, 326] width 3 height 5
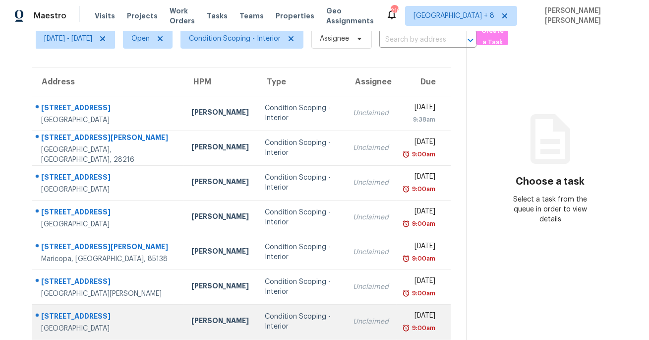
scroll to position [53, 0]
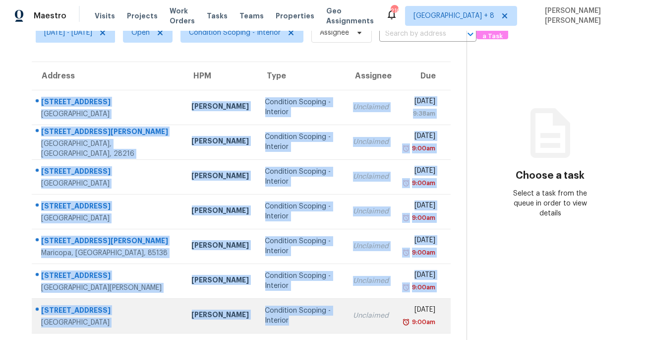
drag, startPoint x: 38, startPoint y: 146, endPoint x: 314, endPoint y: 317, distance: 324.7
click at [314, 317] on tbody "8524 Quarters Ln Mint Hill, NC, 28227 Ryan Craven Condition Scoping - Interior …" at bounding box center [241, 211] width 419 height 243
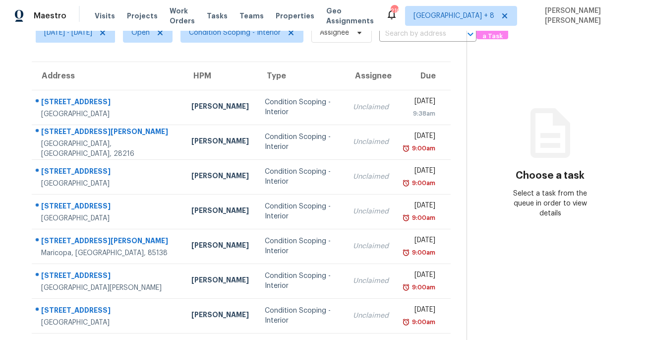
click at [481, 199] on div "Choose a task Select a task from the queue in order to view details" at bounding box center [550, 172] width 166 height 91
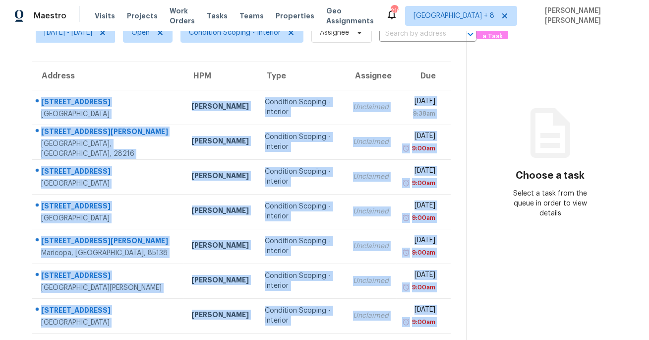
scroll to position [72, 0]
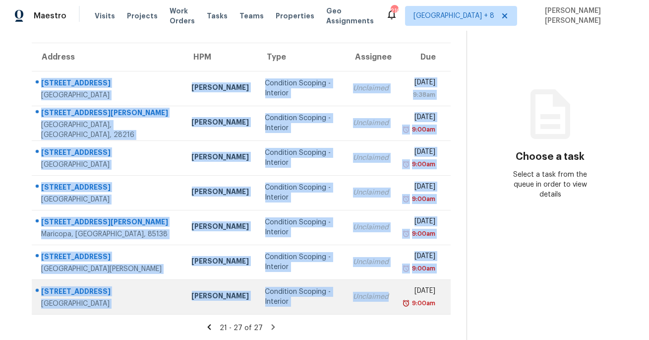
drag, startPoint x: 37, startPoint y: 97, endPoint x: 324, endPoint y: 302, distance: 352.9
click at [324, 302] on tbody "8524 Quarters Ln Mint Hill, NC, 28227 Ryan Craven Condition Scoping - Interior …" at bounding box center [241, 192] width 419 height 243
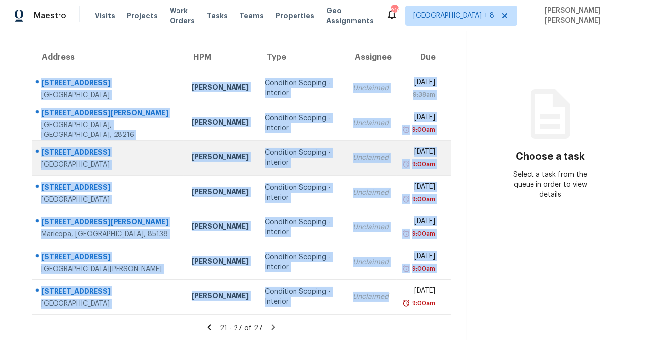
copy tbody "8524 Quarters Ln Mint Hill, NC, 28227 Ryan Craven Condition Scoping - Interior …"
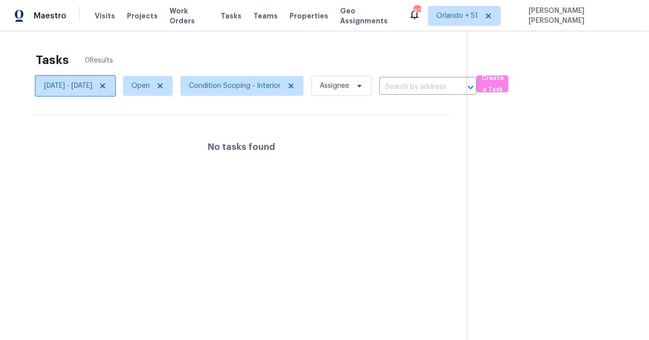
click at [92, 90] on span "[DATE] - [DATE]" at bounding box center [68, 86] width 48 height 10
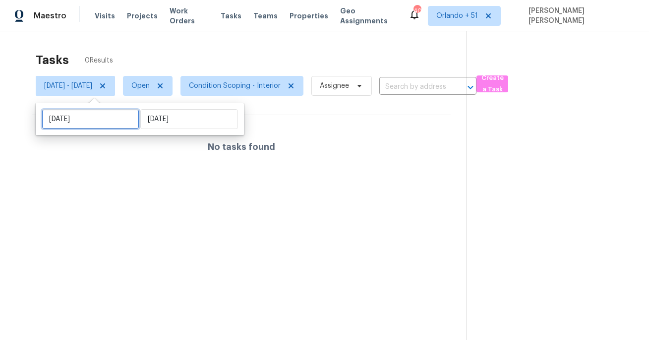
click at [96, 119] on input "[DATE]" at bounding box center [91, 119] width 98 height 20
select select "7"
select select "2025"
select select "8"
select select "2025"
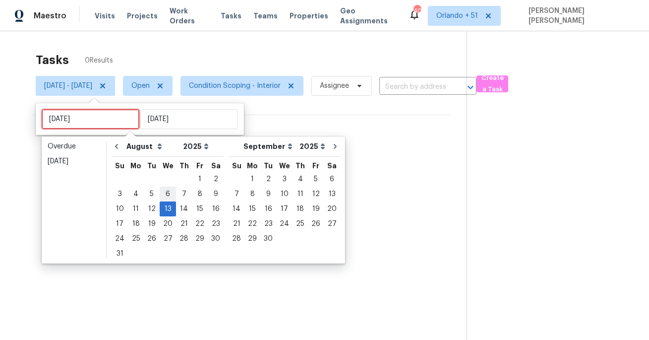
type input "[DATE]"
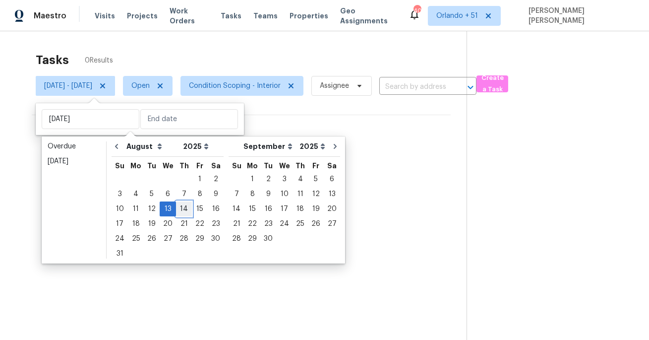
click at [179, 211] on div "14" at bounding box center [184, 209] width 16 height 14
type input "[DATE]"
click at [179, 211] on div "14" at bounding box center [184, 209] width 16 height 14
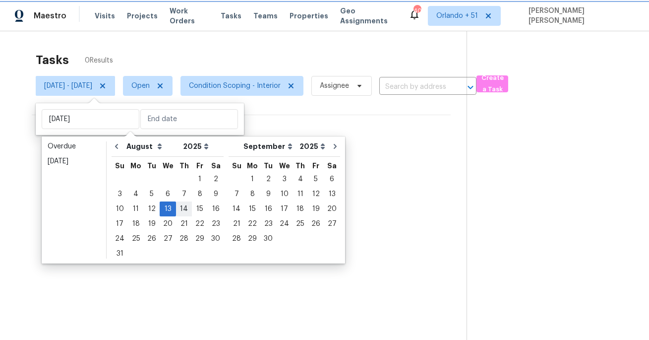
type input "Thu, Aug 14"
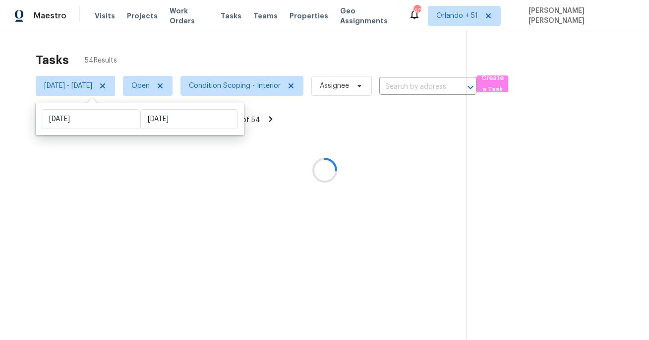
click at [232, 53] on div at bounding box center [324, 170] width 649 height 340
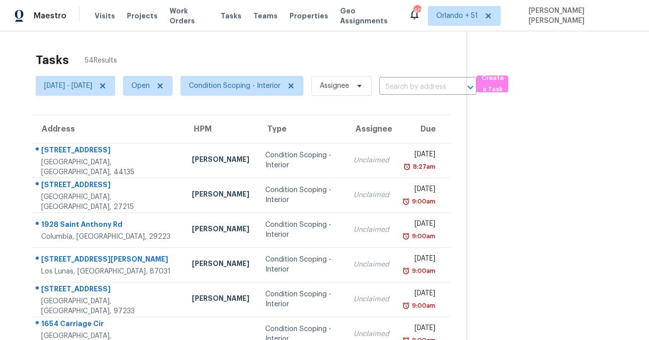
click at [219, 60] on div "Tasks 54 Results" at bounding box center [251, 60] width 431 height 26
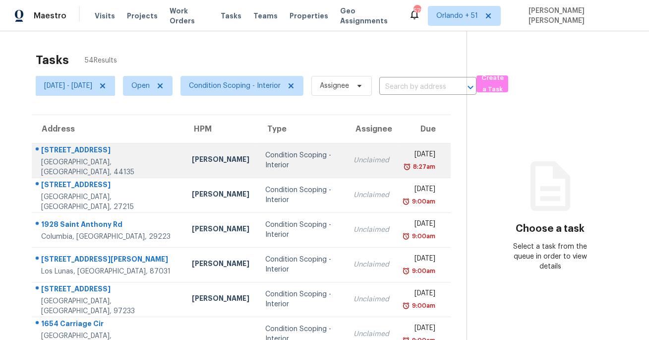
click at [62, 157] on div "[STREET_ADDRESS]" at bounding box center [108, 151] width 135 height 12
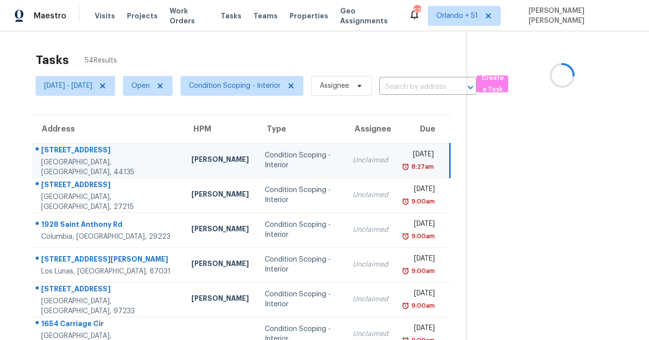
click at [62, 157] on div "[STREET_ADDRESS]" at bounding box center [108, 151] width 134 height 12
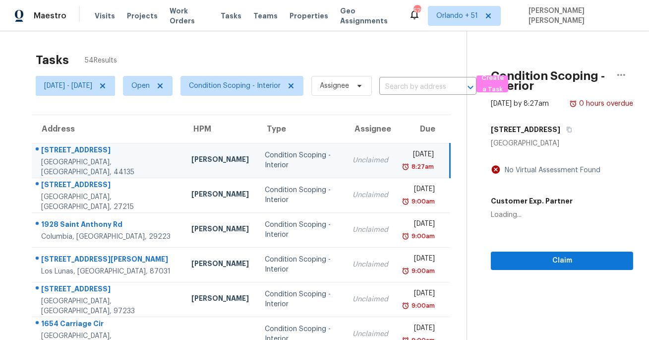
click at [67, 157] on div "[STREET_ADDRESS]" at bounding box center [108, 151] width 134 height 12
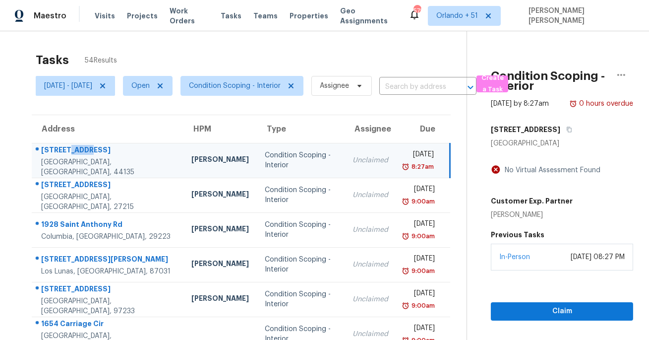
click at [67, 157] on div "[STREET_ADDRESS]" at bounding box center [108, 151] width 134 height 12
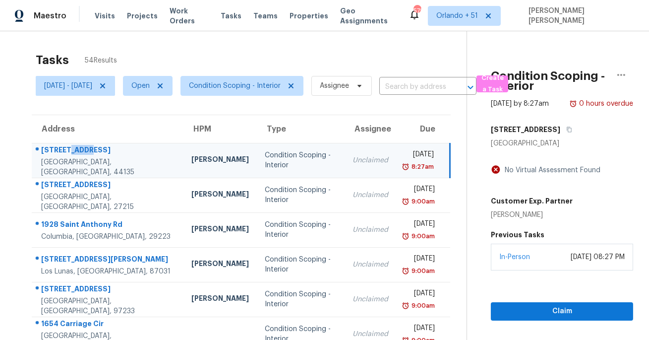
click at [67, 157] on div "[STREET_ADDRESS]" at bounding box center [108, 151] width 134 height 12
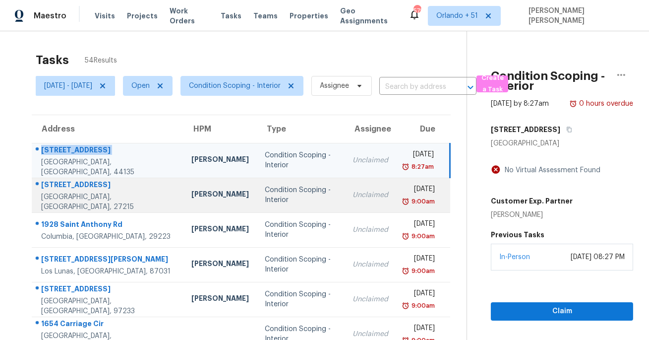
click at [84, 190] on div "[STREET_ADDRESS]" at bounding box center [108, 185] width 134 height 12
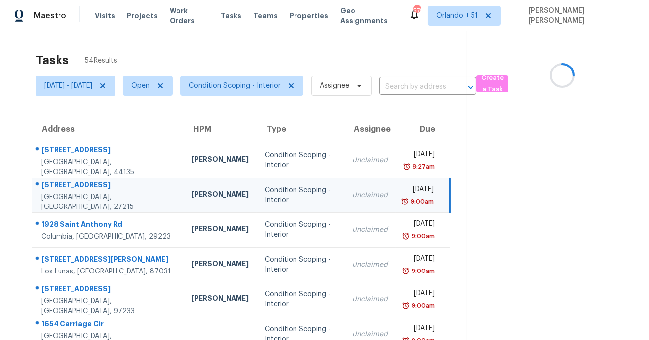
click at [84, 190] on div "[STREET_ADDRESS]" at bounding box center [108, 185] width 134 height 12
copy div "[STREET_ADDRESS]"
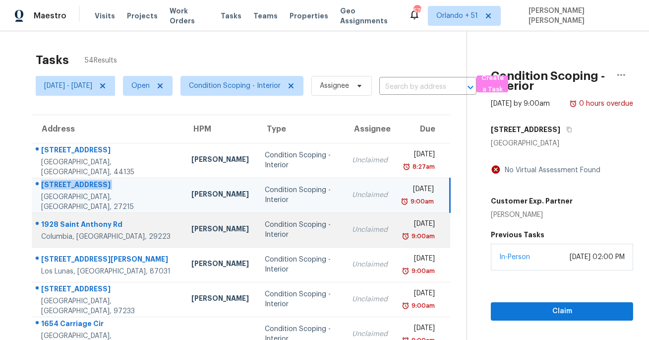
click at [102, 219] on div "1928 Saint Anthony Rd" at bounding box center [108, 225] width 134 height 12
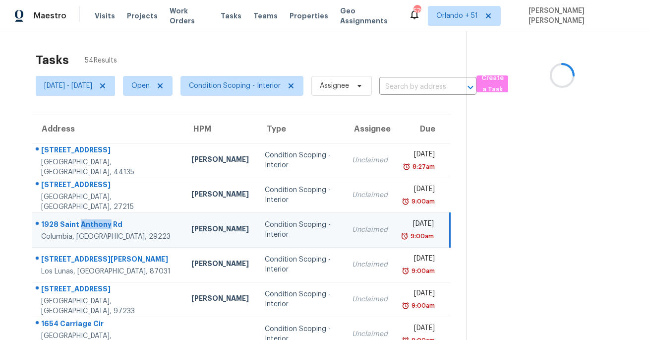
click at [102, 219] on div "1928 Saint Anthony Rd" at bounding box center [108, 225] width 134 height 12
copy div "1928 Saint Anthony Rd"
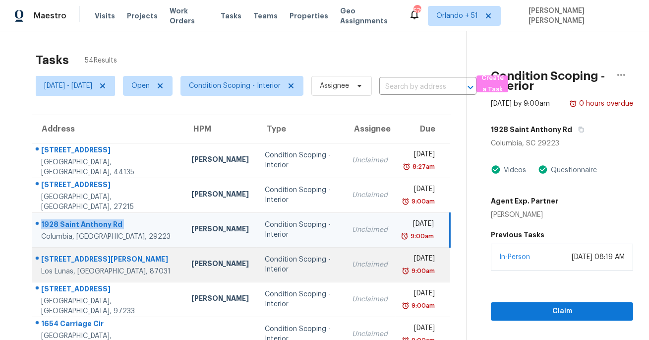
click at [91, 257] on div "[STREET_ADDRESS][PERSON_NAME]" at bounding box center [108, 260] width 134 height 12
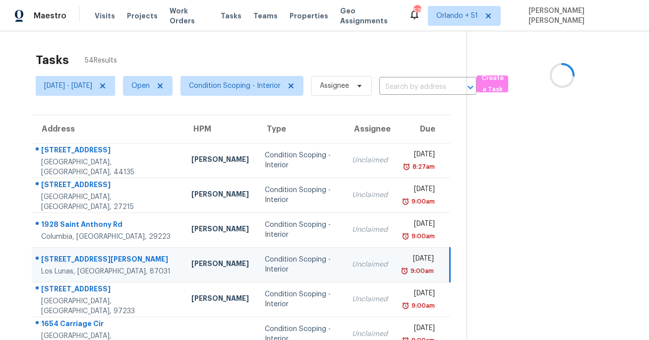
click at [91, 257] on div "[STREET_ADDRESS][PERSON_NAME]" at bounding box center [108, 260] width 134 height 12
copy div "[STREET_ADDRESS][PERSON_NAME]"
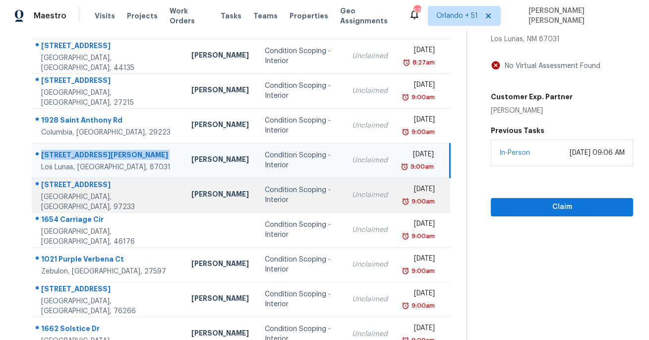
scroll to position [176, 0]
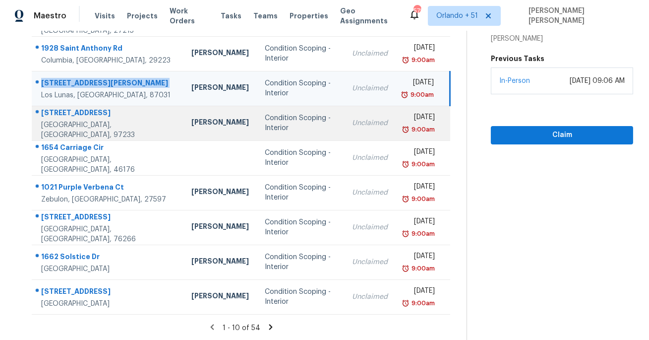
click at [73, 114] on div "[STREET_ADDRESS]" at bounding box center [108, 114] width 134 height 12
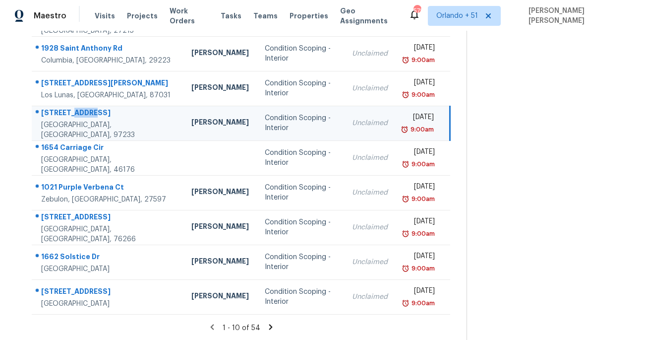
click at [73, 114] on div "[STREET_ADDRESS]" at bounding box center [108, 114] width 134 height 12
copy div "[STREET_ADDRESS]"
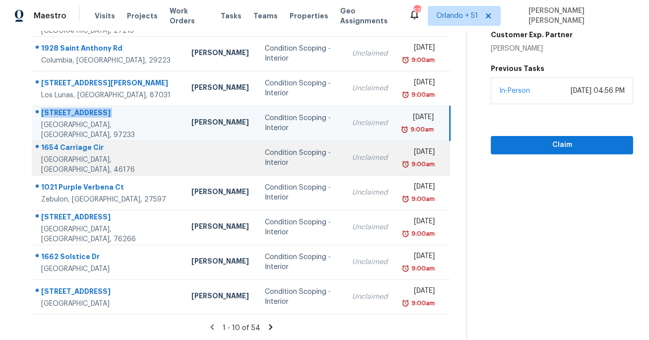
click at [77, 150] on div "1654 Carriage Cir" at bounding box center [108, 148] width 134 height 12
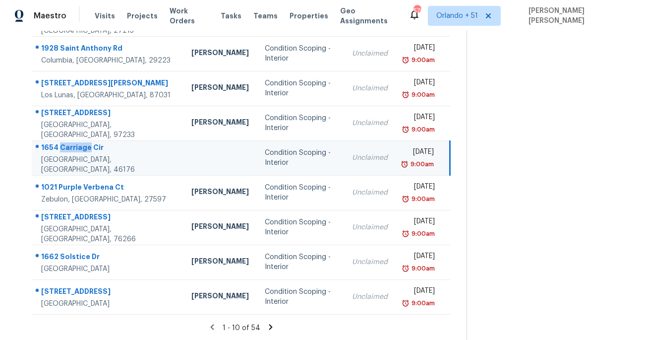
click at [77, 150] on div "1654 Carriage Cir" at bounding box center [108, 148] width 134 height 12
copy div "1654 Carriage Cir"
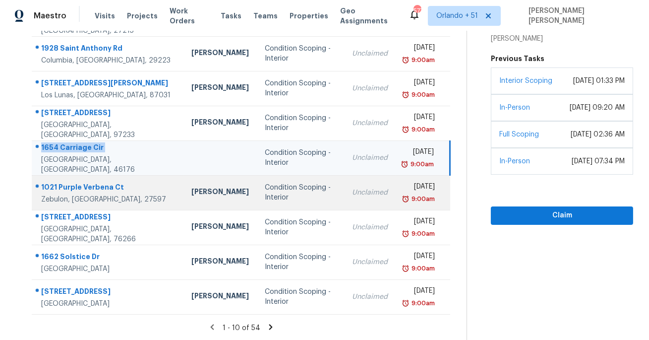
click at [77, 187] on div "1021 Purple Verbena Ct" at bounding box center [108, 188] width 134 height 12
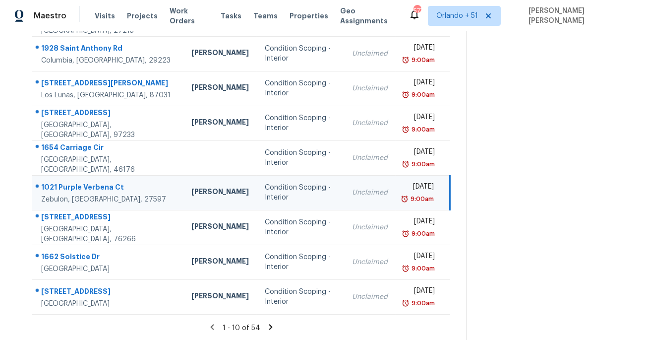
click at [77, 187] on div "1021 Purple Verbena Ct" at bounding box center [108, 188] width 134 height 12
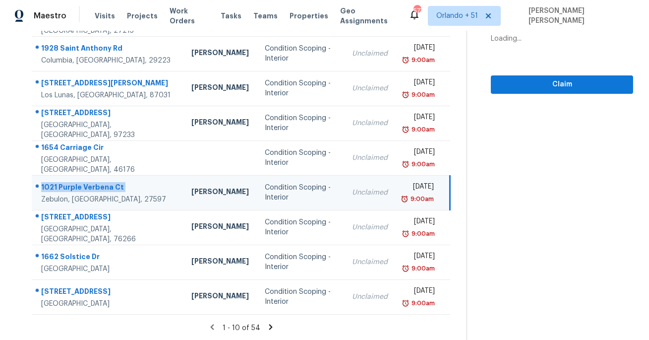
copy div "1021 Purple Verbena Ct"
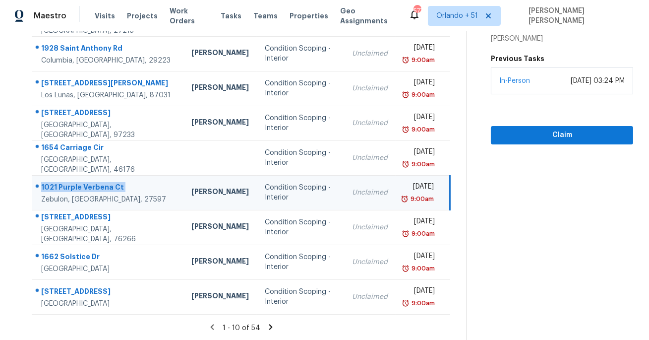
copy div "1021 Purple Verbena Ct"
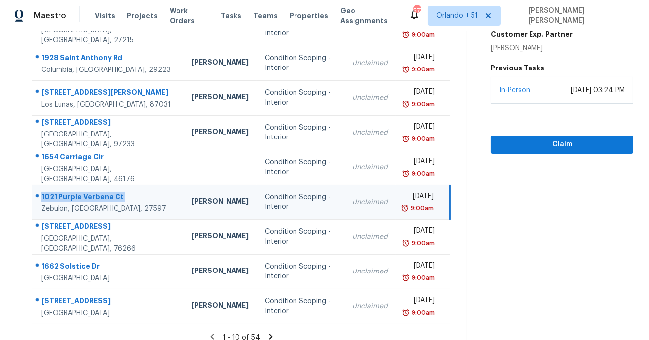
scroll to position [168, 0]
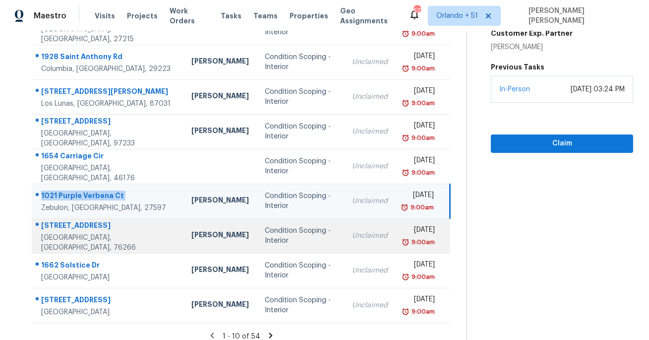
click at [76, 230] on div "[STREET_ADDRESS]" at bounding box center [108, 226] width 134 height 12
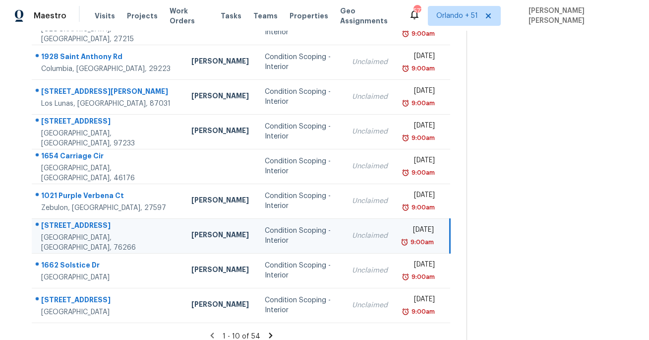
click at [76, 230] on div "[STREET_ADDRESS]" at bounding box center [108, 226] width 134 height 12
copy div "[STREET_ADDRESS]"
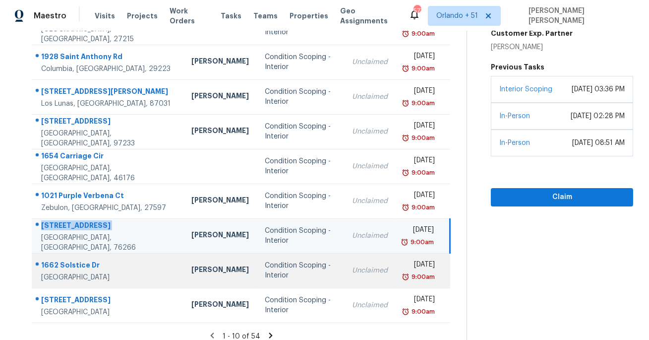
click at [61, 260] on div "1662 Solstice Dr" at bounding box center [108, 266] width 134 height 12
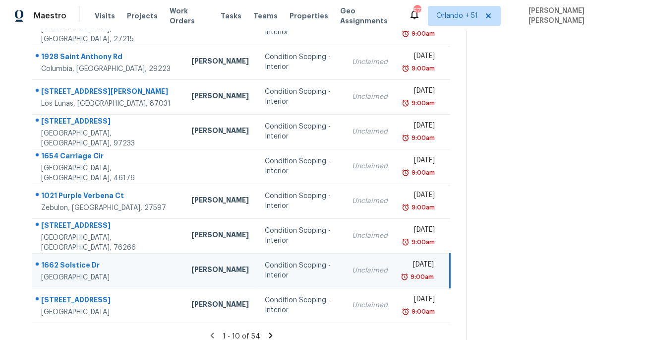
click at [61, 260] on div "1662 Solstice Dr" at bounding box center [108, 266] width 134 height 12
copy div "1662 Solstice Dr"
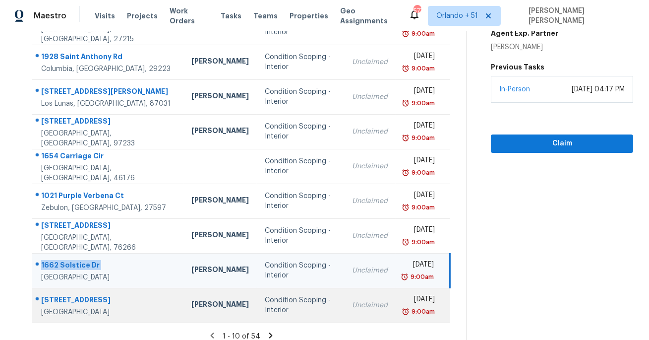
click at [70, 298] on div "[STREET_ADDRESS]" at bounding box center [108, 300] width 134 height 12
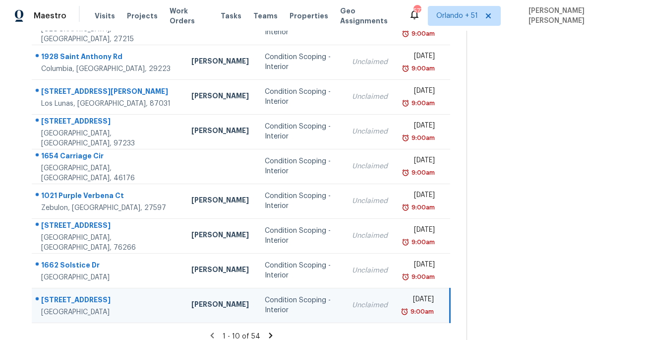
click at [70, 298] on div "[STREET_ADDRESS]" at bounding box center [108, 300] width 134 height 12
copy div "Kenmar"
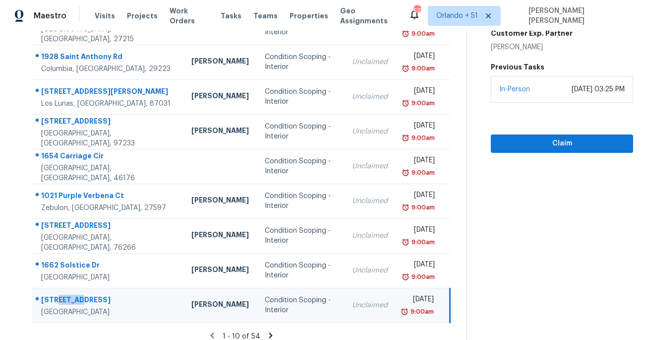
click at [76, 294] on div "[STREET_ADDRESS]" at bounding box center [108, 300] width 134 height 12
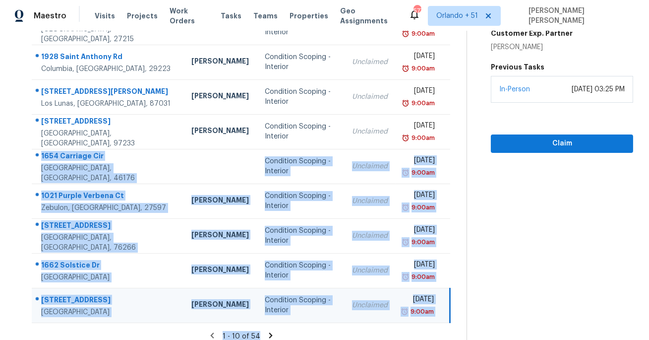
scroll to position [176, 0]
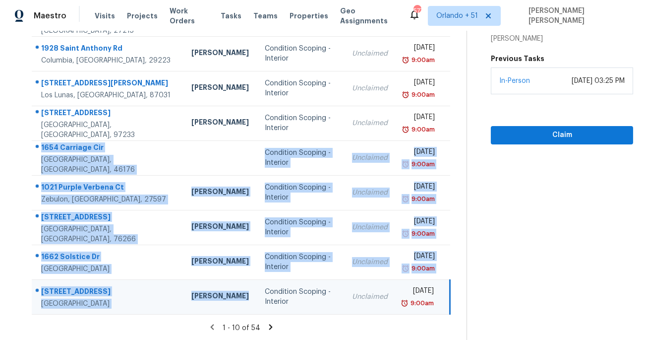
drag, startPoint x: 38, startPoint y: 156, endPoint x: 164, endPoint y: 308, distance: 197.5
click at [164, 308] on tbody "[STREET_ADDRESS] [PERSON_NAME] Condition Scoping - Interior Unclaimed [DATE] 8:…" at bounding box center [241, 140] width 418 height 347
click at [271, 325] on icon at bounding box center [270, 326] width 9 height 9
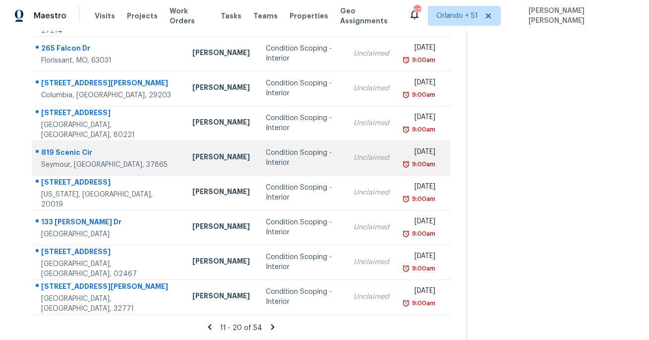
scroll to position [0, 0]
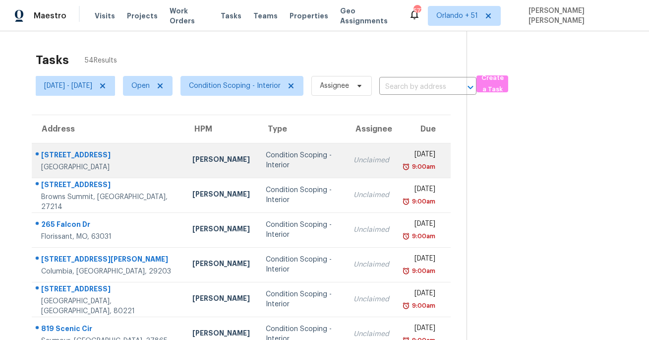
click at [62, 143] on td "[STREET_ADDRESS]" at bounding box center [108, 160] width 153 height 35
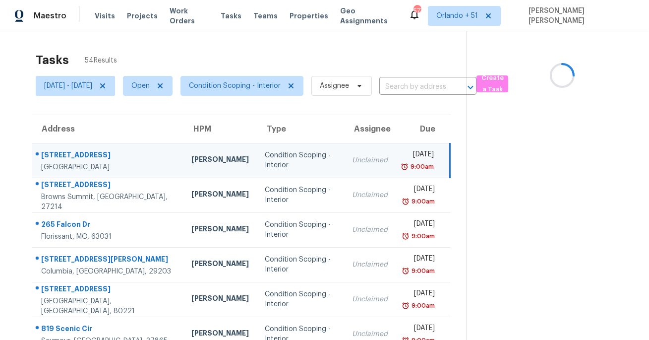
click at [62, 143] on td "[STREET_ADDRESS]" at bounding box center [108, 160] width 152 height 35
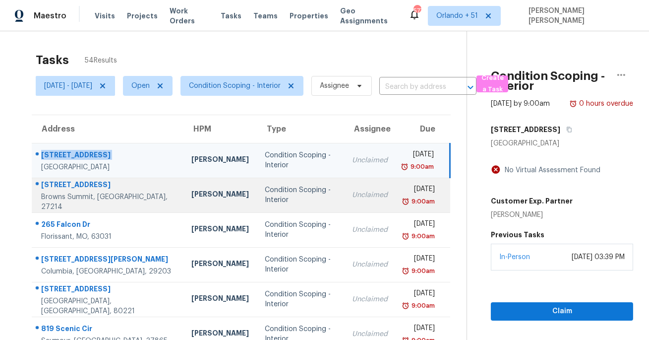
click at [70, 188] on div "[STREET_ADDRESS]" at bounding box center [108, 185] width 134 height 12
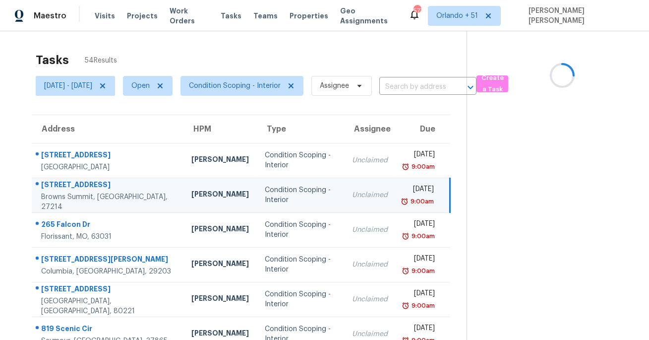
click at [70, 188] on div "[STREET_ADDRESS]" at bounding box center [108, 185] width 134 height 12
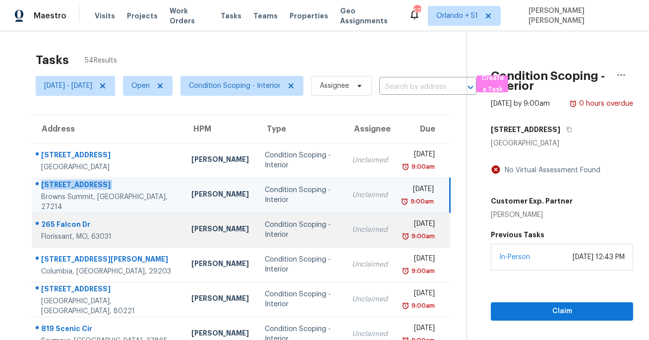
click at [83, 218] on div at bounding box center [103, 224] width 143 height 13
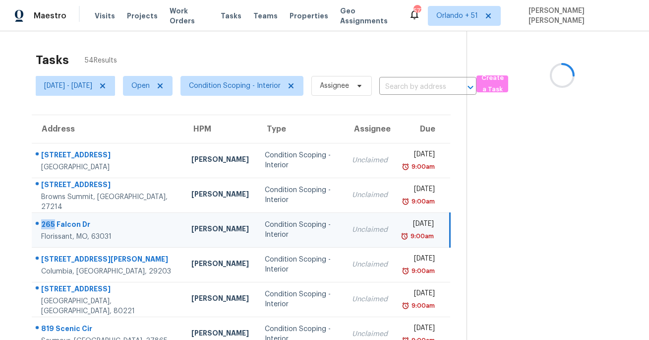
click at [83, 218] on div at bounding box center [103, 224] width 143 height 13
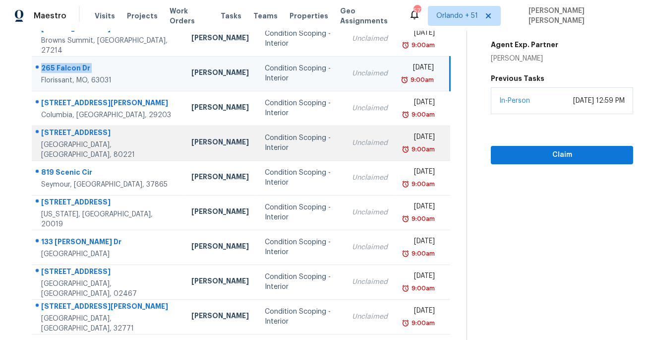
scroll to position [172, 0]
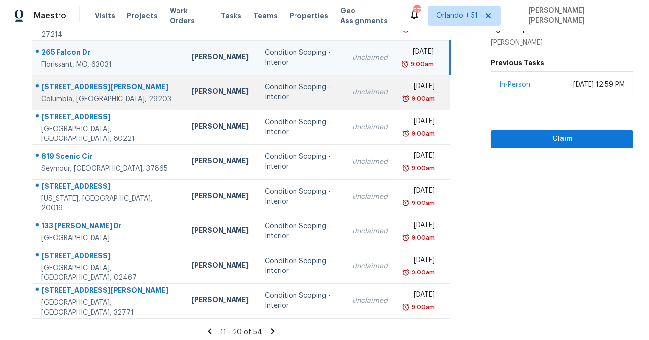
click at [78, 89] on div "[STREET_ADDRESS][PERSON_NAME]" at bounding box center [108, 88] width 134 height 12
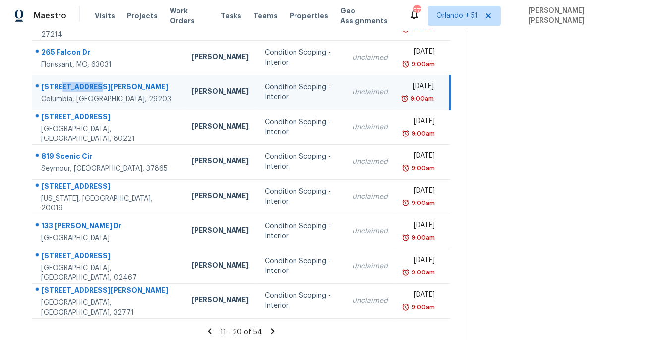
click at [78, 89] on div "[STREET_ADDRESS][PERSON_NAME]" at bounding box center [108, 88] width 134 height 12
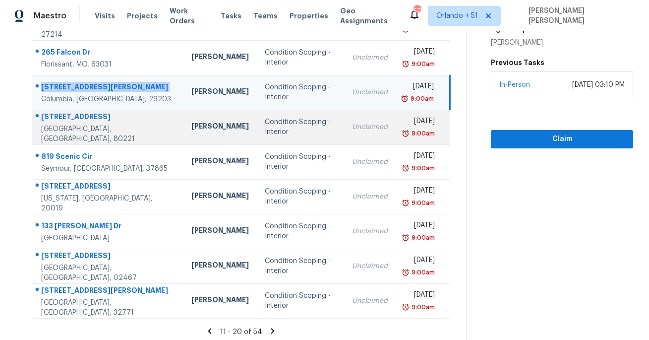
click at [57, 124] on div "[STREET_ADDRESS]" at bounding box center [108, 118] width 134 height 12
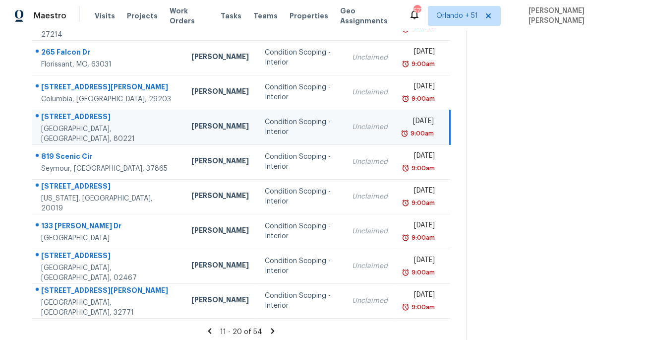
click at [57, 124] on div "[STREET_ADDRESS]" at bounding box center [108, 118] width 134 height 12
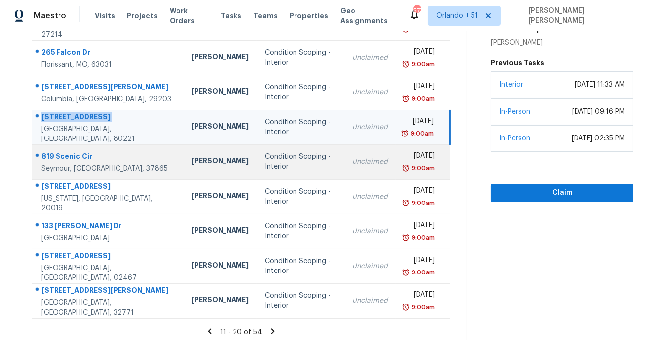
click at [65, 158] on div "819 Scenic Cir" at bounding box center [108, 157] width 134 height 12
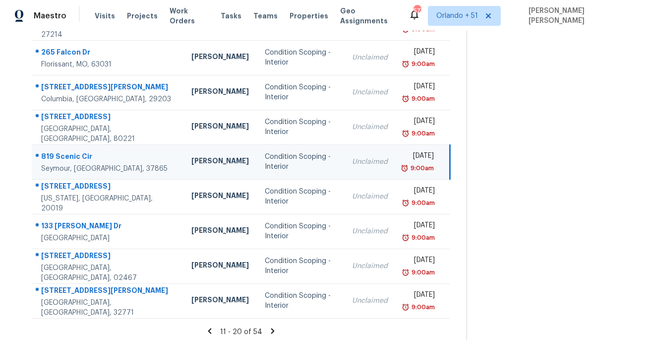
click at [65, 158] on div "819 Scenic Cir" at bounding box center [108, 157] width 134 height 12
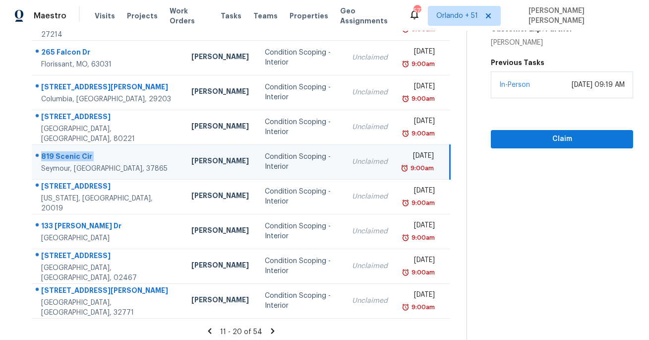
click at [81, 175] on td "[STREET_ADDRESS][PERSON_NAME]" at bounding box center [108, 161] width 152 height 35
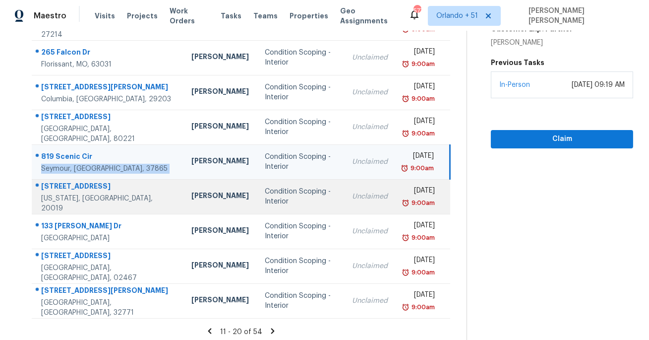
click at [78, 188] on div "[STREET_ADDRESS]" at bounding box center [108, 187] width 134 height 12
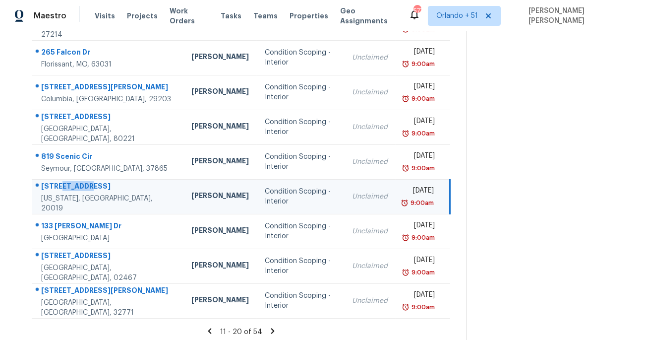
click at [78, 188] on div "[STREET_ADDRESS]" at bounding box center [108, 187] width 134 height 12
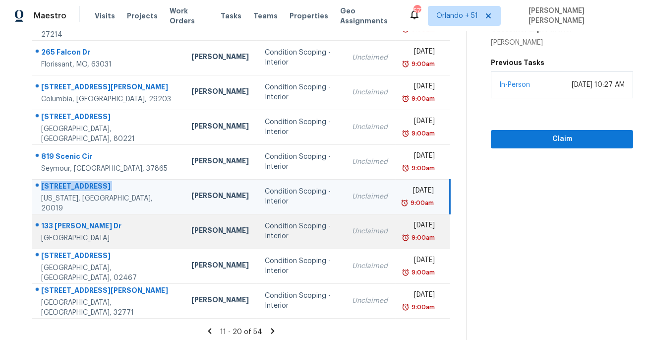
click at [70, 221] on div "133 [PERSON_NAME] Dr" at bounding box center [108, 227] width 134 height 12
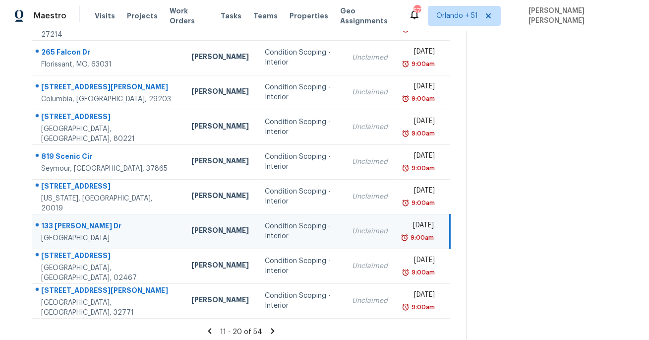
click at [70, 221] on div "133 [PERSON_NAME] Dr" at bounding box center [108, 227] width 134 height 12
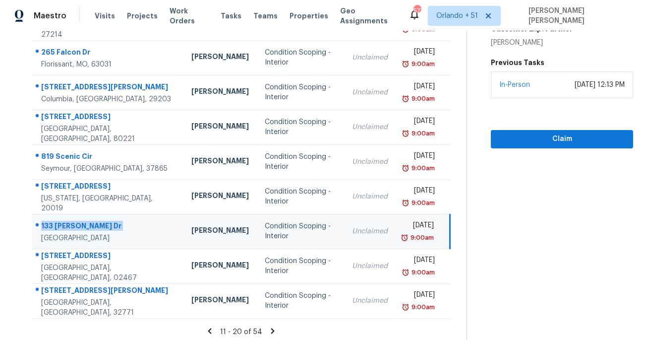
click at [85, 245] on td "[STREET_ADDRESS][PERSON_NAME]" at bounding box center [108, 231] width 152 height 35
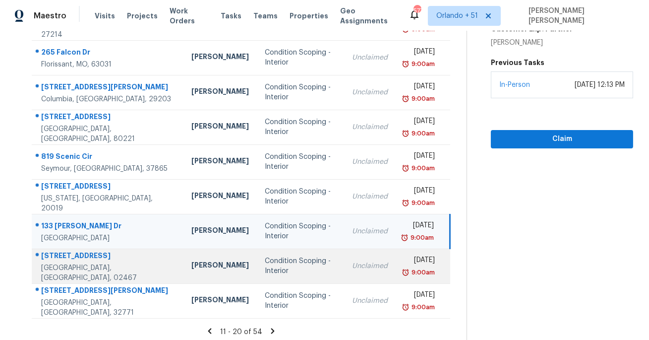
click at [76, 258] on div "[STREET_ADDRESS]" at bounding box center [108, 256] width 134 height 12
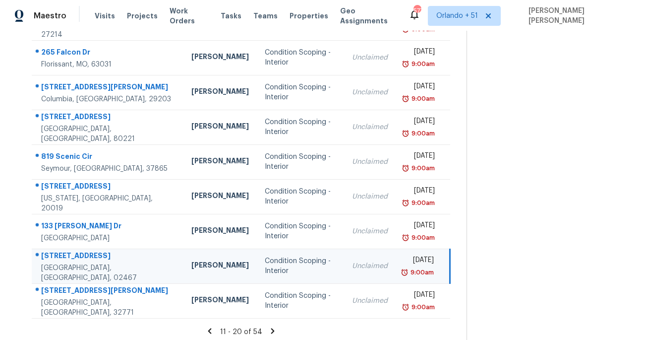
click at [76, 258] on div "[STREET_ADDRESS]" at bounding box center [108, 256] width 134 height 12
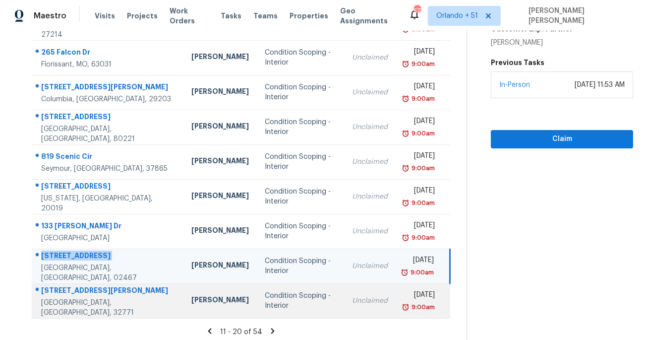
click at [65, 285] on td "[STREET_ADDRESS][PERSON_NAME]" at bounding box center [108, 300] width 152 height 35
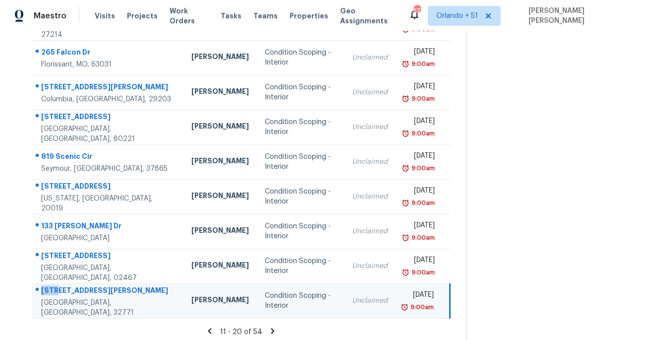
click at [65, 285] on td "[STREET_ADDRESS][PERSON_NAME]" at bounding box center [108, 300] width 152 height 35
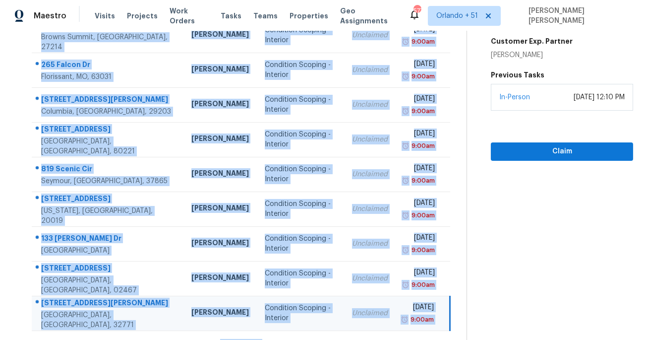
scroll to position [176, 0]
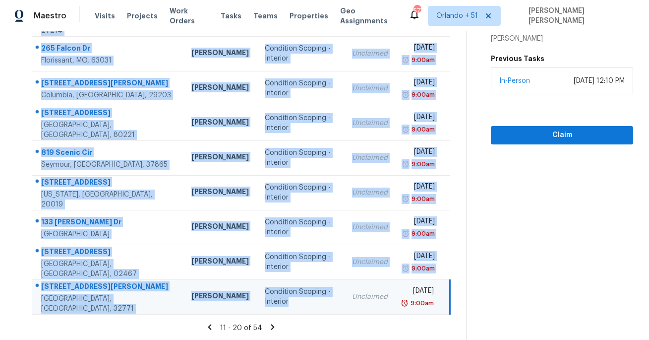
drag, startPoint x: 39, startPoint y: 147, endPoint x: 261, endPoint y: 301, distance: 270.4
click at [261, 301] on tbody "[STREET_ADDRESS] [PERSON_NAME] Condition Scoping - Interior Unclaimed [DATE] 9:…" at bounding box center [241, 140] width 418 height 347
click at [276, 327] on icon at bounding box center [272, 326] width 9 height 9
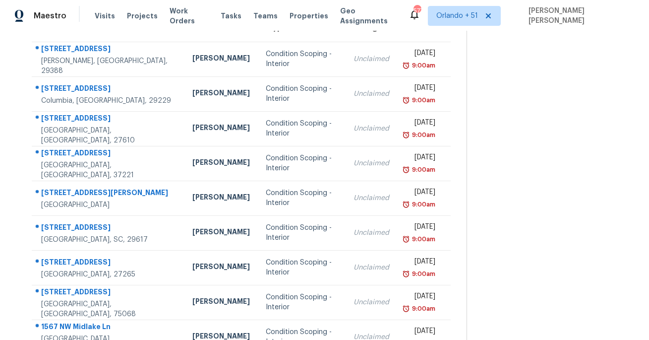
scroll to position [0, 0]
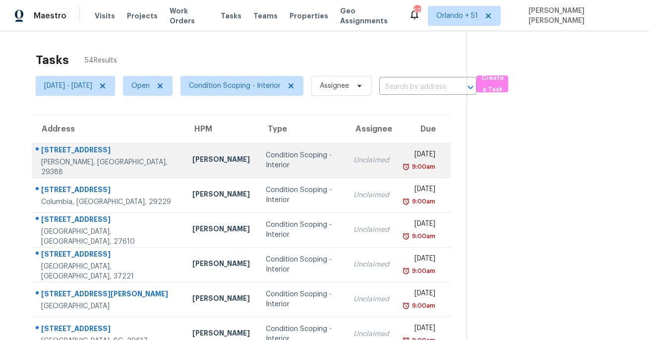
click at [80, 150] on div "[STREET_ADDRESS]" at bounding box center [108, 151] width 135 height 12
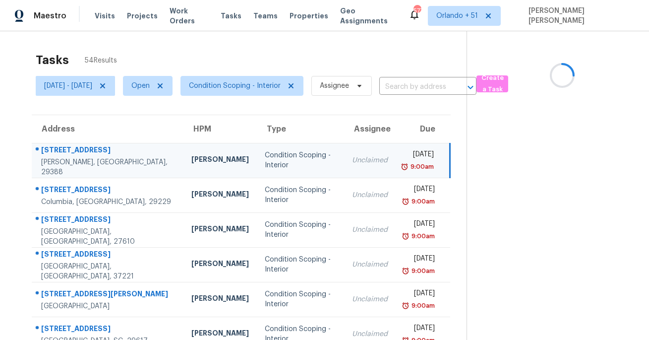
click at [80, 150] on div "[STREET_ADDRESS]" at bounding box center [108, 151] width 134 height 12
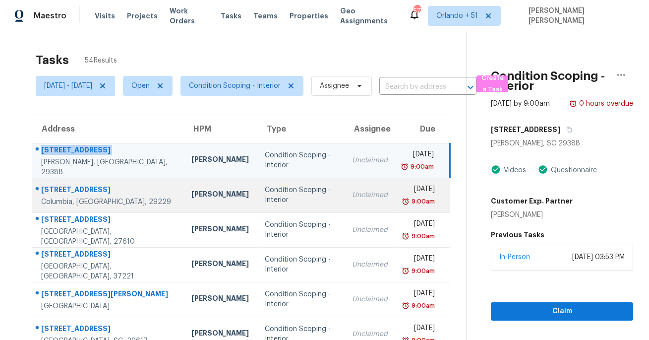
click at [84, 188] on div "[STREET_ADDRESS]" at bounding box center [108, 190] width 134 height 12
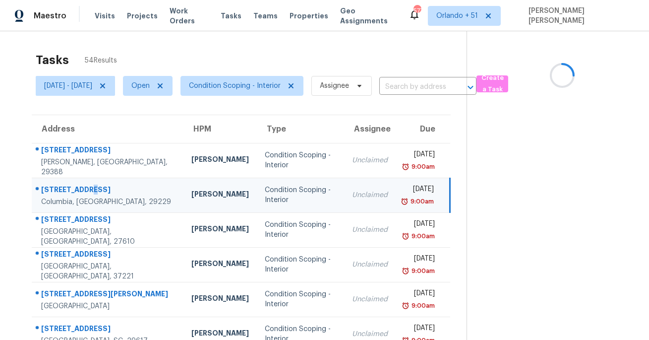
click at [84, 188] on div "[STREET_ADDRESS]" at bounding box center [108, 190] width 134 height 12
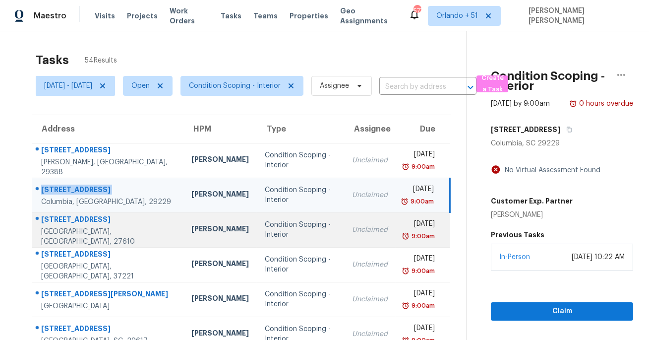
click at [74, 237] on div "[GEOGRAPHIC_DATA], [GEOGRAPHIC_DATA], 27610" at bounding box center [108, 237] width 134 height 20
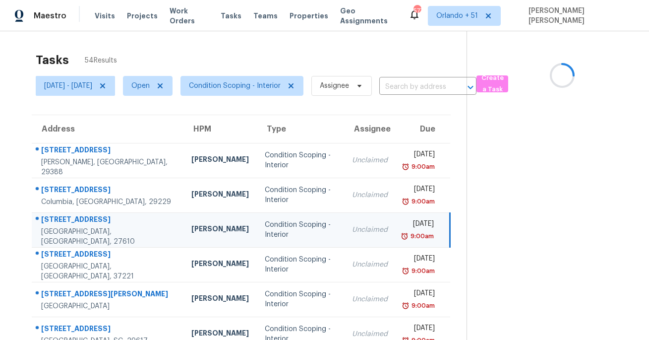
click at [93, 222] on div "[STREET_ADDRESS]" at bounding box center [108, 220] width 134 height 12
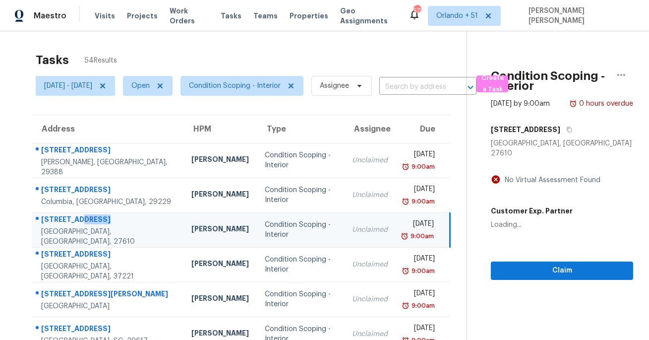
click at [93, 222] on div "[STREET_ADDRESS]" at bounding box center [108, 220] width 134 height 12
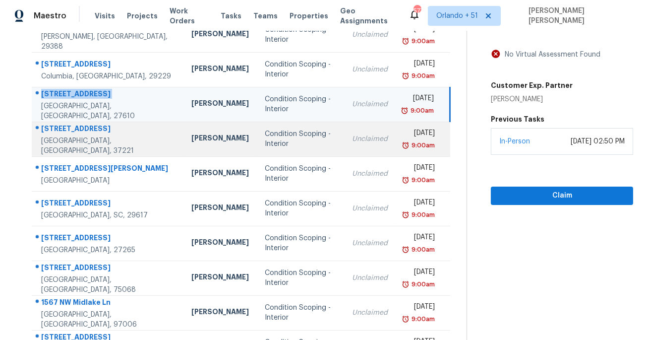
scroll to position [133, 0]
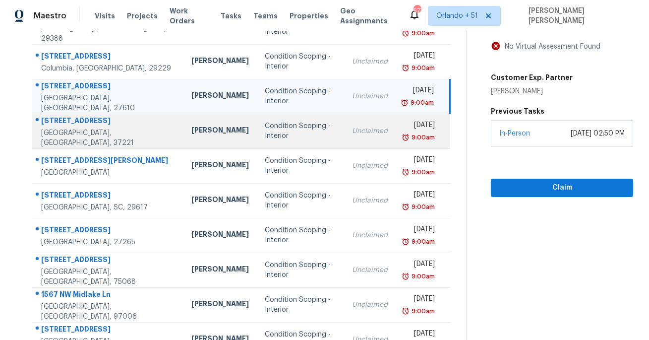
click at [88, 126] on div "[STREET_ADDRESS]" at bounding box center [108, 122] width 134 height 12
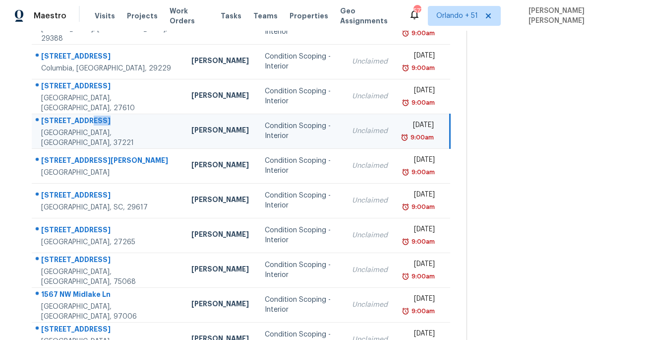
click at [88, 126] on div "[STREET_ADDRESS]" at bounding box center [108, 122] width 134 height 12
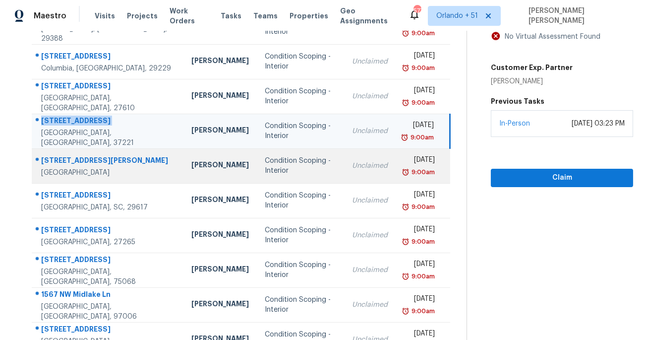
click at [79, 173] on div "[GEOGRAPHIC_DATA]" at bounding box center [108, 173] width 134 height 10
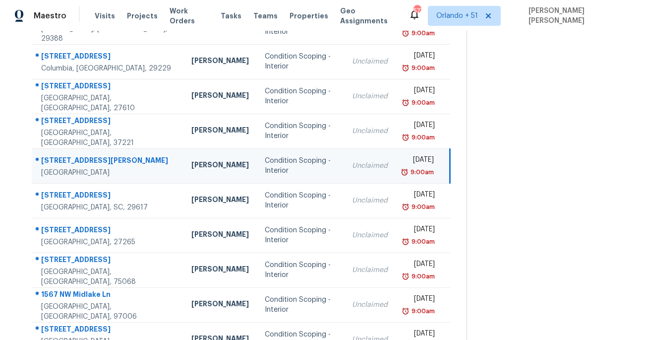
click at [62, 156] on div "[STREET_ADDRESS][PERSON_NAME]" at bounding box center [108, 161] width 134 height 12
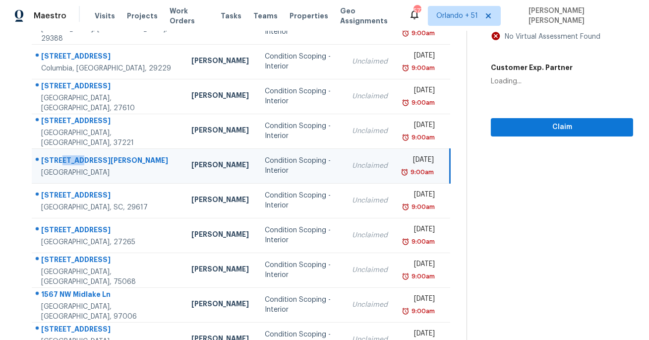
click at [62, 156] on div "[STREET_ADDRESS][PERSON_NAME]" at bounding box center [108, 161] width 134 height 12
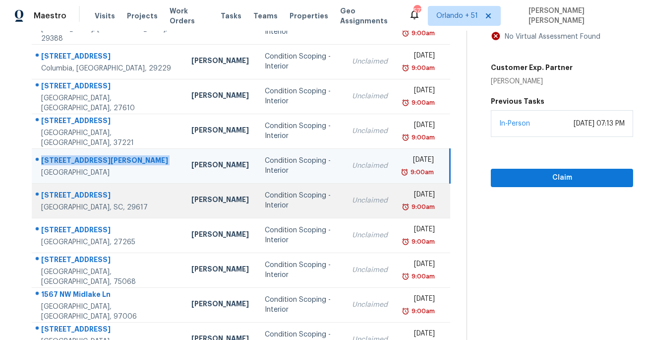
click at [83, 192] on div "[STREET_ADDRESS]" at bounding box center [108, 196] width 134 height 12
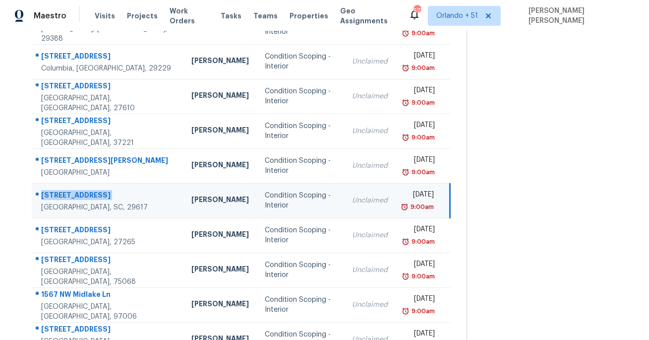
click at [83, 192] on div "[STREET_ADDRESS]" at bounding box center [108, 196] width 134 height 12
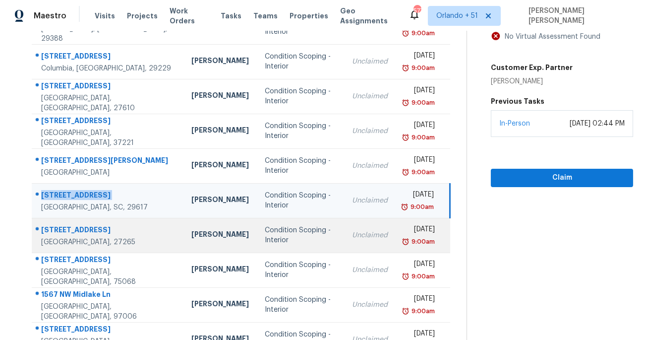
click at [109, 228] on div "[STREET_ADDRESS]" at bounding box center [108, 231] width 134 height 12
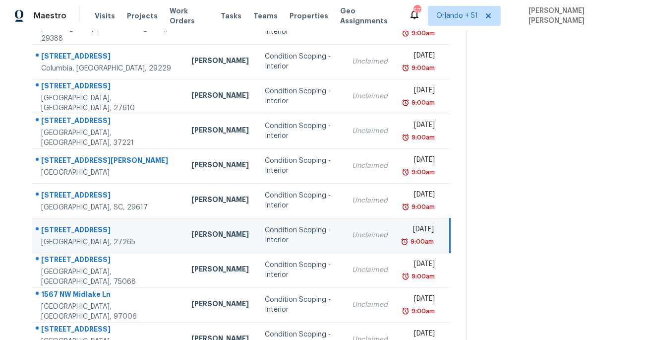
click at [109, 228] on div "[STREET_ADDRESS]" at bounding box center [108, 231] width 134 height 12
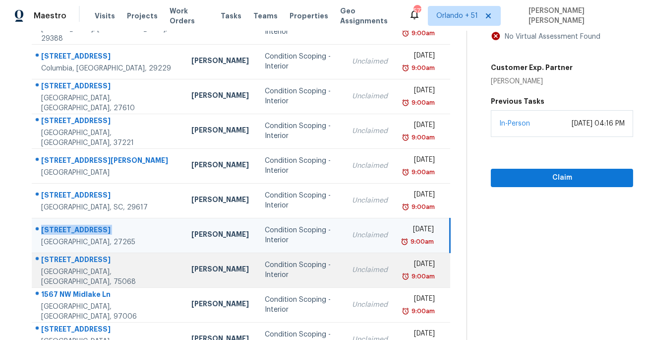
click at [74, 261] on div "[STREET_ADDRESS]" at bounding box center [108, 260] width 134 height 12
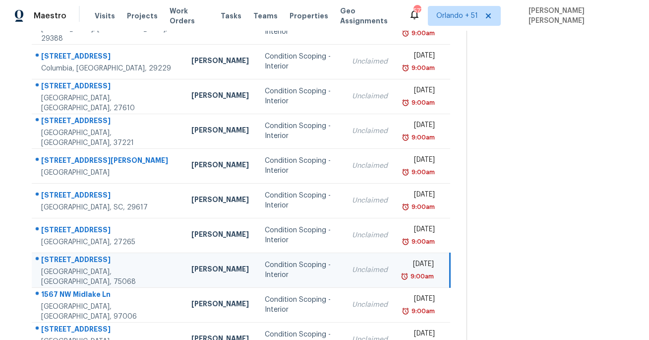
click at [74, 261] on div "[STREET_ADDRESS]" at bounding box center [108, 260] width 134 height 12
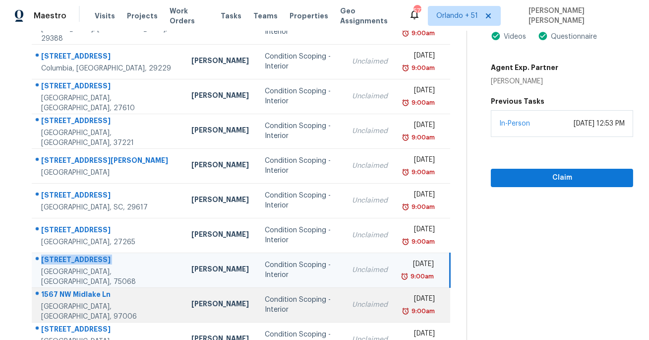
click at [80, 295] on div "1567 NW Midlake Ln" at bounding box center [108, 295] width 134 height 12
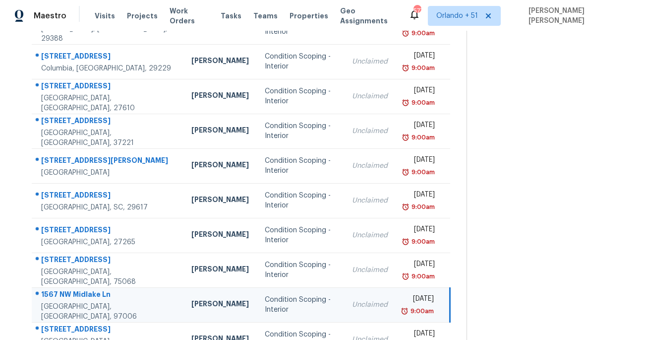
click at [80, 295] on div "1567 NW Midlake Ln" at bounding box center [108, 295] width 134 height 12
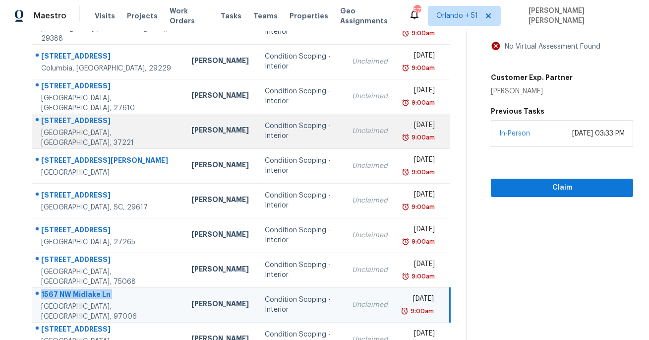
scroll to position [176, 0]
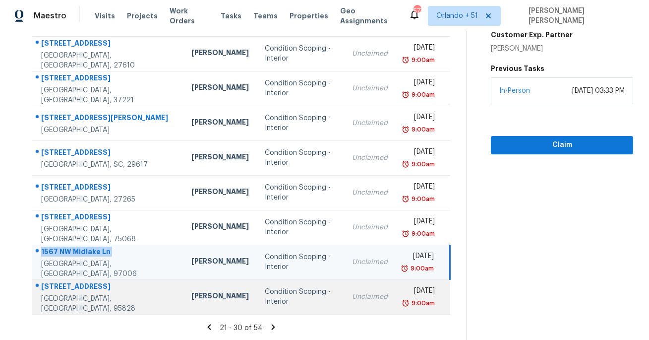
click at [70, 289] on div "[STREET_ADDRESS]" at bounding box center [108, 287] width 134 height 12
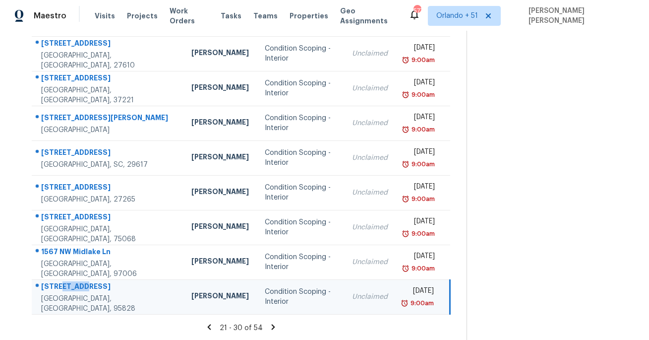
click at [70, 289] on div "[STREET_ADDRESS]" at bounding box center [108, 287] width 134 height 12
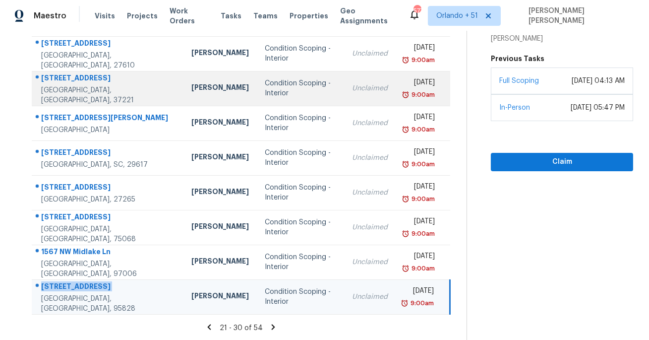
scroll to position [0, 0]
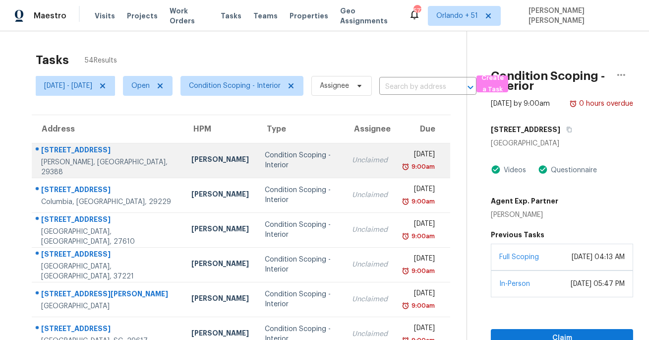
click at [37, 150] on div at bounding box center [103, 150] width 143 height 13
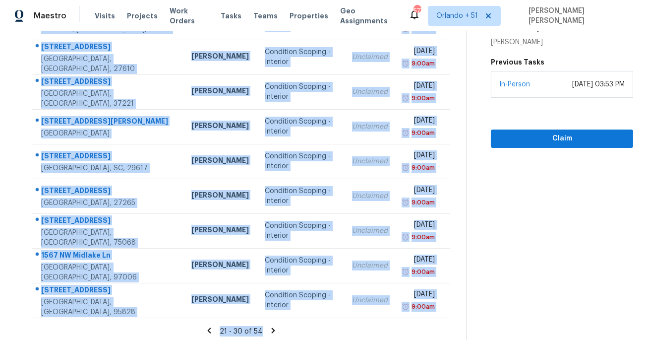
scroll to position [176, 0]
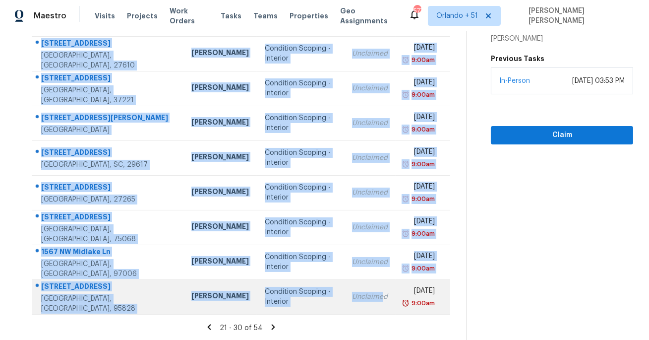
drag, startPoint x: 40, startPoint y: 144, endPoint x: 355, endPoint y: 294, distance: 349.3
click at [355, 294] on tbody "[STREET_ADDRESS][PERSON_NAME] [PERSON_NAME] Condition Scoping - Interior Unclai…" at bounding box center [241, 140] width 418 height 347
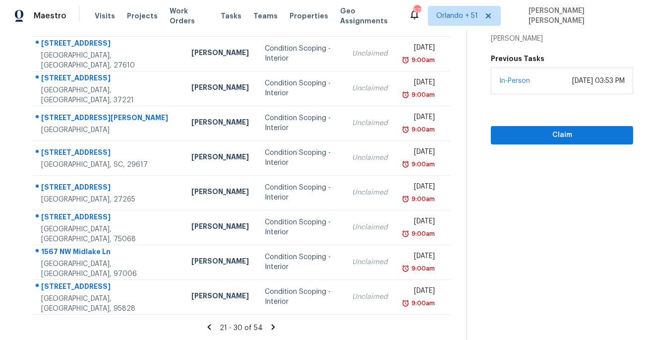
click at [274, 326] on icon at bounding box center [273, 326] width 9 height 9
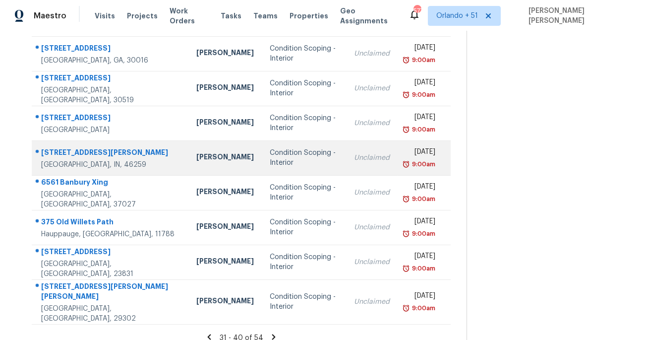
scroll to position [0, 0]
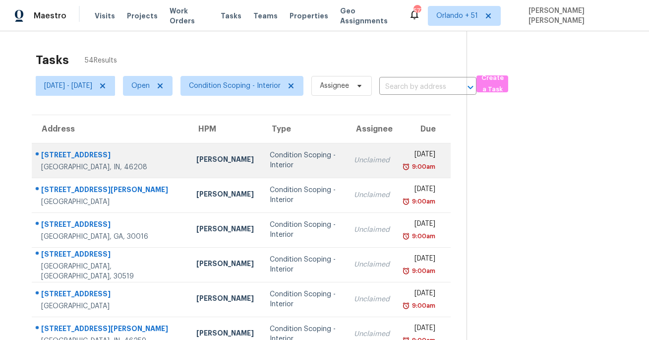
click at [60, 156] on div "[STREET_ADDRESS]" at bounding box center [110, 156] width 139 height 12
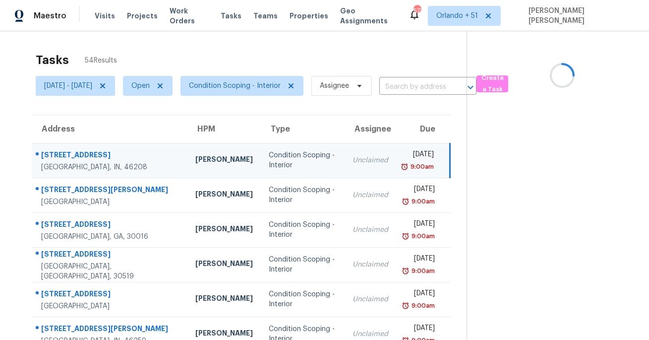
click at [60, 156] on div "[STREET_ADDRESS]" at bounding box center [110, 156] width 138 height 12
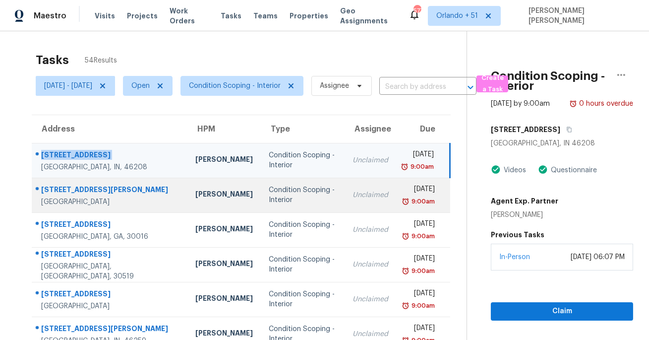
click at [57, 193] on div "[STREET_ADDRESS][PERSON_NAME]" at bounding box center [110, 190] width 138 height 12
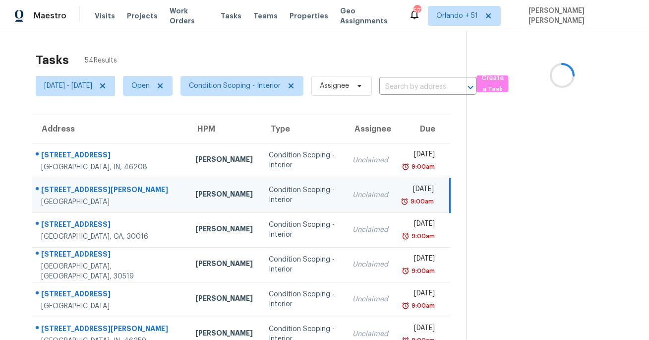
click at [57, 193] on div "[STREET_ADDRESS][PERSON_NAME]" at bounding box center [110, 190] width 138 height 12
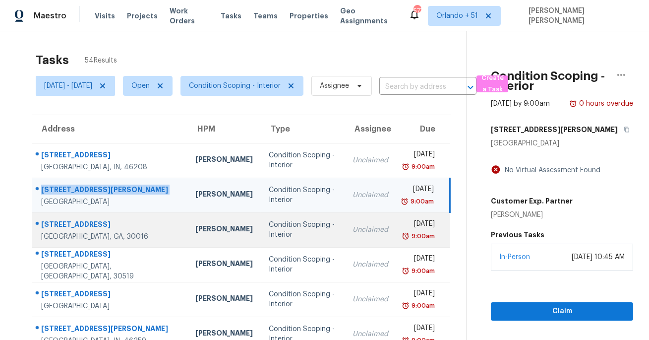
click at [62, 226] on div "[STREET_ADDRESS]" at bounding box center [110, 225] width 138 height 12
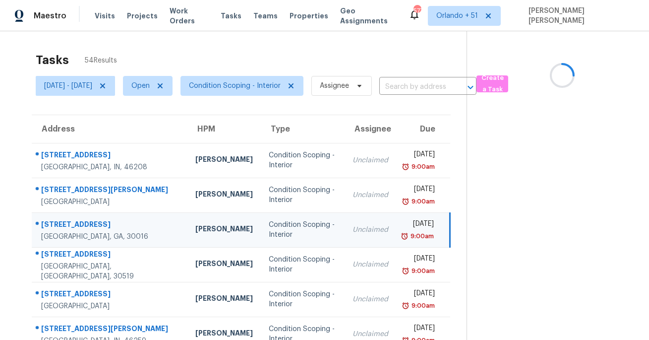
click at [62, 226] on div "[STREET_ADDRESS]" at bounding box center [110, 225] width 138 height 12
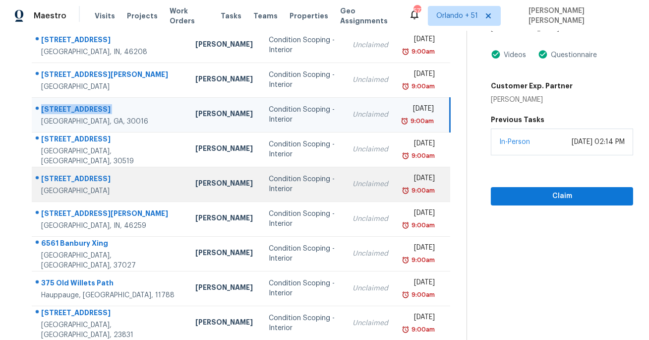
scroll to position [140, 0]
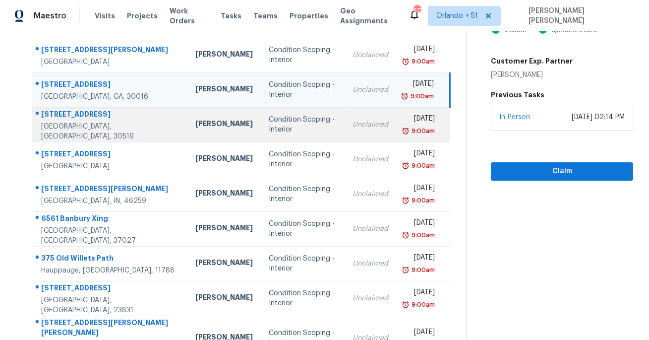
click at [69, 121] on div "[STREET_ADDRESS]" at bounding box center [110, 115] width 138 height 12
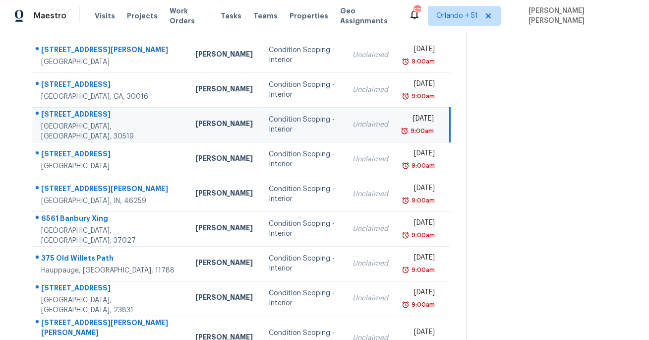
click at [69, 121] on div "[STREET_ADDRESS]" at bounding box center [110, 115] width 138 height 12
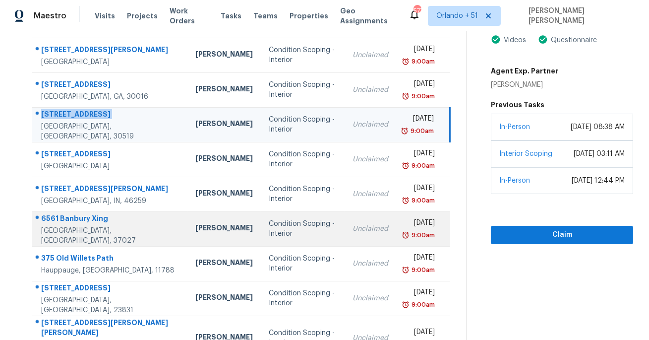
scroll to position [176, 0]
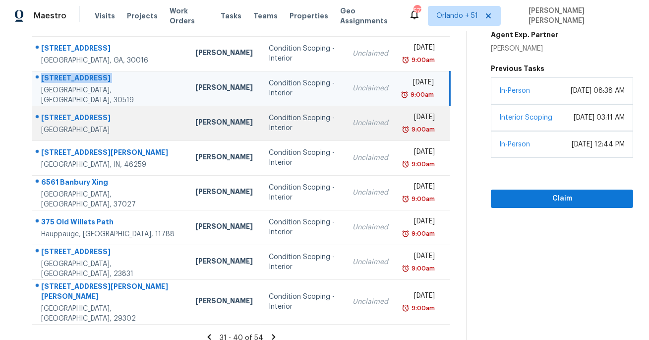
click at [71, 112] on div at bounding box center [105, 118] width 147 height 13
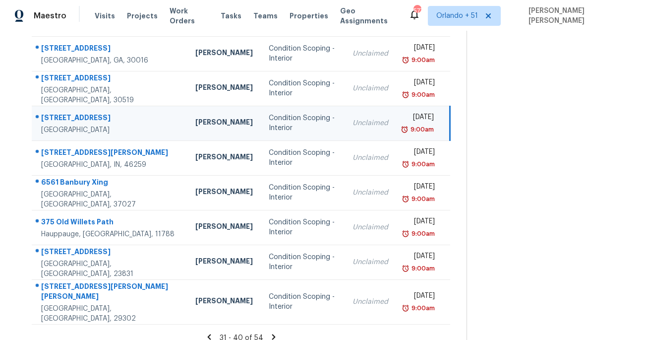
click at [71, 112] on div at bounding box center [105, 118] width 147 height 13
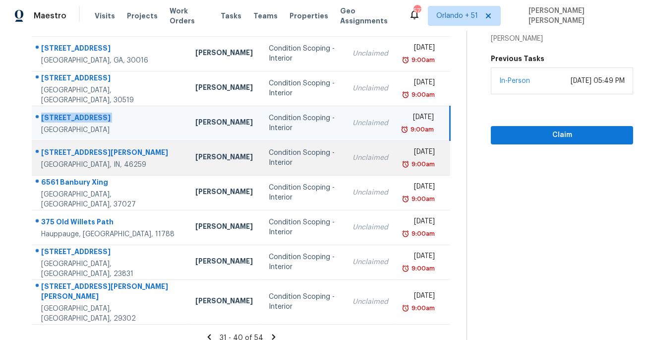
click at [88, 153] on div "[STREET_ADDRESS][PERSON_NAME]" at bounding box center [110, 153] width 138 height 12
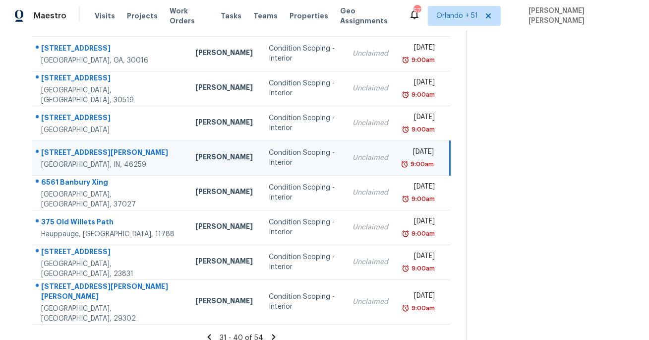
click at [88, 153] on div "[STREET_ADDRESS][PERSON_NAME]" at bounding box center [110, 153] width 138 height 12
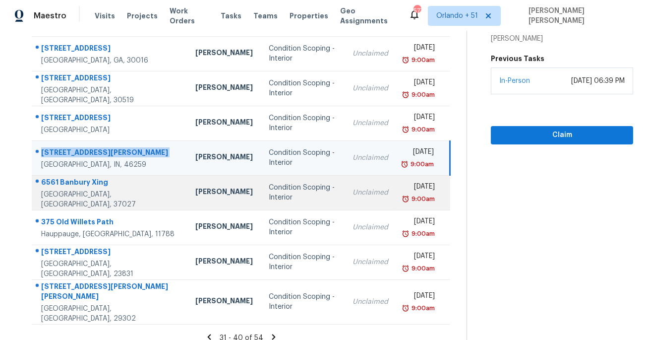
click at [86, 193] on div "[GEOGRAPHIC_DATA], [GEOGRAPHIC_DATA], 37027" at bounding box center [110, 199] width 138 height 20
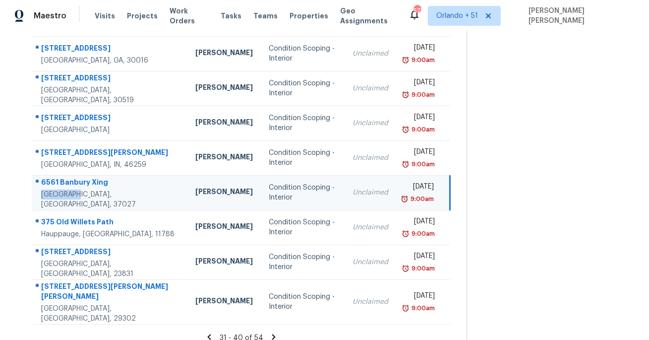
click at [86, 193] on div "[GEOGRAPHIC_DATA], [GEOGRAPHIC_DATA], 37027" at bounding box center [110, 199] width 138 height 20
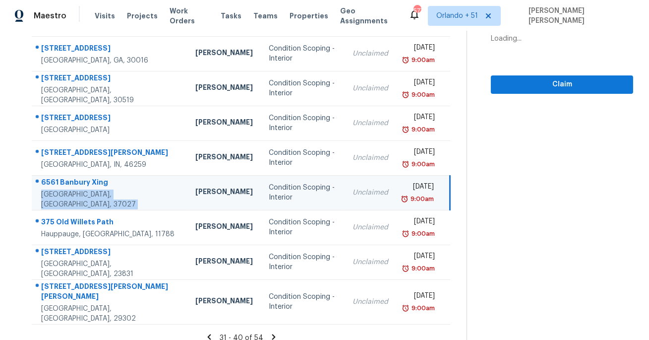
click at [98, 181] on div "6561 Banbury Xing" at bounding box center [110, 183] width 138 height 12
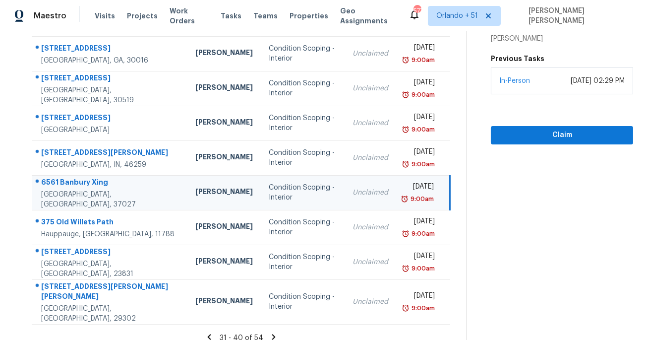
click at [98, 181] on div "6561 Banbury Xing" at bounding box center [110, 183] width 138 height 12
click at [87, 188] on div "6561 Banbury Xing" at bounding box center [110, 183] width 138 height 12
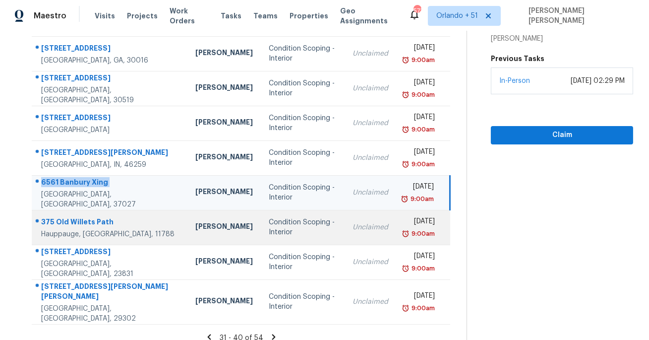
click at [68, 223] on div "375 Old Willets Path" at bounding box center [110, 223] width 138 height 12
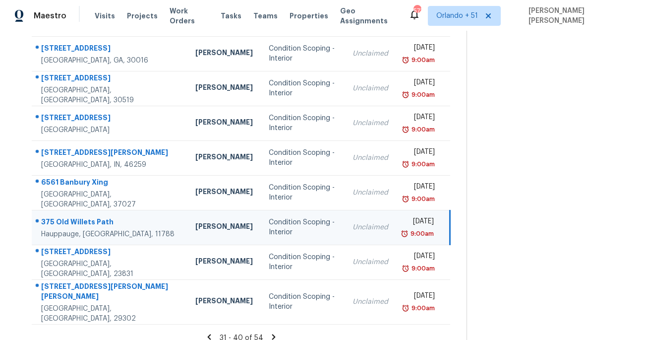
click at [68, 223] on div "375 Old Willets Path" at bounding box center [110, 223] width 138 height 12
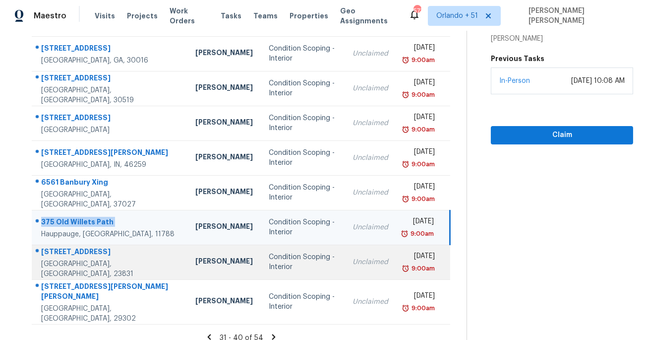
click at [65, 258] on div "[STREET_ADDRESS]" at bounding box center [110, 252] width 138 height 12
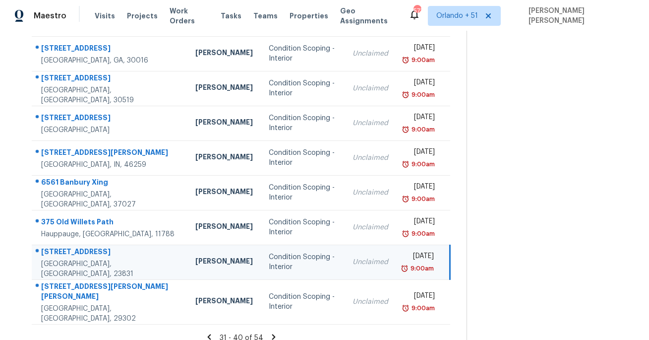
click at [65, 258] on div "[STREET_ADDRESS]" at bounding box center [110, 252] width 138 height 12
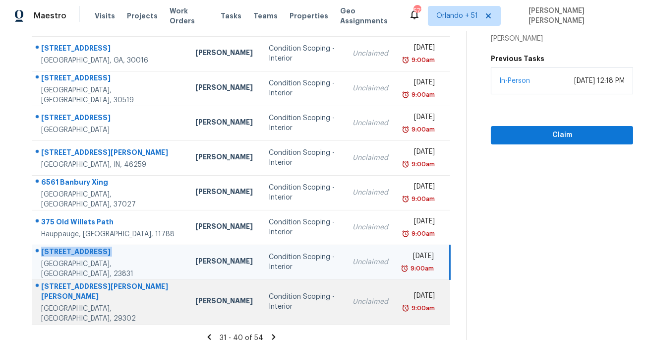
click at [76, 292] on div "[STREET_ADDRESS][PERSON_NAME][PERSON_NAME]" at bounding box center [110, 292] width 138 height 22
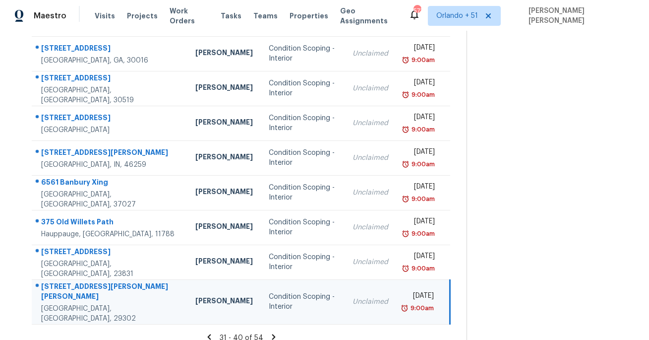
click at [76, 292] on div "[STREET_ADDRESS][PERSON_NAME][PERSON_NAME]" at bounding box center [110, 292] width 138 height 22
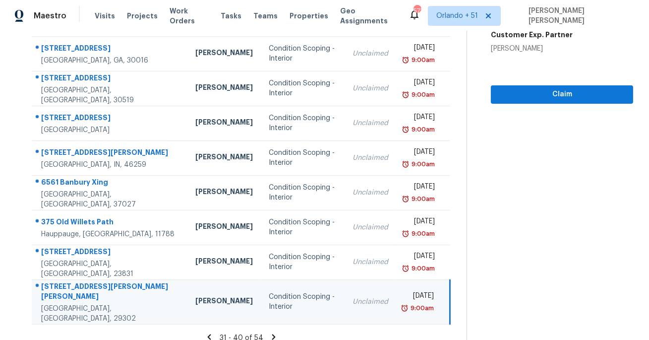
click at [83, 294] on div "[STREET_ADDRESS][PERSON_NAME][PERSON_NAME]" at bounding box center [110, 292] width 138 height 22
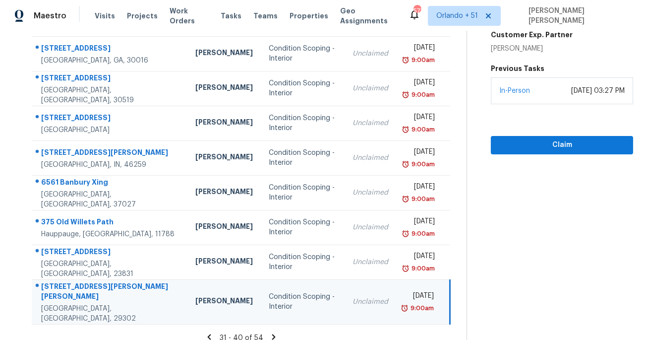
click at [83, 294] on div "[STREET_ADDRESS][PERSON_NAME][PERSON_NAME]" at bounding box center [110, 292] width 138 height 22
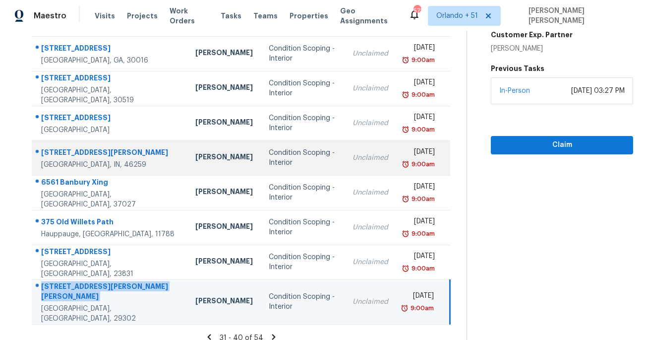
scroll to position [0, 0]
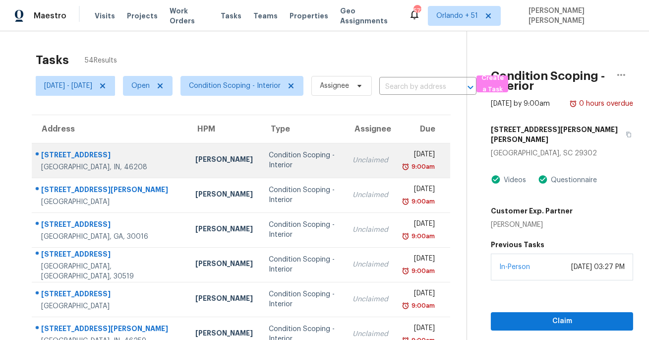
click at [32, 146] on td "[STREET_ADDRESS]" at bounding box center [110, 160] width 156 height 35
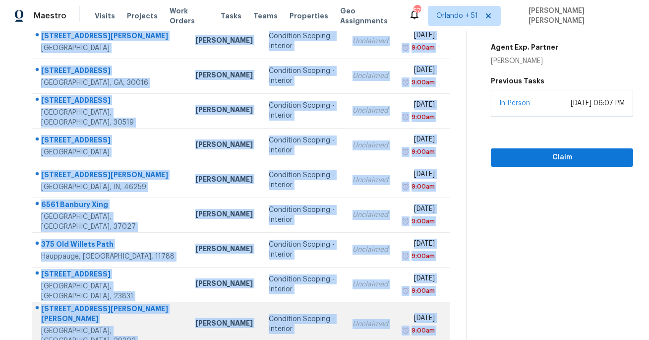
scroll to position [176, 0]
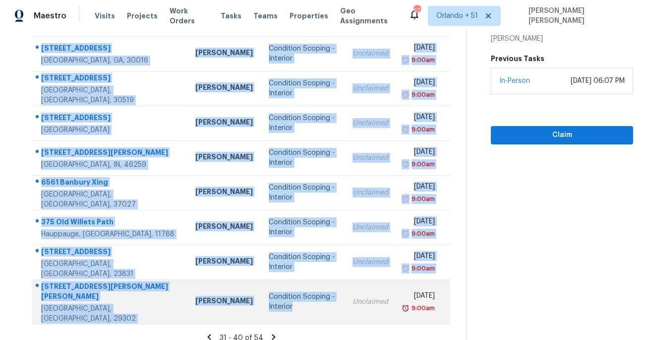
drag, startPoint x: 37, startPoint y: 149, endPoint x: 309, endPoint y: 305, distance: 314.0
click at [309, 305] on tbody "[STREET_ADDRESS] [PERSON_NAME] Condition Scoping - Interior Unclaimed [DATE] 9:…" at bounding box center [241, 145] width 418 height 357
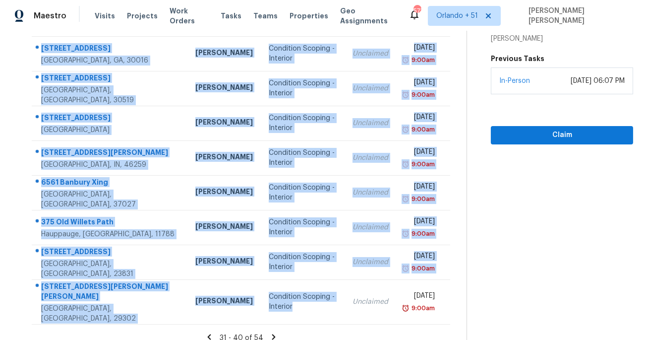
click at [274, 332] on icon at bounding box center [273, 336] width 9 height 9
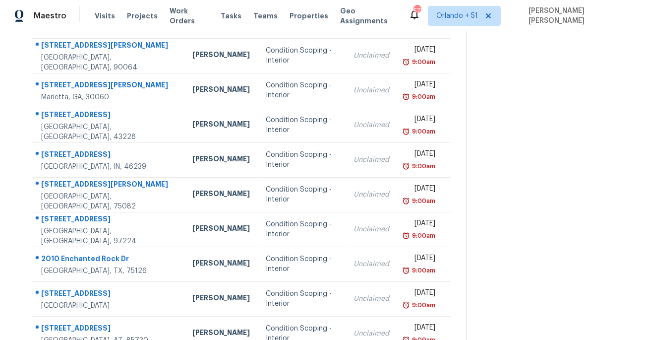
scroll to position [0, 0]
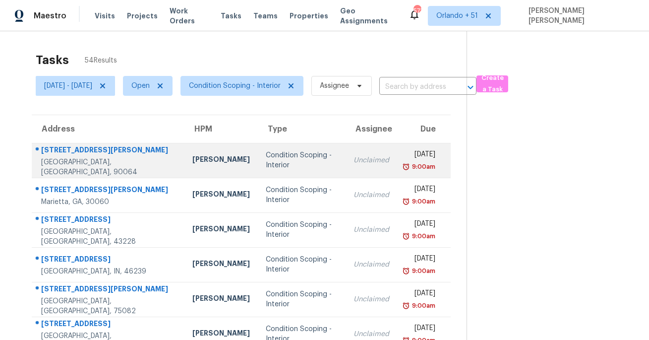
click at [90, 150] on div "[STREET_ADDRESS][PERSON_NAME]" at bounding box center [108, 151] width 135 height 12
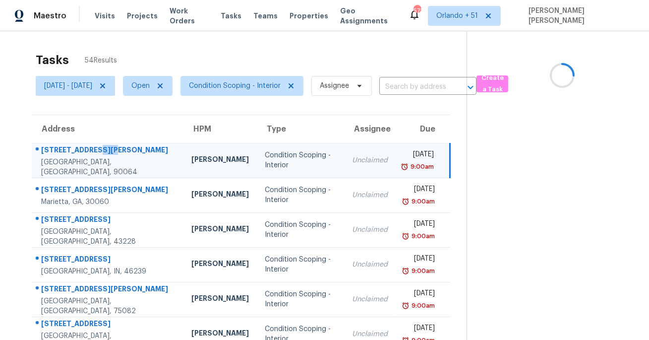
click at [90, 150] on div "[STREET_ADDRESS][PERSON_NAME]" at bounding box center [108, 151] width 134 height 12
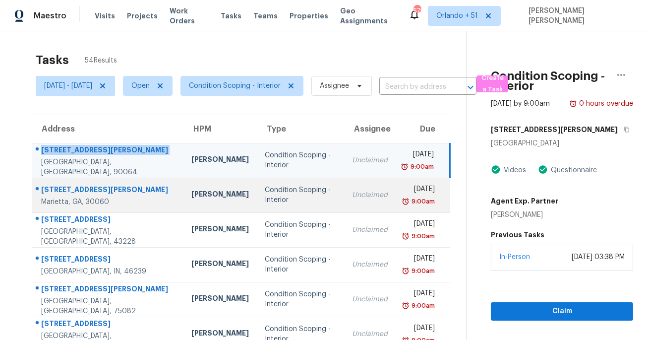
click at [45, 184] on div "[STREET_ADDRESS][PERSON_NAME]" at bounding box center [108, 190] width 134 height 12
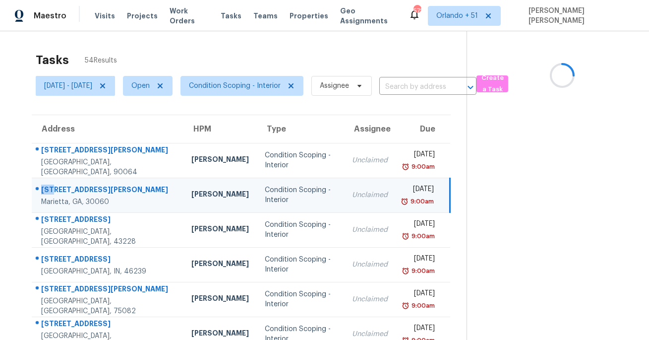
click at [45, 184] on div "[STREET_ADDRESS][PERSON_NAME]" at bounding box center [108, 190] width 134 height 12
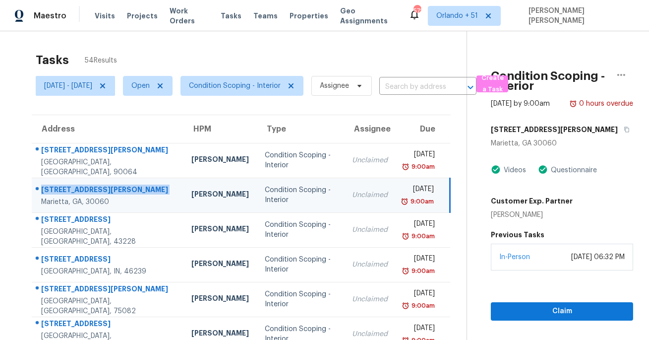
scroll to position [74, 0]
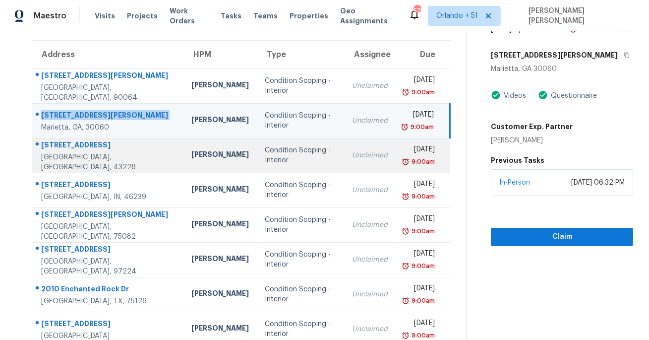
click at [90, 145] on div "[STREET_ADDRESS]" at bounding box center [108, 146] width 134 height 12
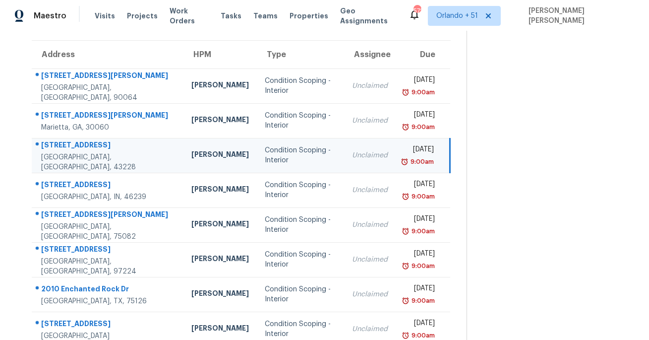
click at [90, 145] on div "[STREET_ADDRESS]" at bounding box center [108, 146] width 134 height 12
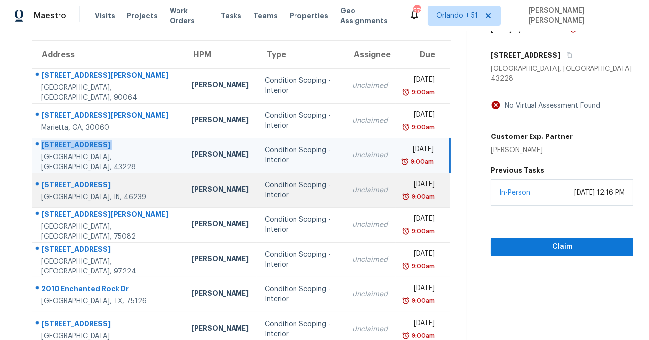
click at [102, 183] on div "[STREET_ADDRESS]" at bounding box center [108, 185] width 134 height 12
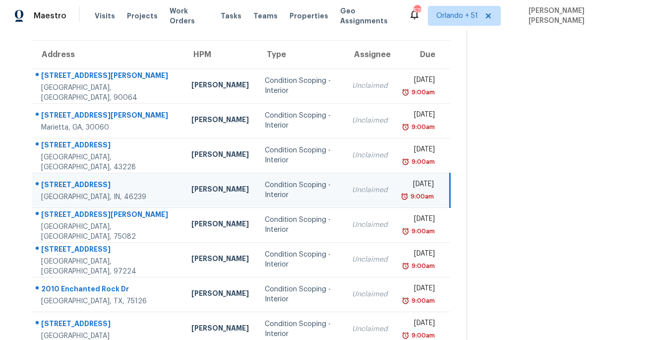
click at [102, 183] on div "[STREET_ADDRESS]" at bounding box center [108, 185] width 134 height 12
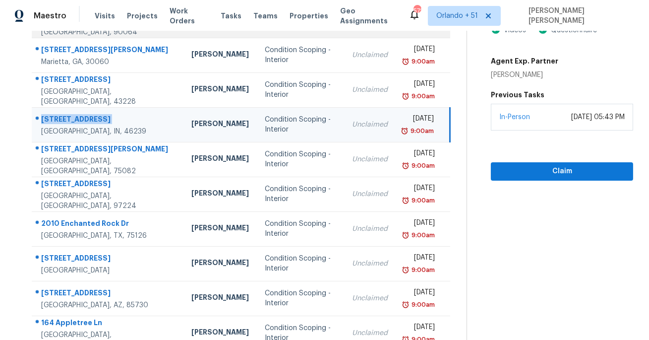
scroll to position [176, 0]
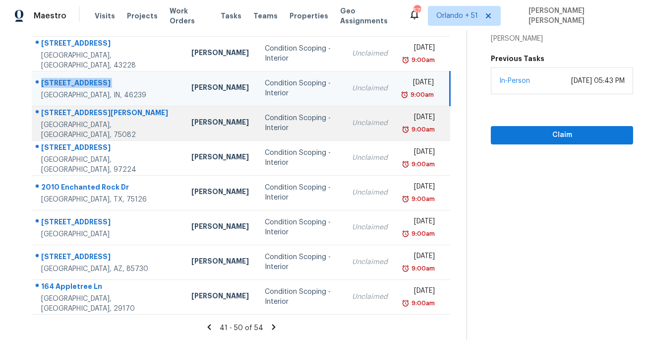
click at [53, 115] on div "[STREET_ADDRESS][PERSON_NAME]" at bounding box center [108, 114] width 134 height 12
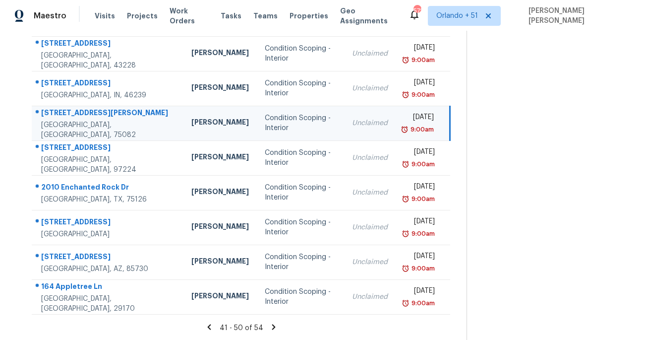
click at [53, 115] on div "[STREET_ADDRESS][PERSON_NAME]" at bounding box center [108, 114] width 134 height 12
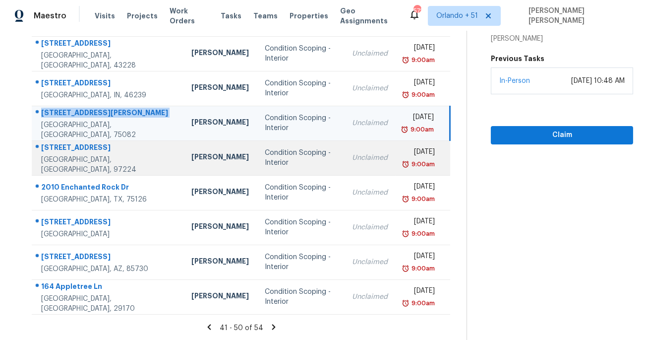
click at [57, 149] on div "[STREET_ADDRESS]" at bounding box center [108, 148] width 134 height 12
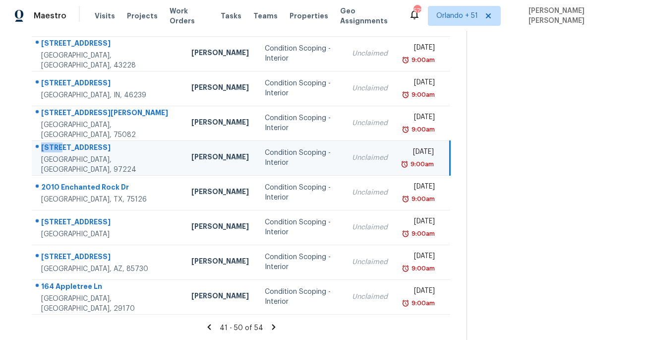
click at [57, 149] on div "[STREET_ADDRESS]" at bounding box center [108, 148] width 134 height 12
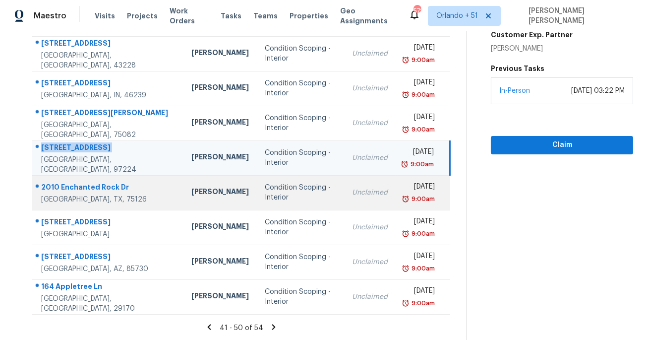
click at [88, 179] on td "2010 [GEOGRAPHIC_DATA][PERSON_NAME]" at bounding box center [108, 192] width 152 height 35
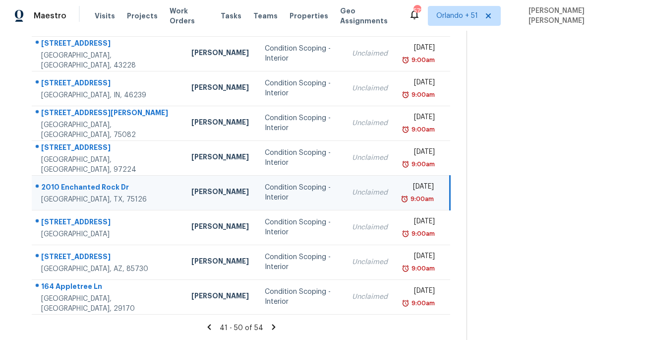
click at [88, 179] on td "2010 [GEOGRAPHIC_DATA][PERSON_NAME]" at bounding box center [108, 192] width 152 height 35
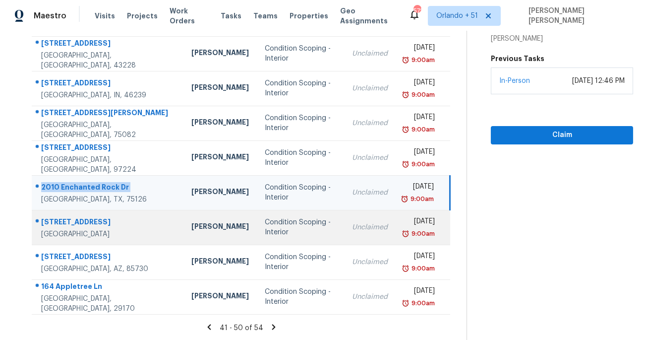
click at [87, 228] on div "[STREET_ADDRESS]" at bounding box center [108, 223] width 134 height 12
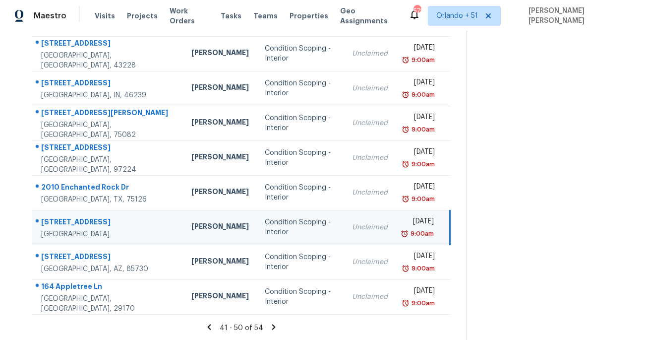
click at [87, 228] on div "[STREET_ADDRESS]" at bounding box center [108, 223] width 134 height 12
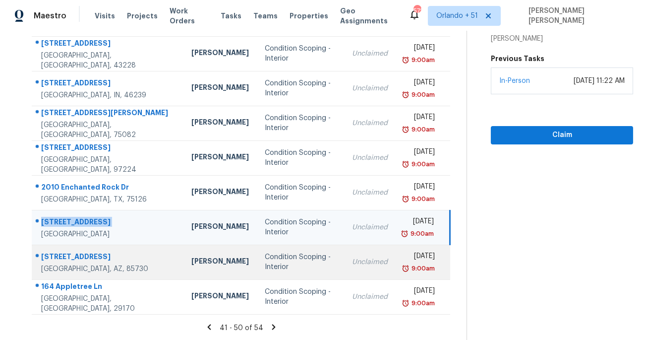
click at [64, 257] on div "[STREET_ADDRESS]" at bounding box center [108, 257] width 134 height 12
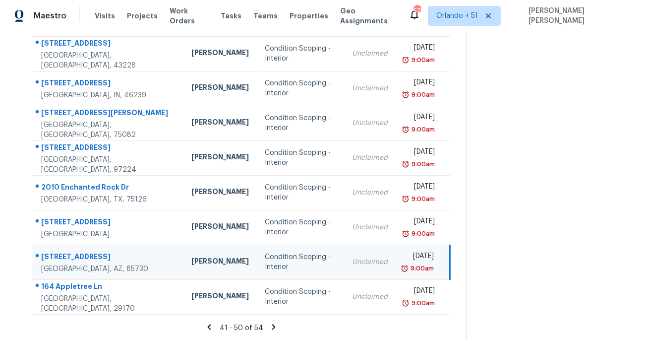
click at [64, 257] on div "[STREET_ADDRESS]" at bounding box center [108, 257] width 134 height 12
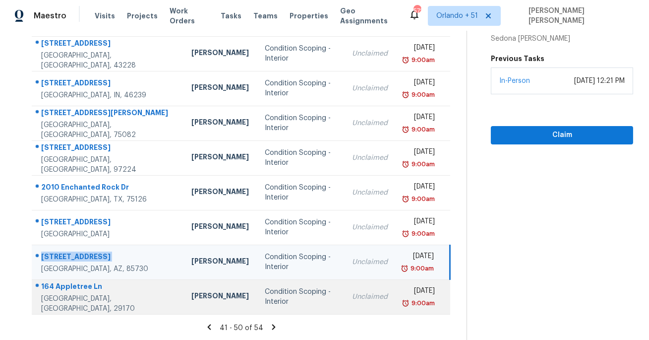
click at [60, 286] on div "164 Appletree Ln" at bounding box center [108, 287] width 134 height 12
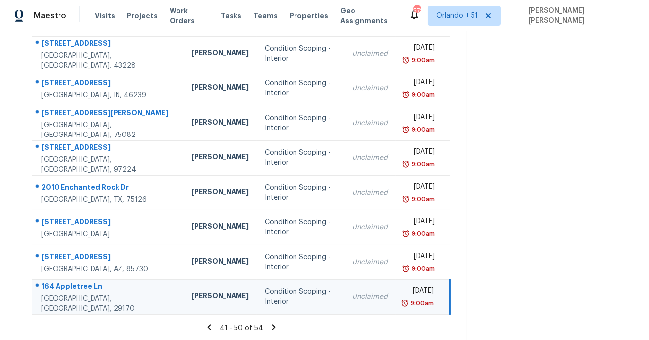
click at [60, 286] on div "164 Appletree Ln" at bounding box center [108, 287] width 134 height 12
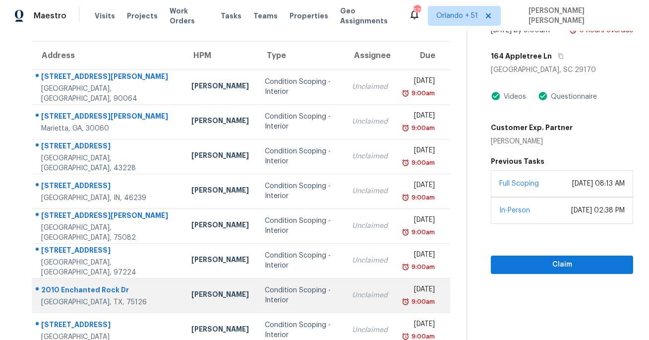
scroll to position [0, 0]
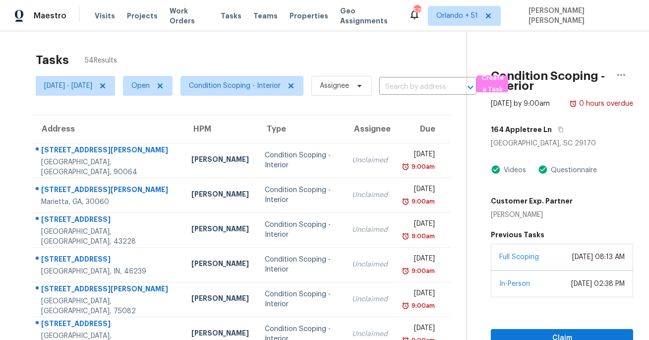
click at [13, 161] on div "Tasks 54 Results [DATE] - [DATE] Open Condition Scoping - Interior Assignee ​ C…" at bounding box center [324, 273] width 649 height 485
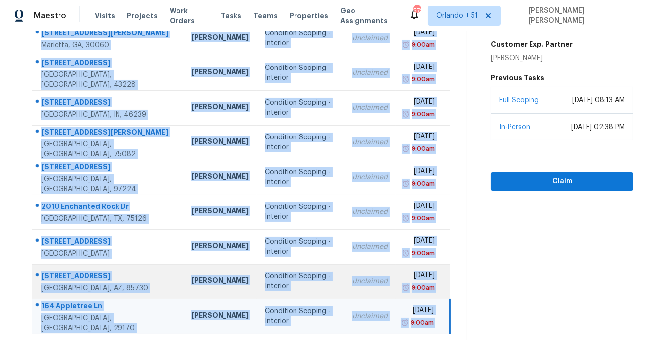
scroll to position [176, 0]
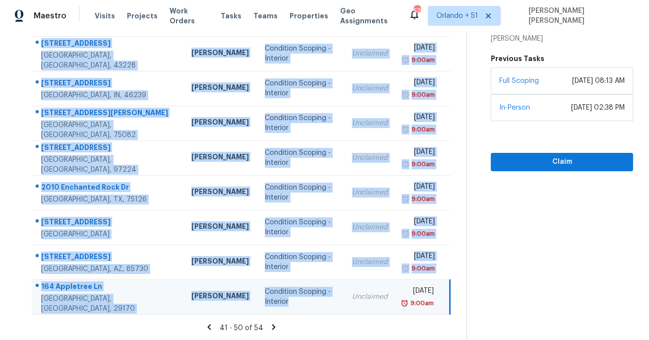
drag, startPoint x: 39, startPoint y: 143, endPoint x: 252, endPoint y: 301, distance: 265.0
click at [252, 301] on tbody "[STREET_ADDRESS][PERSON_NAME] [PERSON_NAME] Condition Scoping - Interior Unclai…" at bounding box center [241, 140] width 418 height 347
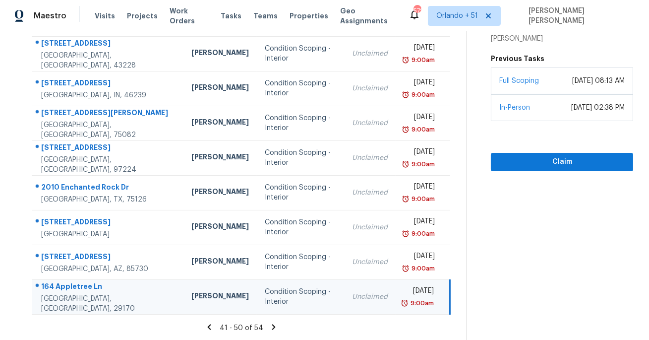
click at [275, 327] on icon at bounding box center [273, 326] width 3 height 5
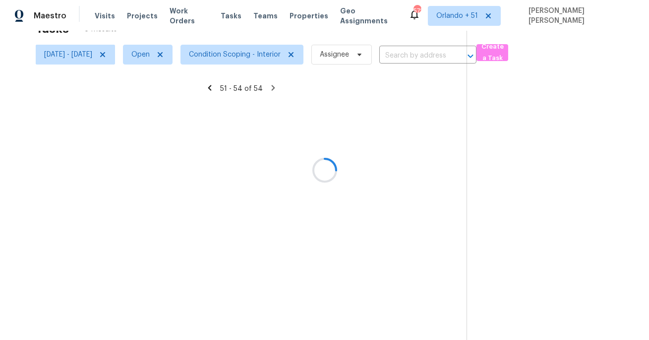
scroll to position [31, 0]
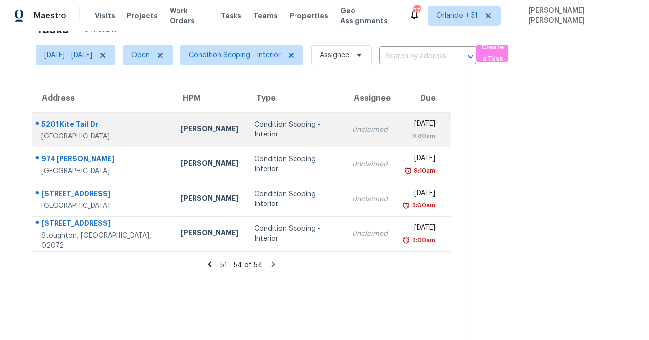
click at [69, 113] on td "[STREET_ADDRESS][PERSON_NAME]" at bounding box center [102, 129] width 141 height 35
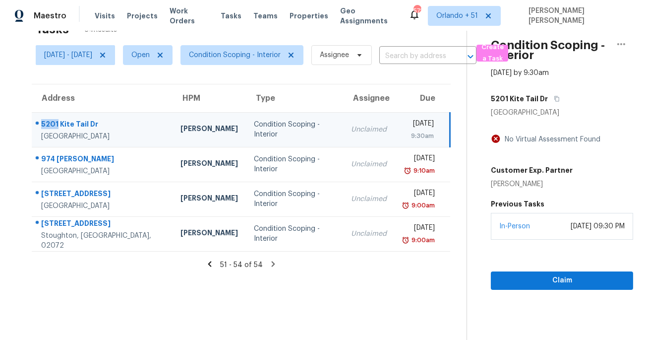
click at [83, 121] on div "5201 Kite Tail Dr" at bounding box center [102, 125] width 123 height 12
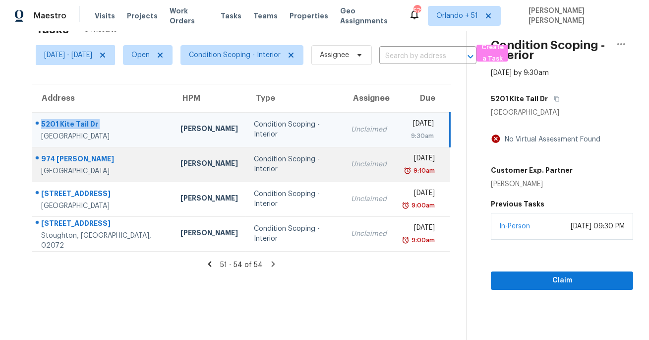
click at [59, 155] on div "974 [PERSON_NAME]" at bounding box center [102, 160] width 123 height 12
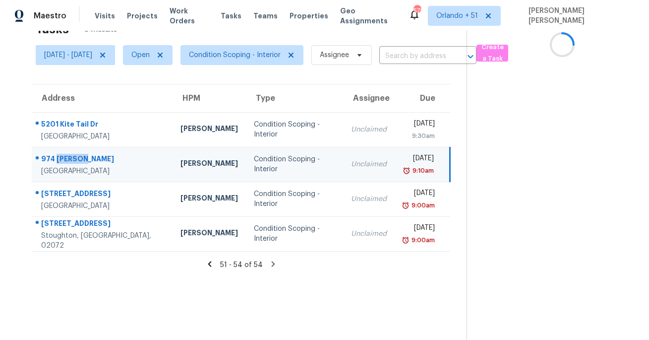
click at [59, 155] on div "974 [PERSON_NAME]" at bounding box center [102, 160] width 123 height 12
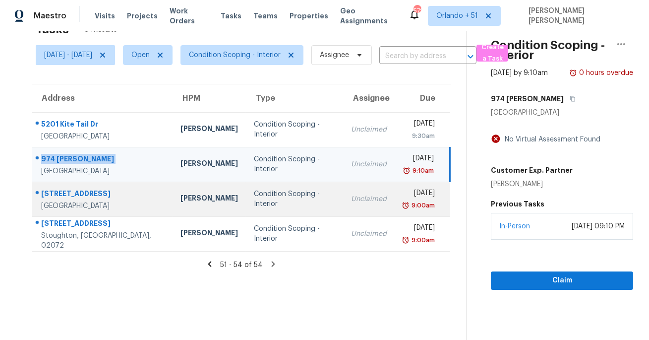
click at [53, 187] on div at bounding box center [98, 193] width 132 height 13
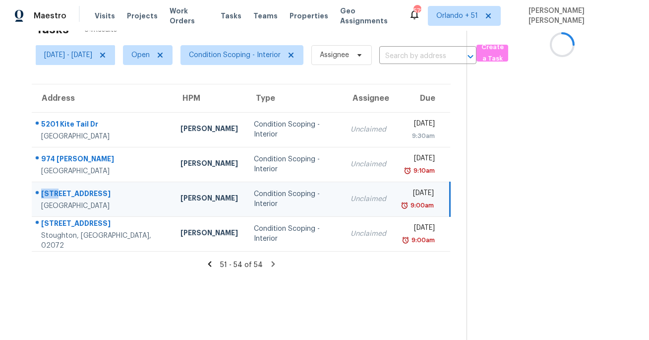
click at [53, 187] on div at bounding box center [98, 193] width 132 height 13
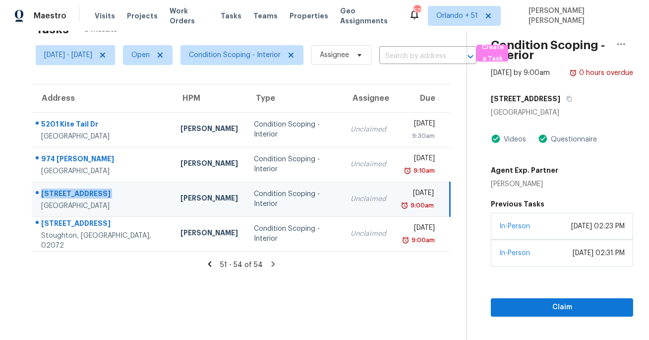
scroll to position [36, 0]
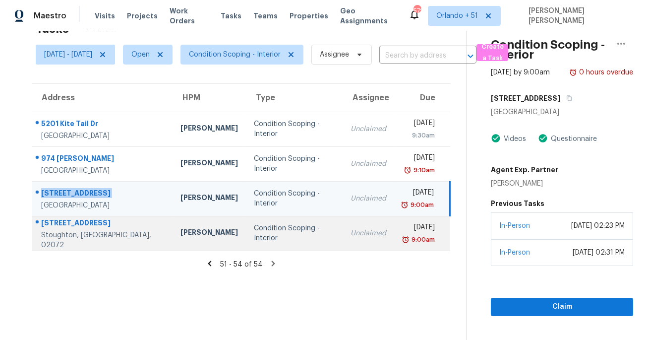
click at [86, 219] on div "[STREET_ADDRESS]" at bounding box center [102, 224] width 123 height 12
click at [86, 219] on td "[STREET_ADDRESS]" at bounding box center [102, 233] width 141 height 35
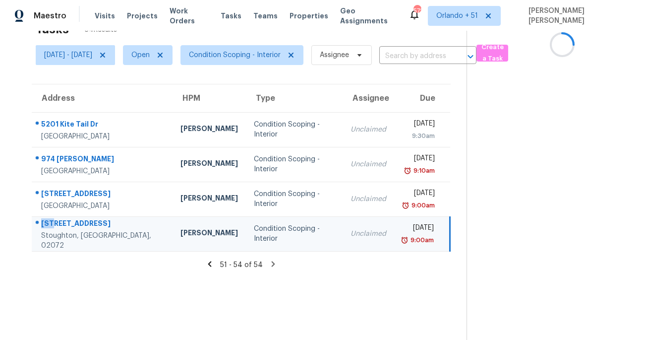
click at [86, 219] on td "[STREET_ADDRESS]" at bounding box center [102, 233] width 141 height 35
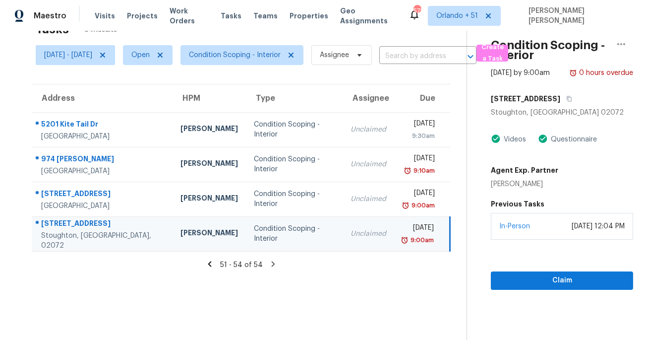
click at [15, 126] on div "Tasks 54 Results [DATE] - [DATE] Open Condition Scoping - Interior Assignee ​ C…" at bounding box center [324, 170] width 649 height 340
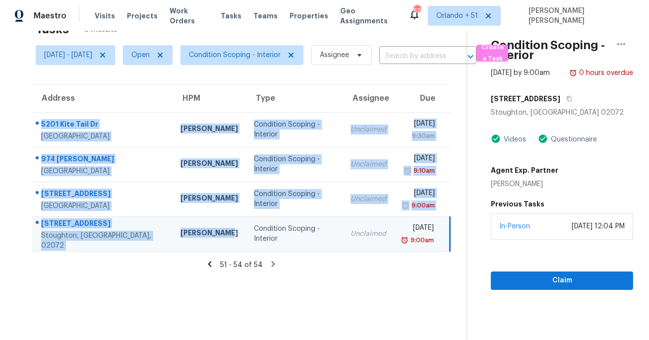
drag, startPoint x: 40, startPoint y: 117, endPoint x: 203, endPoint y: 235, distance: 201.3
click at [203, 235] on tbody "[GEOGRAPHIC_DATA][PERSON_NAME] [PERSON_NAME] Condition Scoping - Interior Uncla…" at bounding box center [241, 181] width 418 height 139
